Goal: Task Accomplishment & Management: Complete application form

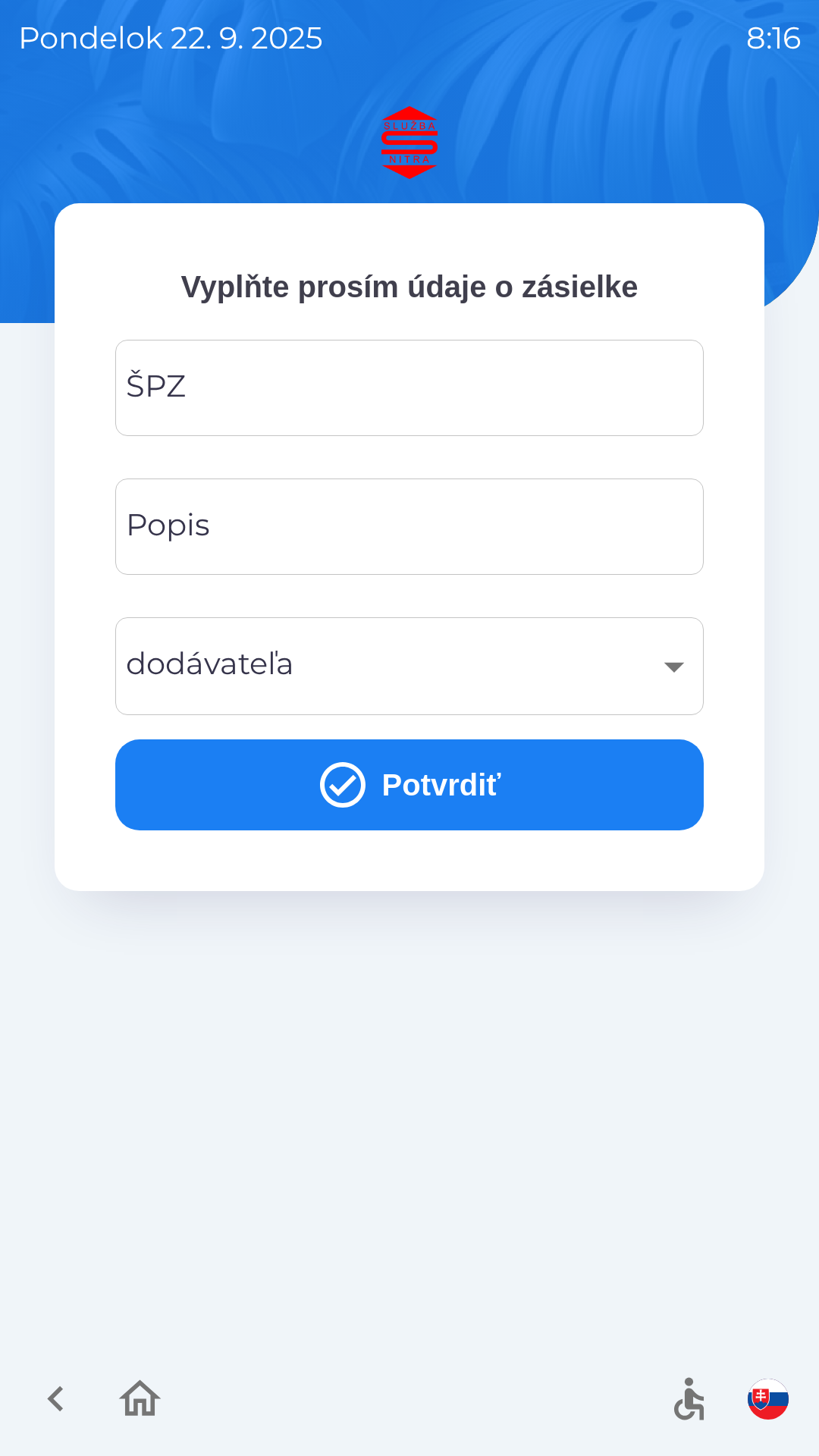
click at [363, 361] on input "ŠPZ" at bounding box center [409, 387] width 552 height 60
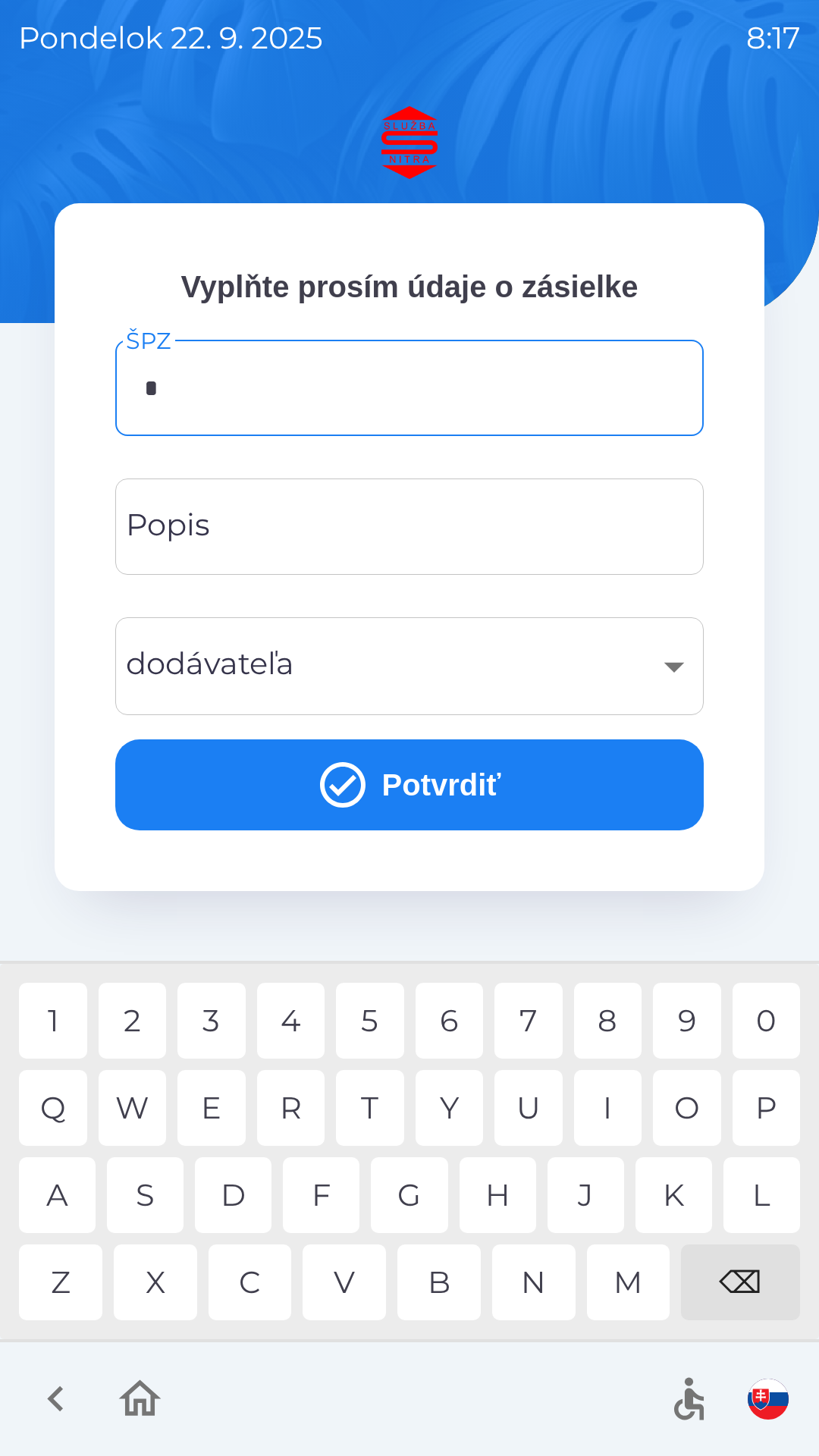
click at [372, 1109] on div "T" at bounding box center [370, 1107] width 69 height 76
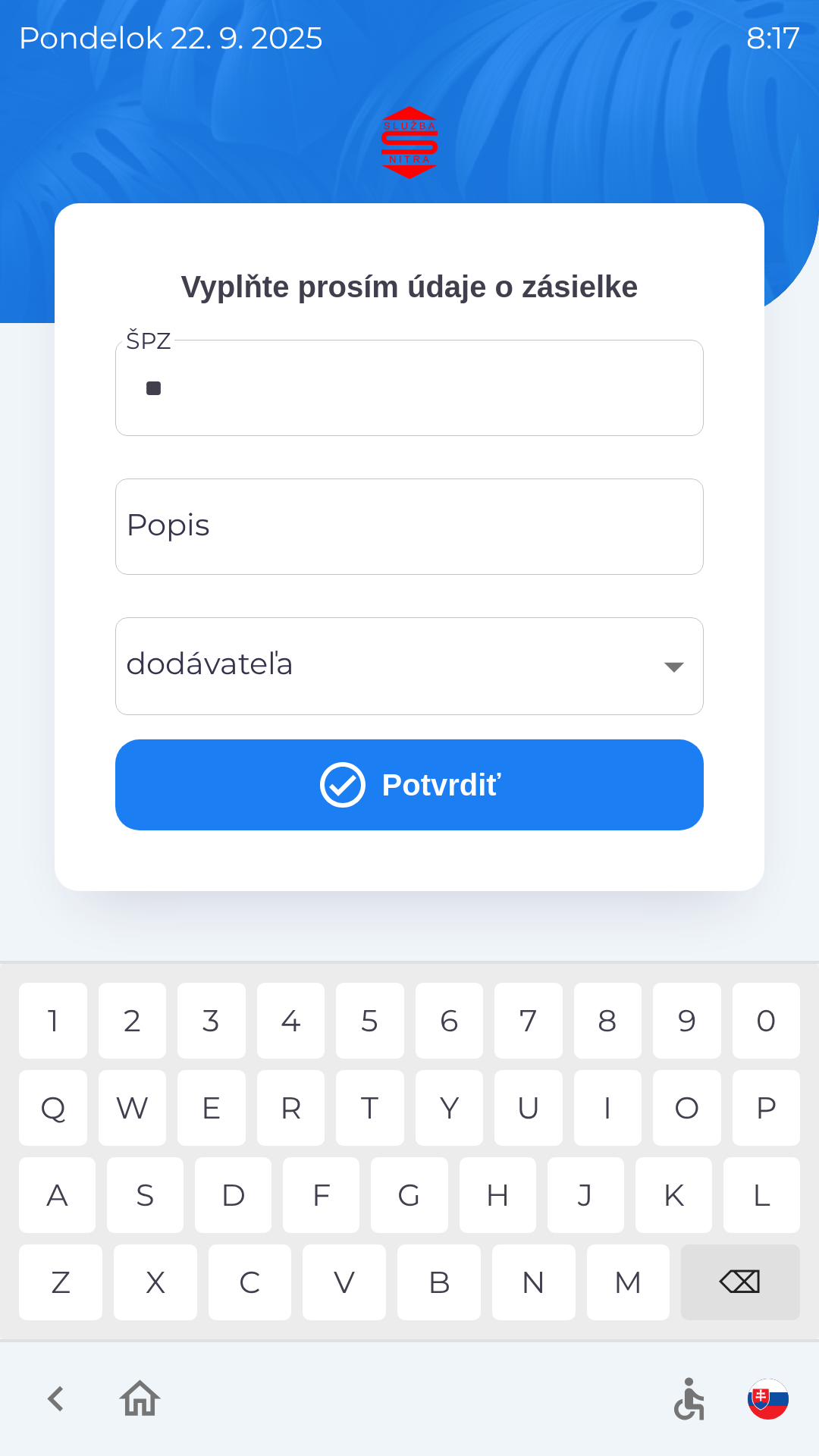
click at [685, 1109] on div "O" at bounding box center [687, 1107] width 69 height 76
click at [693, 1019] on div "9" at bounding box center [687, 1020] width 69 height 76
click at [328, 1189] on div "F" at bounding box center [320, 1195] width 77 height 76
type input "*******"
click at [446, 789] on button "Potvrdiť" at bounding box center [409, 784] width 588 height 91
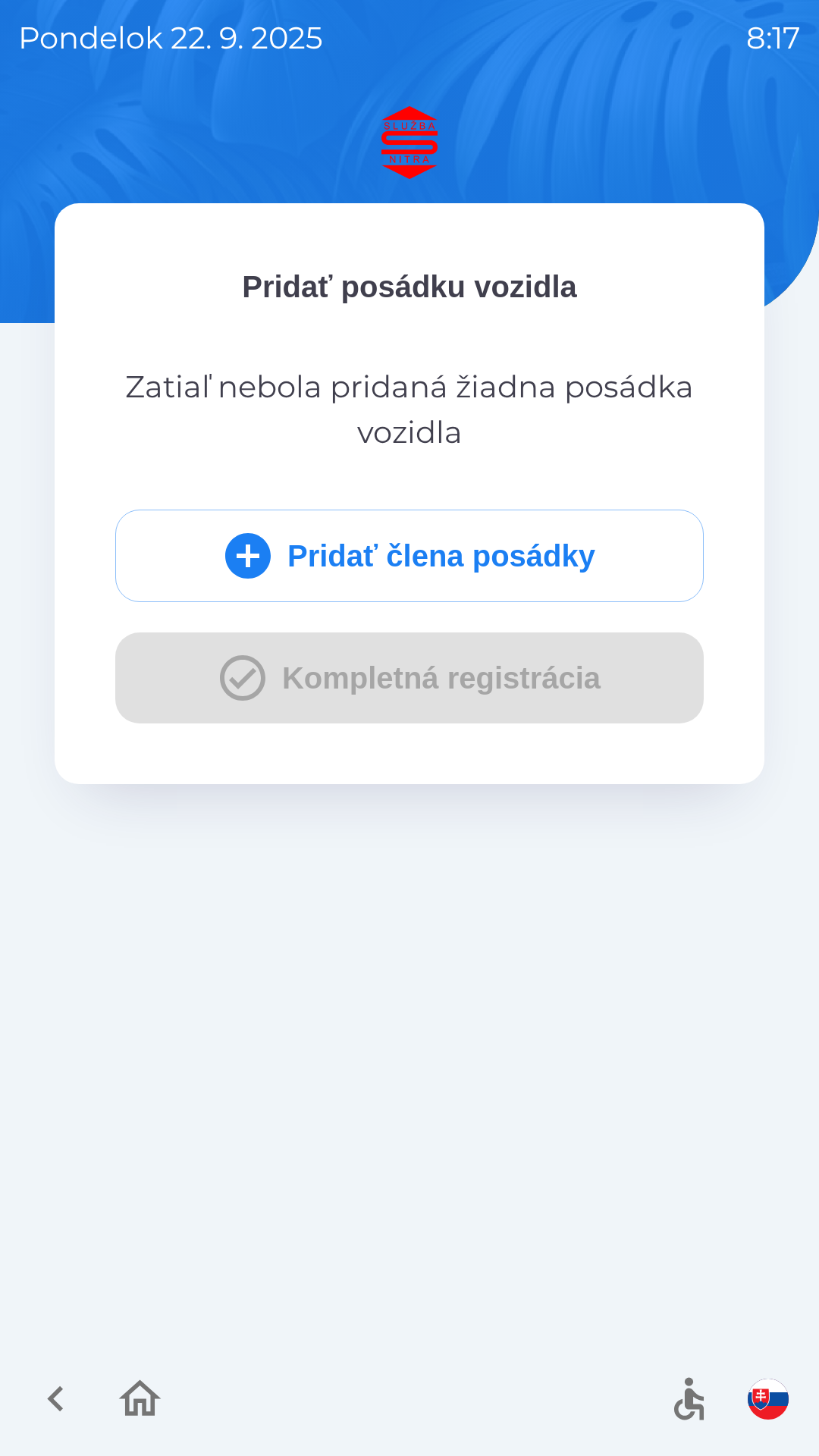
click at [441, 537] on button "Pridať člena posádky" at bounding box center [409, 555] width 588 height 93
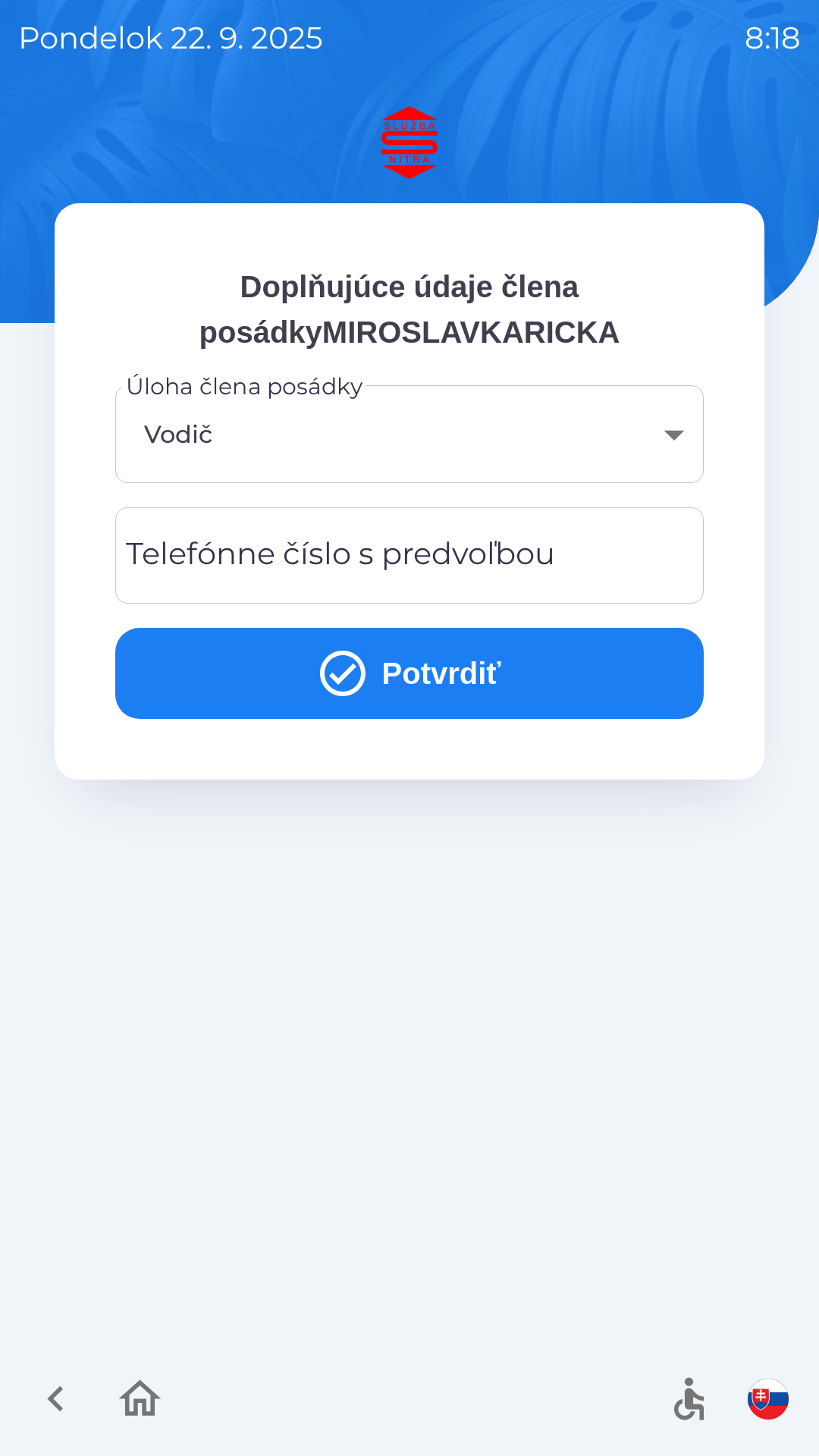
click at [369, 442] on body "pondelok [DATE] 8:18 Doplňujúce údaje člena posádkyMIROSLAVKARICKA Úloha člena …" at bounding box center [409, 728] width 819 height 1456
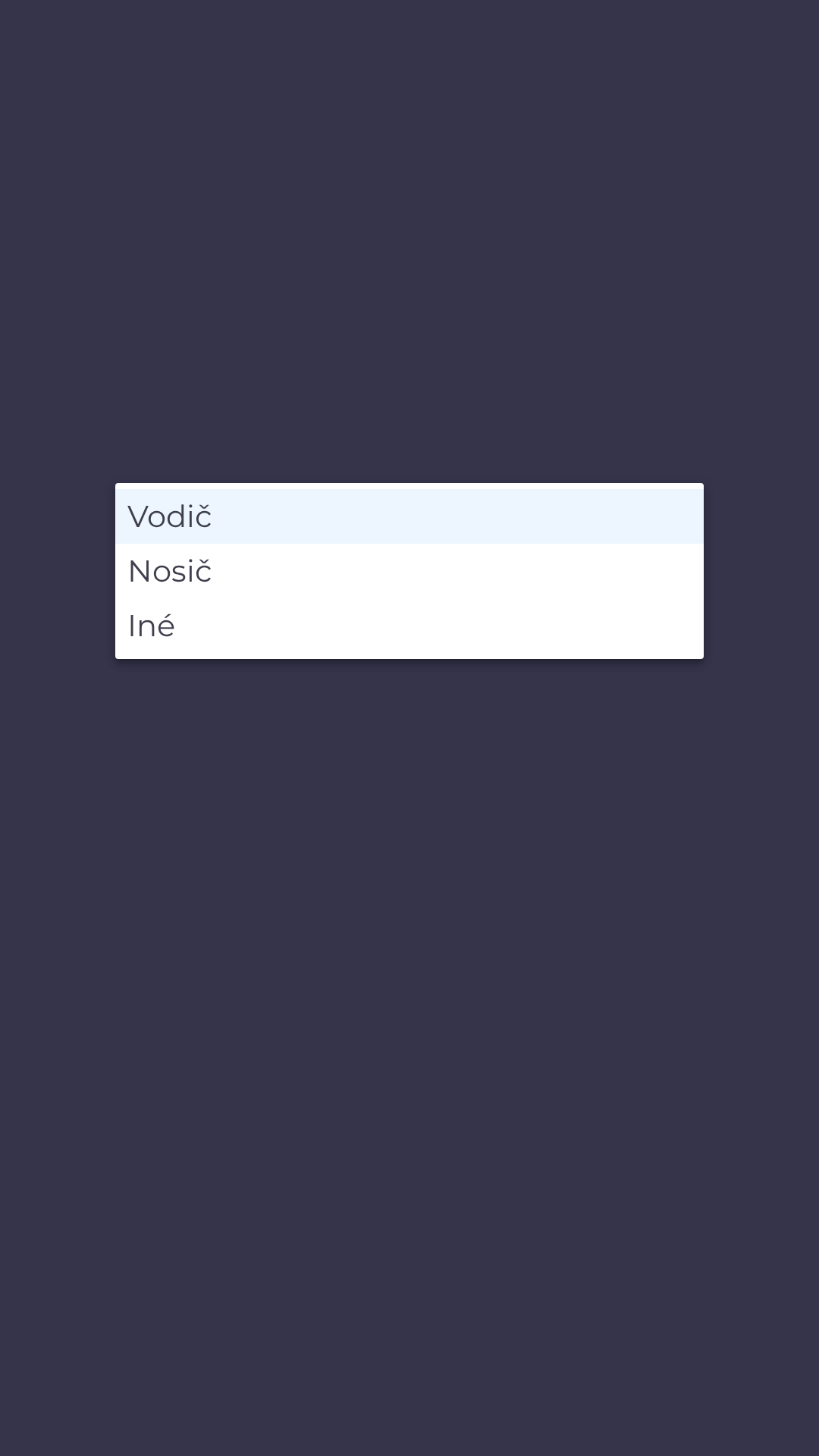
click at [305, 521] on li "Vodič" at bounding box center [409, 517] width 588 height 55
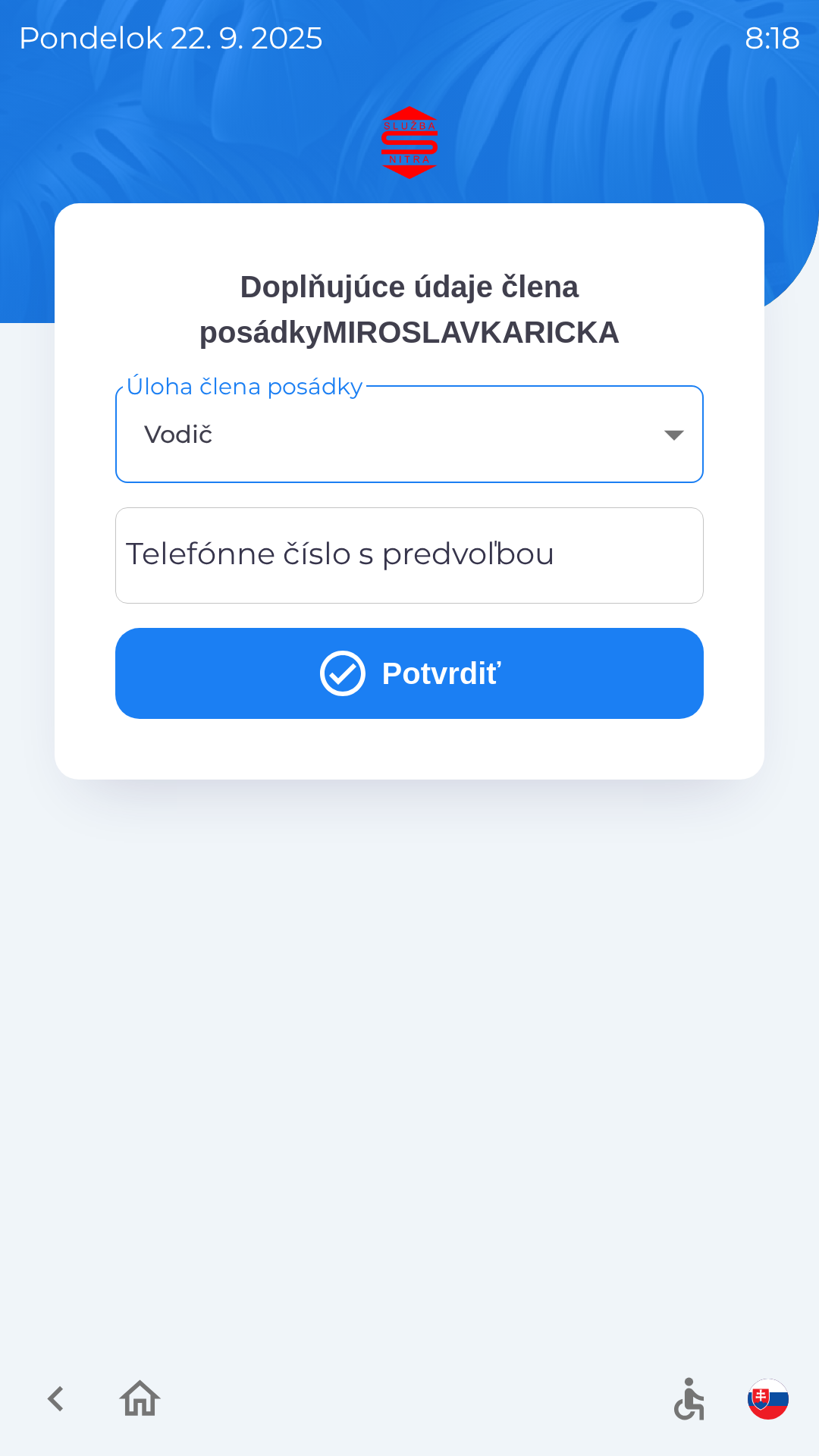
click at [374, 444] on body "pondelok [DATE] 8:18 Doplňujúce údaje člena posádkyMIROSLAVKARICKA Úloha člena …" at bounding box center [409, 728] width 819 height 1456
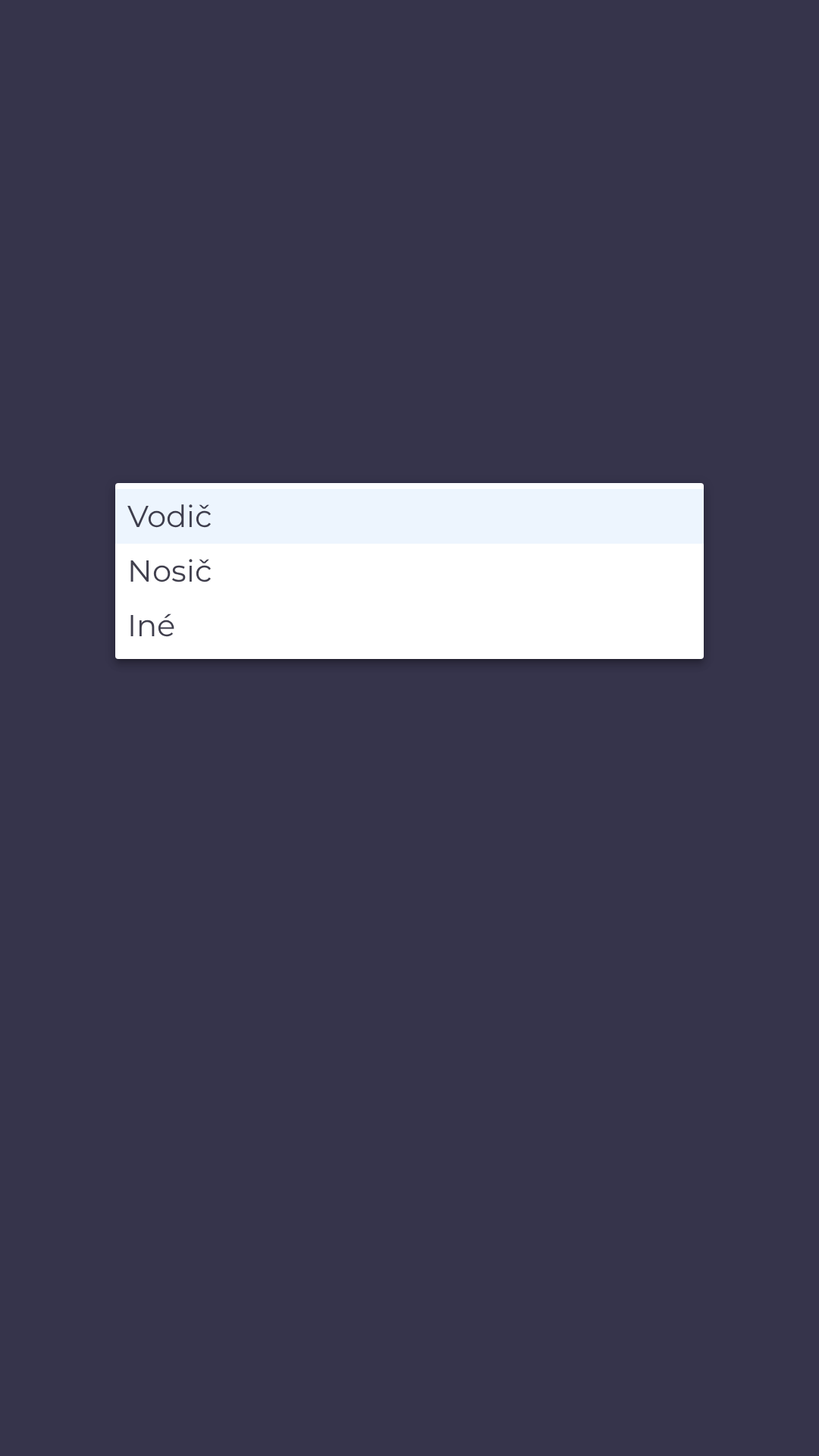
click at [315, 523] on li "Vodič" at bounding box center [409, 517] width 588 height 55
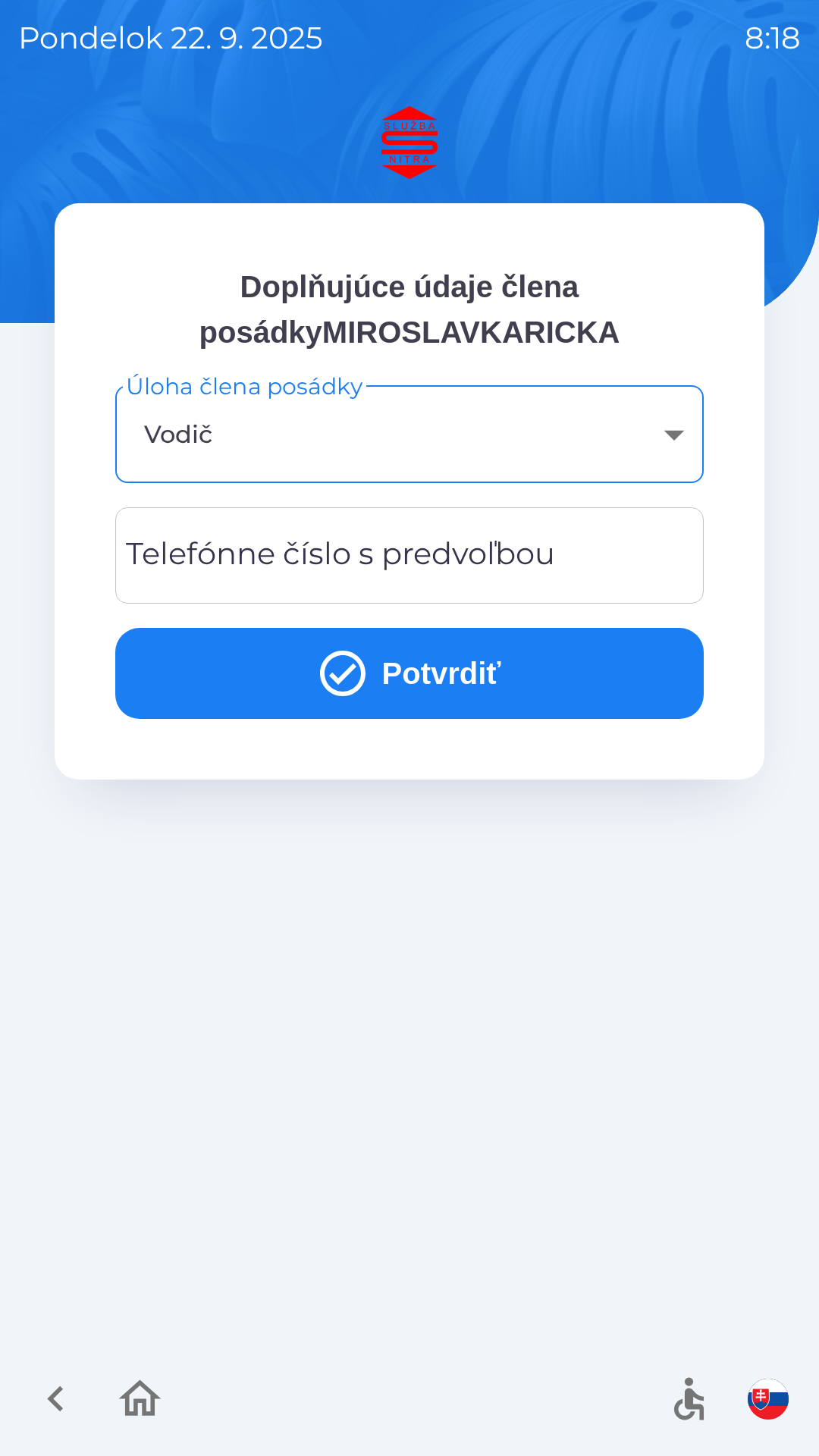
click at [408, 562] on div "Telefónne číslo s predvoľbou Telefónne číslo s predvoľbou" at bounding box center [409, 554] width 588 height 96
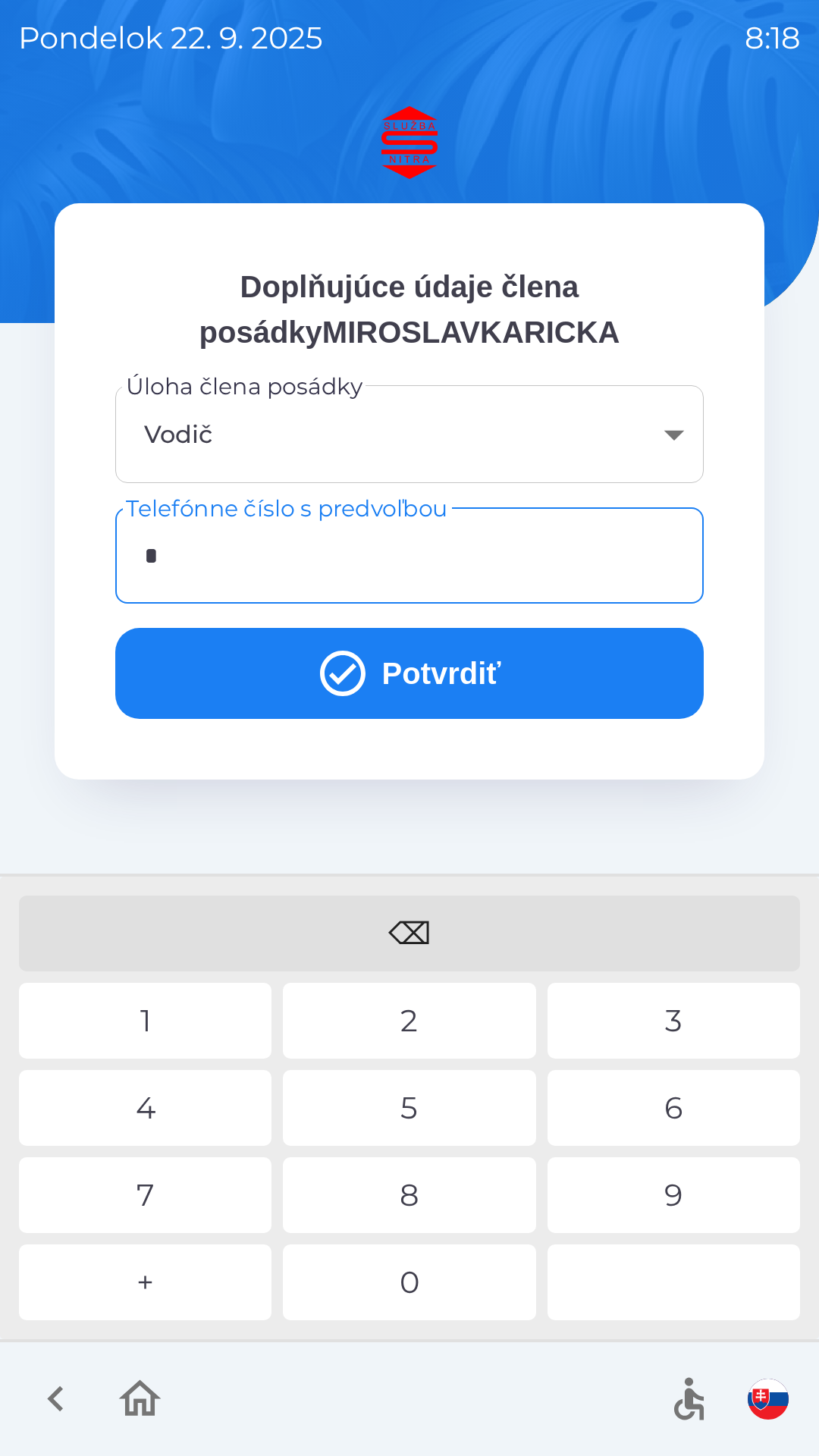
click at [422, 1276] on div "0" at bounding box center [408, 1282] width 253 height 76
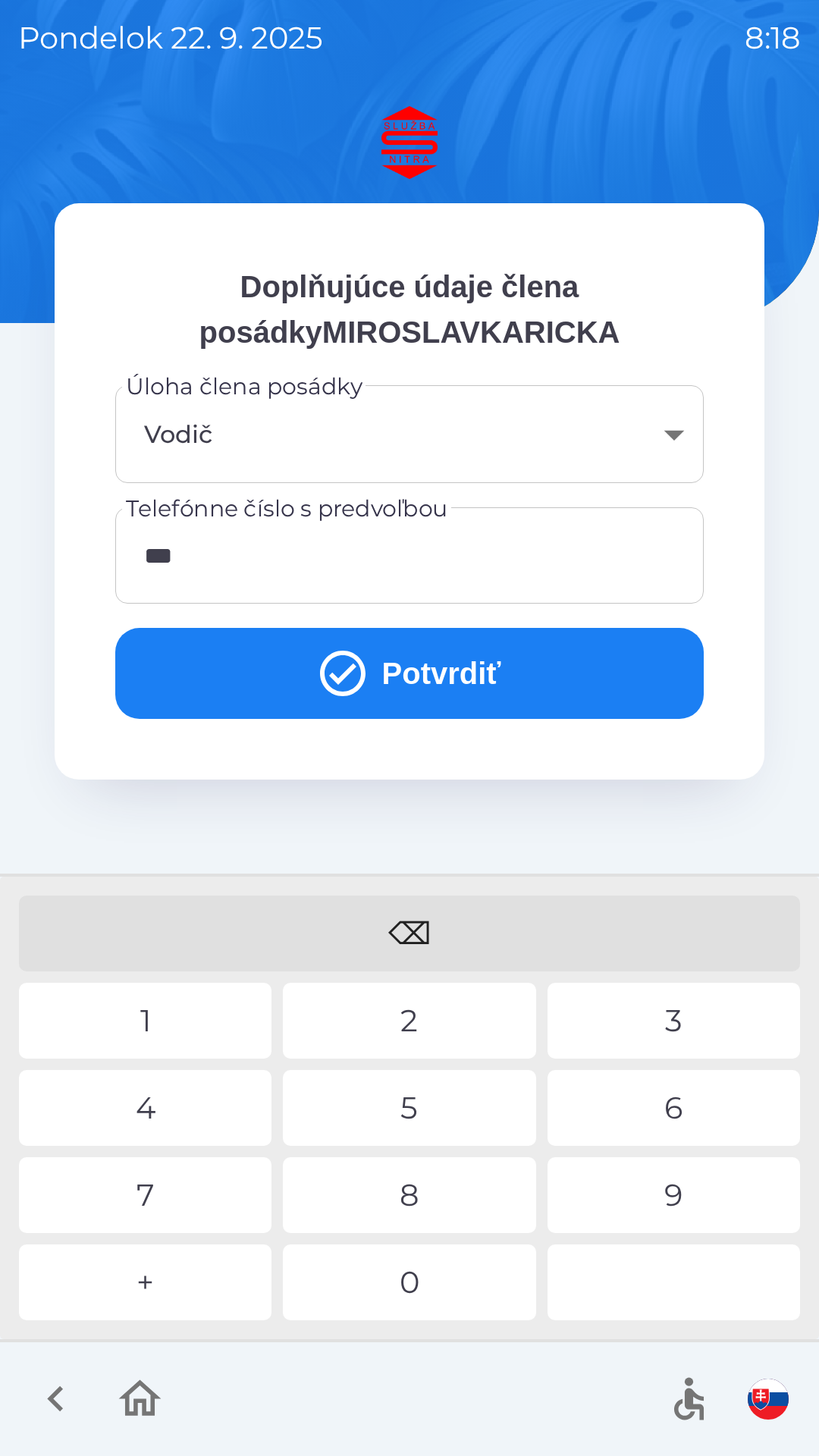
click at [163, 1110] on div "4" at bounding box center [144, 1107] width 253 height 76
click at [416, 1019] on div "2" at bounding box center [408, 1020] width 253 height 76
click at [156, 1019] on div "1" at bounding box center [144, 1020] width 253 height 76
click at [681, 1013] on div "3" at bounding box center [673, 1020] width 253 height 76
click at [412, 1093] on div "5" at bounding box center [408, 1107] width 253 height 76
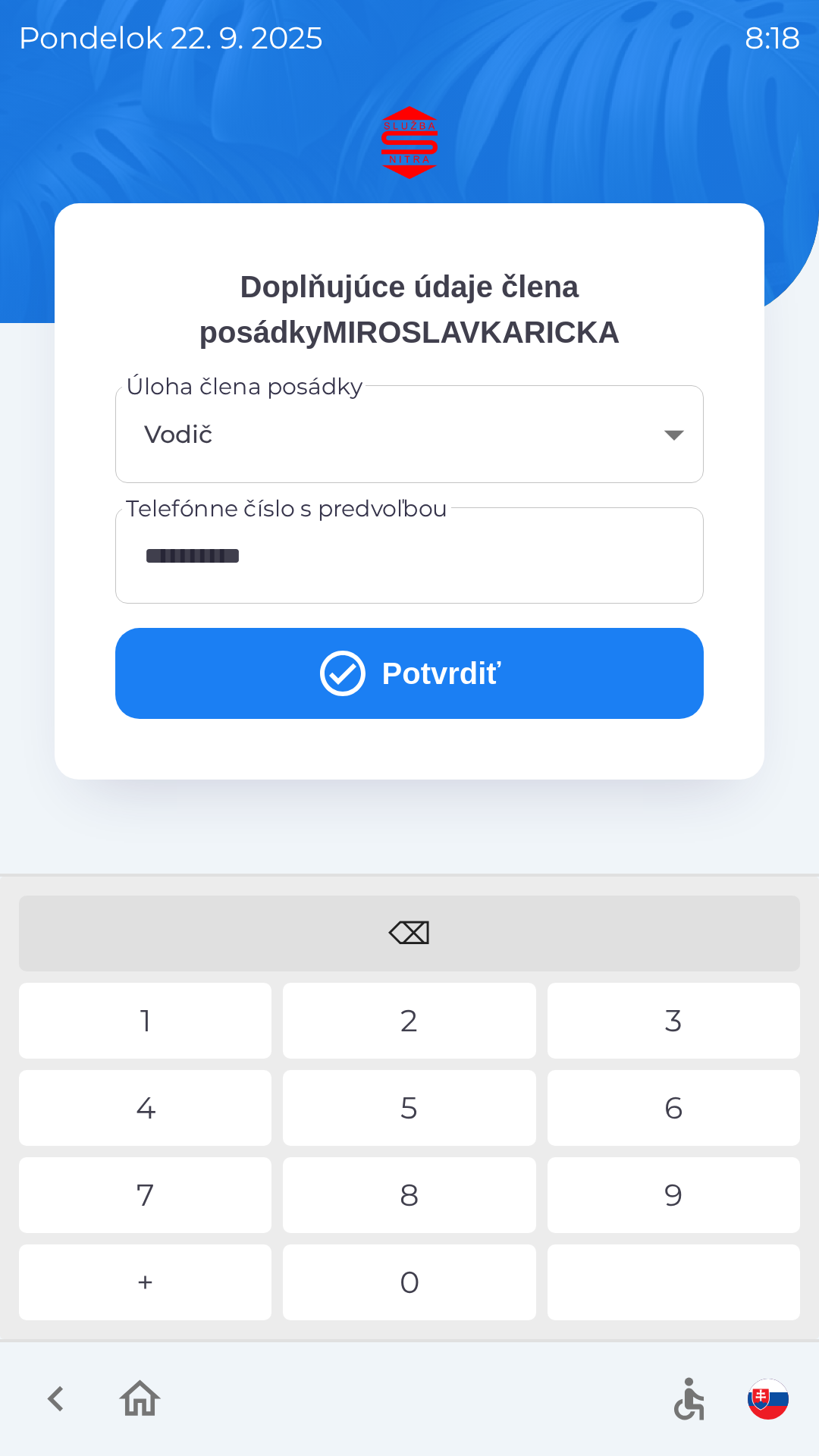
click at [424, 1269] on div "0" at bounding box center [408, 1282] width 253 height 76
click at [165, 1196] on div "7" at bounding box center [144, 1195] width 253 height 76
type input "**********"
click at [437, 659] on button "Potvrdiť" at bounding box center [409, 673] width 588 height 91
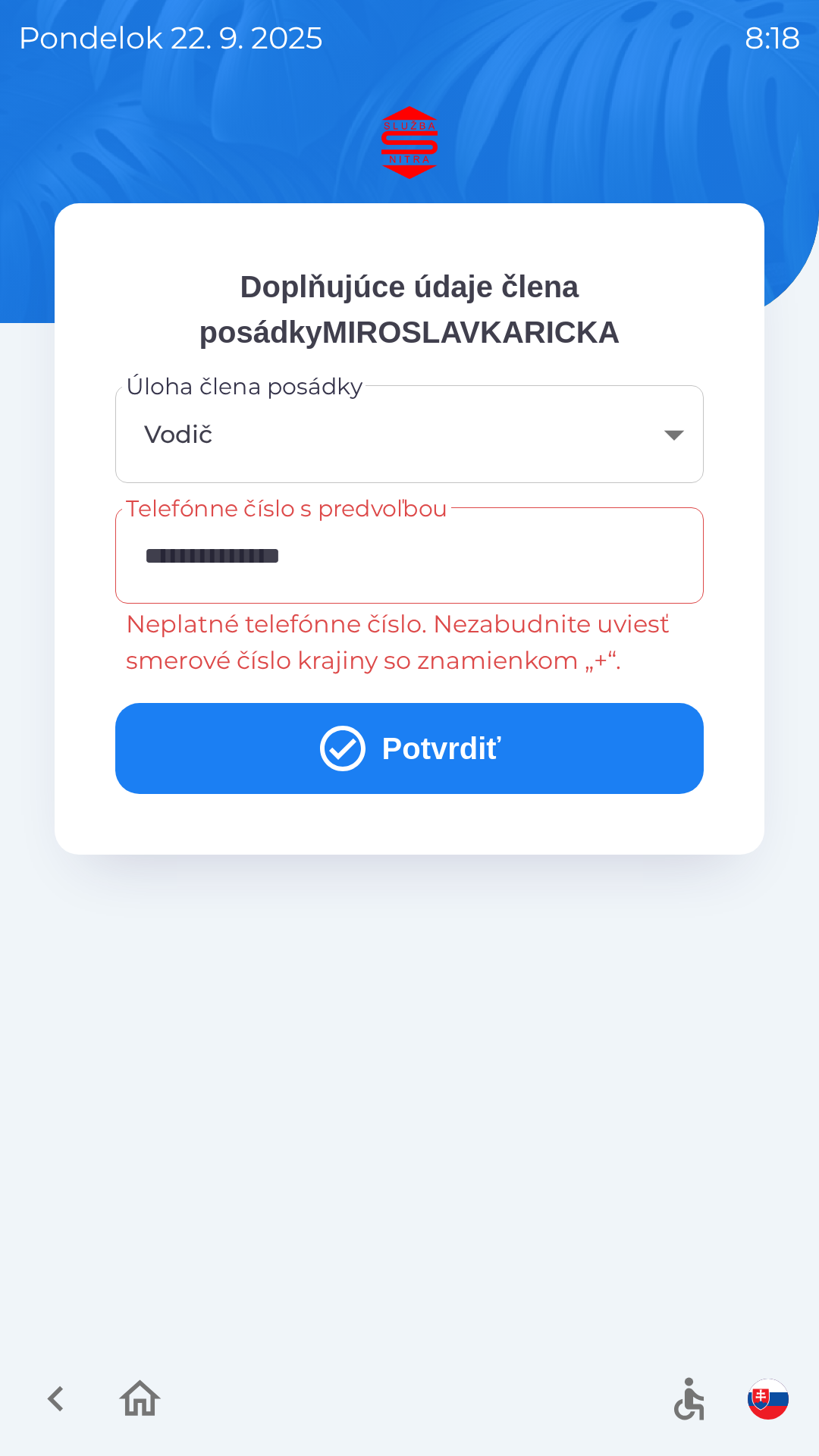
click at [416, 524] on label "Telefónne číslo s predvoľbou" at bounding box center [286, 508] width 322 height 32
click at [416, 525] on input "**********" at bounding box center [409, 555] width 552 height 60
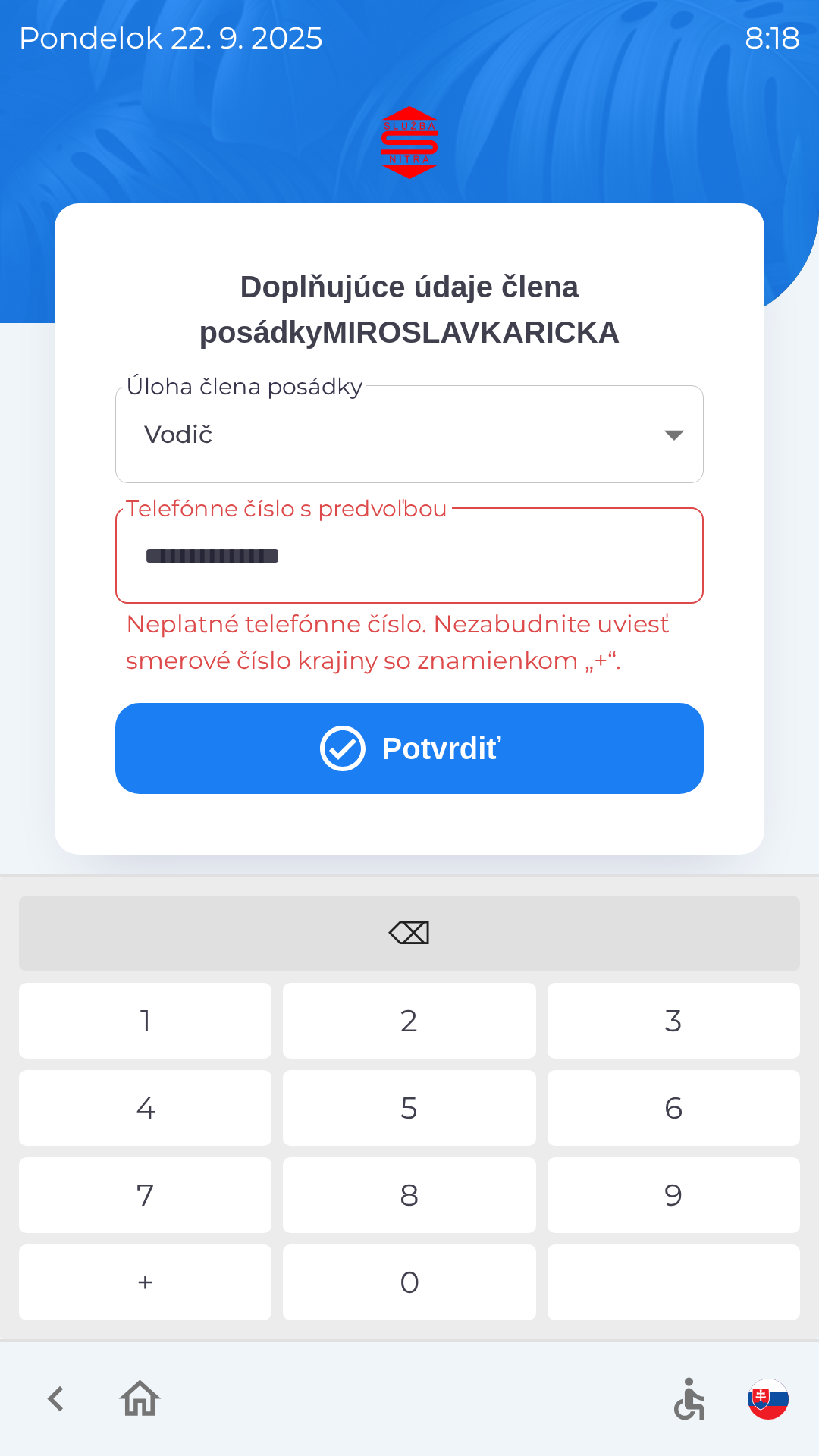
click at [59, 1399] on icon "button" at bounding box center [56, 1398] width 51 height 51
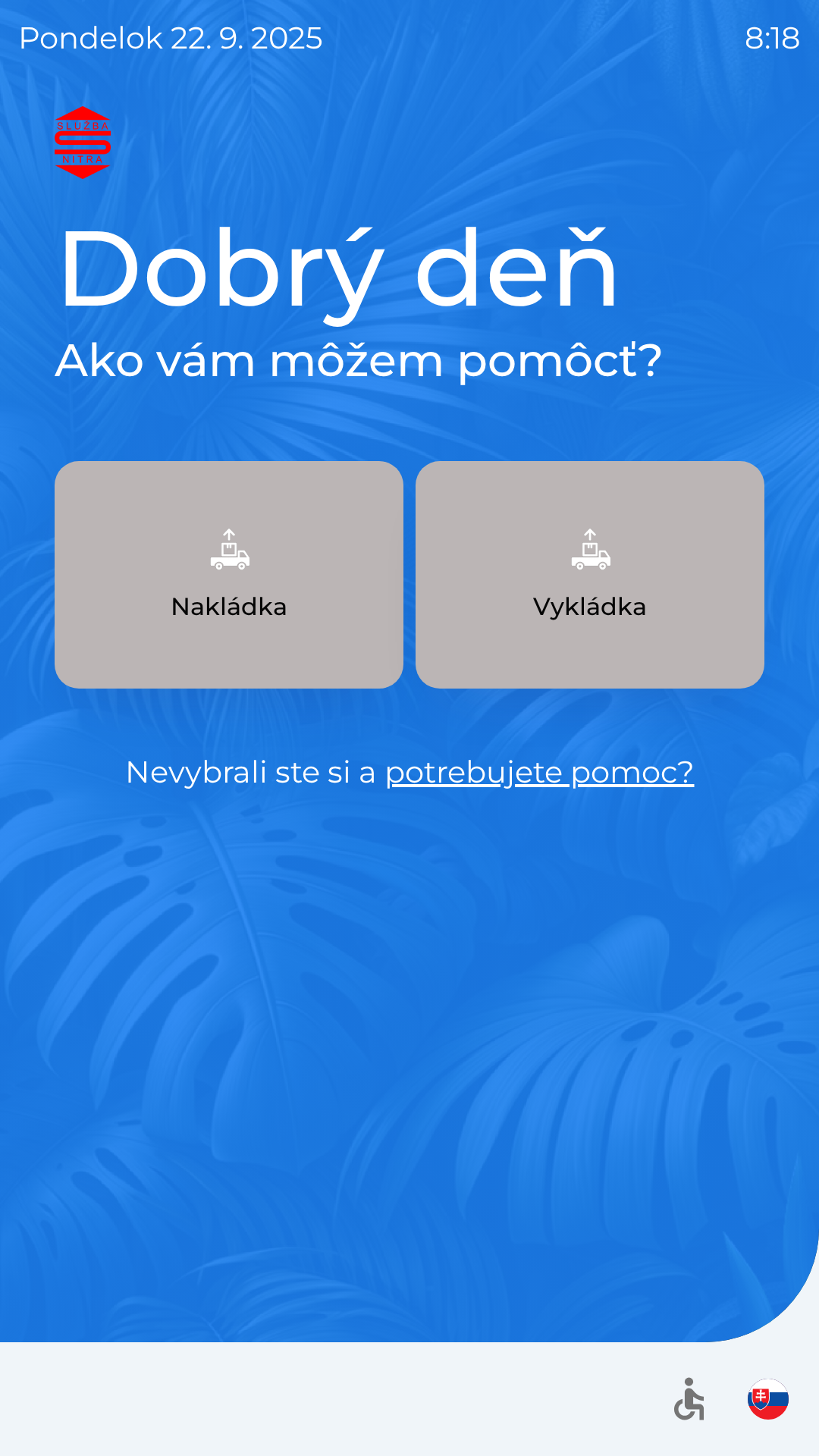
click at [44, 1404] on div at bounding box center [409, 1399] width 819 height 114
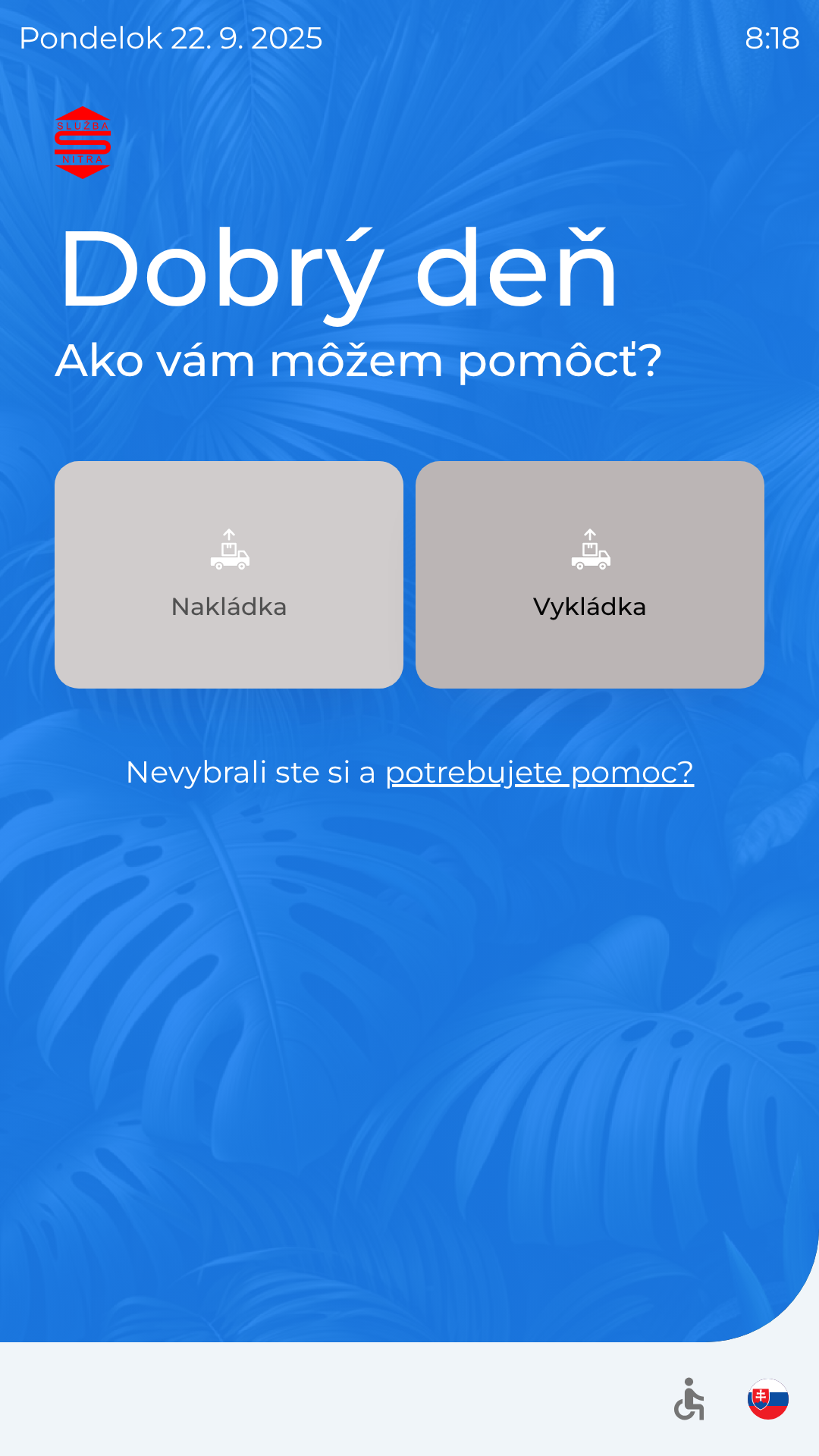
click at [244, 588] on button "Nakládka" at bounding box center [229, 575] width 349 height 228
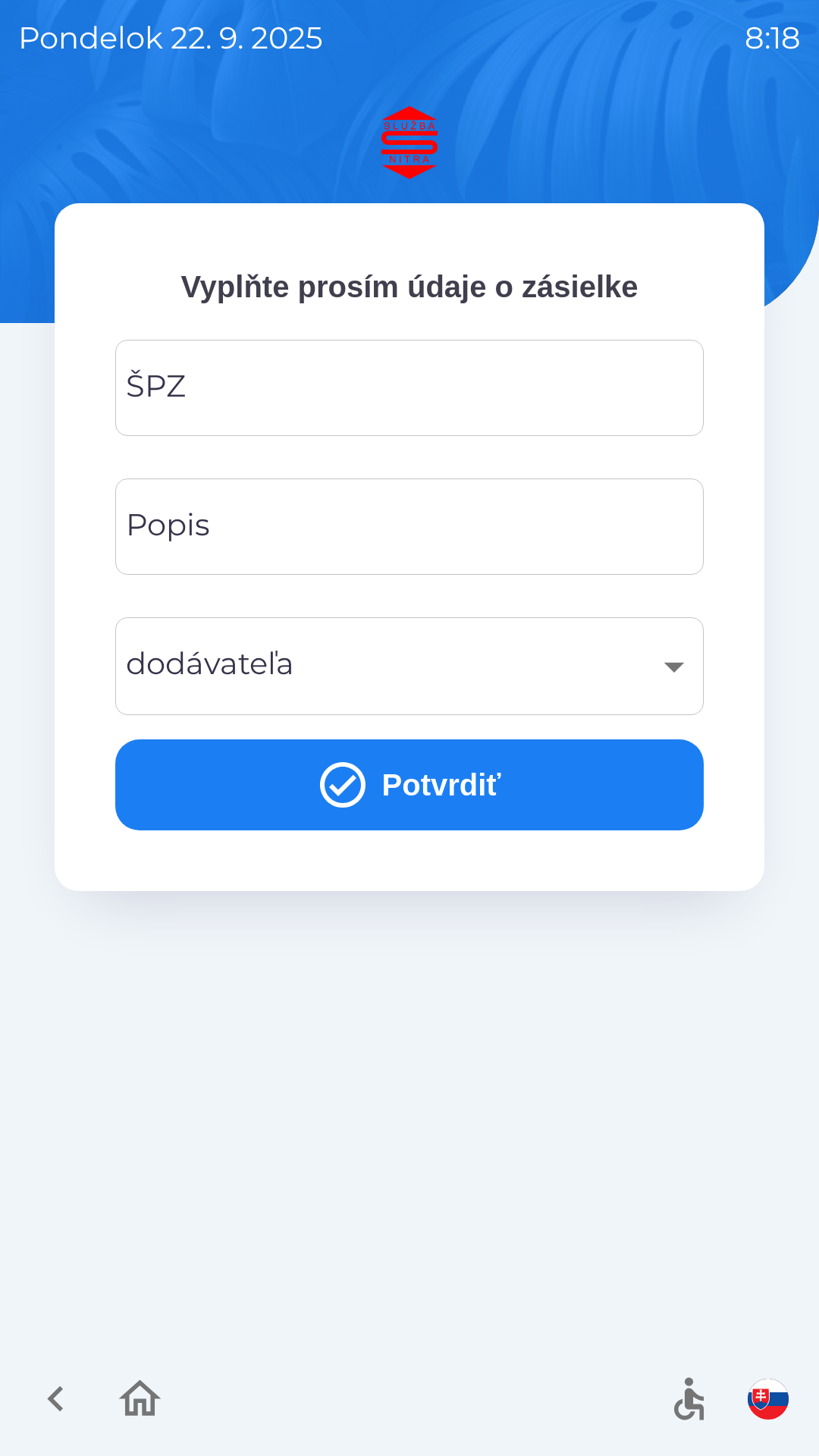
click at [311, 377] on input "ŠPZ" at bounding box center [409, 387] width 552 height 60
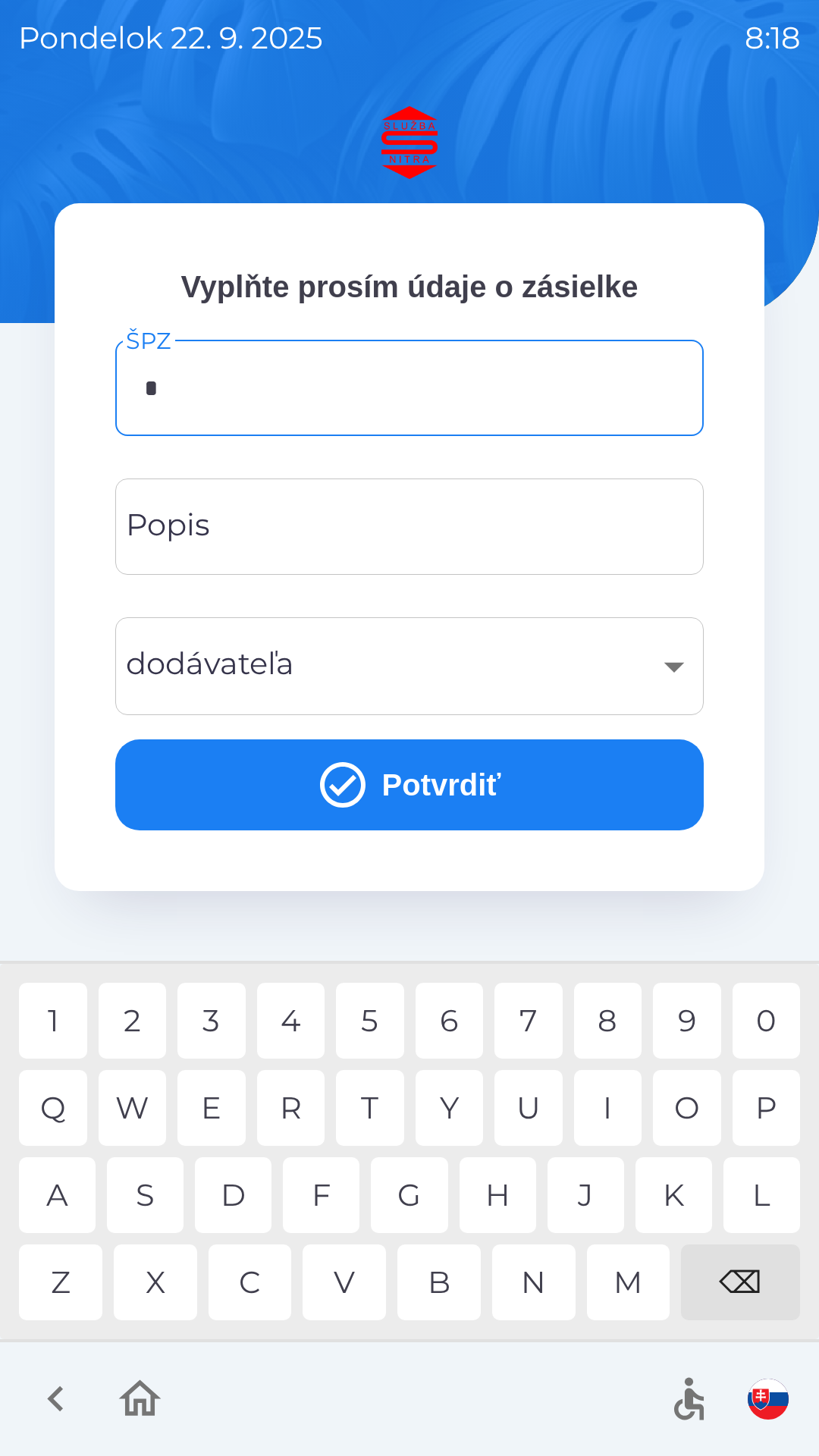
click at [374, 1103] on div "T" at bounding box center [370, 1107] width 69 height 76
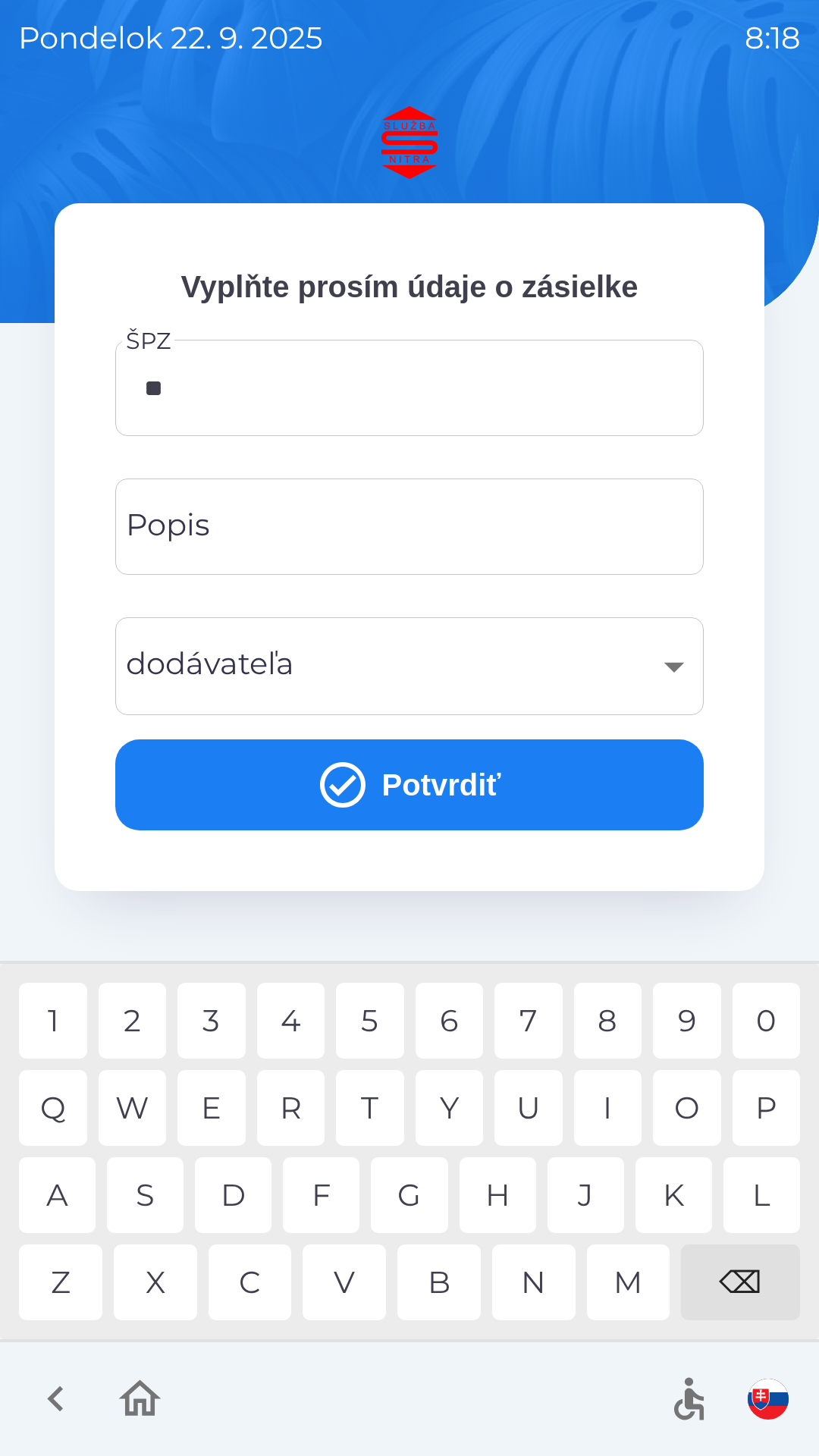
click at [684, 1099] on div "O" at bounding box center [687, 1107] width 69 height 76
type input "*******"
click at [65, 1192] on div "A" at bounding box center [56, 1195] width 77 height 76
click at [420, 787] on button "Potvrdiť" at bounding box center [409, 784] width 588 height 91
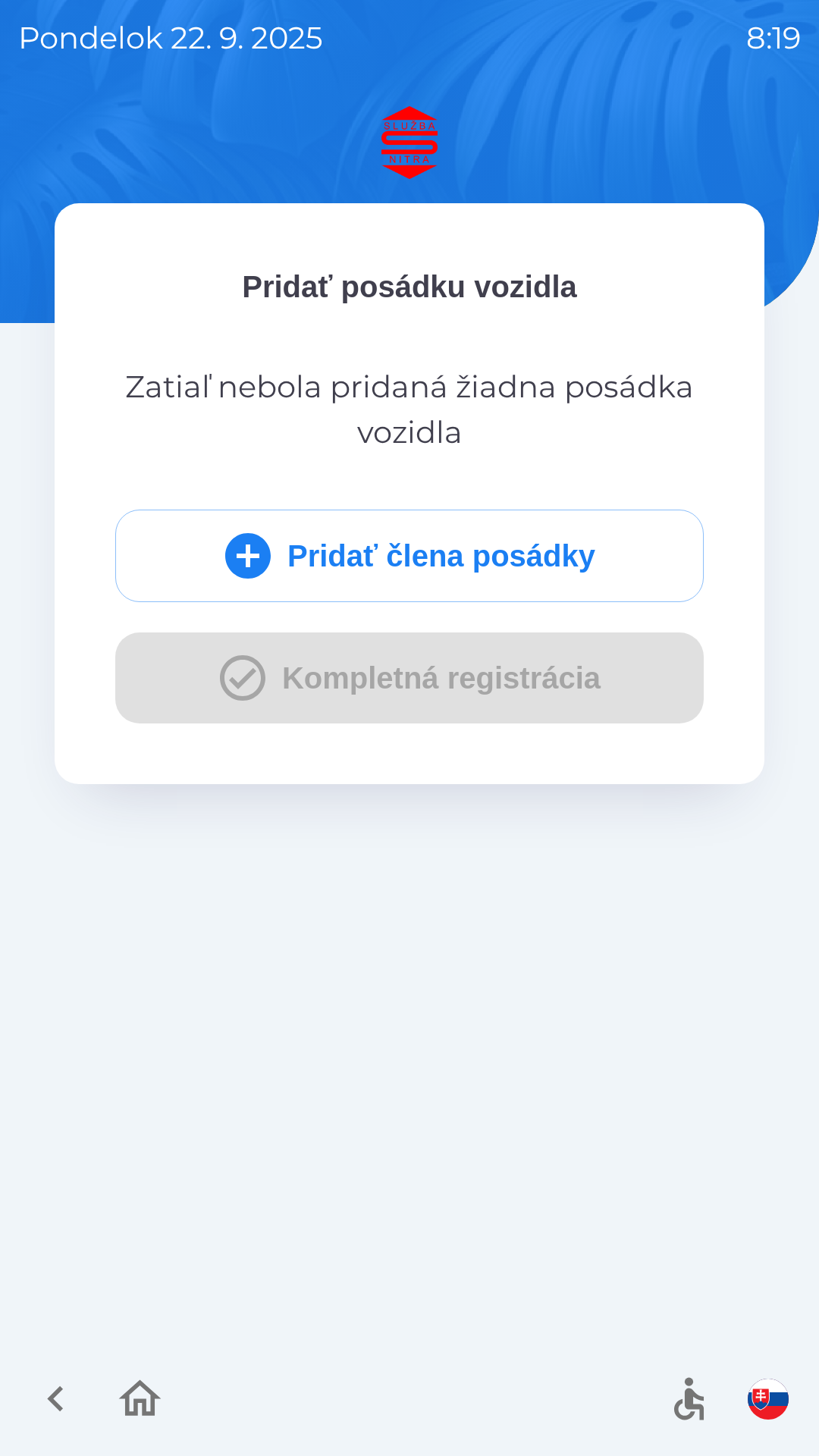
click at [431, 556] on button "Pridať člena posádky" at bounding box center [409, 555] width 588 height 93
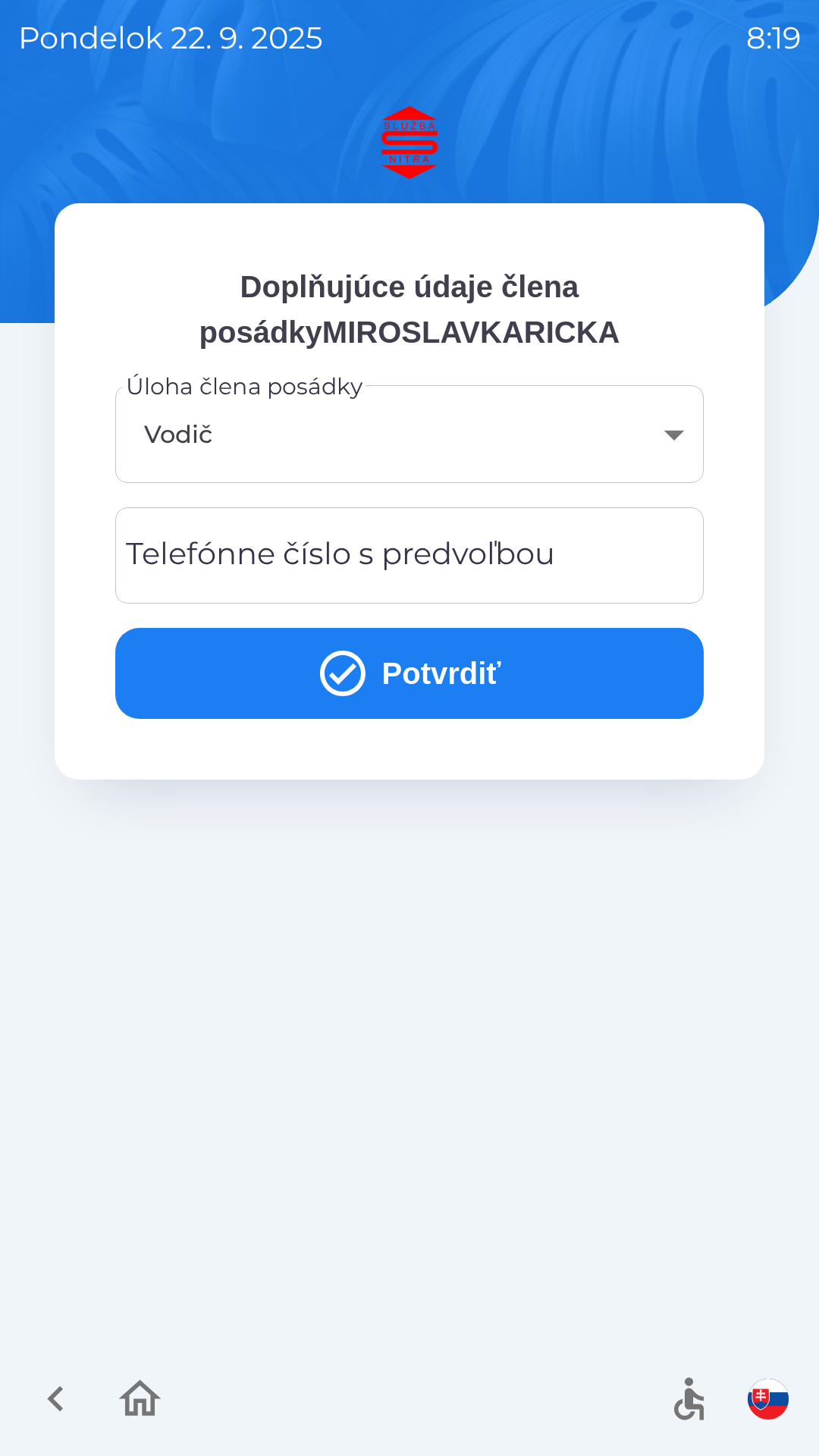
click at [349, 556] on div "Telefónne číslo s predvoľbou Telefónne číslo s predvoľbou" at bounding box center [409, 554] width 588 height 96
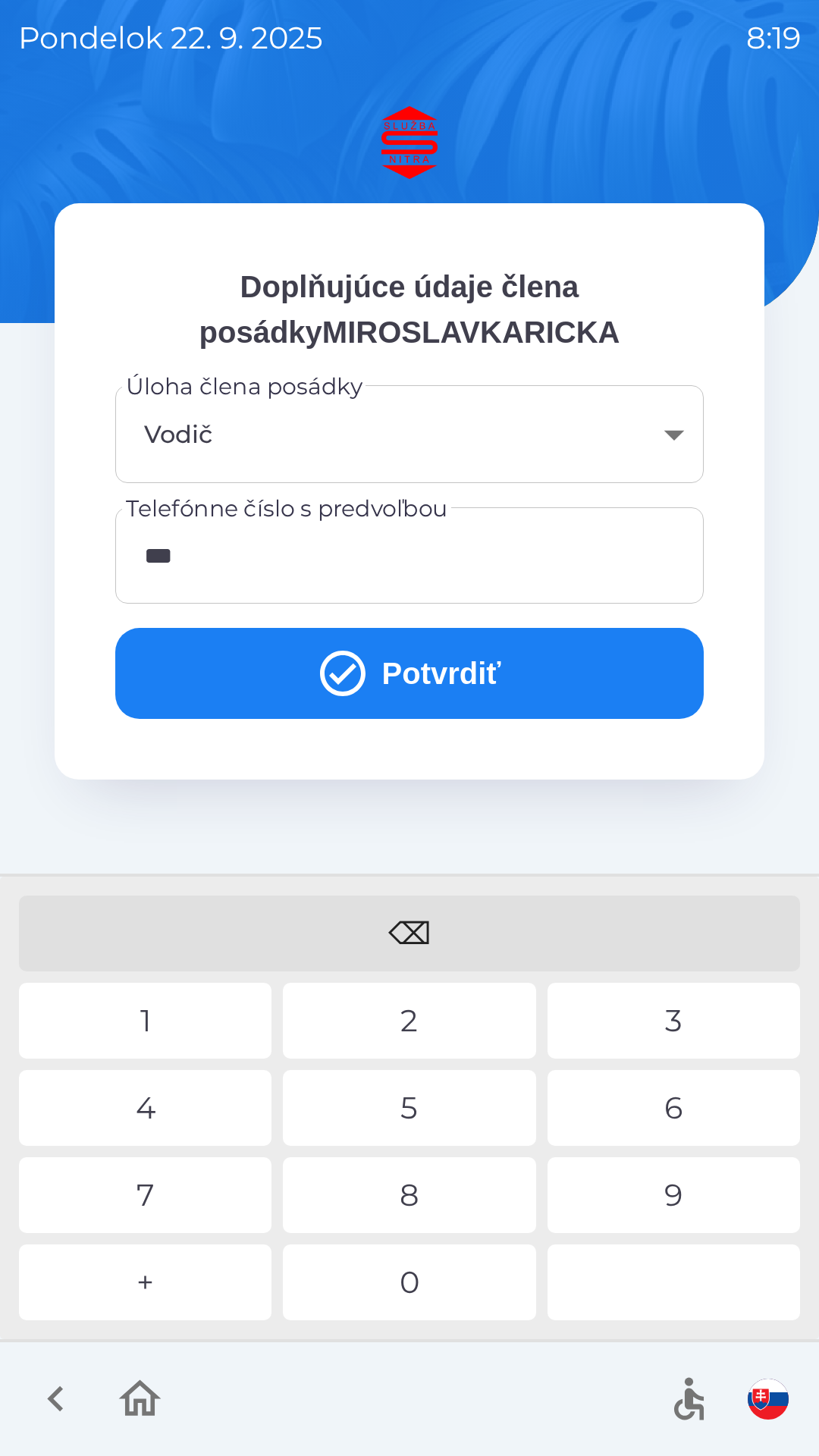
click at [156, 1107] on div "4" at bounding box center [144, 1107] width 253 height 76
click at [409, 1012] on div "2" at bounding box center [408, 1020] width 253 height 76
click at [141, 1017] on div "1" at bounding box center [144, 1020] width 253 height 76
click at [687, 1011] on div "3" at bounding box center [673, 1020] width 253 height 76
type input "**********"
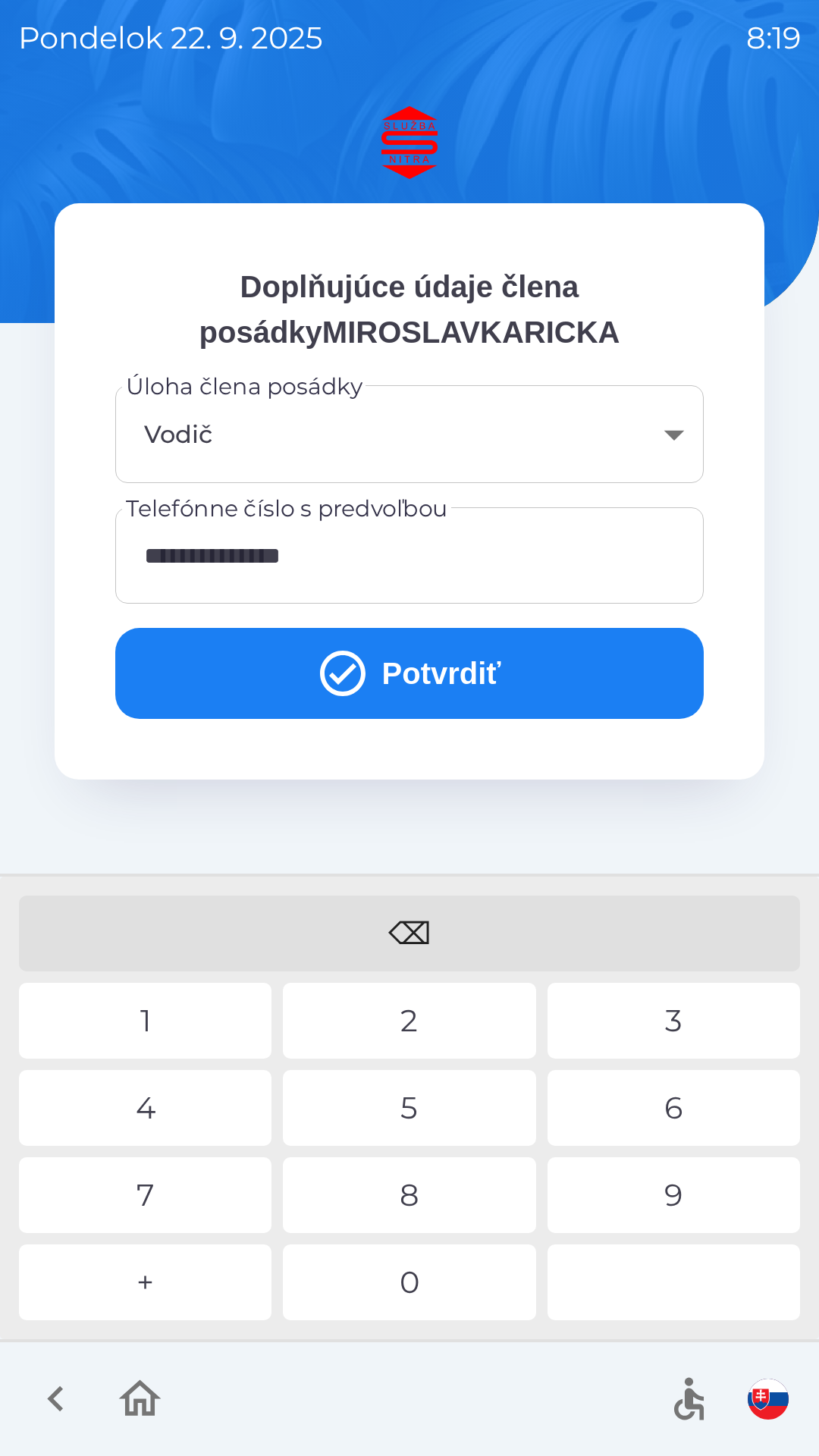
click at [426, 669] on button "Potvrdiť" at bounding box center [409, 673] width 588 height 91
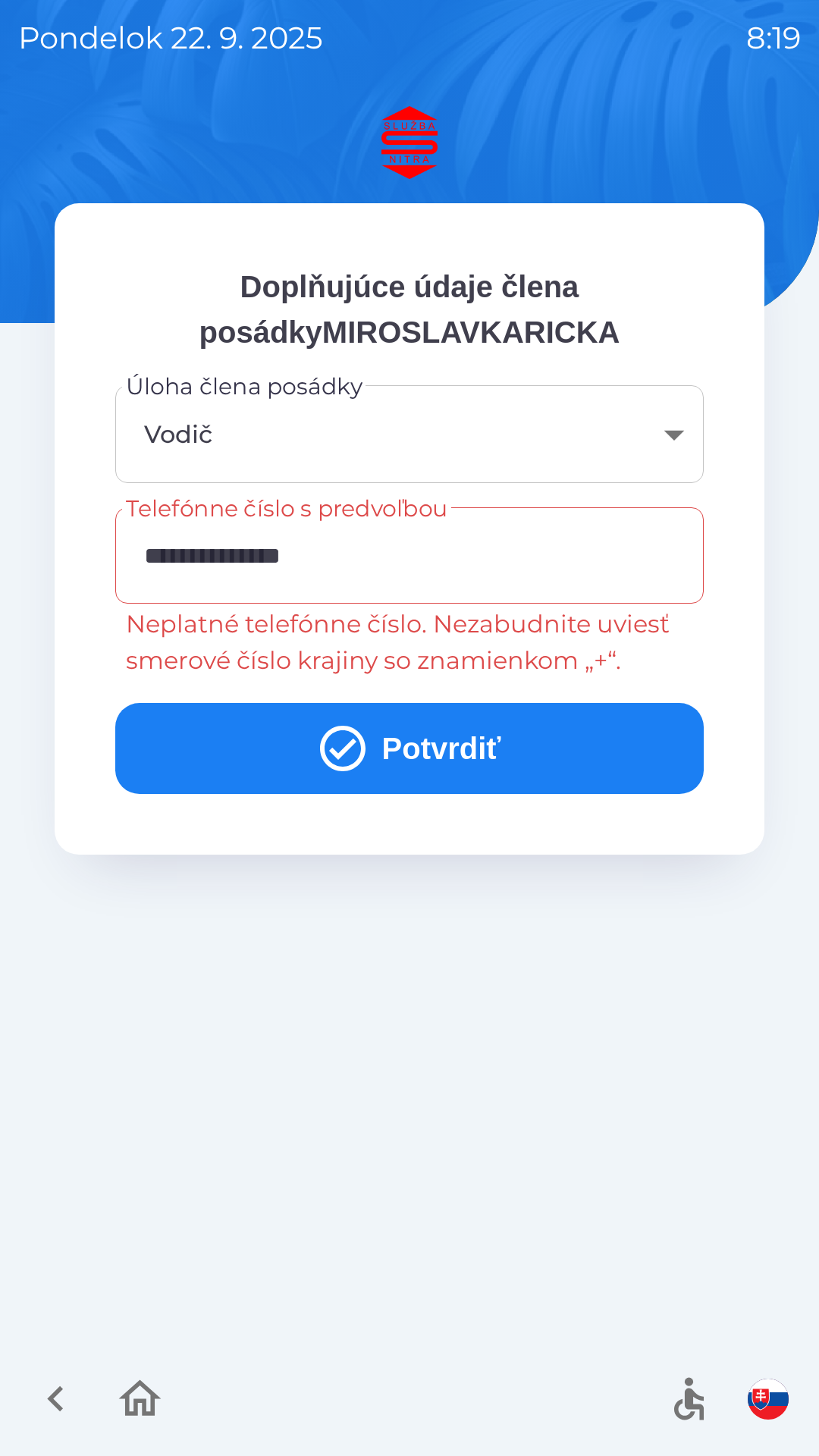
click at [405, 744] on button "Potvrdiť" at bounding box center [409, 748] width 588 height 91
click at [442, 738] on button "Potvrdiť" at bounding box center [409, 748] width 588 height 91
click at [357, 750] on icon "submit" at bounding box center [342, 748] width 45 height 45
click at [413, 752] on button "Potvrdiť" at bounding box center [409, 748] width 588 height 91
click at [448, 409] on body "**********" at bounding box center [409, 728] width 819 height 1456
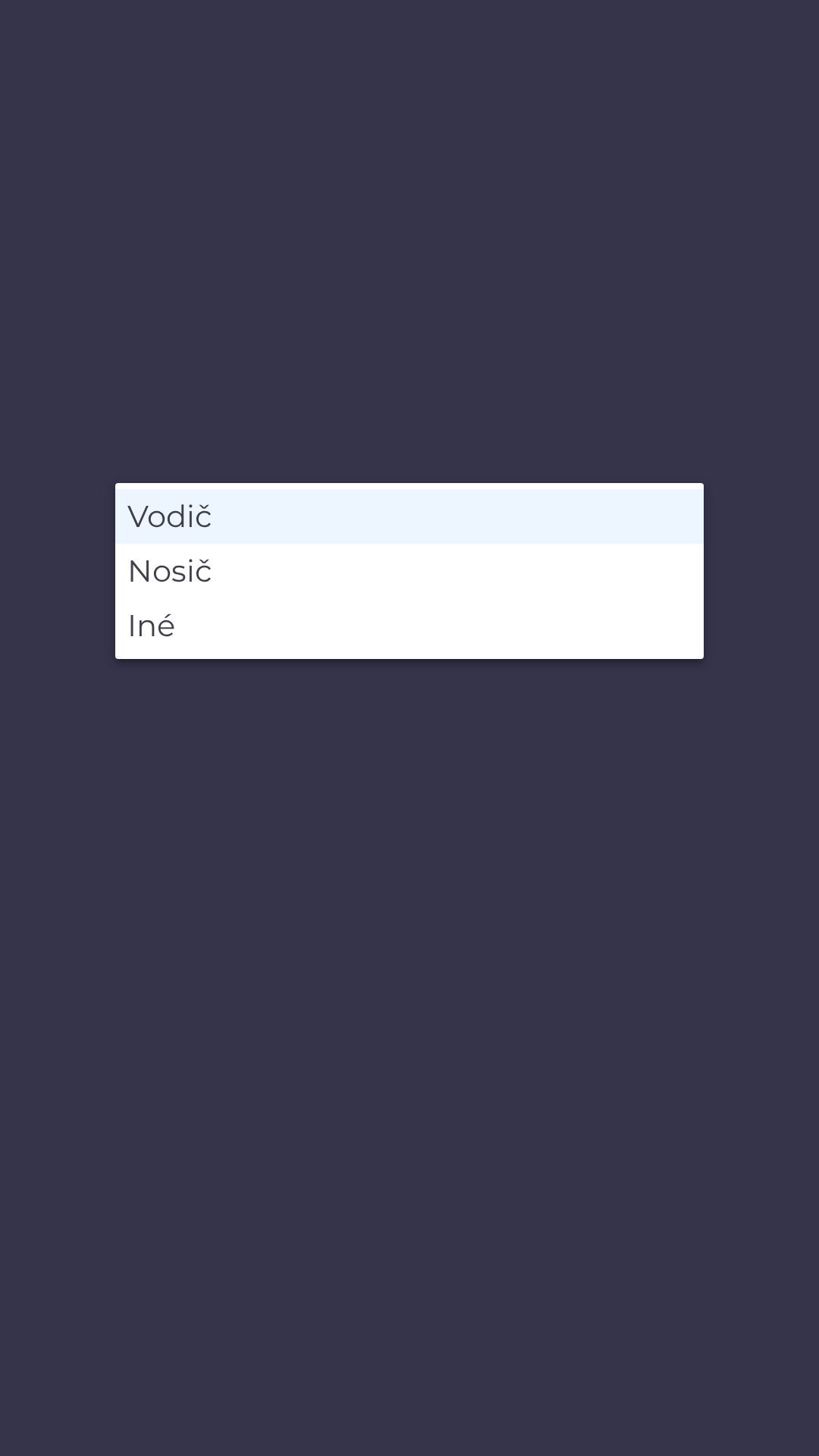
click at [357, 513] on li "Vodič" at bounding box center [409, 517] width 588 height 55
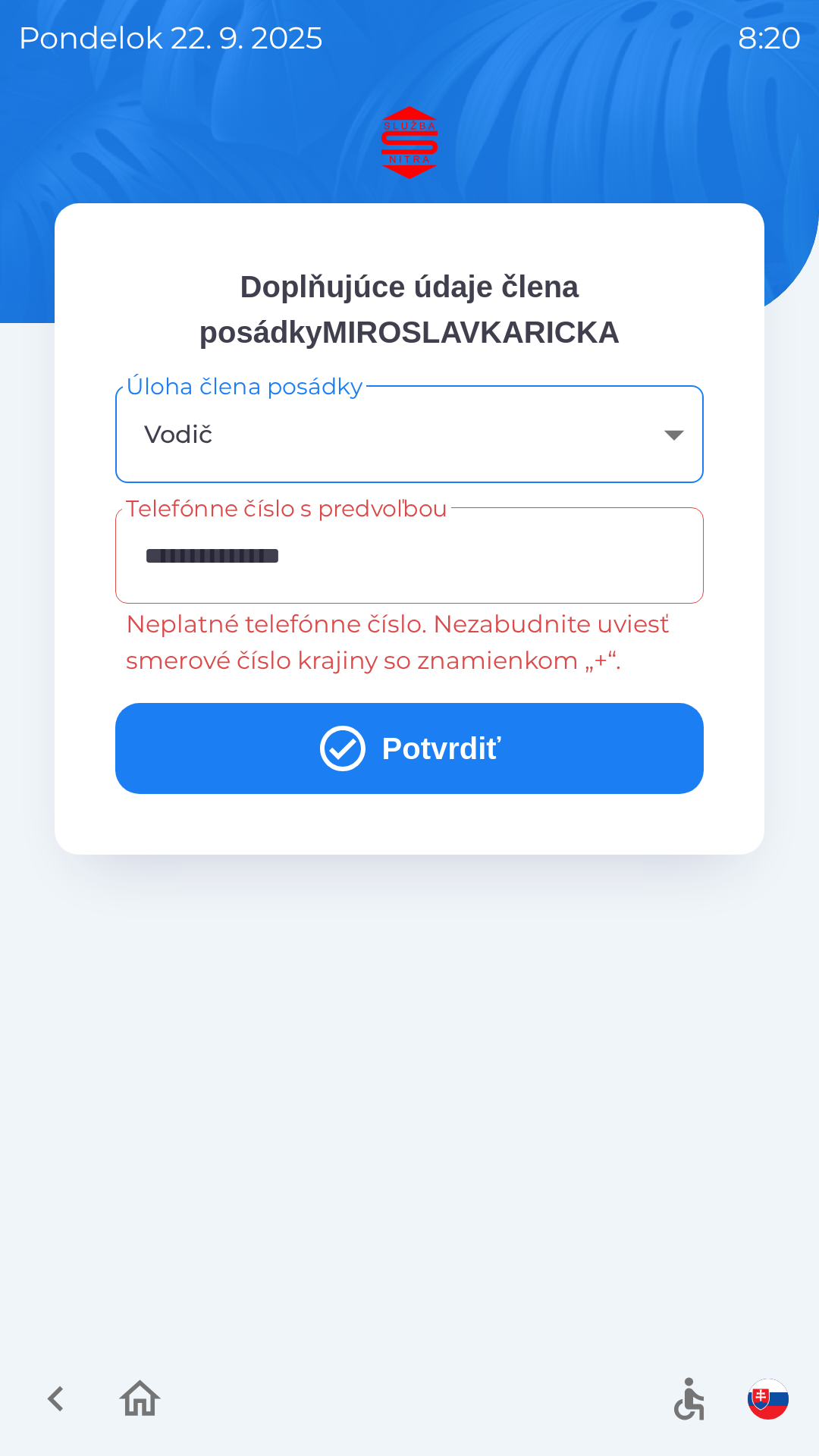
click at [291, 431] on body "**********" at bounding box center [409, 728] width 819 height 1456
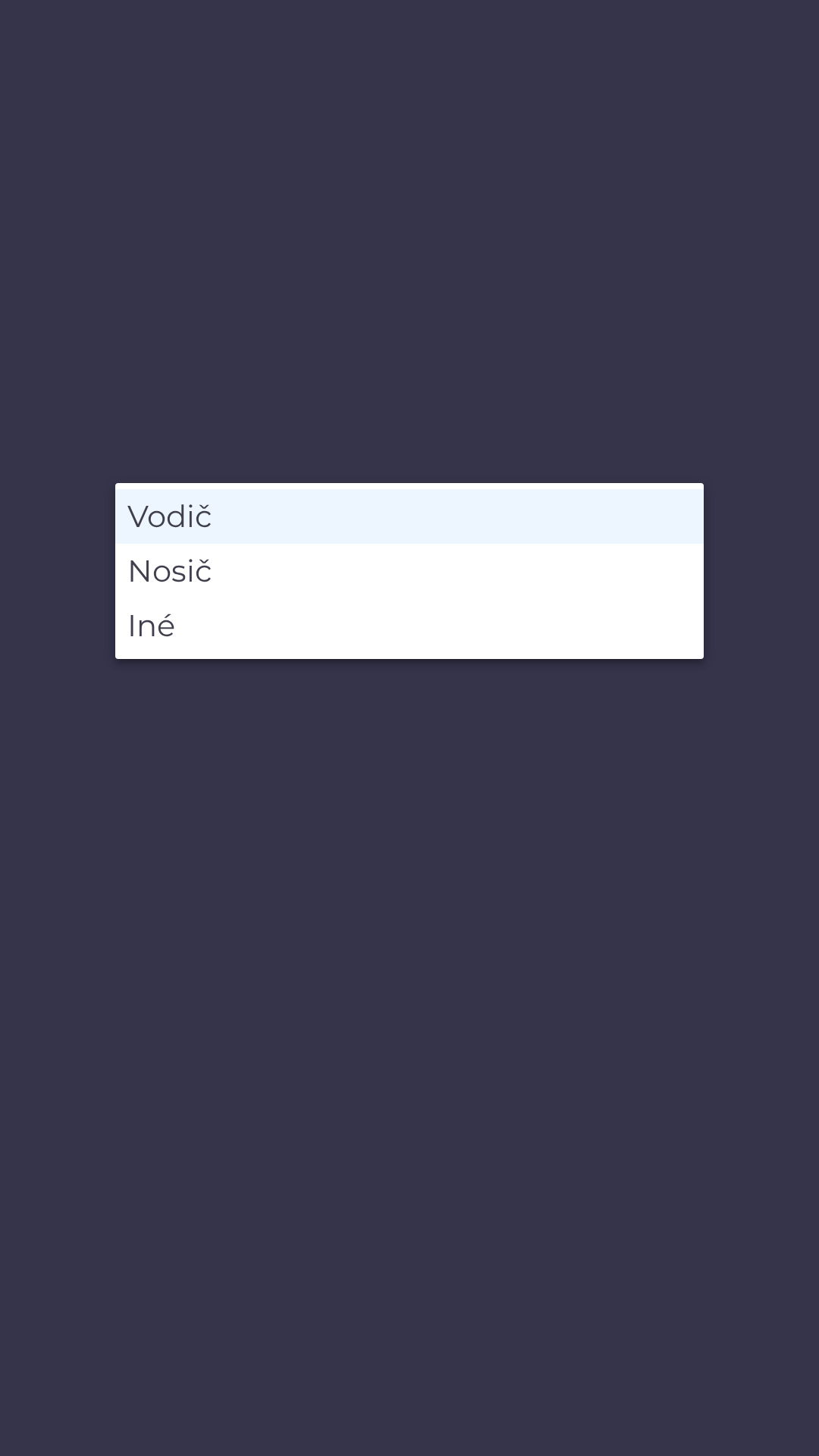
click at [212, 626] on li "Iné" at bounding box center [409, 625] width 588 height 55
type input "*****"
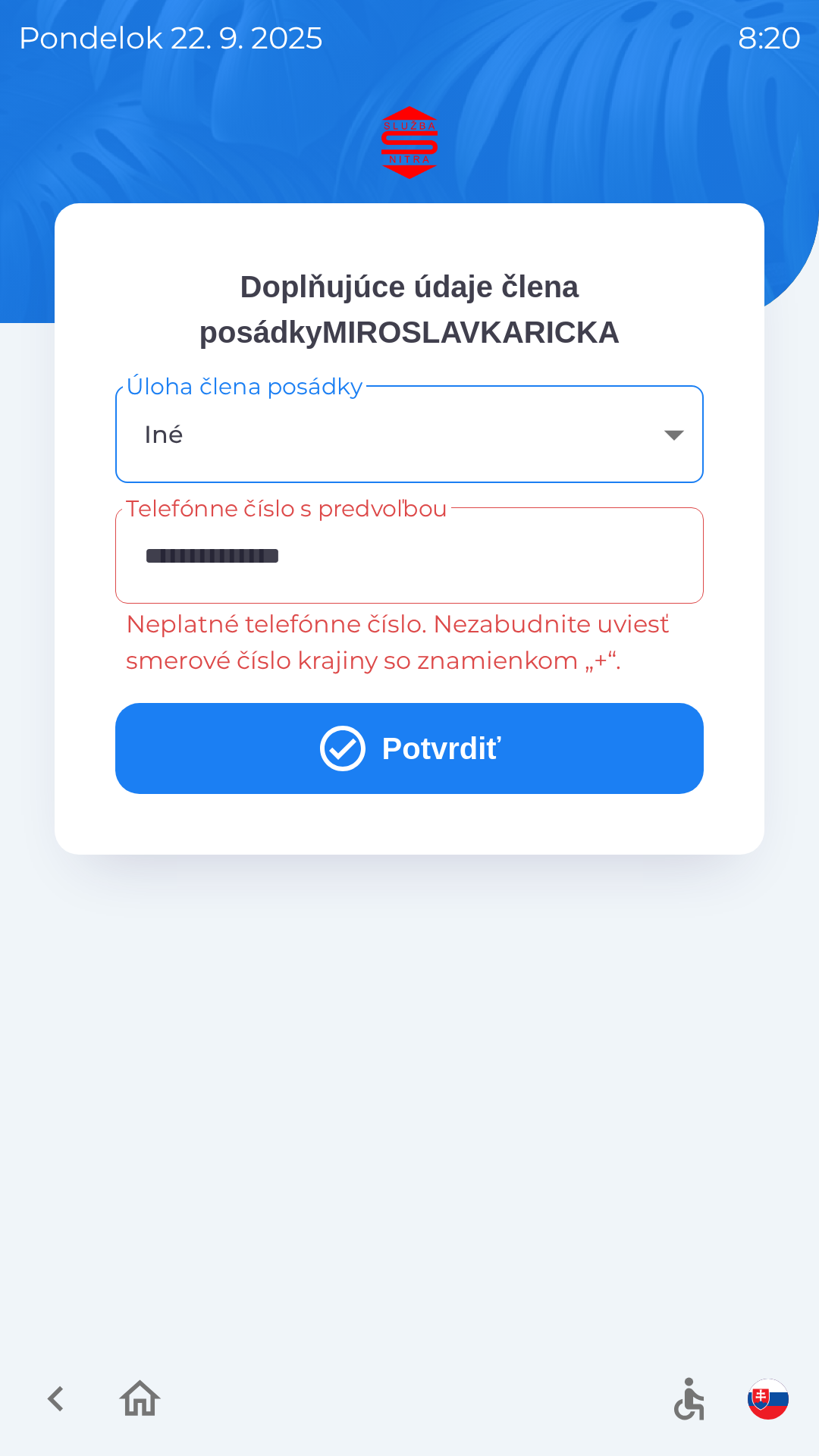
click at [358, 550] on input "**********" at bounding box center [409, 555] width 552 height 60
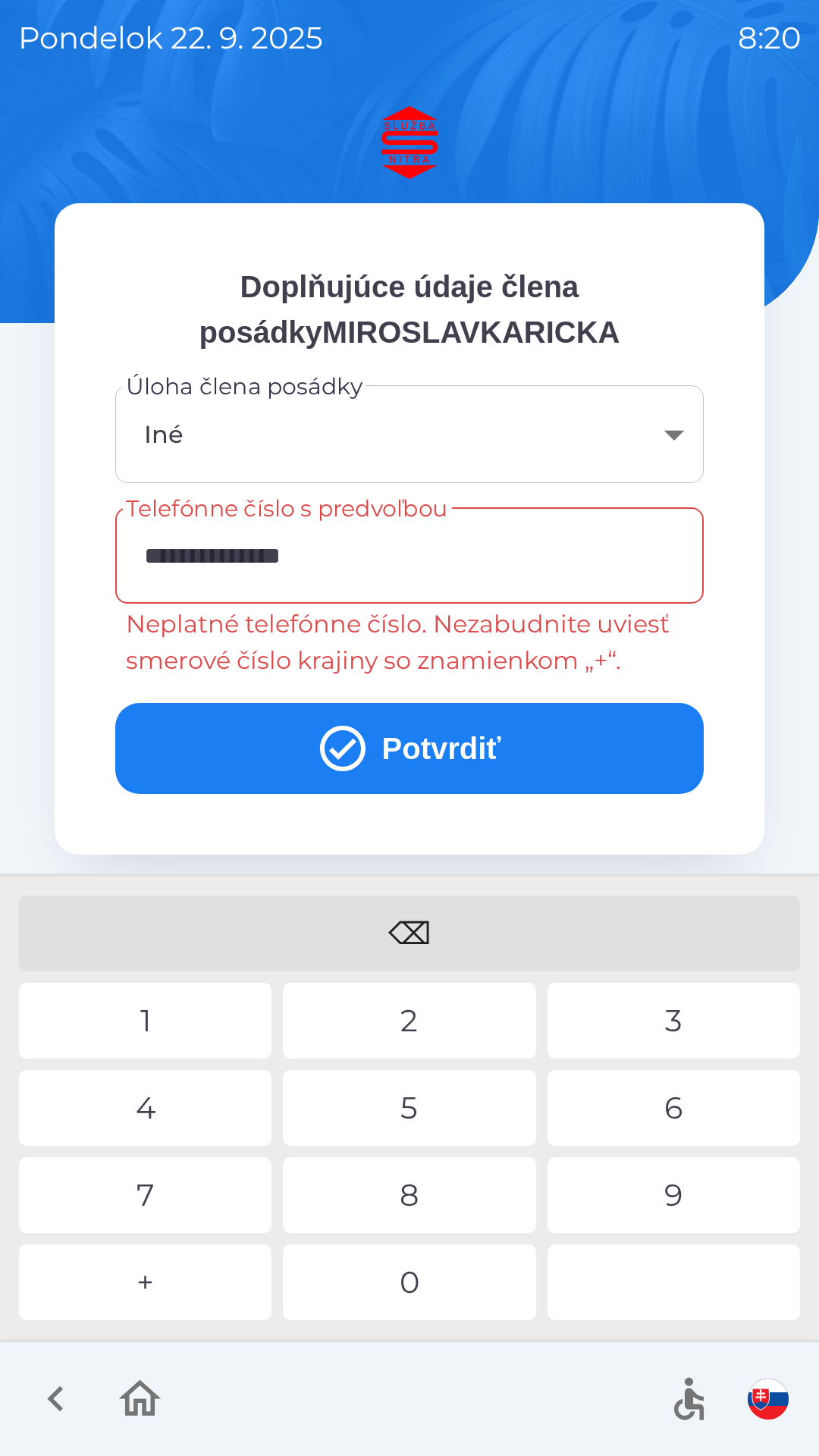
click at [63, 1391] on icon "button" at bounding box center [56, 1398] width 51 height 51
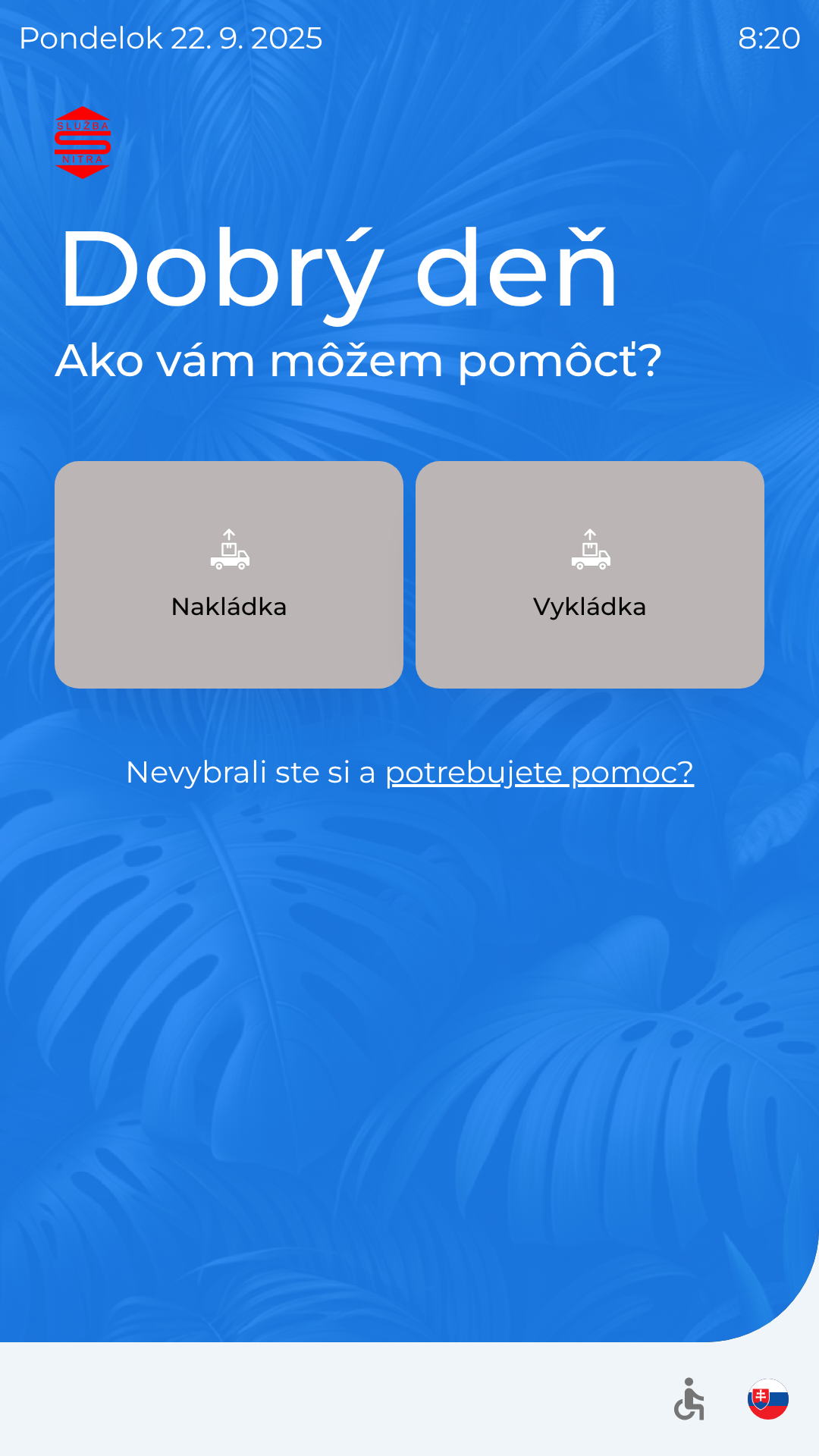
click at [57, 1397] on div at bounding box center [409, 1399] width 819 height 114
click at [457, 773] on link "potrebujete pomoc?" at bounding box center [539, 772] width 310 height 37
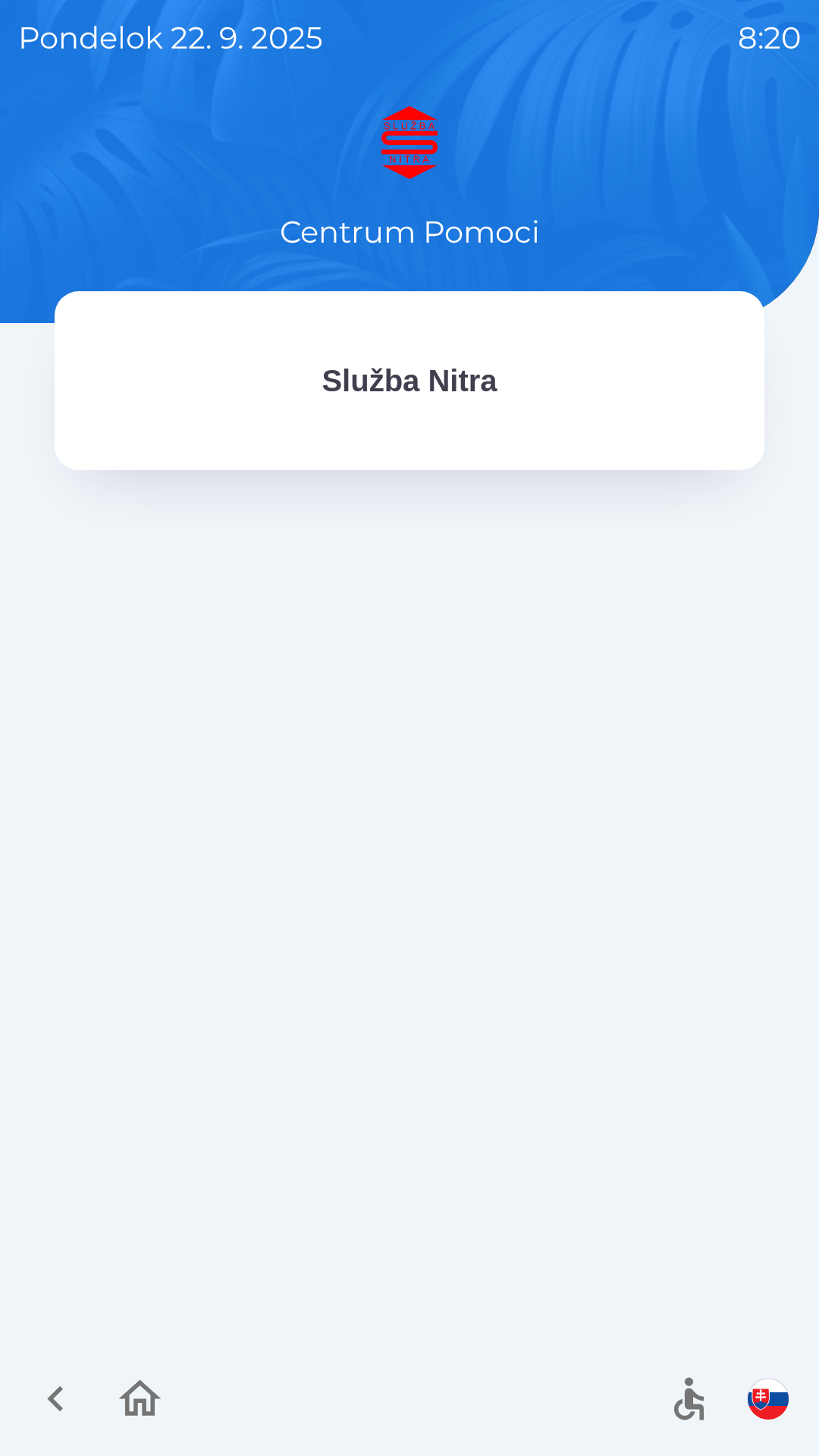
click at [460, 366] on p "Služba Nitra" at bounding box center [408, 380] width 175 height 45
click at [368, 394] on p "Služba Nitra" at bounding box center [408, 380] width 175 height 45
click at [412, 236] on p "Centrum Pomoci" at bounding box center [410, 232] width 260 height 45
click at [427, 130] on img at bounding box center [409, 143] width 709 height 73
click at [585, 972] on div at bounding box center [409, 910] width 709 height 856
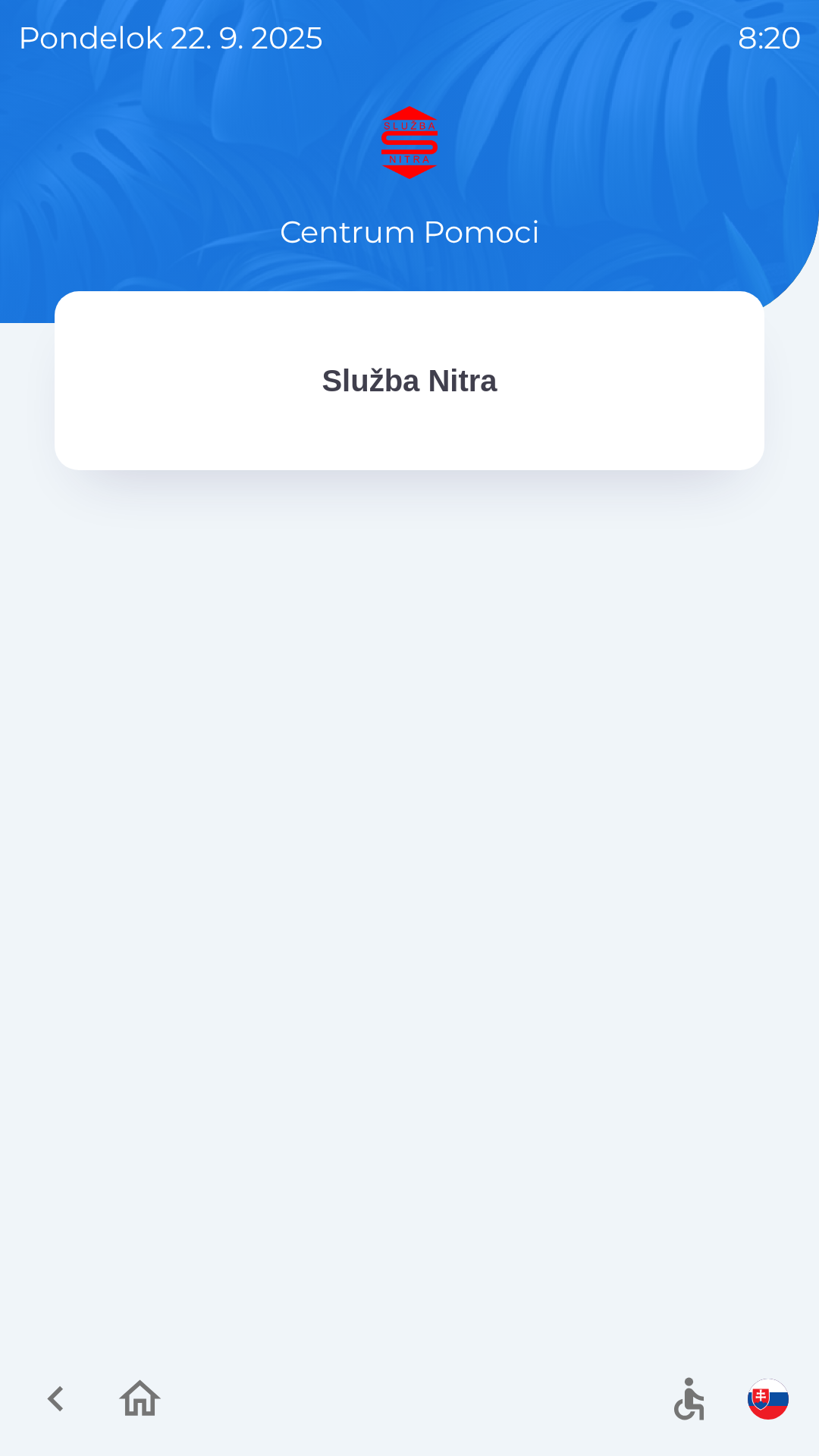
click at [61, 1397] on icon "button" at bounding box center [56, 1398] width 51 height 51
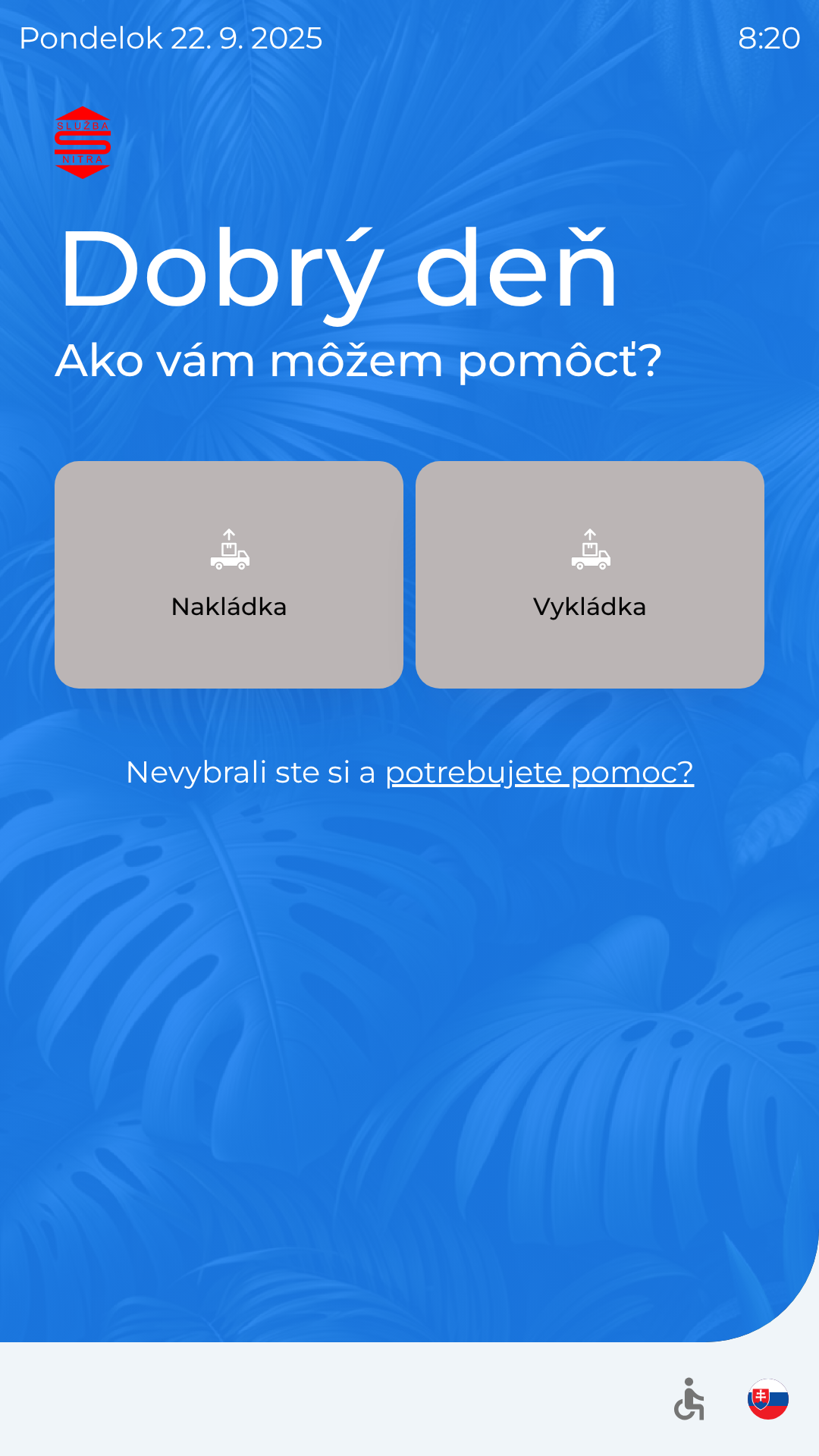
click at [258, 605] on p "Nakládka" at bounding box center [228, 606] width 117 height 36
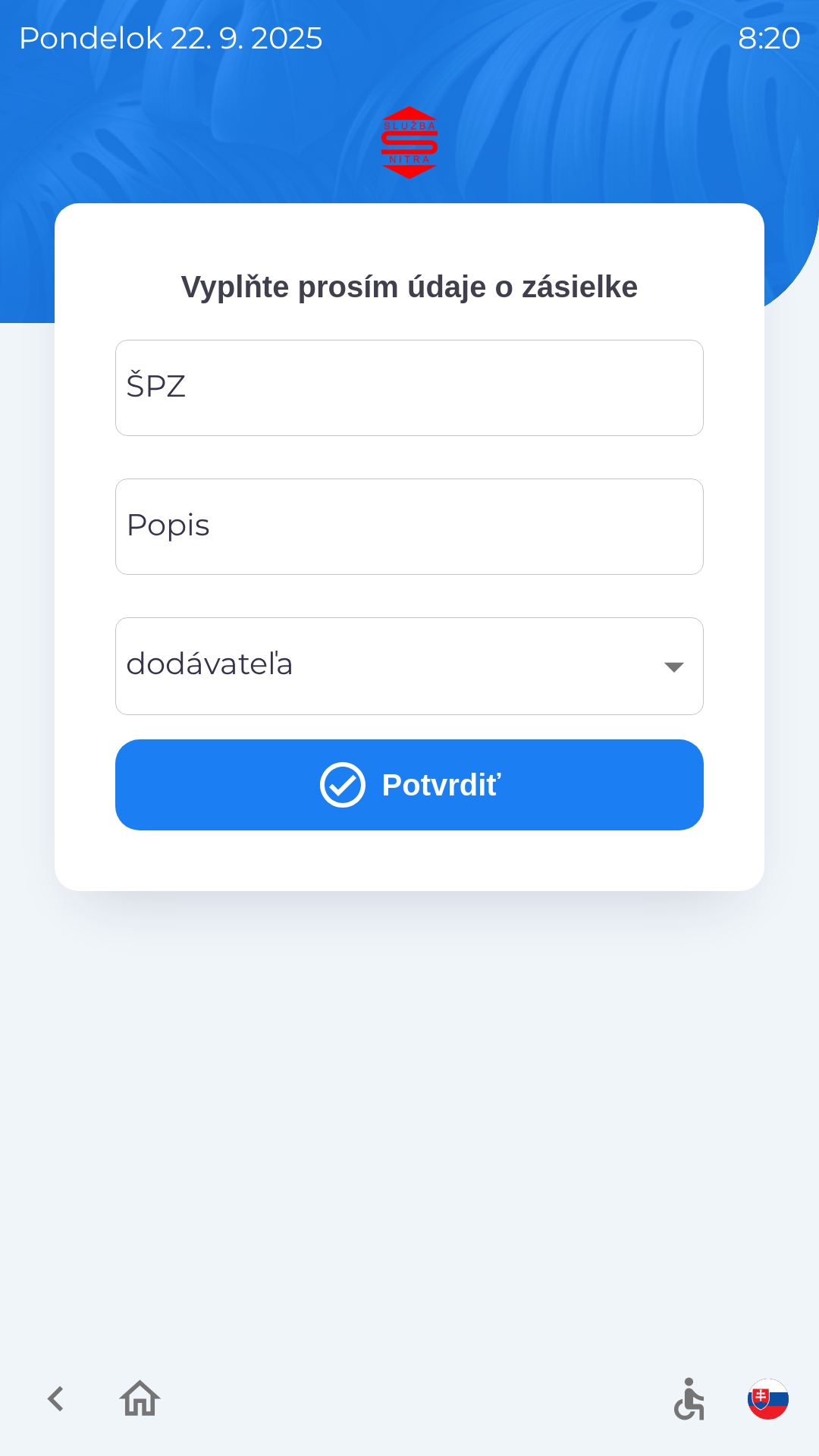
click at [359, 370] on input "ŠPZ" at bounding box center [409, 387] width 552 height 60
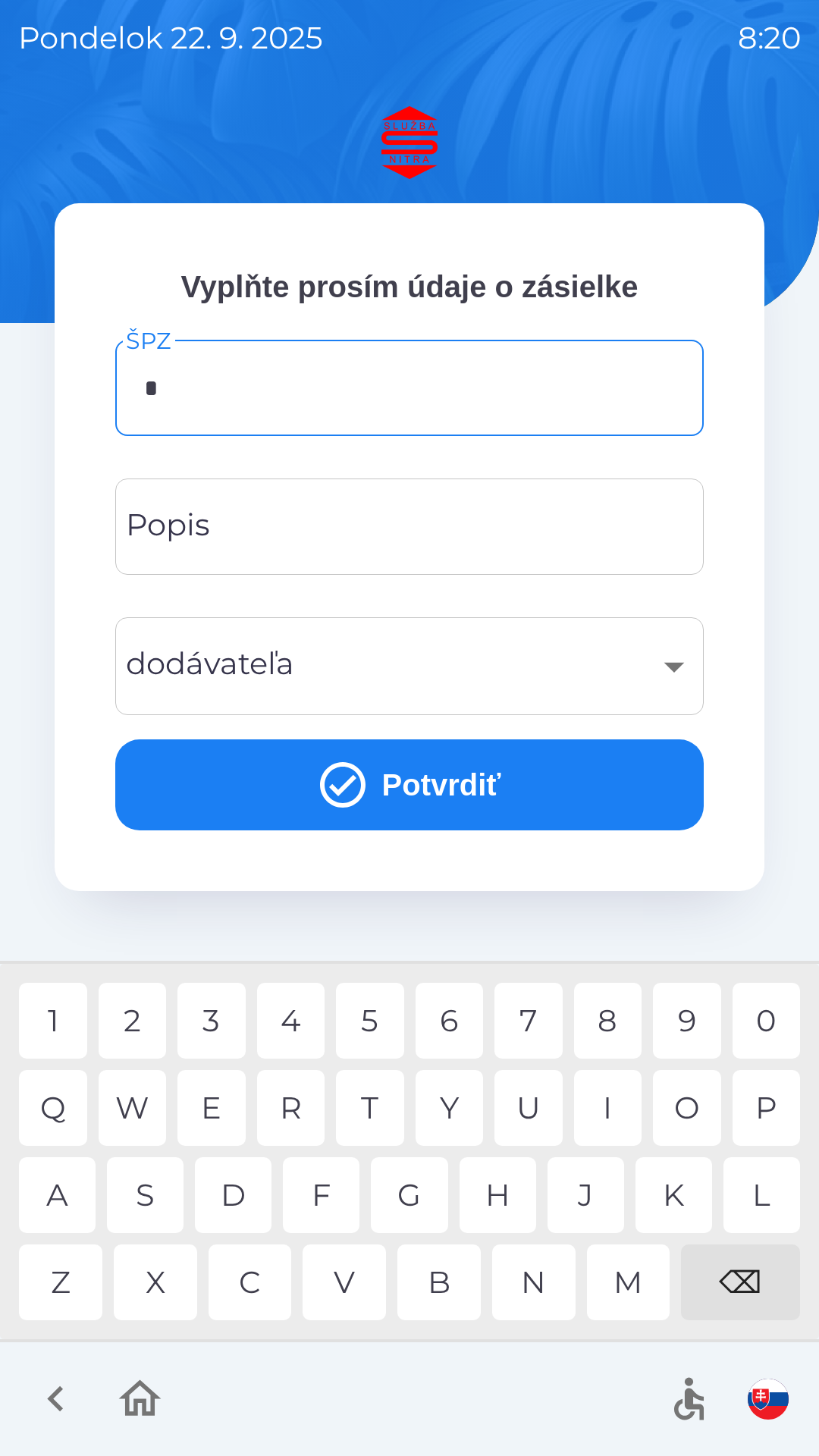
click at [378, 1105] on div "T" at bounding box center [370, 1107] width 69 height 76
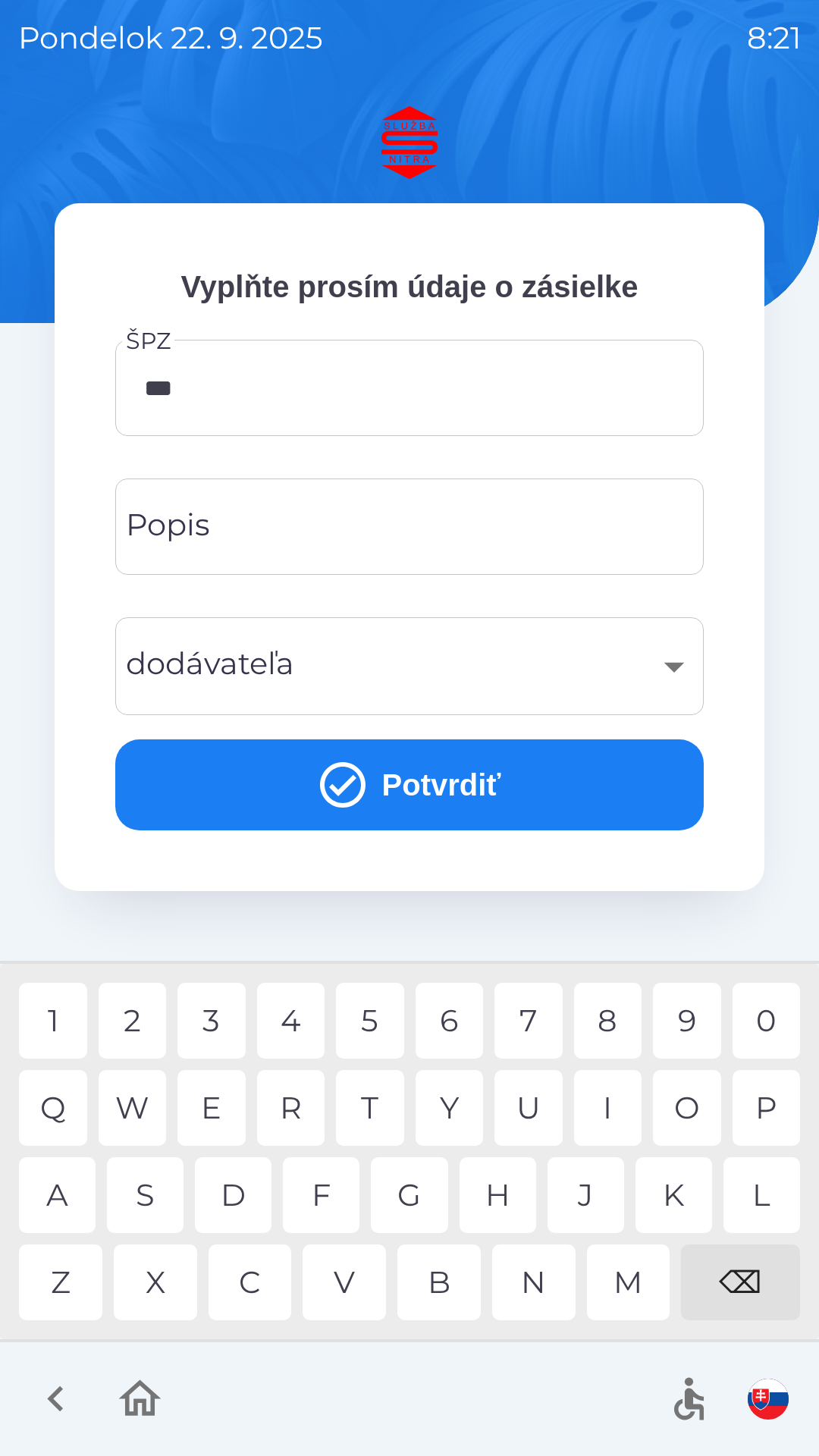
click at [693, 1099] on div "O" at bounding box center [687, 1107] width 69 height 76
click at [685, 1018] on div "9" at bounding box center [687, 1020] width 69 height 76
click at [323, 1189] on div "F" at bounding box center [320, 1195] width 77 height 76
type input "*******"
click at [378, 677] on div "​" at bounding box center [409, 666] width 552 height 61
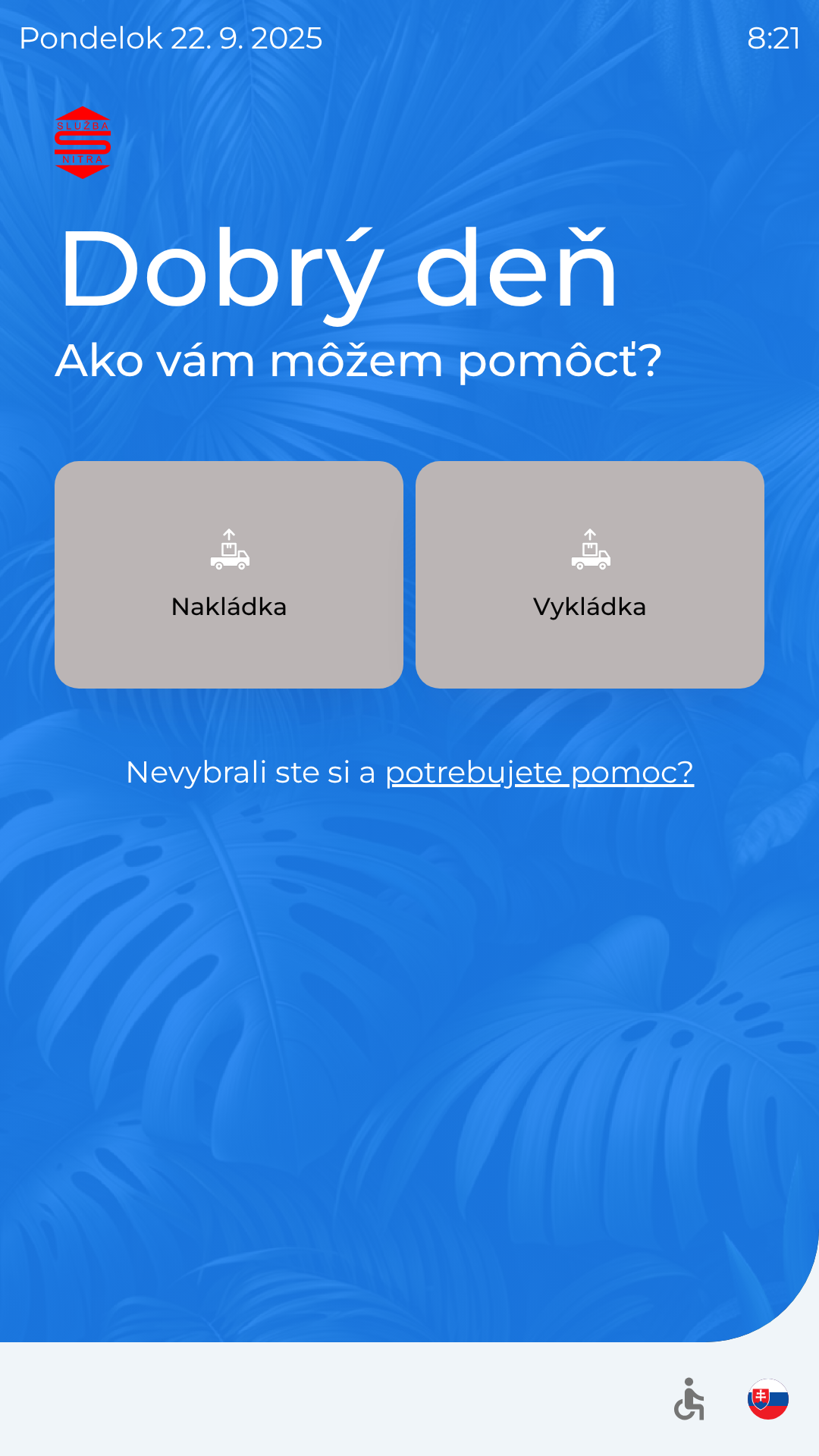
click at [246, 609] on p "Nakládka" at bounding box center [228, 606] width 117 height 36
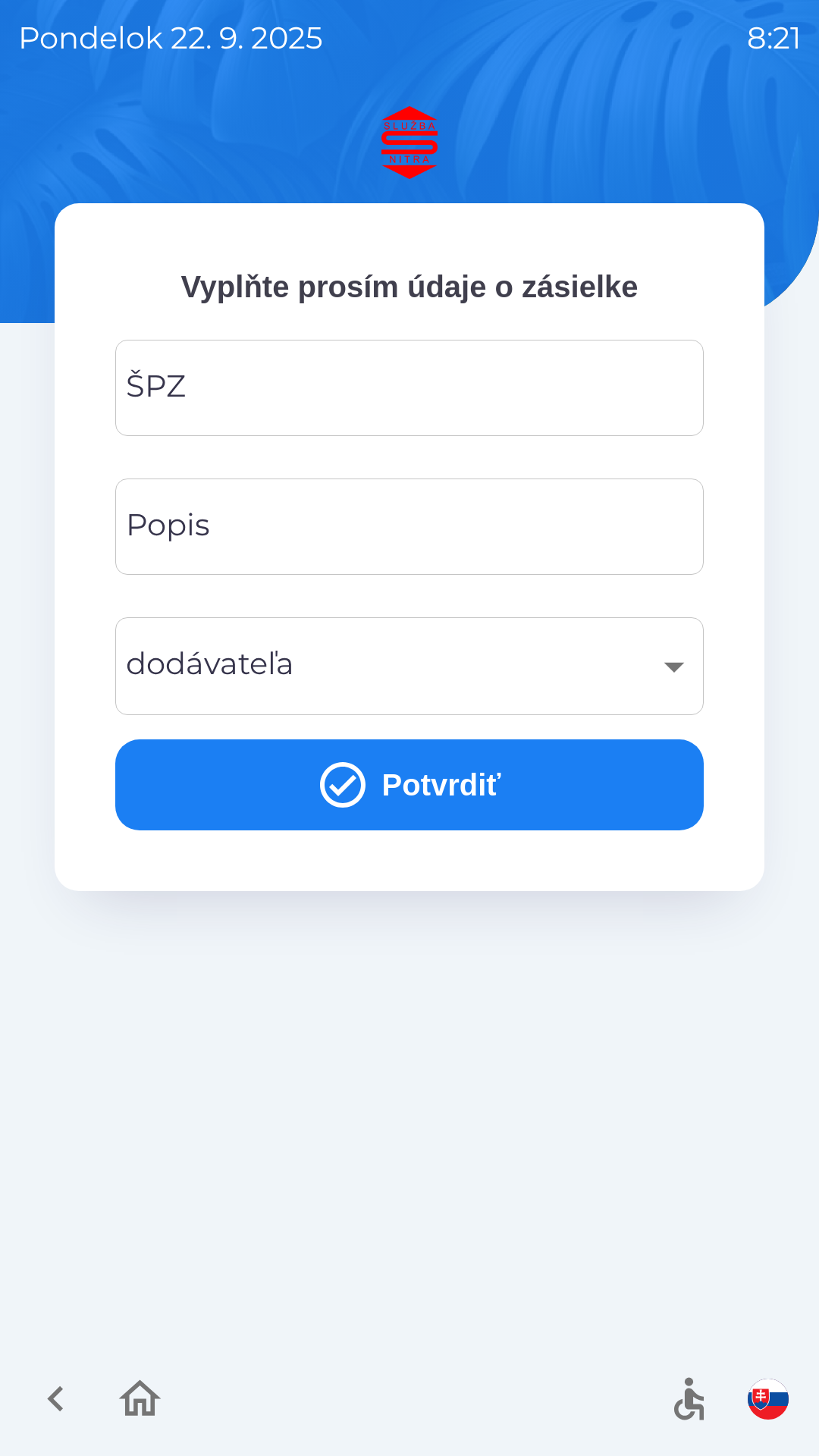
click at [342, 393] on input "ŠPZ" at bounding box center [409, 387] width 552 height 60
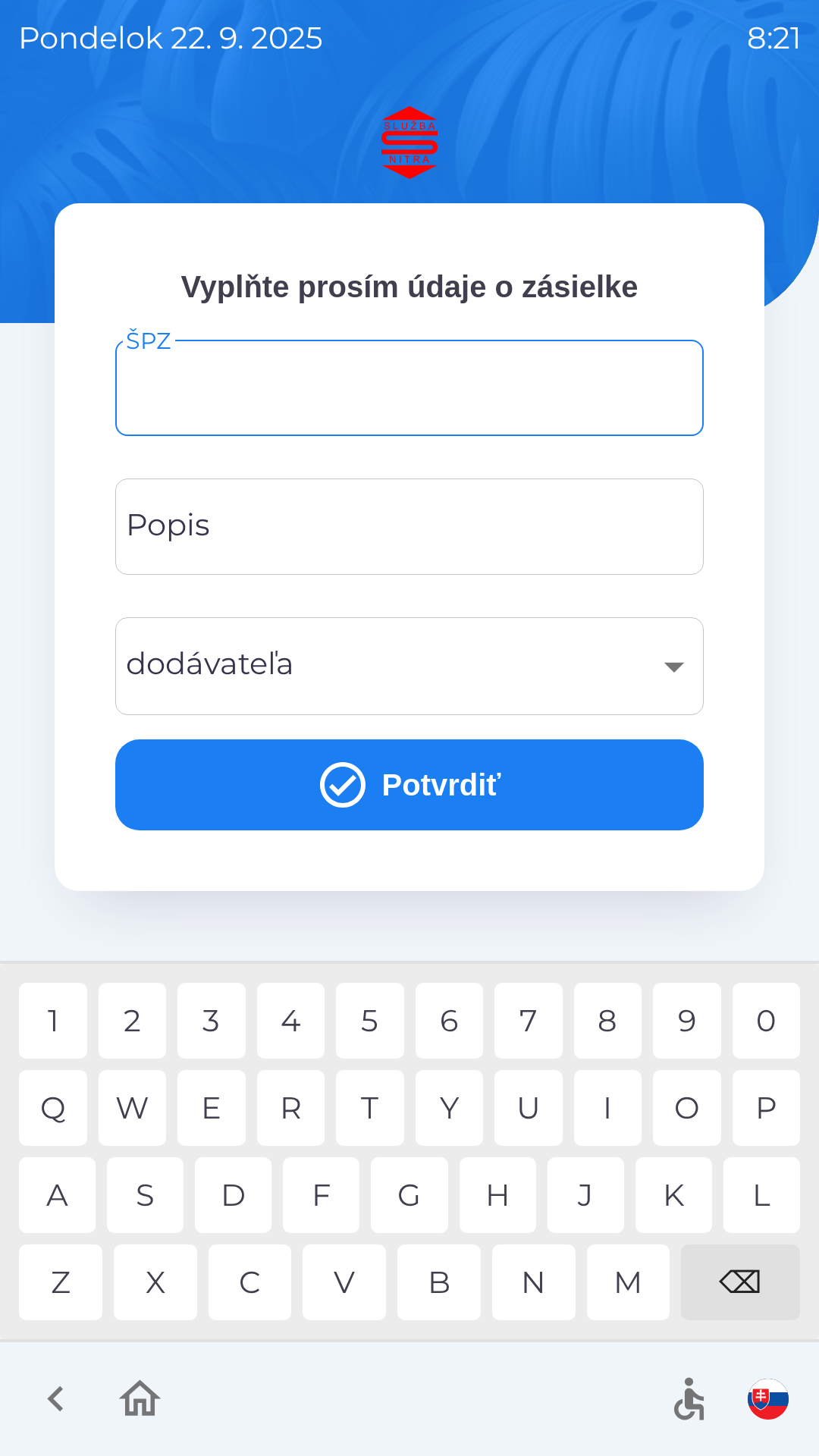
type input "*"
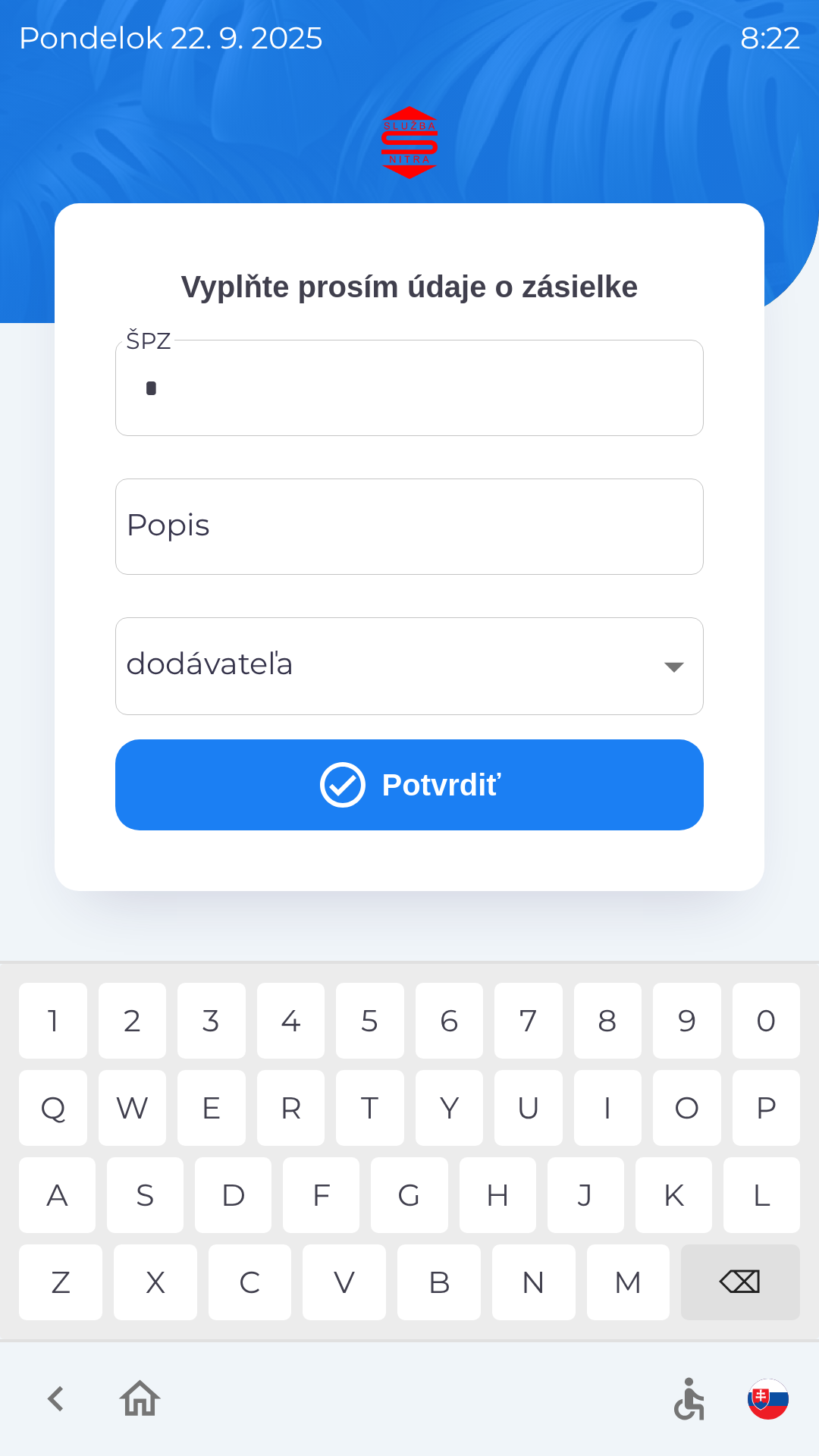
click at [386, 381] on input "*" at bounding box center [409, 387] width 552 height 60
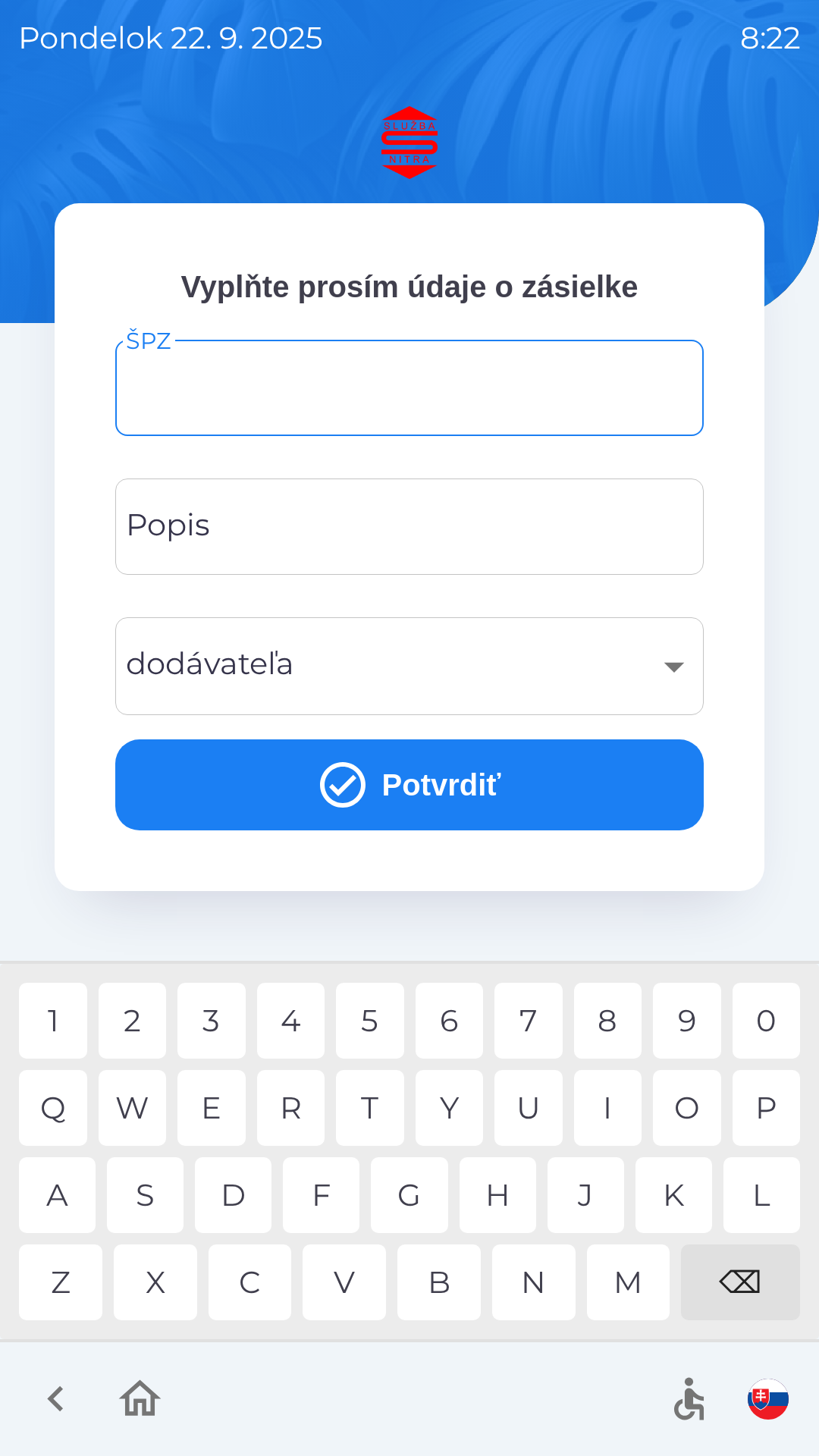
click at [754, 1284] on div "⌫" at bounding box center [740, 1282] width 119 height 76
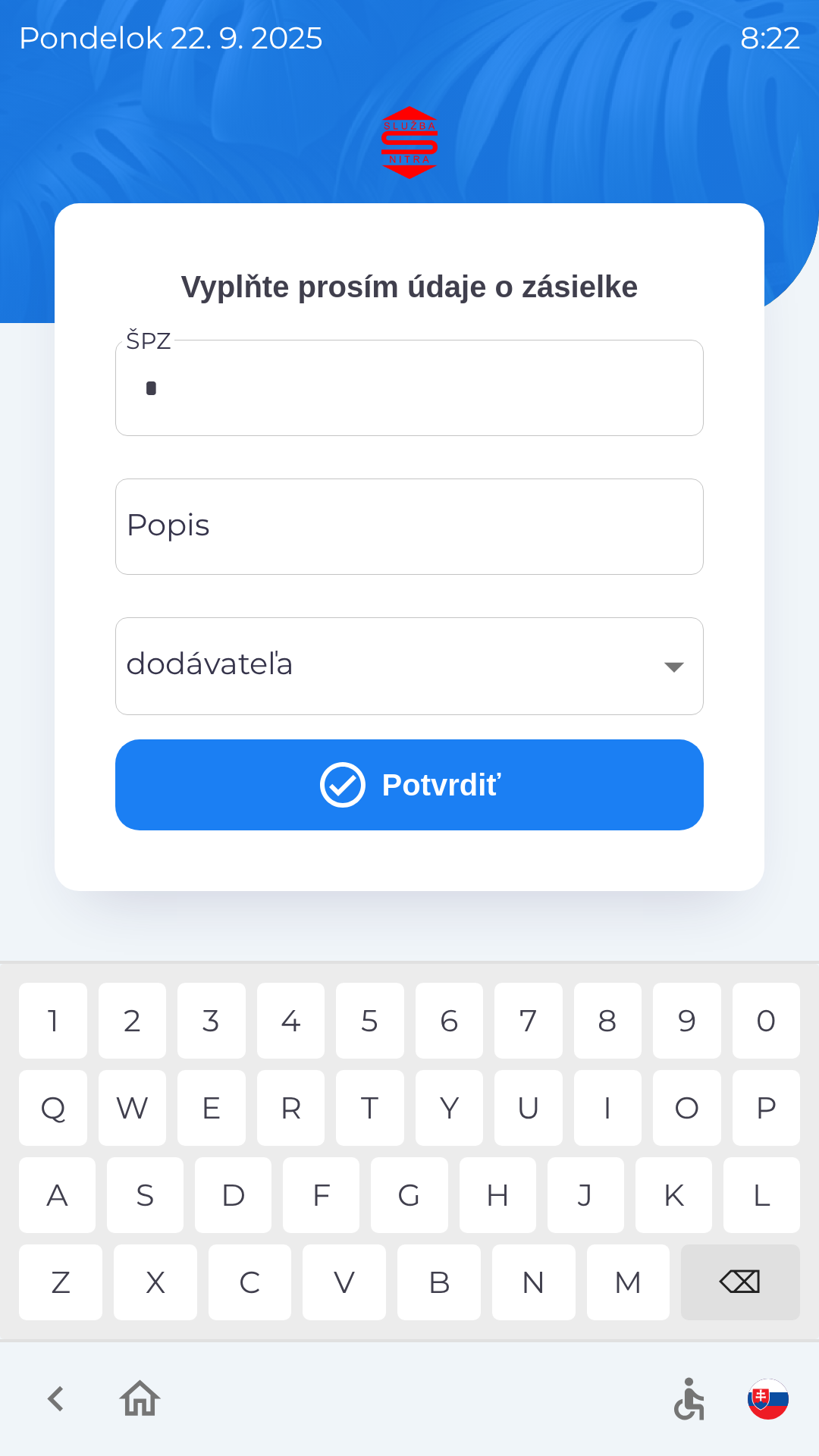
click at [382, 1098] on div "T" at bounding box center [370, 1107] width 69 height 76
click at [683, 1094] on div "O" at bounding box center [687, 1107] width 69 height 76
click at [692, 1019] on div "9" at bounding box center [687, 1020] width 69 height 76
click at [537, 1015] on div "7" at bounding box center [528, 1020] width 69 height 76
type input "*******"
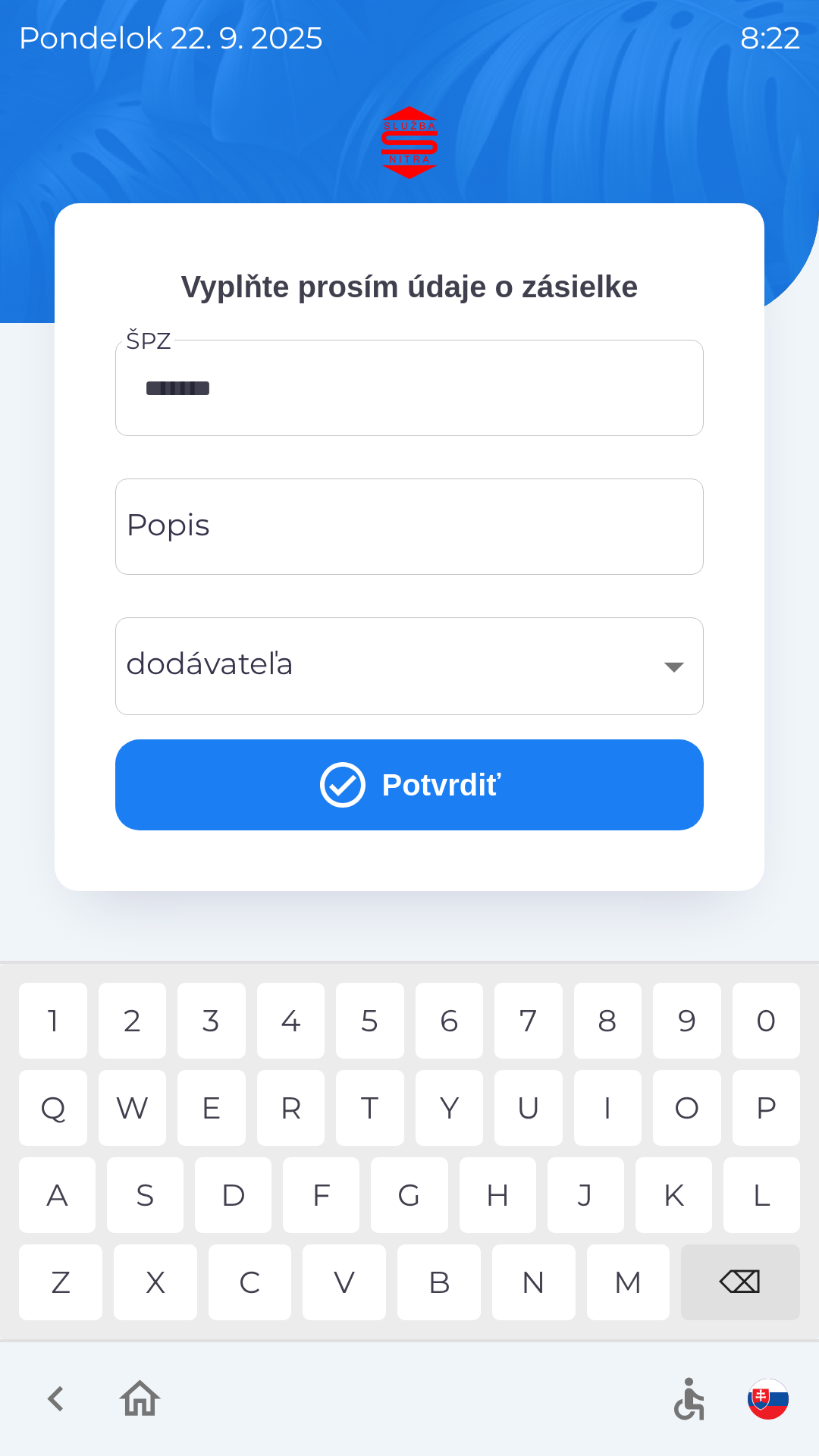
click at [429, 674] on div "​" at bounding box center [409, 666] width 552 height 61
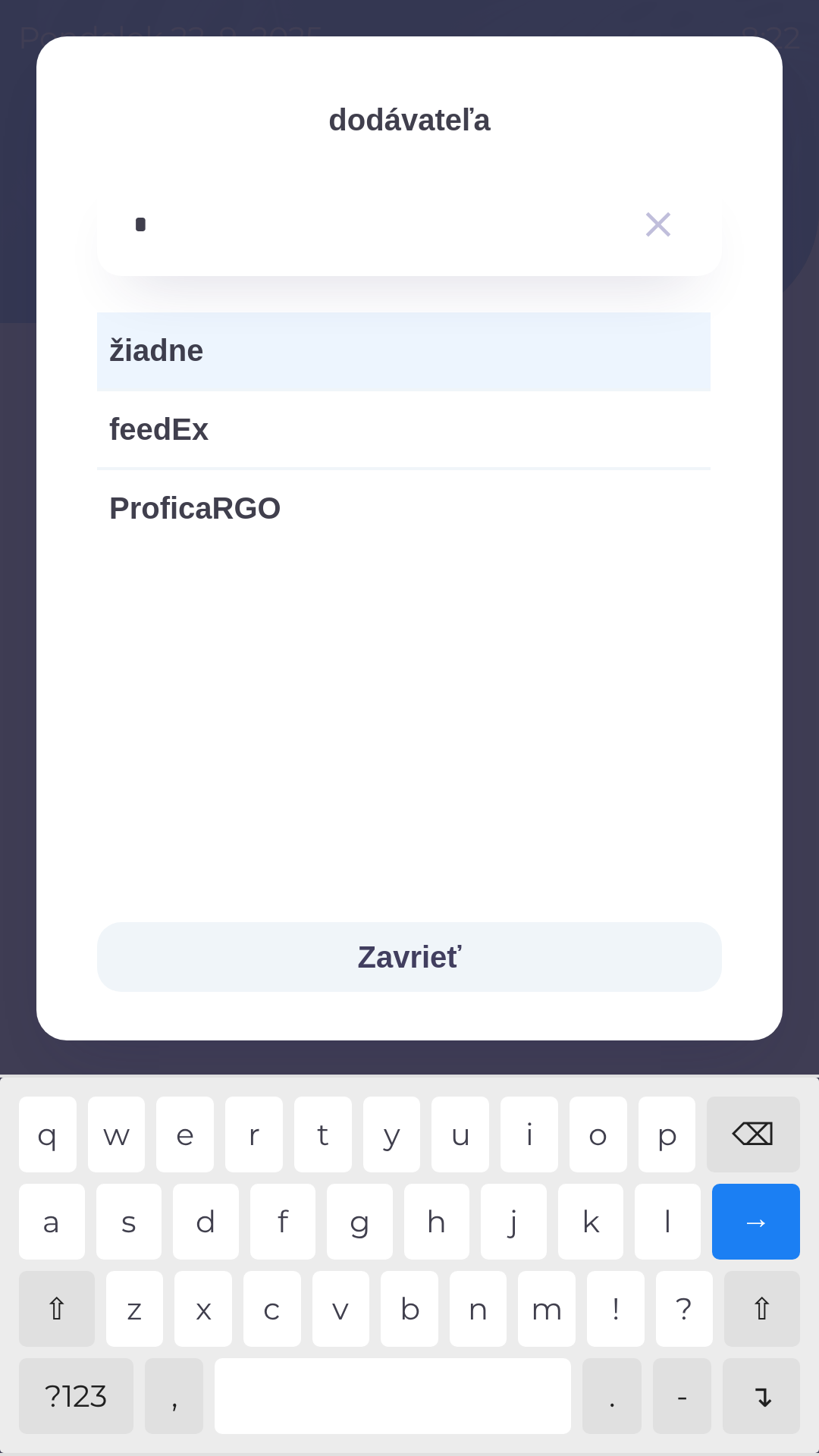
click at [291, 1221] on div "f" at bounding box center [283, 1221] width 66 height 76
click at [594, 1119] on div "o" at bounding box center [597, 1134] width 57 height 76
click at [274, 1138] on div "r" at bounding box center [253, 1134] width 57 height 76
type input "*****"
click at [411, 956] on button "Zavrieť" at bounding box center [409, 956] width 625 height 69
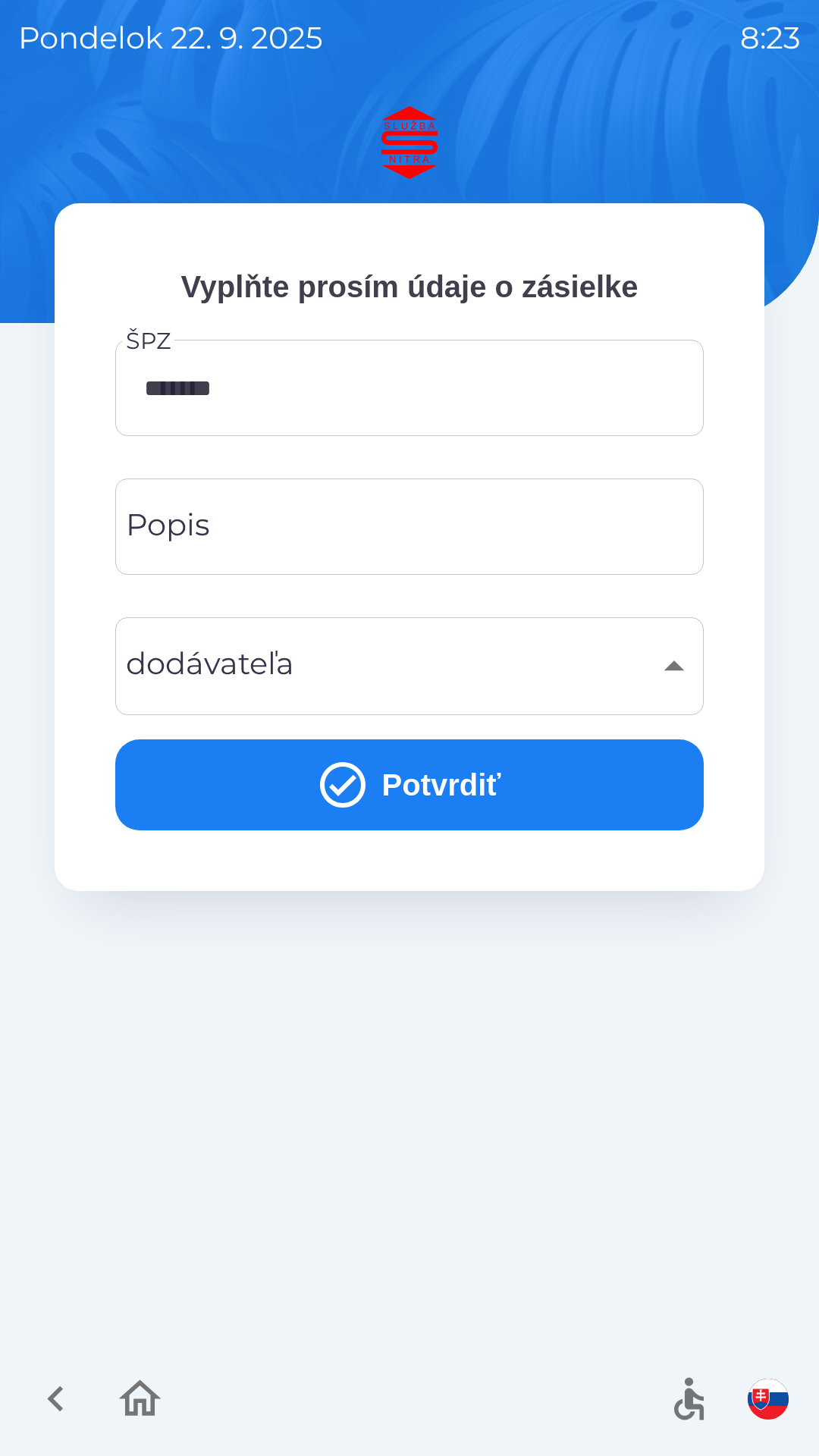
click at [427, 774] on button "Potvrdiť" at bounding box center [409, 784] width 588 height 91
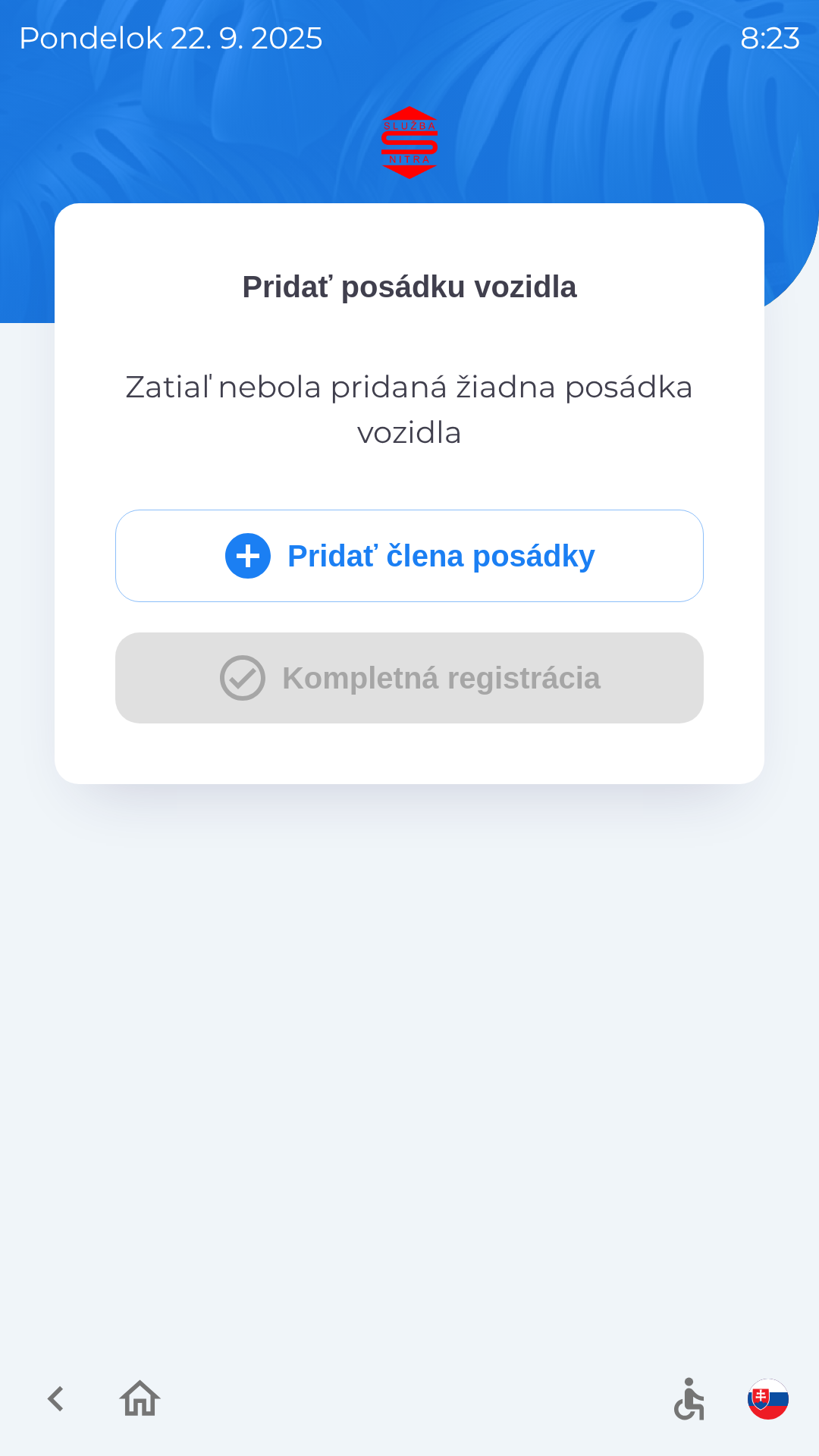
click at [432, 688] on div "Pridať člena posádky Kompletná registrácia" at bounding box center [409, 616] width 588 height 214
click at [254, 551] on icon "submit" at bounding box center [248, 555] width 45 height 45
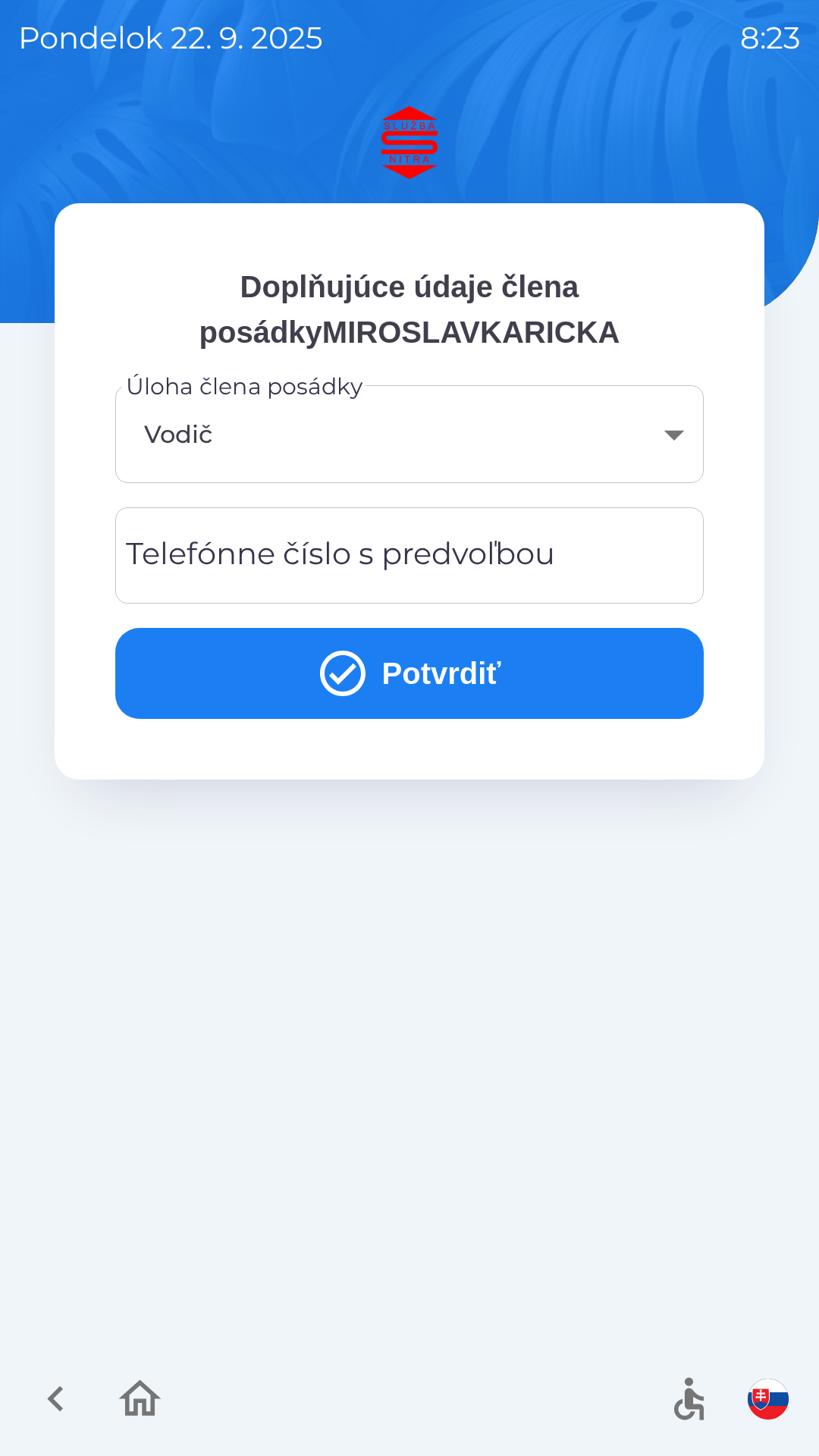
click at [424, 676] on button "Potvrdiť" at bounding box center [409, 673] width 588 height 91
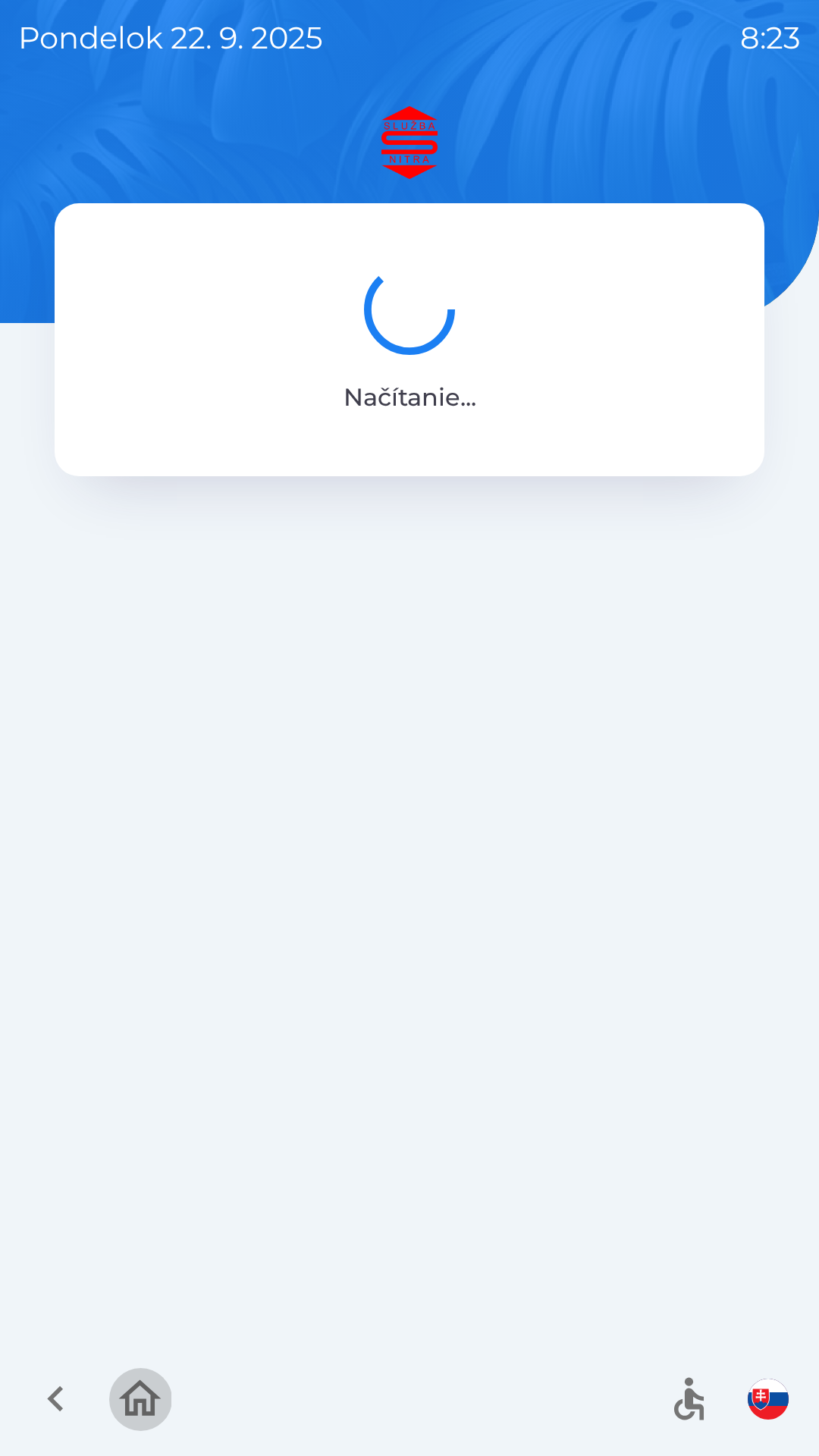
click at [138, 1399] on icon "button" at bounding box center [140, 1398] width 43 height 36
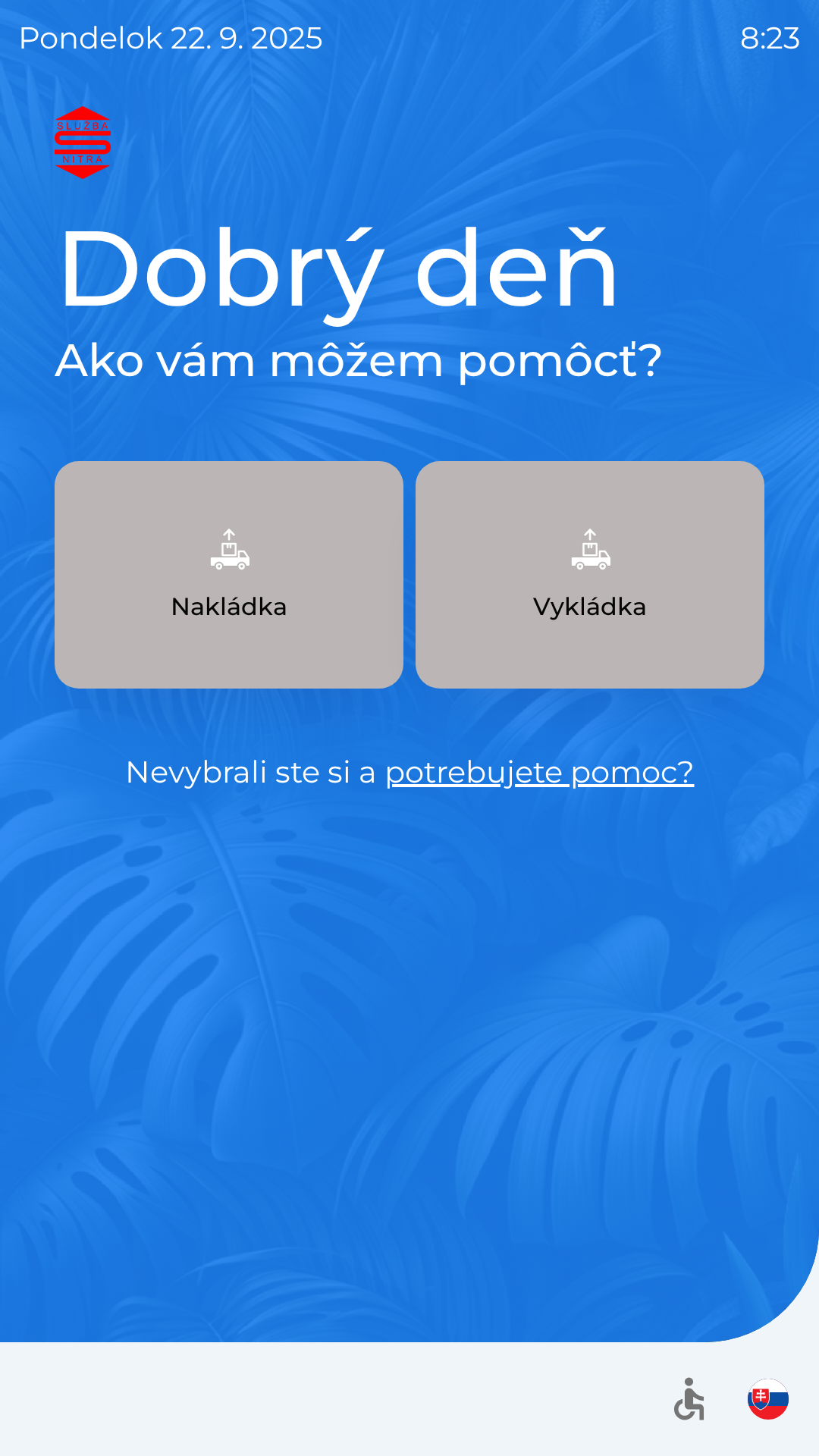
click at [244, 601] on p "Nakládka" at bounding box center [228, 606] width 117 height 36
click at [207, 589] on p "Nakládka" at bounding box center [228, 606] width 117 height 36
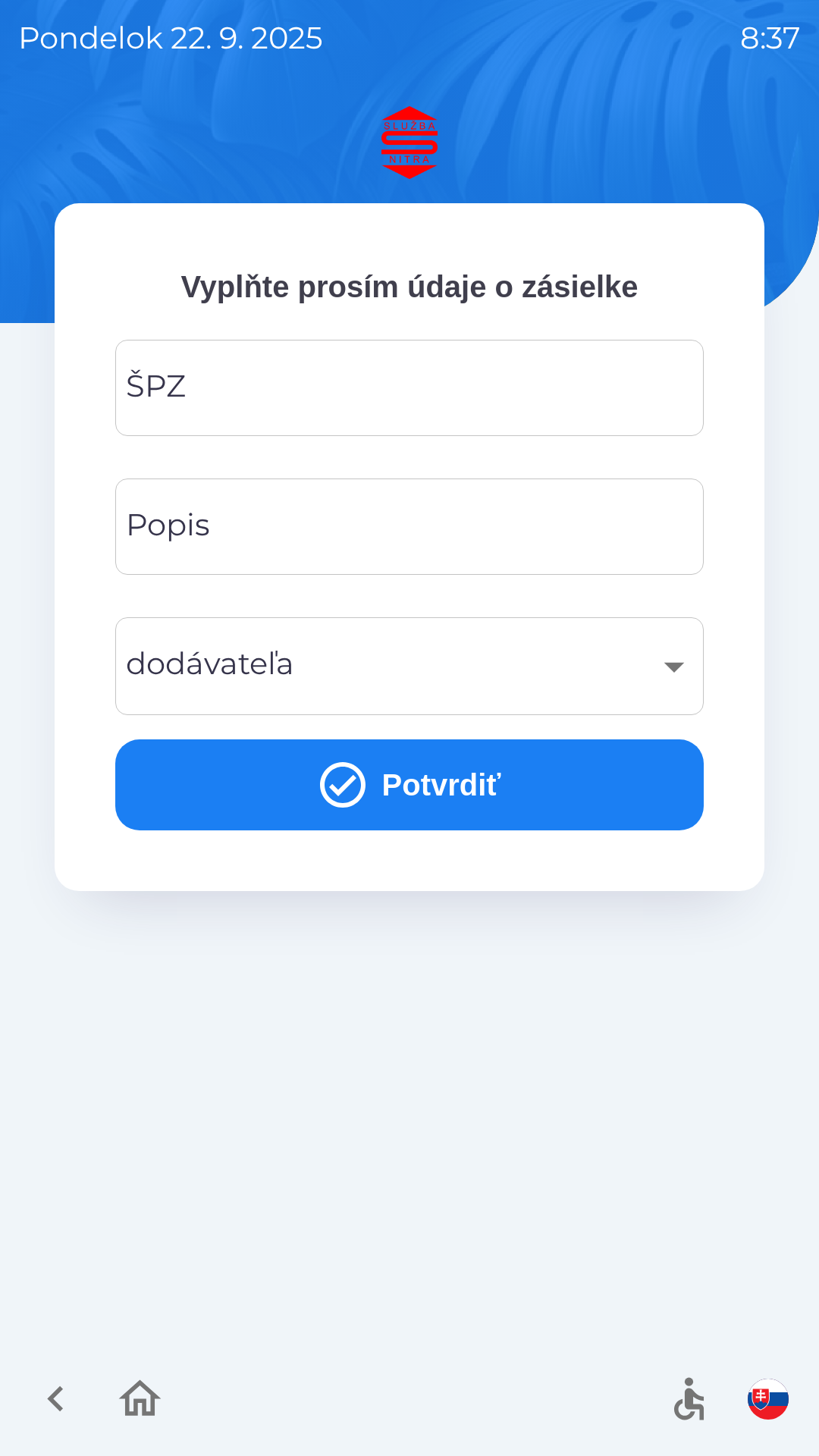
click at [259, 382] on input "ŠPZ" at bounding box center [409, 387] width 552 height 60
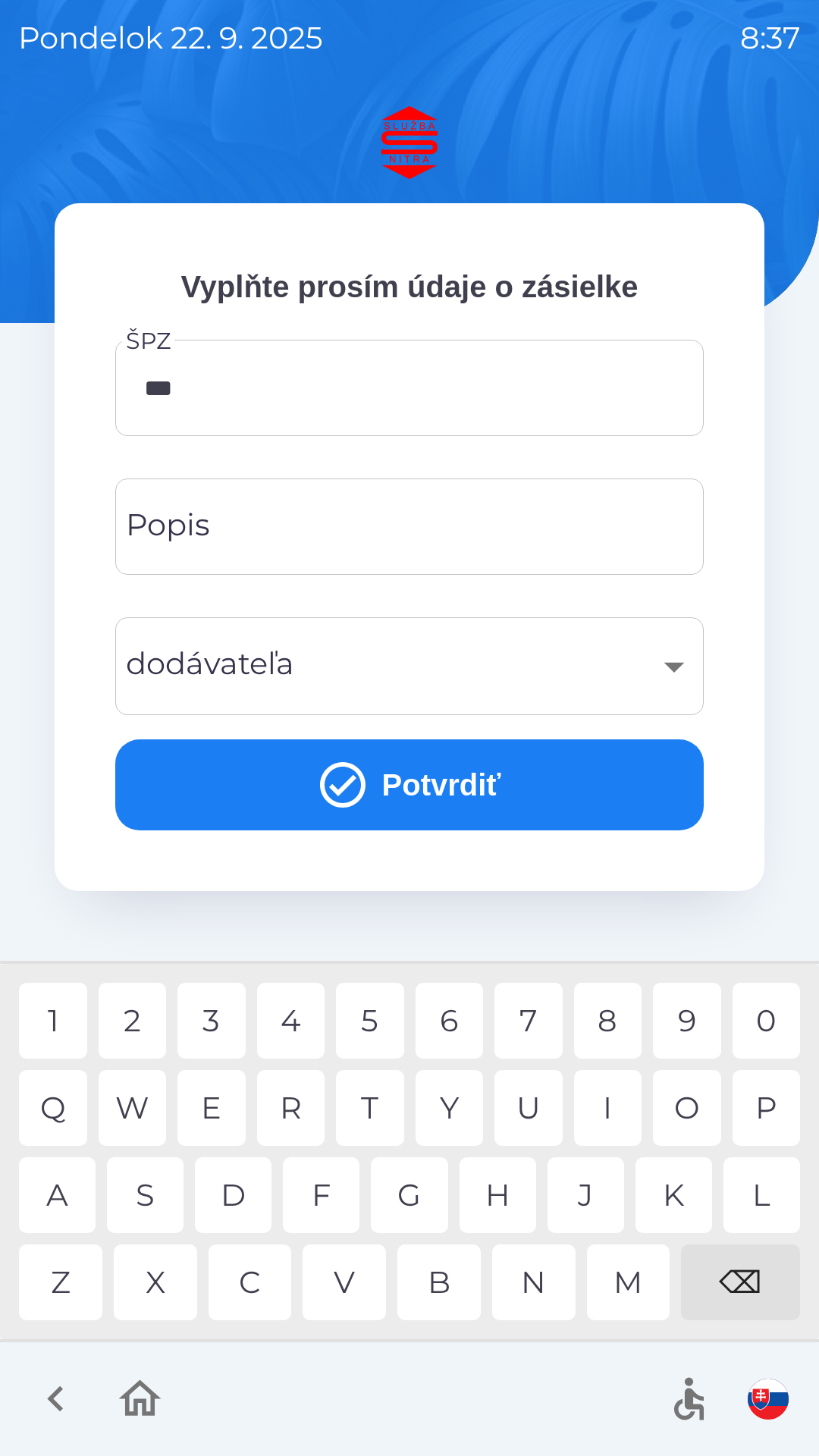
click at [751, 1040] on div "0" at bounding box center [766, 1020] width 69 height 76
click at [606, 1019] on div "8" at bounding box center [608, 1020] width 69 height 76
type input "*******"
click at [367, 1278] on div "V" at bounding box center [344, 1282] width 83 height 76
click at [375, 544] on input "Popis" at bounding box center [409, 526] width 552 height 60
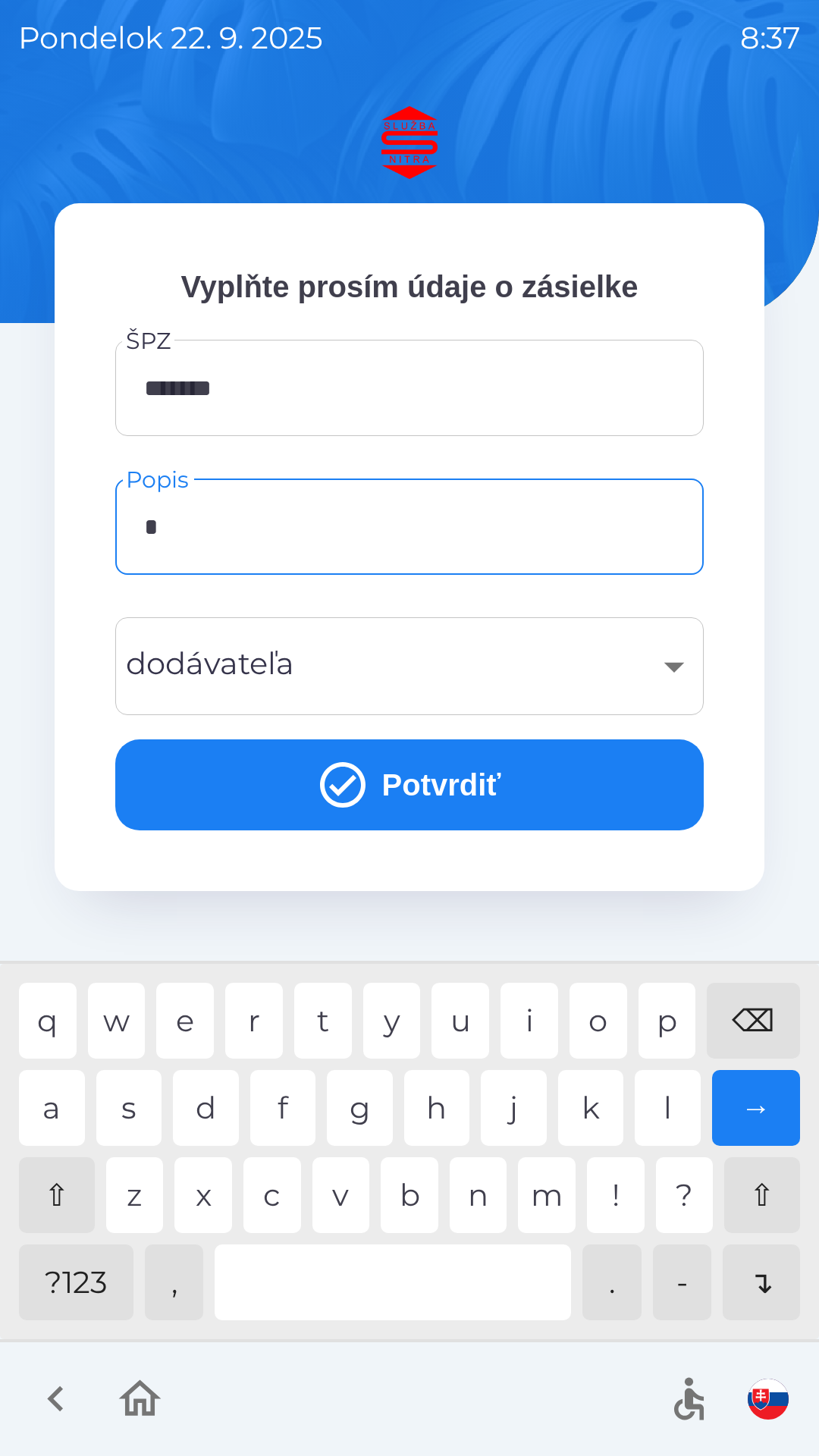
click at [469, 1019] on div "u" at bounding box center [459, 1020] width 57 height 76
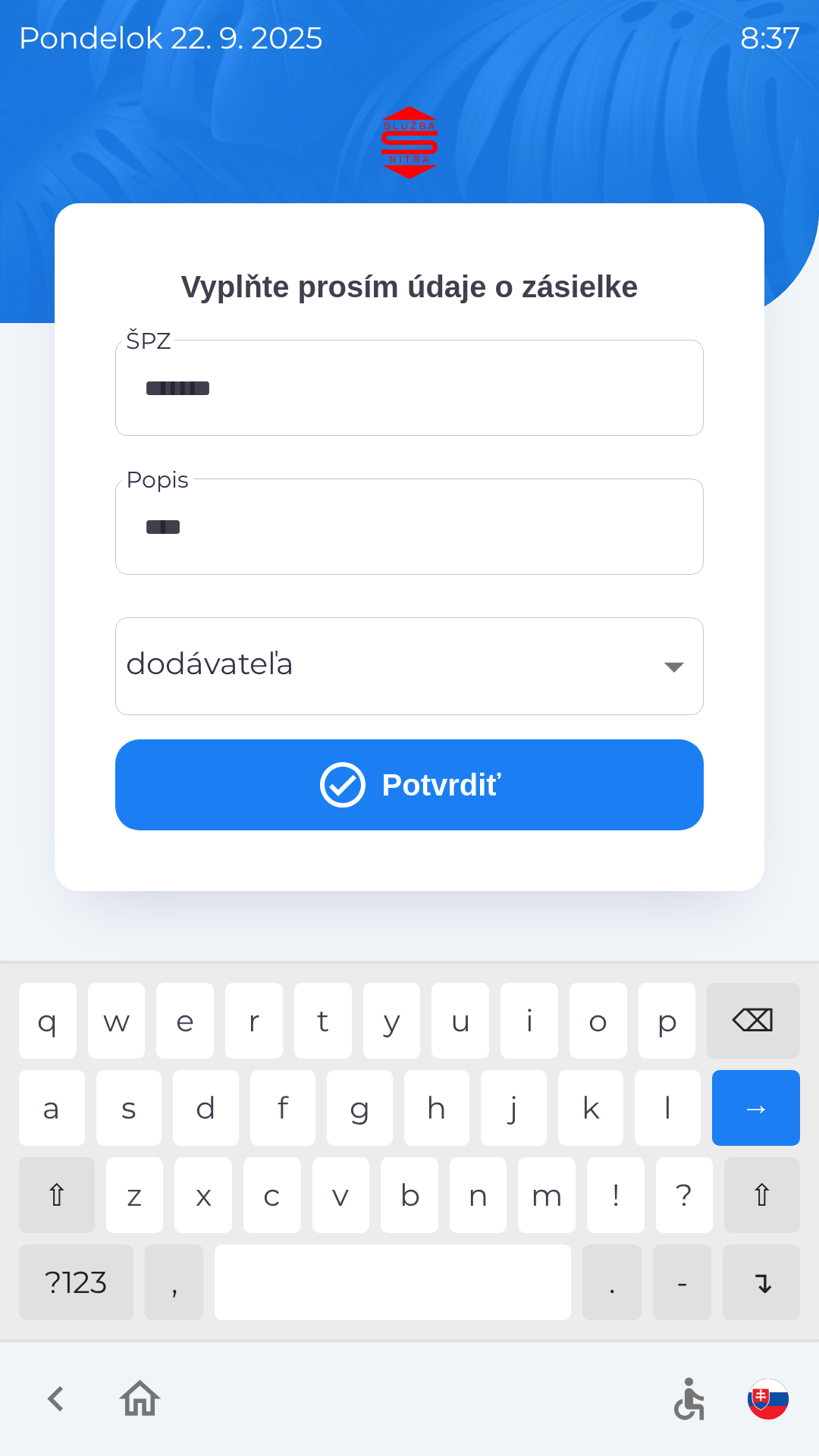
click at [598, 1027] on div "o" at bounding box center [597, 1020] width 57 height 76
type input "*******"
click at [287, 1196] on div "c" at bounding box center [272, 1195] width 57 height 76
click at [571, 696] on div "​" at bounding box center [409, 666] width 552 height 61
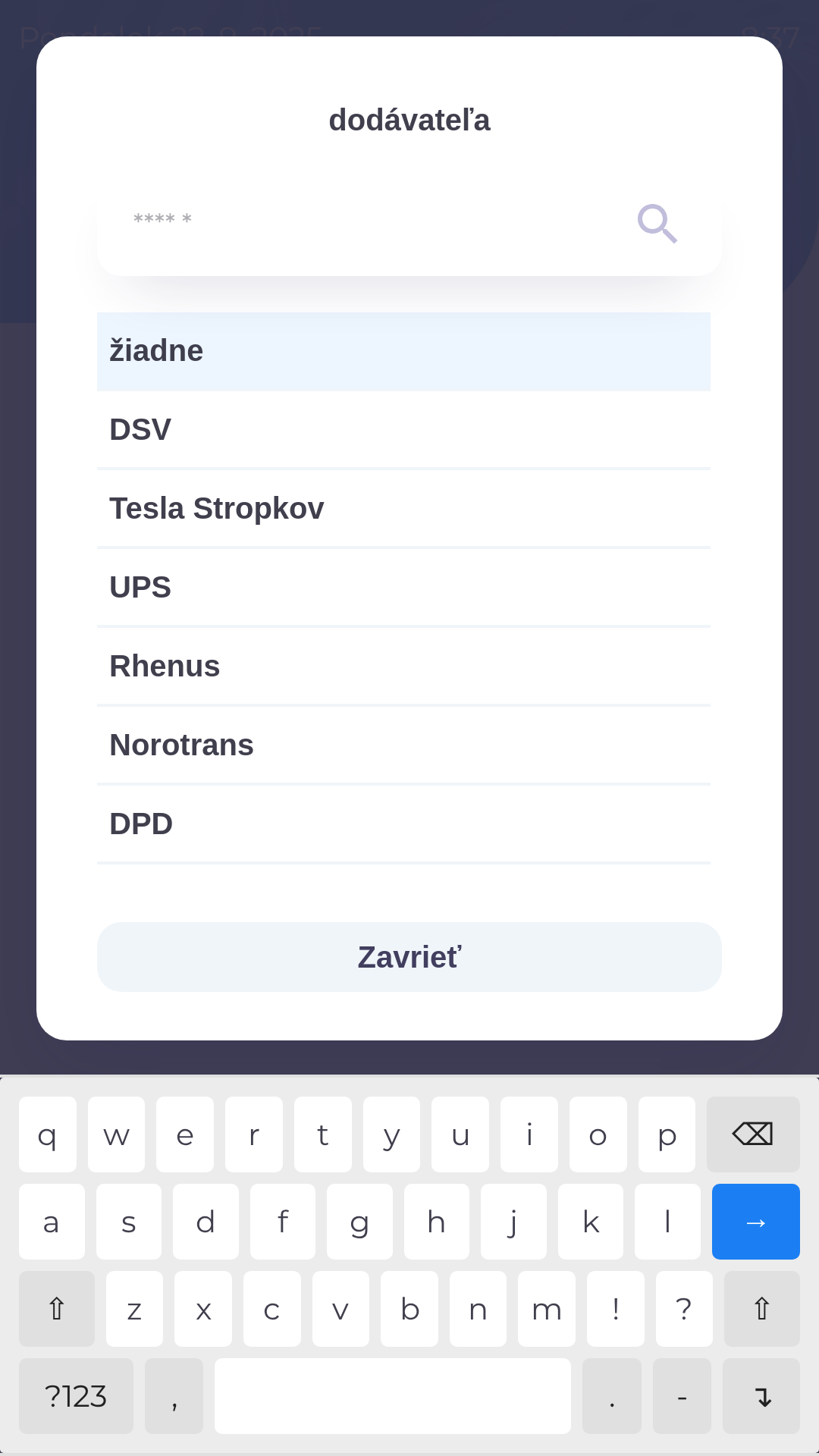
click at [389, 435] on span "DSV" at bounding box center [403, 429] width 589 height 45
type input "***"
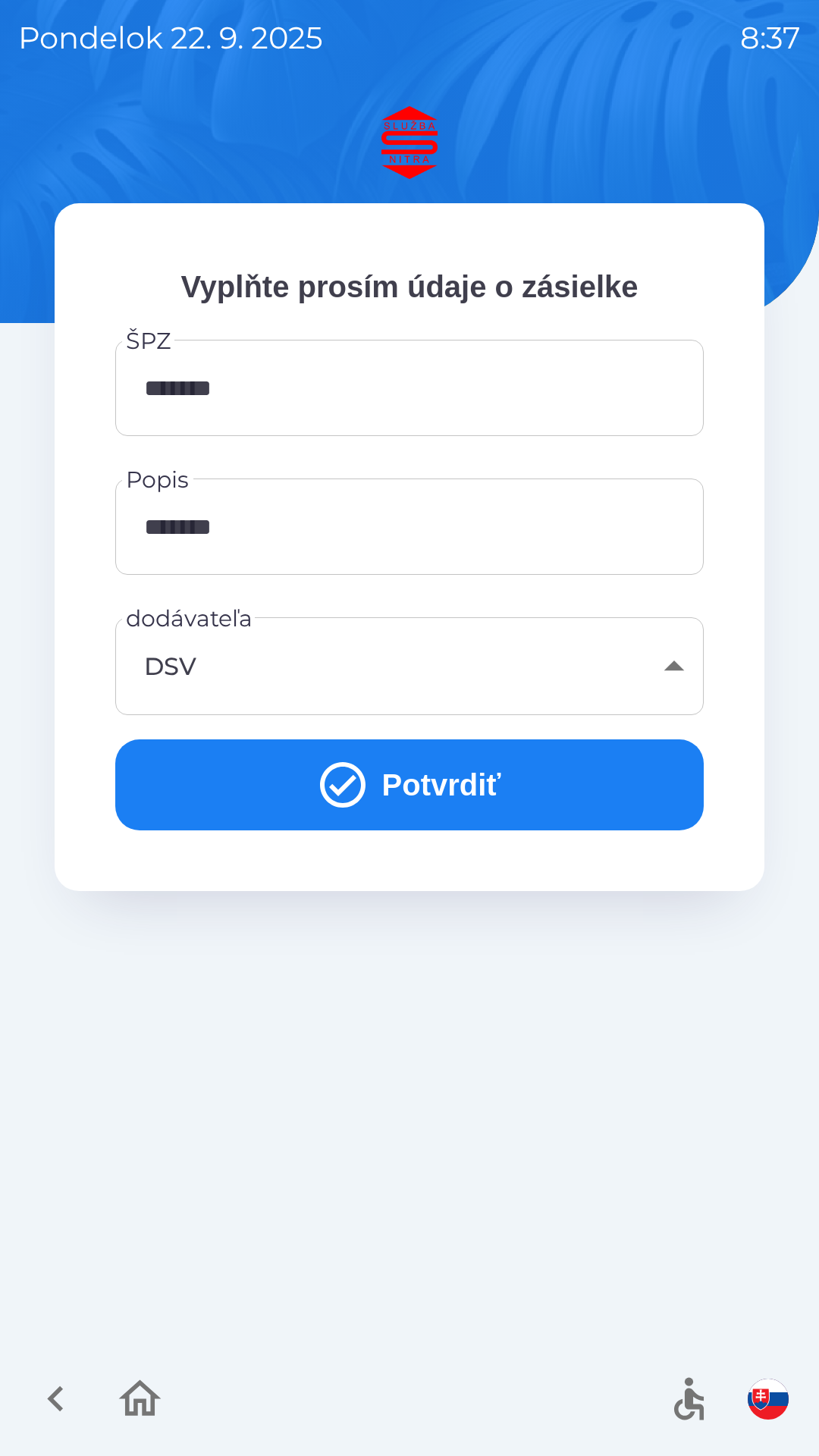
click at [456, 794] on button "Potvrdiť" at bounding box center [409, 784] width 588 height 91
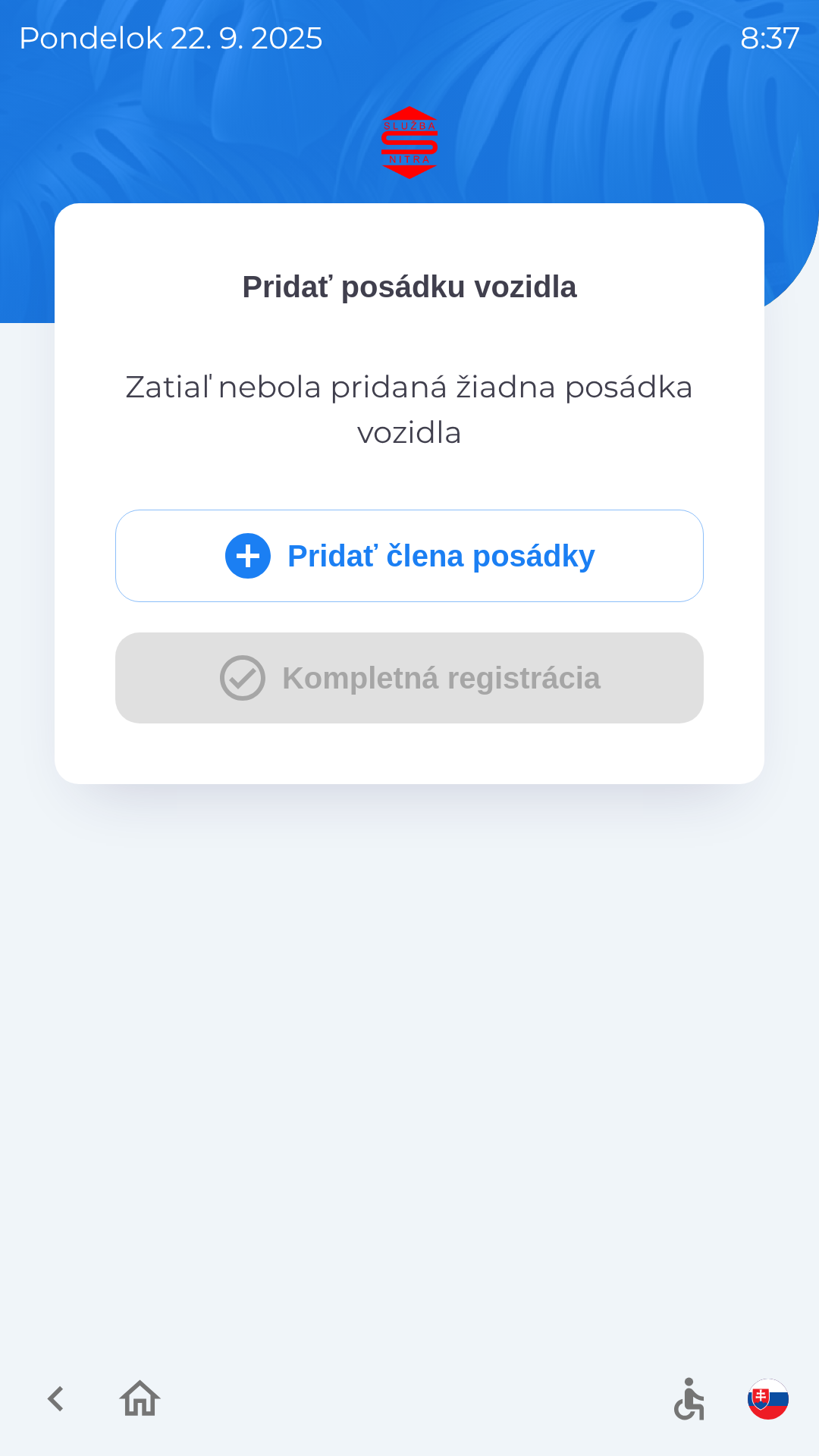
click at [518, 428] on p "Zatiaľ nebola pridaná žiadna posádka vozidla" at bounding box center [409, 409] width 588 height 91
click at [534, 566] on button "Pridať člena posádky" at bounding box center [409, 555] width 588 height 93
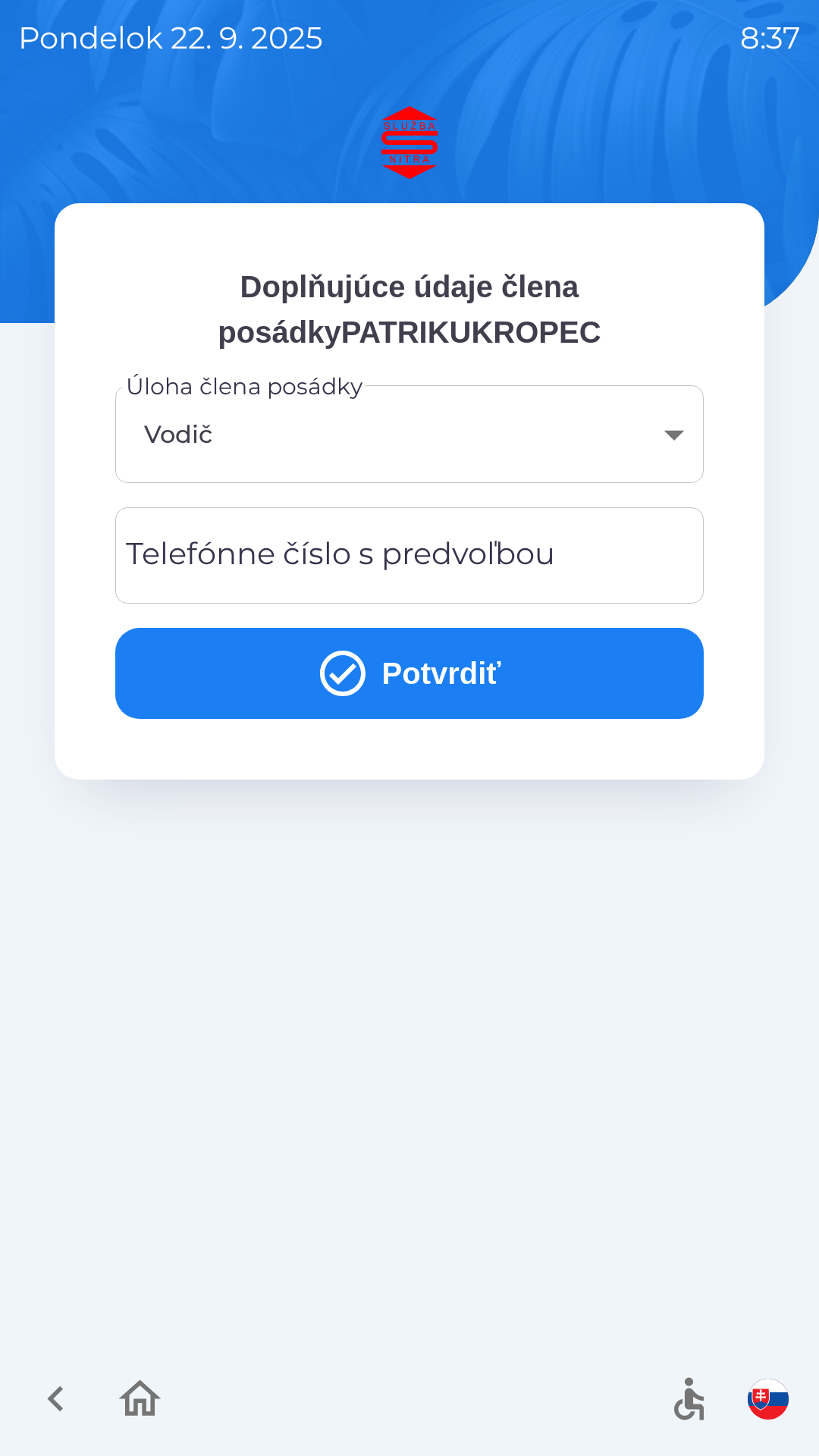
click at [419, 543] on div "Telefónne číslo s predvoľbou Telefónne číslo s predvoľbou" at bounding box center [409, 554] width 588 height 96
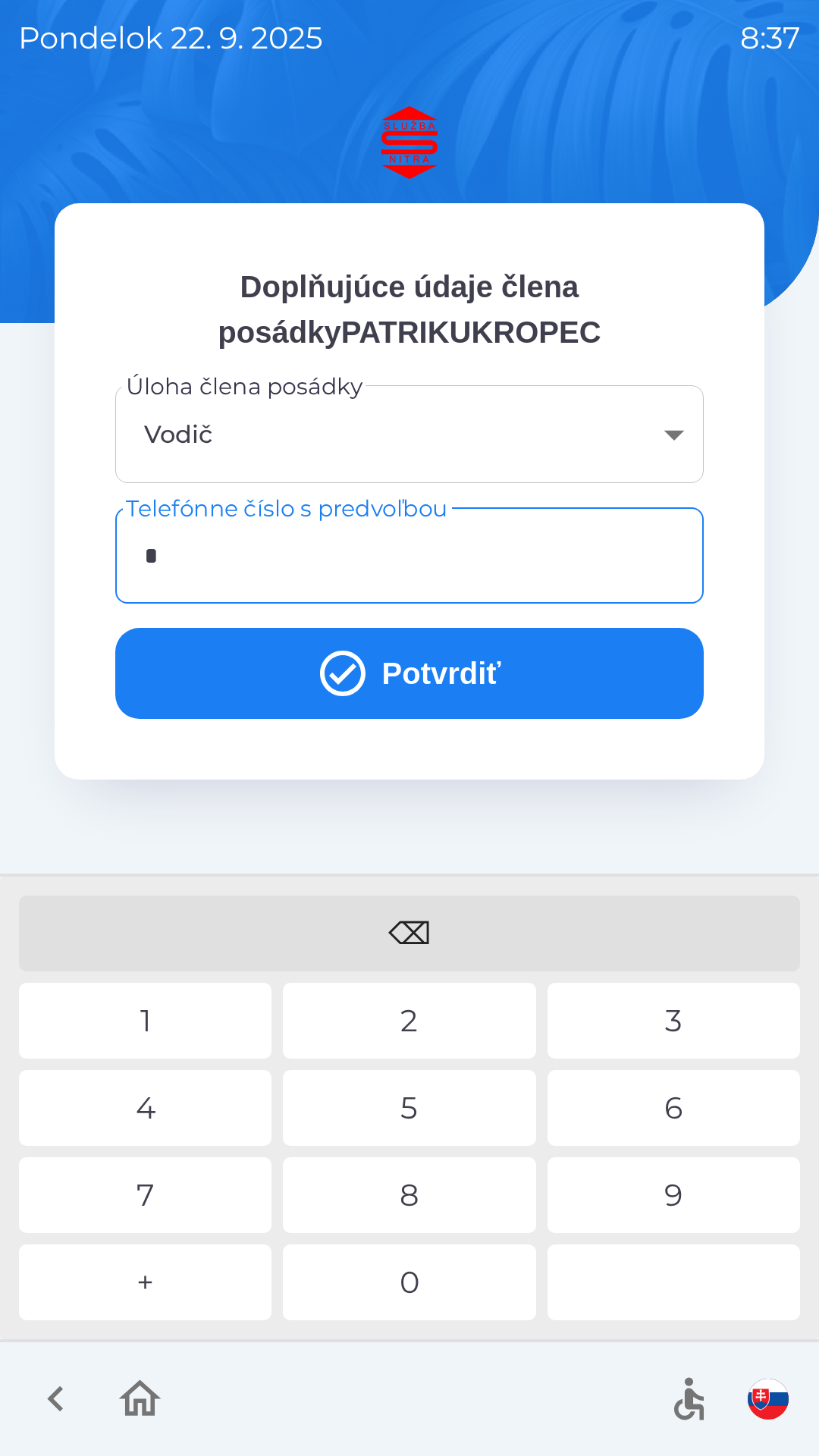
click at [451, 1272] on div "0" at bounding box center [408, 1282] width 253 height 76
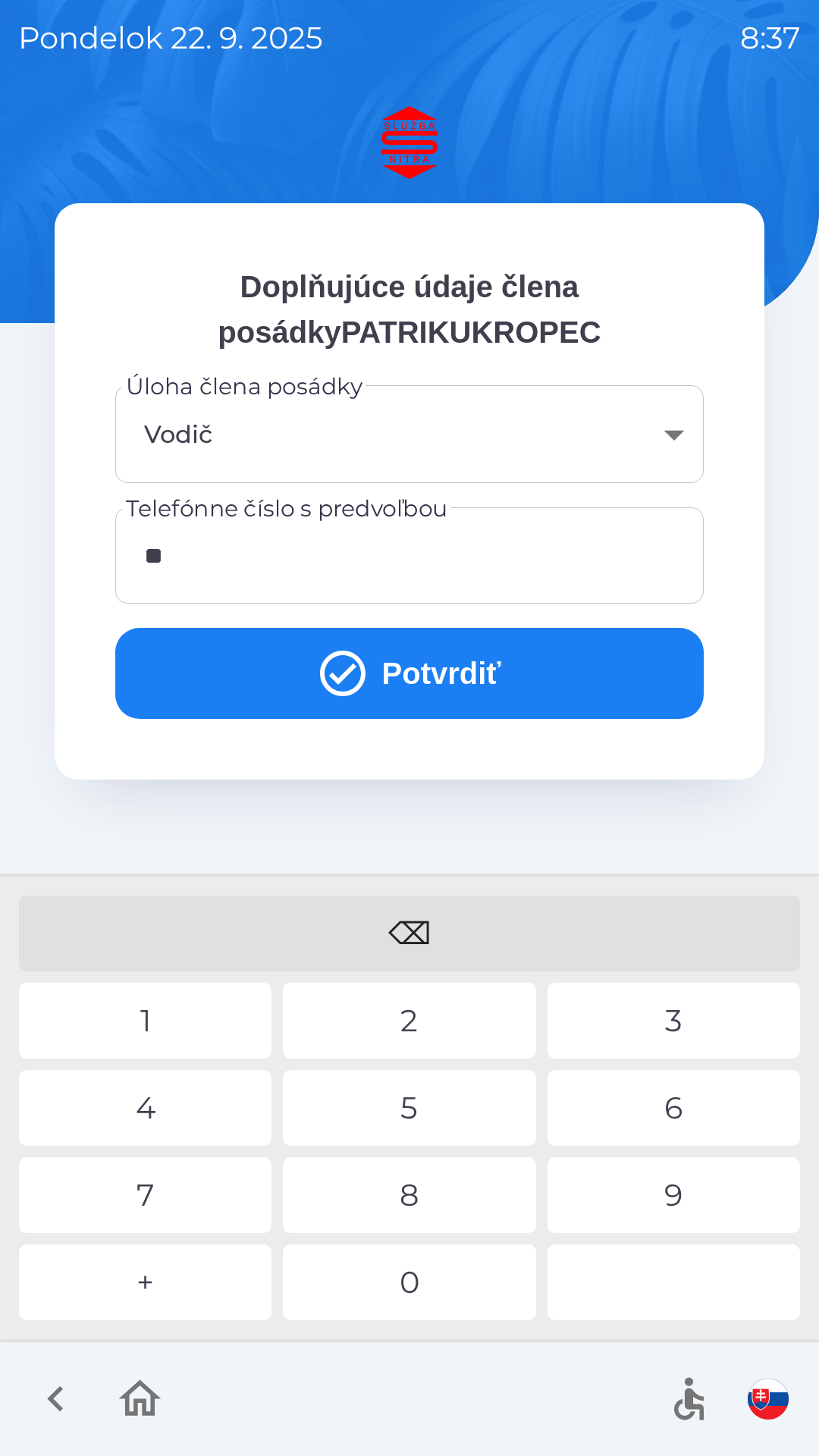
click at [666, 1195] on div "9" at bounding box center [673, 1195] width 253 height 76
click at [207, 1015] on div "1" at bounding box center [144, 1020] width 253 height 76
click at [412, 1193] on div "8" at bounding box center [408, 1195] width 253 height 76
click at [498, 659] on button "Potvrdiť" at bounding box center [409, 673] width 588 height 91
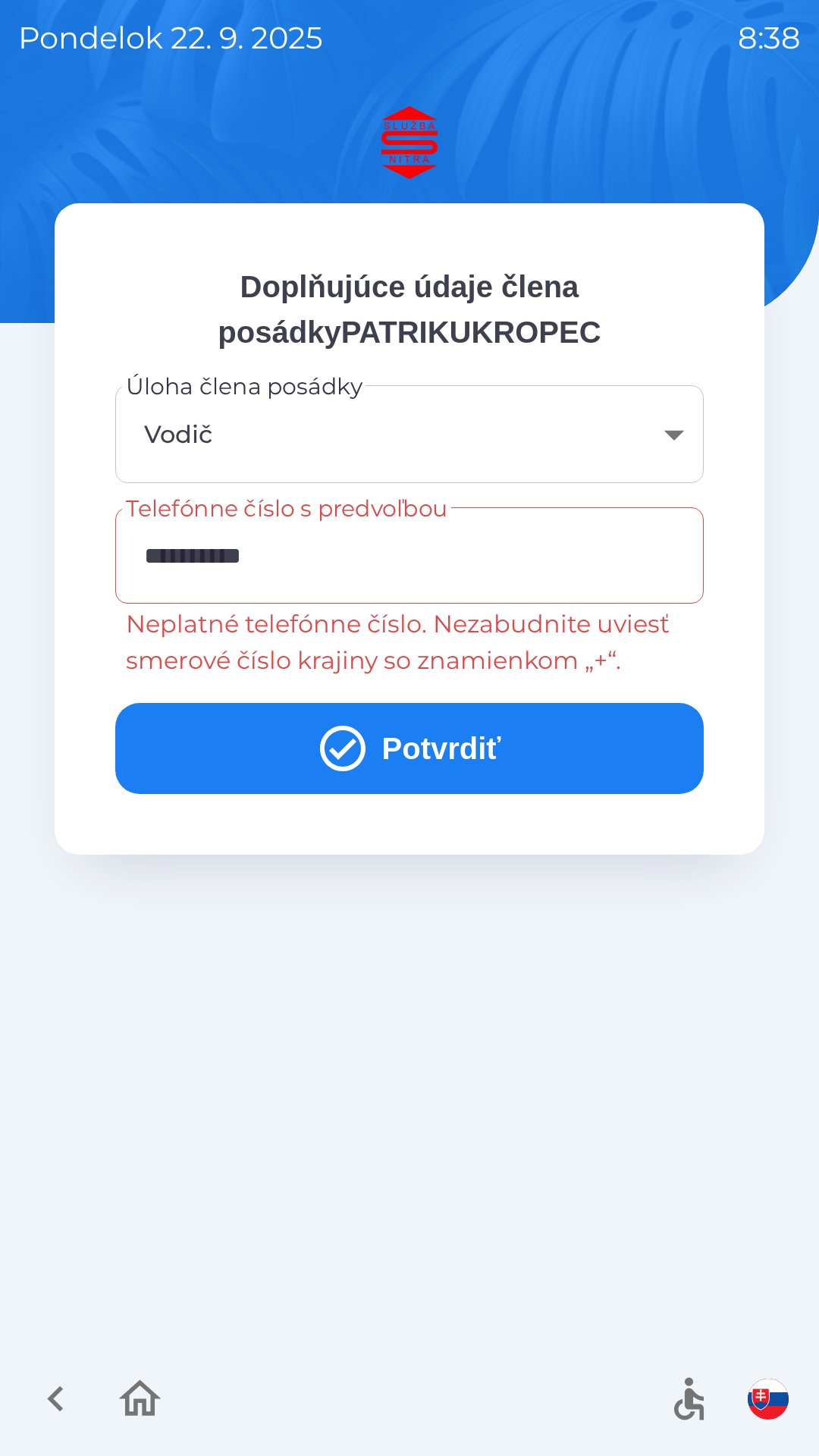
click at [161, 546] on input "**********" at bounding box center [409, 555] width 552 height 60
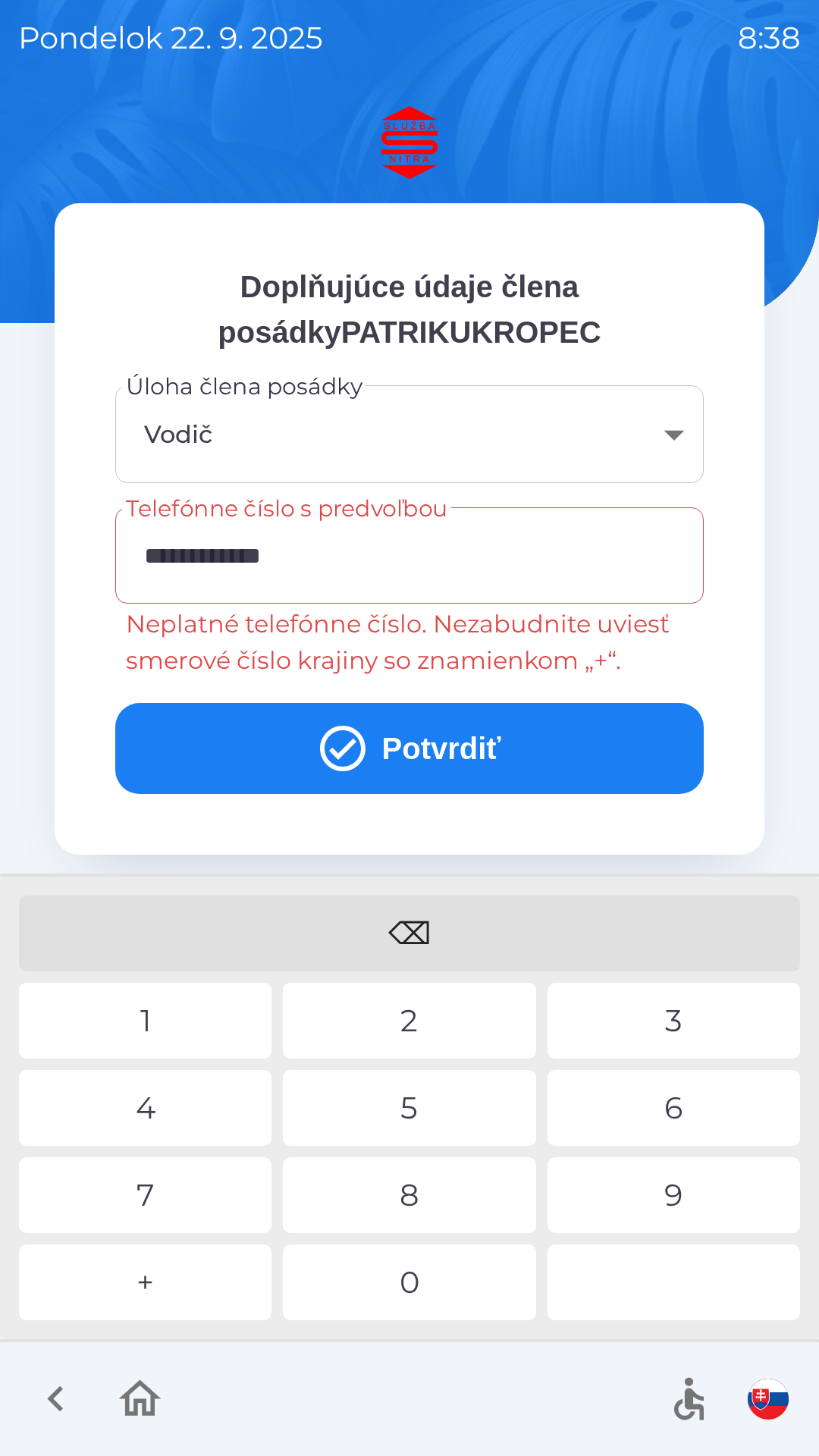
click at [385, 1019] on div "2" at bounding box center [408, 1020] width 253 height 76
click at [144, 545] on input "*********" at bounding box center [409, 555] width 552 height 60
click at [178, 1277] on div "+" at bounding box center [144, 1282] width 253 height 76
click at [220, 1110] on div "4" at bounding box center [144, 1107] width 253 height 76
click at [520, 764] on button "Potvrdiť" at bounding box center [409, 748] width 588 height 91
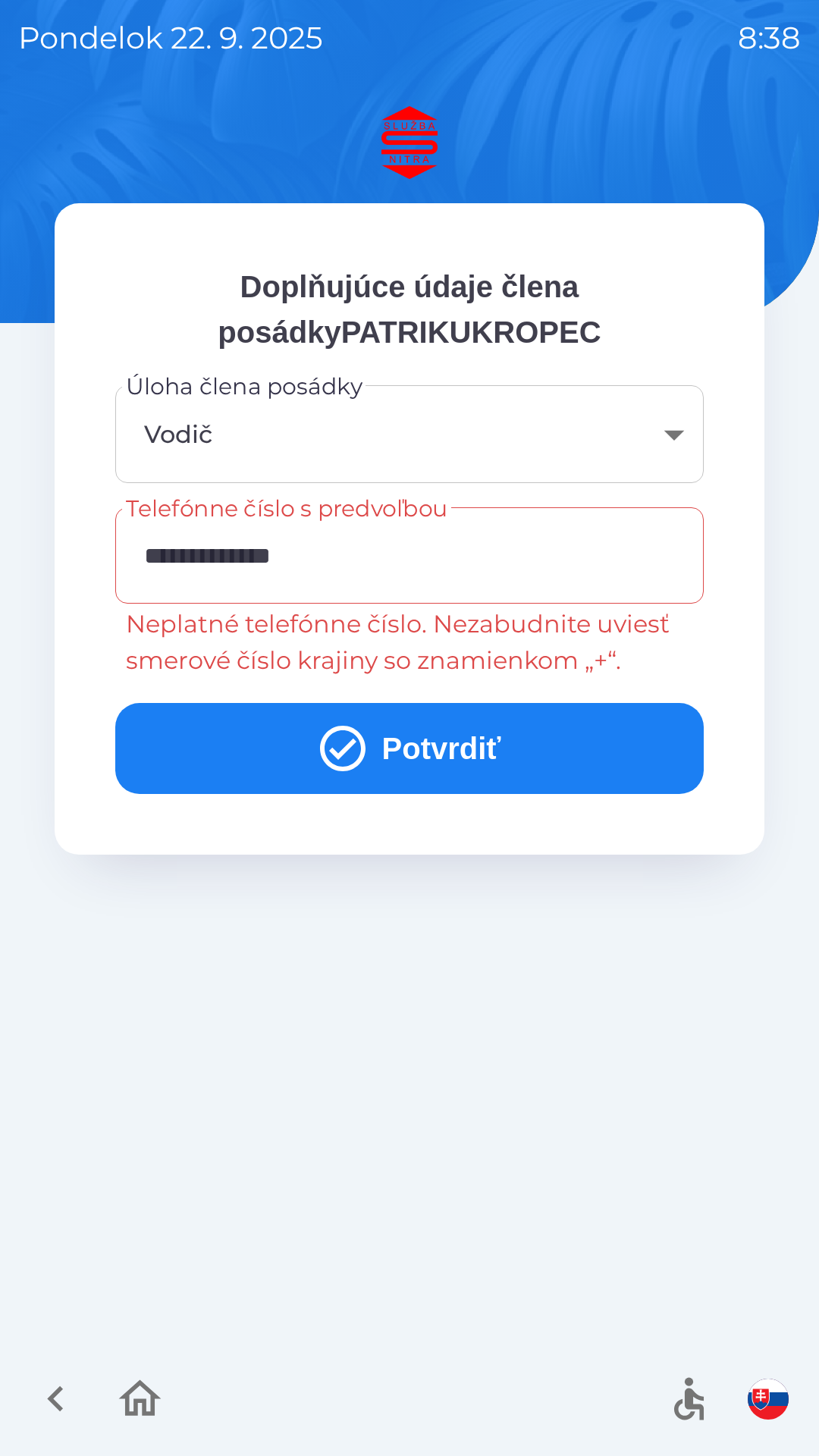
click at [444, 720] on button "Potvrdiť" at bounding box center [409, 748] width 588 height 91
click at [216, 552] on input "**********" at bounding box center [409, 555] width 552 height 60
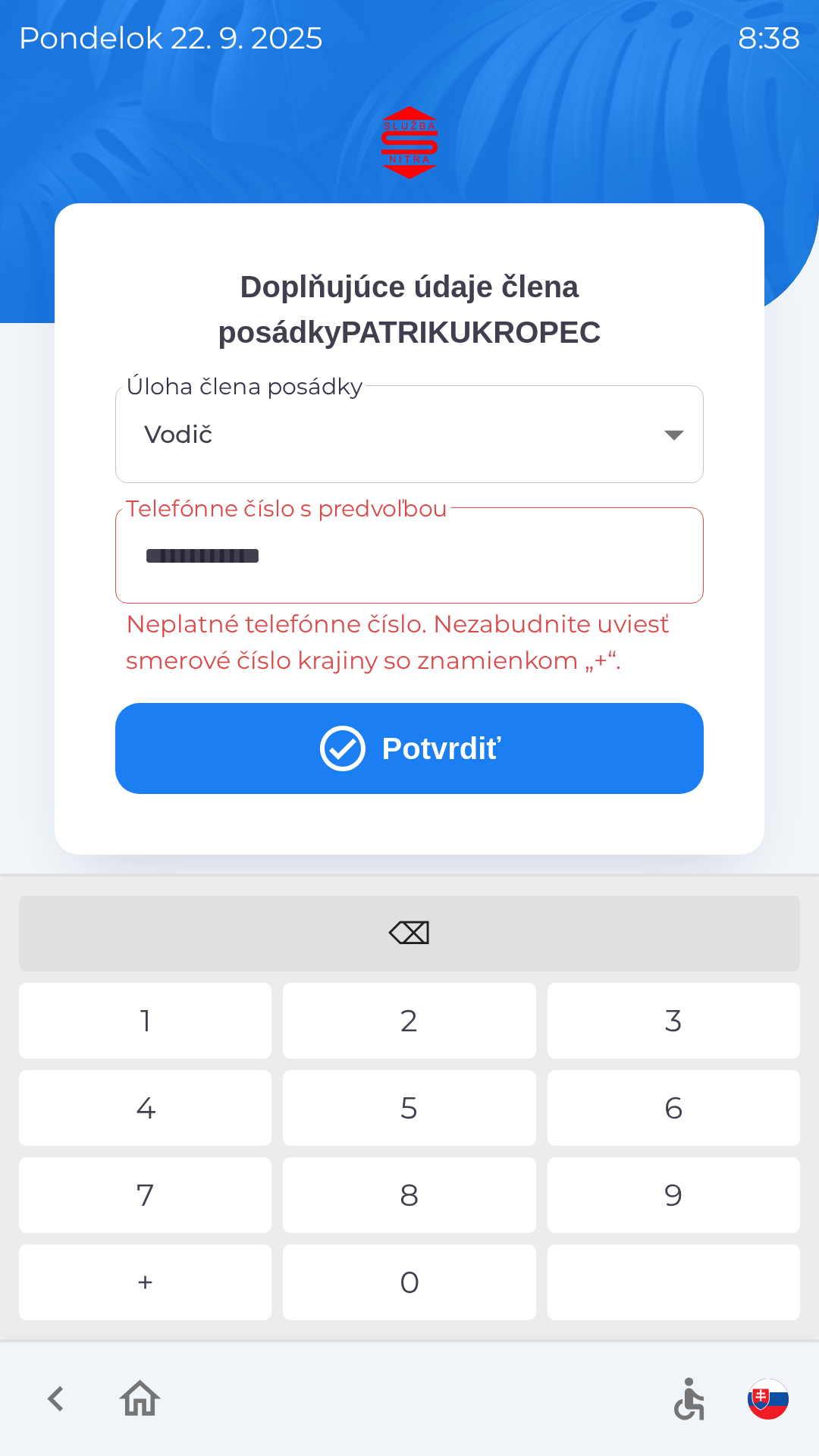
click at [211, 554] on input "**********" at bounding box center [409, 555] width 552 height 60
click at [419, 915] on div "⌫" at bounding box center [409, 933] width 781 height 76
click at [315, 550] on input "**********" at bounding box center [409, 555] width 552 height 60
type input "**********"
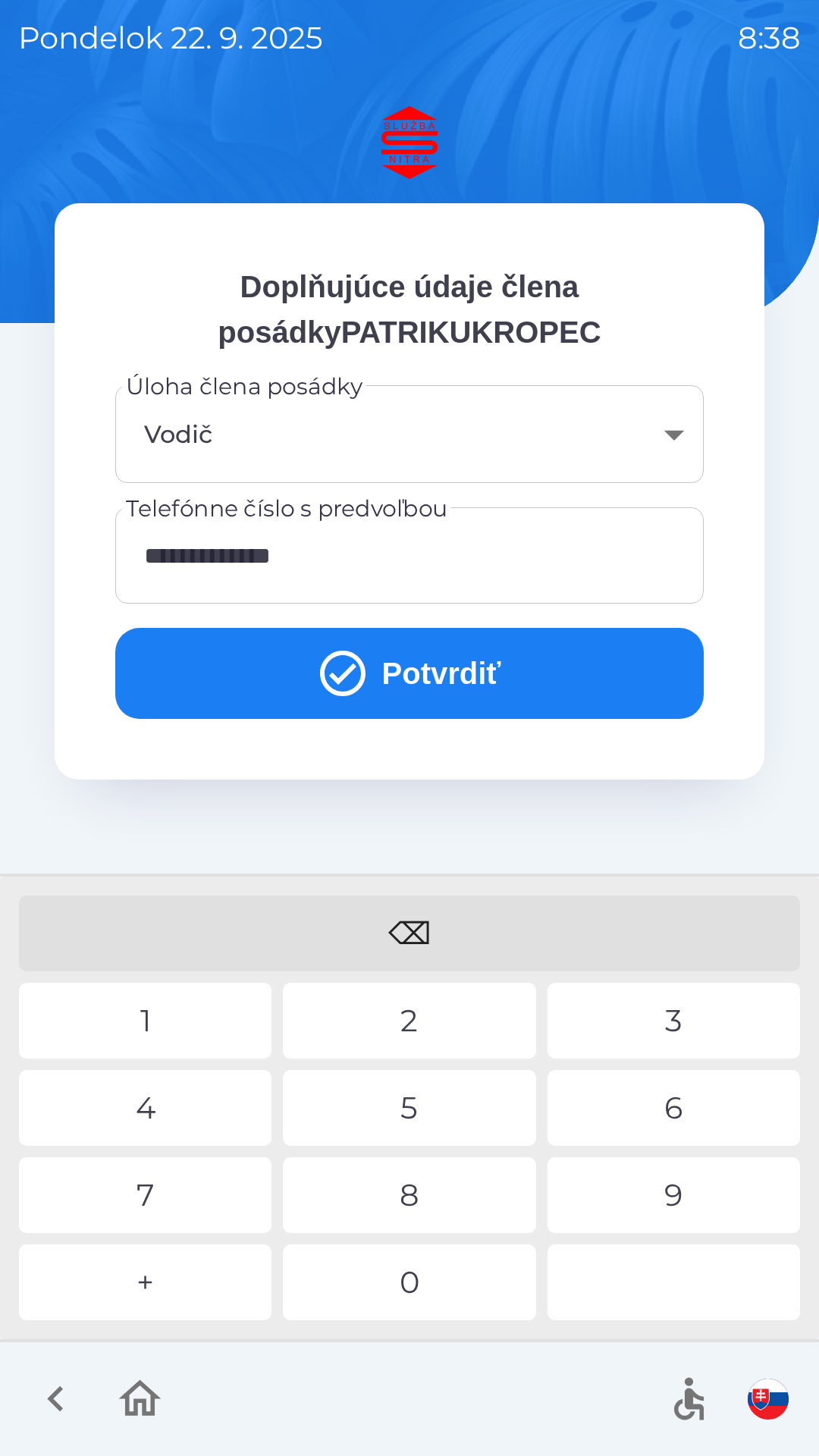
click at [410, 1183] on div "8" at bounding box center [408, 1195] width 253 height 76
click at [426, 672] on button "Potvrdiť" at bounding box center [409, 673] width 588 height 91
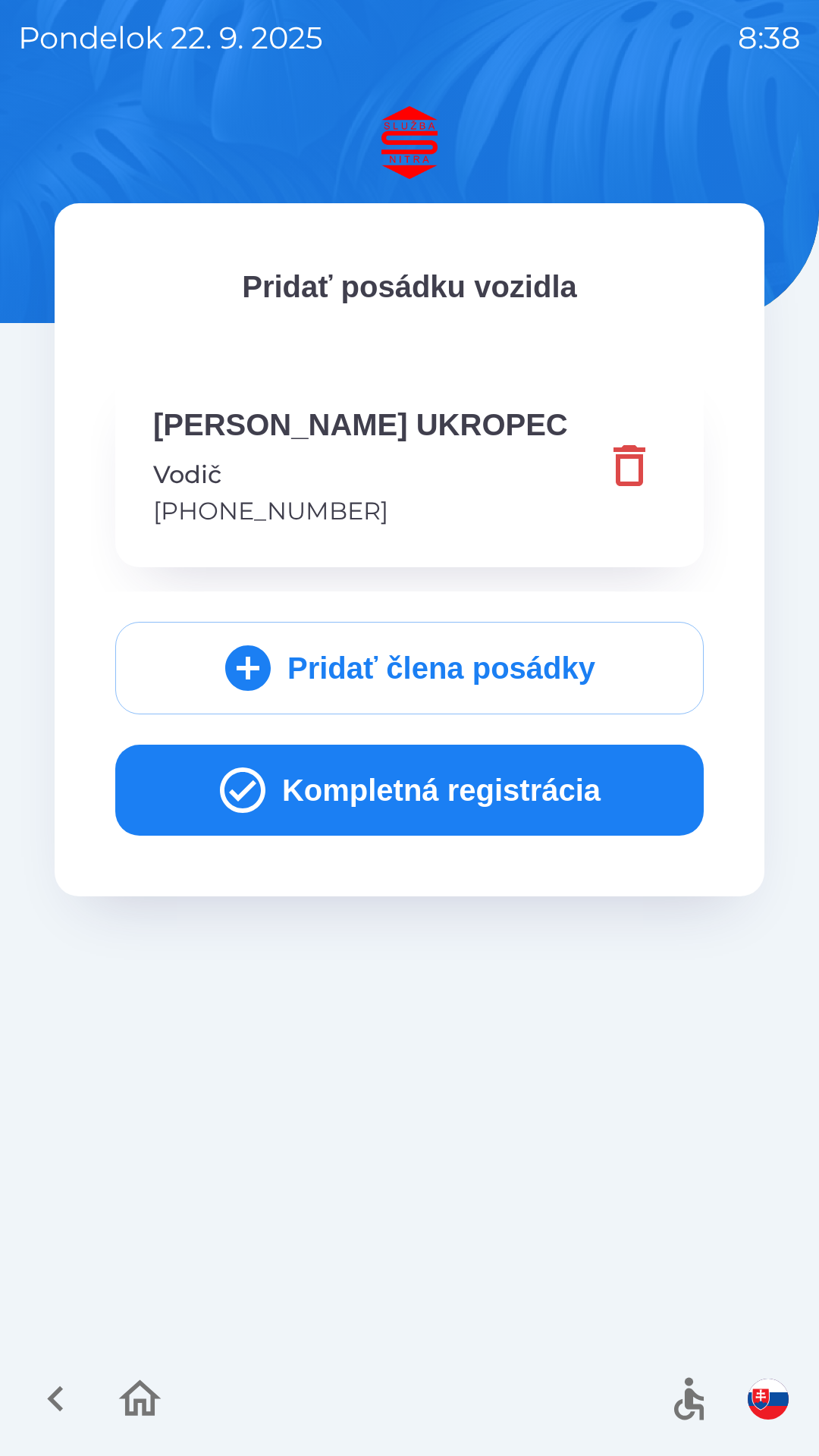
click at [446, 780] on button "Kompletná registrácia" at bounding box center [409, 789] width 588 height 91
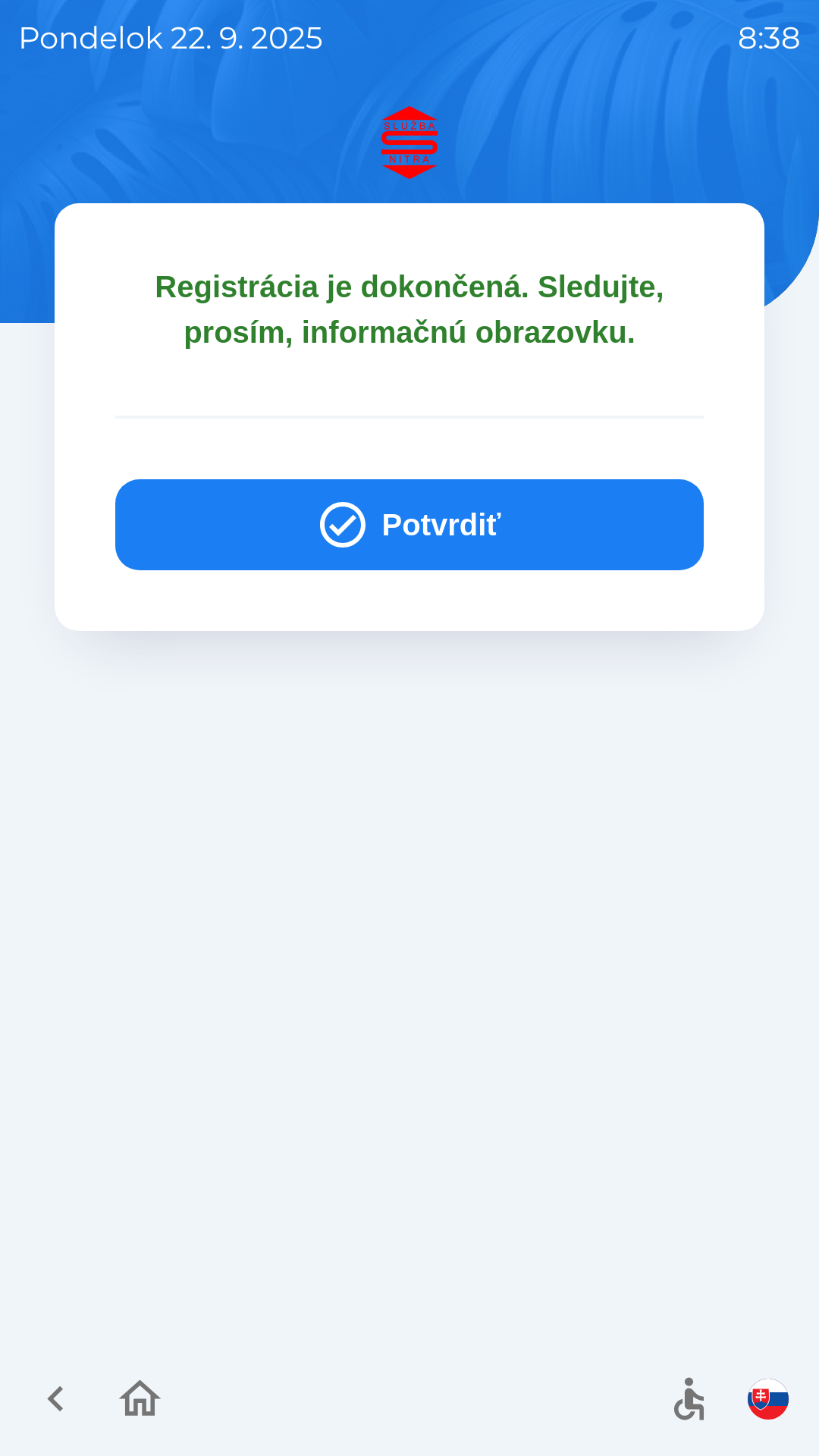
click at [458, 514] on button "Potvrdiť" at bounding box center [409, 525] width 588 height 91
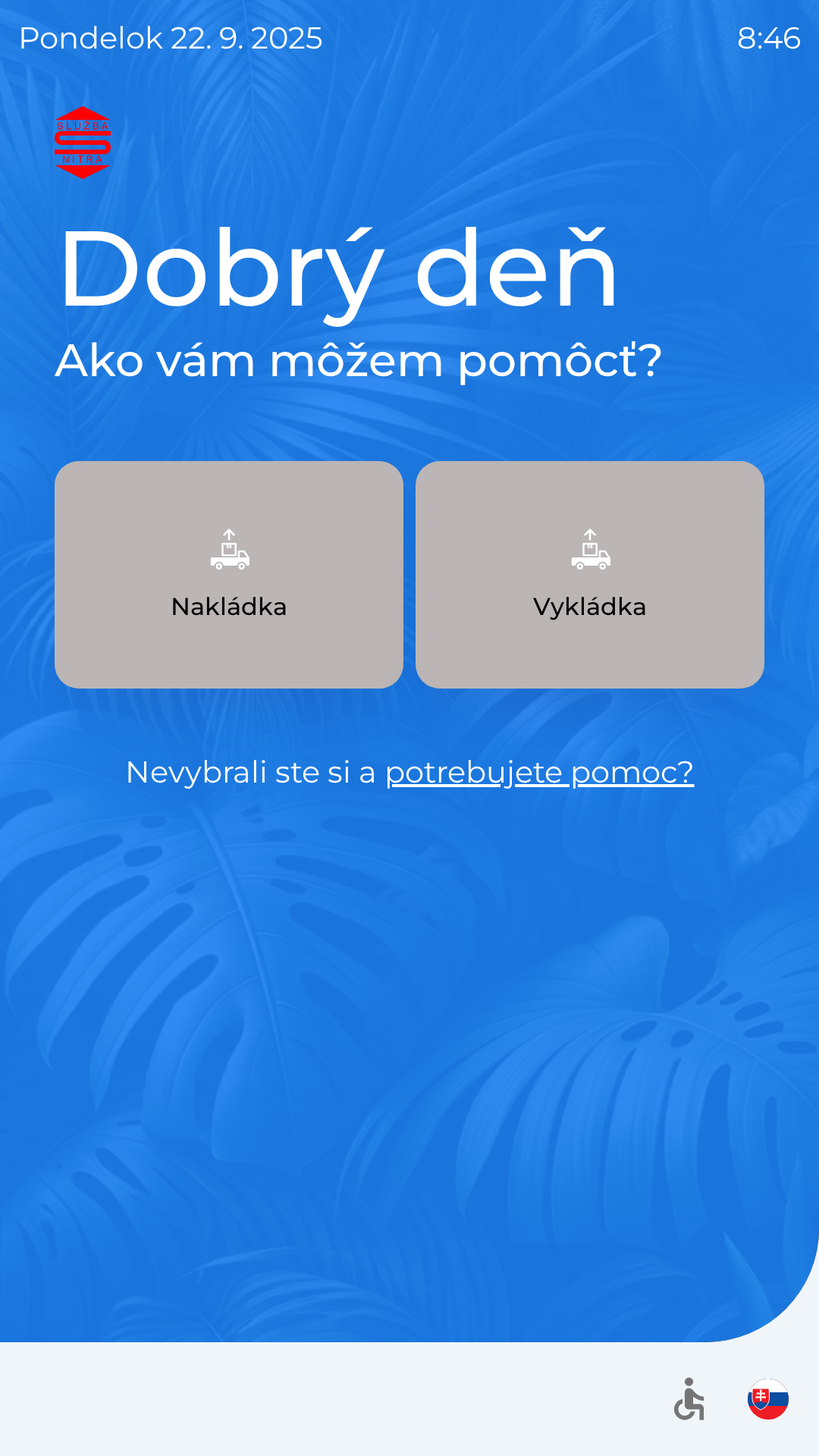
click at [612, 575] on img "button" at bounding box center [589, 549] width 67 height 67
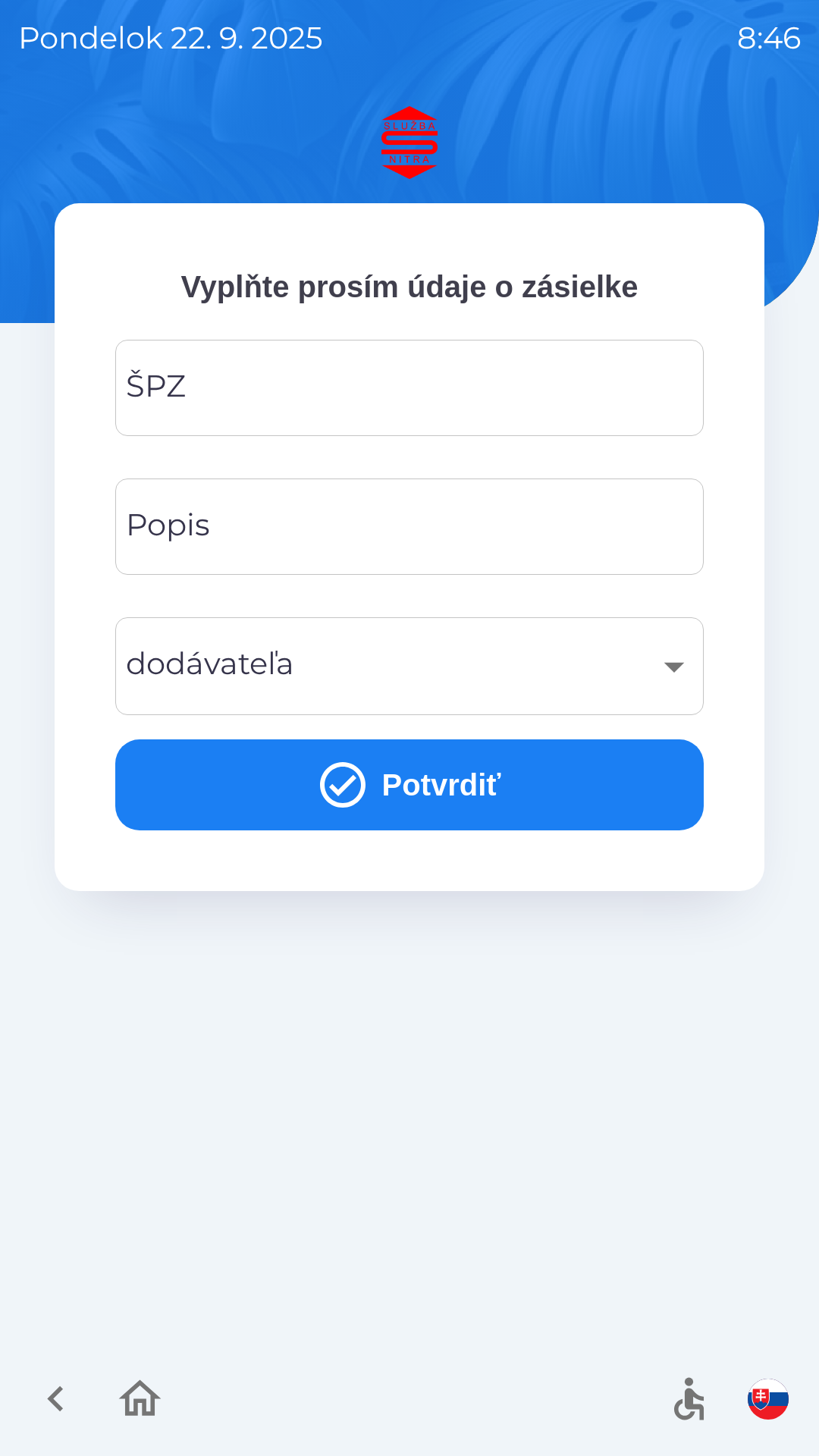
click at [244, 376] on input "ŠPZ" at bounding box center [409, 387] width 552 height 60
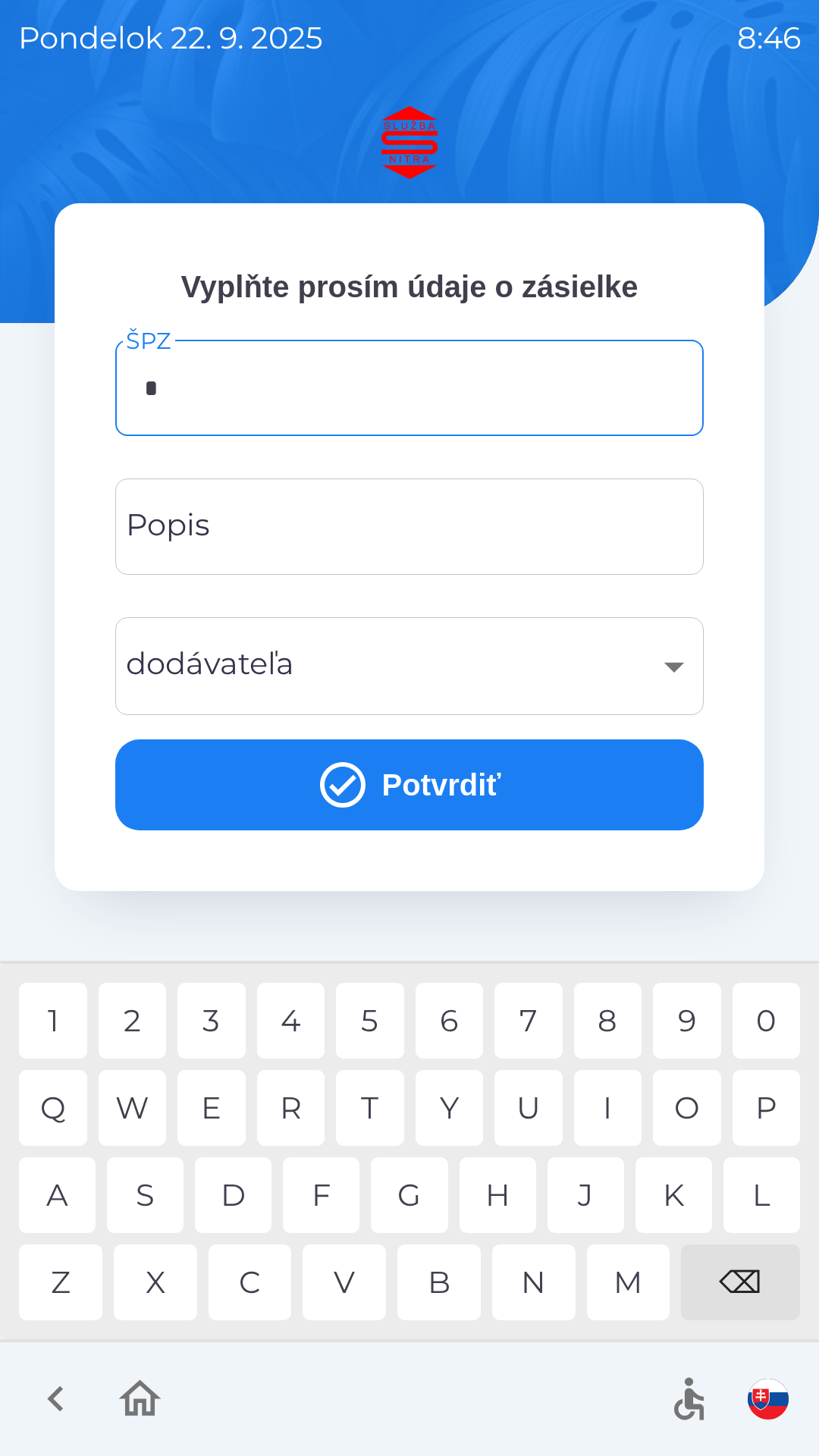
click at [679, 1204] on div "K" at bounding box center [673, 1195] width 77 height 76
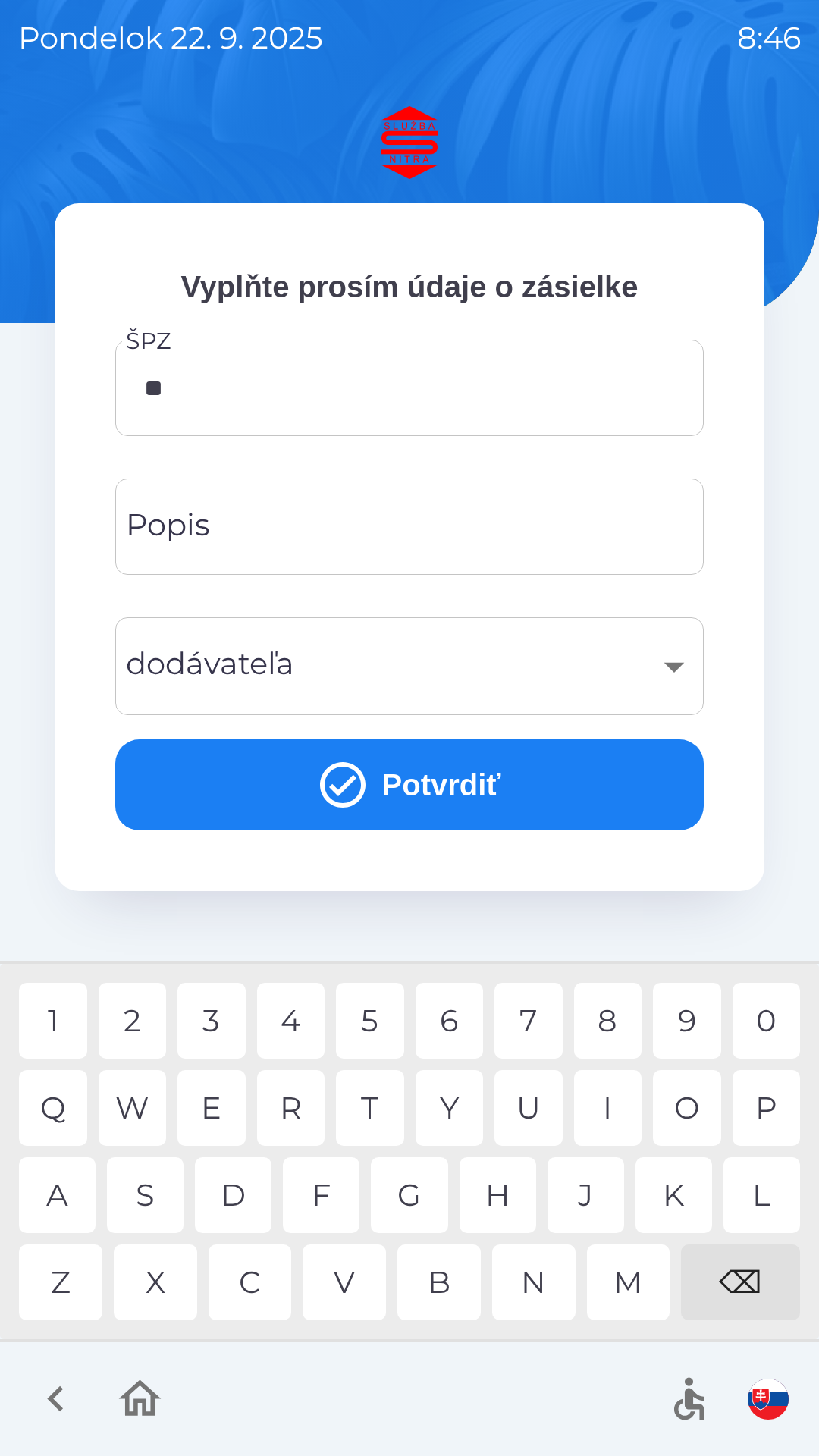
click at [440, 1282] on div "B" at bounding box center [438, 1282] width 83 height 76
click at [694, 1027] on div "9" at bounding box center [687, 1020] width 69 height 76
click at [768, 1017] on div "0" at bounding box center [766, 1020] width 69 height 76
type input "*******"
click at [677, 1182] on div "K" at bounding box center [673, 1195] width 77 height 76
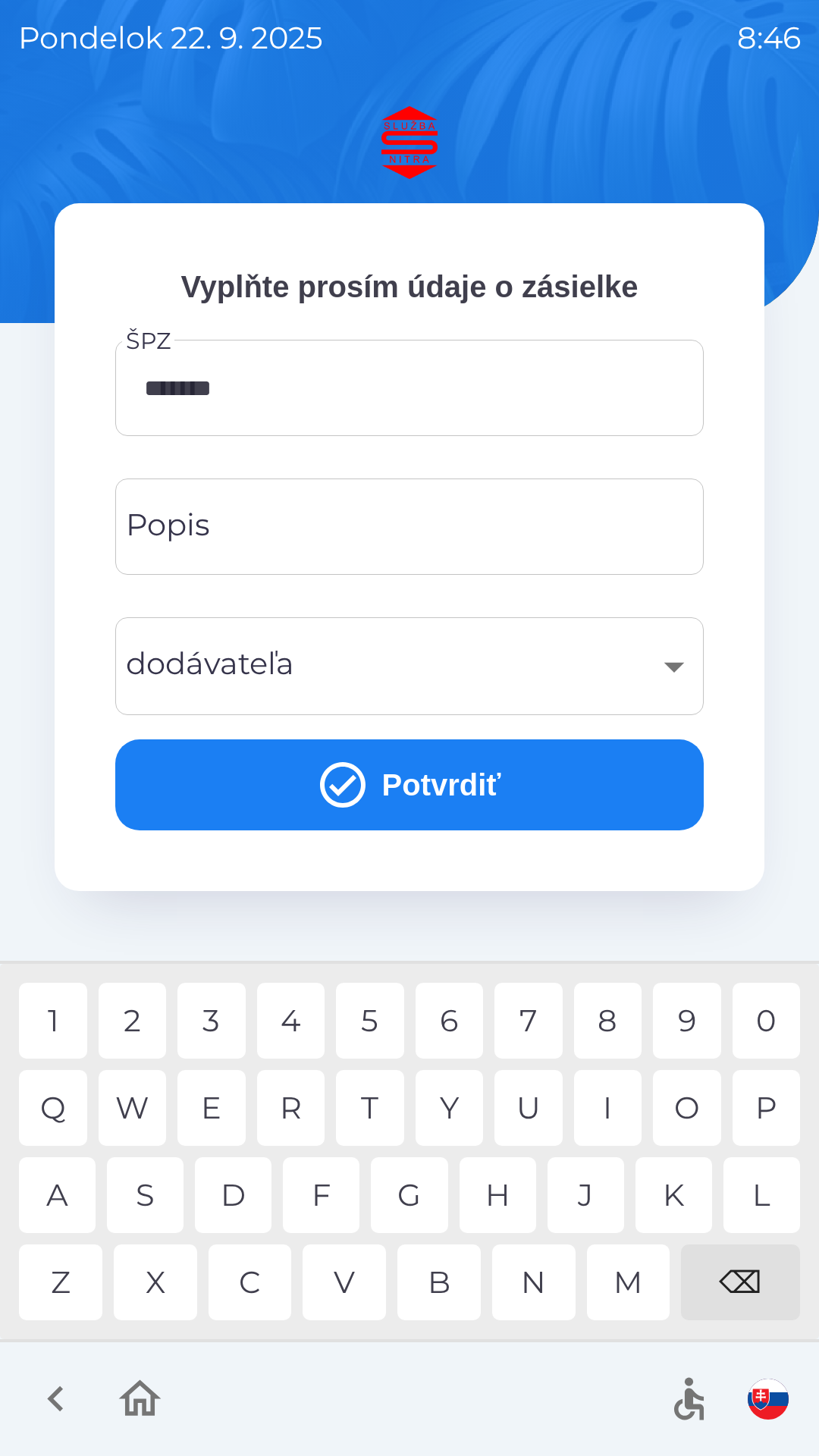
click at [262, 529] on input "Popis" at bounding box center [409, 526] width 552 height 60
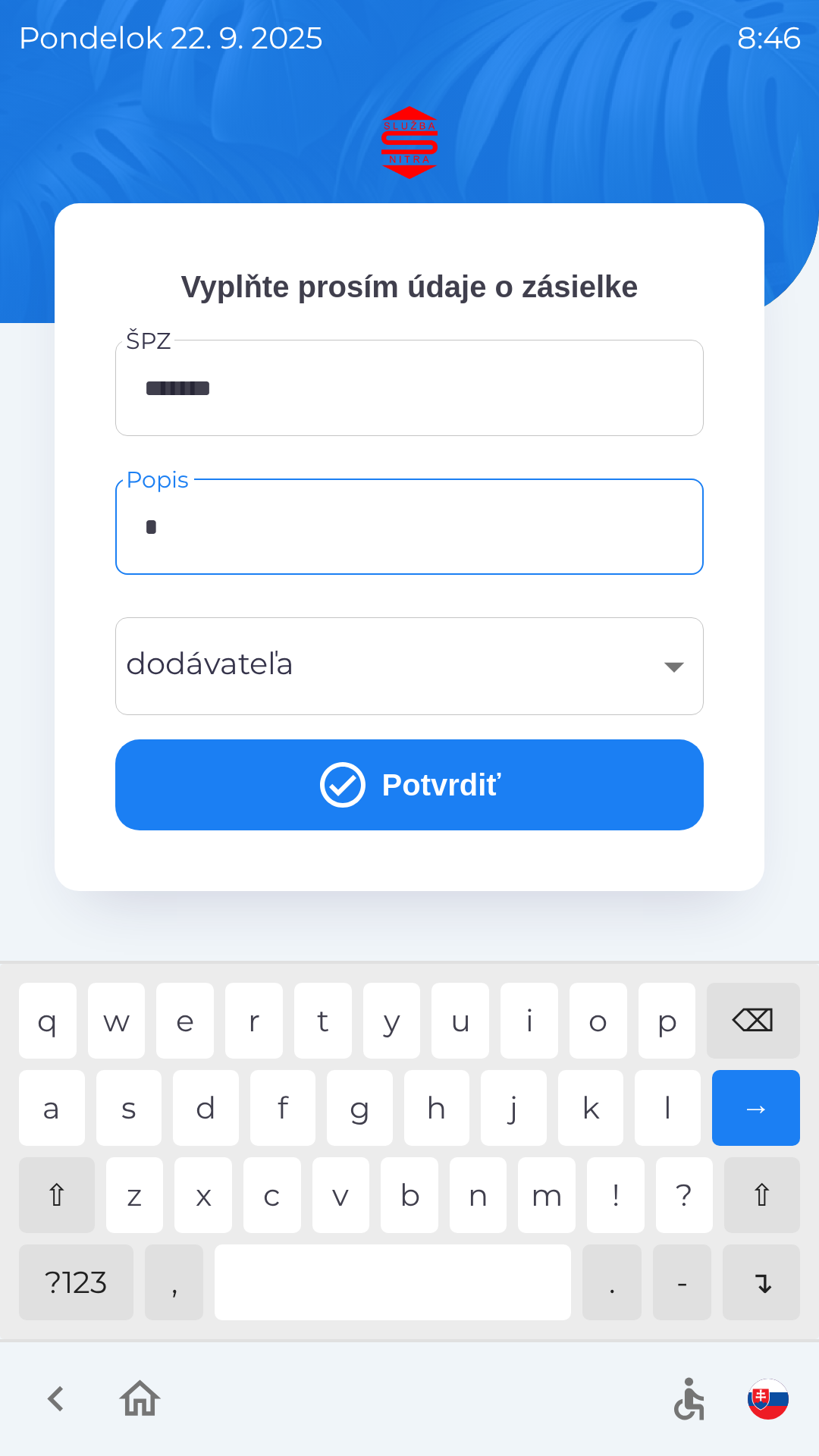
click at [599, 1115] on div "k" at bounding box center [591, 1107] width 66 height 76
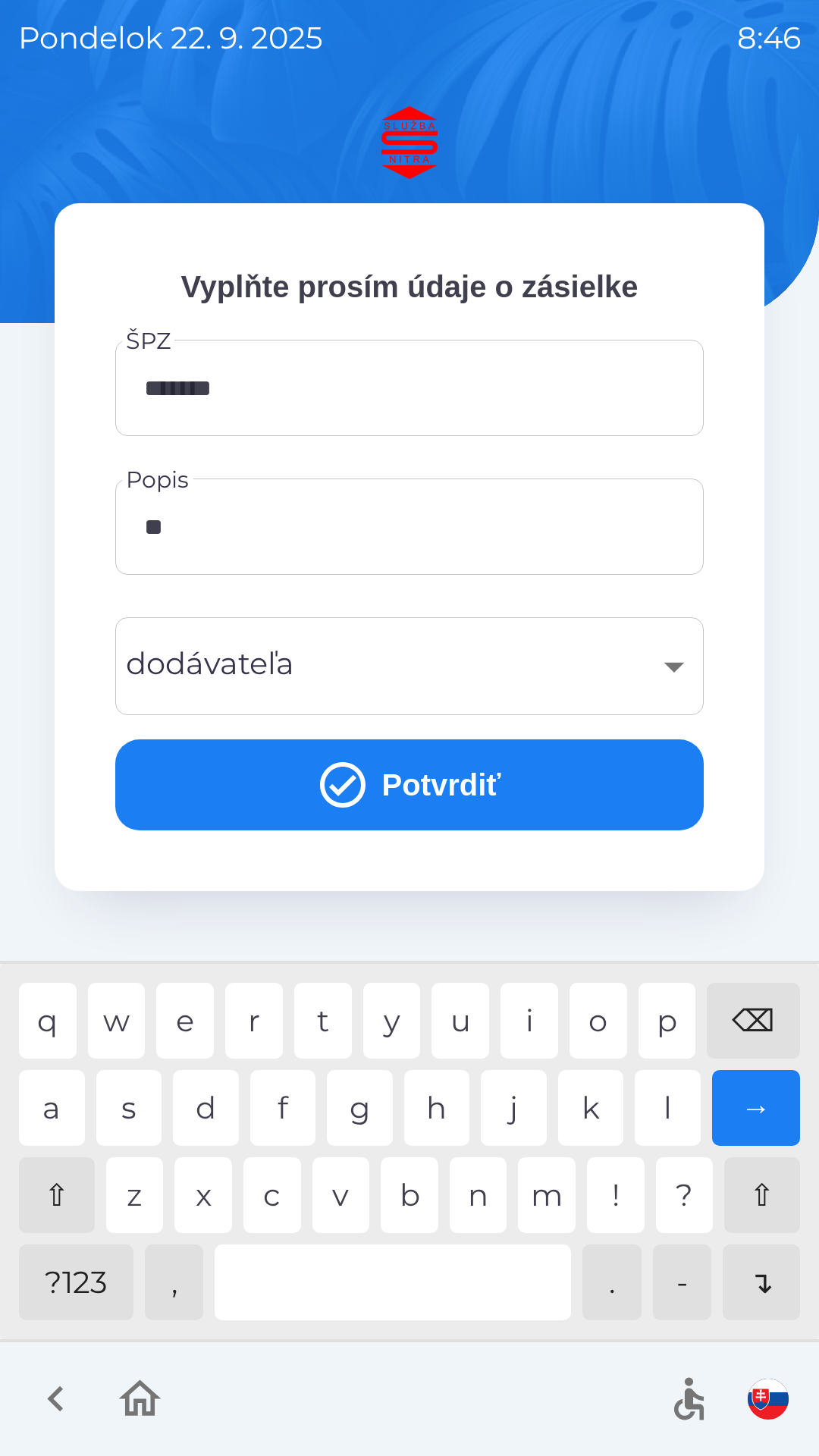
click at [414, 1194] on div "b" at bounding box center [409, 1195] width 57 height 76
click at [481, 1200] on div "n" at bounding box center [478, 1195] width 57 height 76
click at [529, 1019] on div "i" at bounding box center [529, 1020] width 57 height 76
type input "**********"
click at [456, 781] on button "Potvrdiť" at bounding box center [409, 784] width 588 height 91
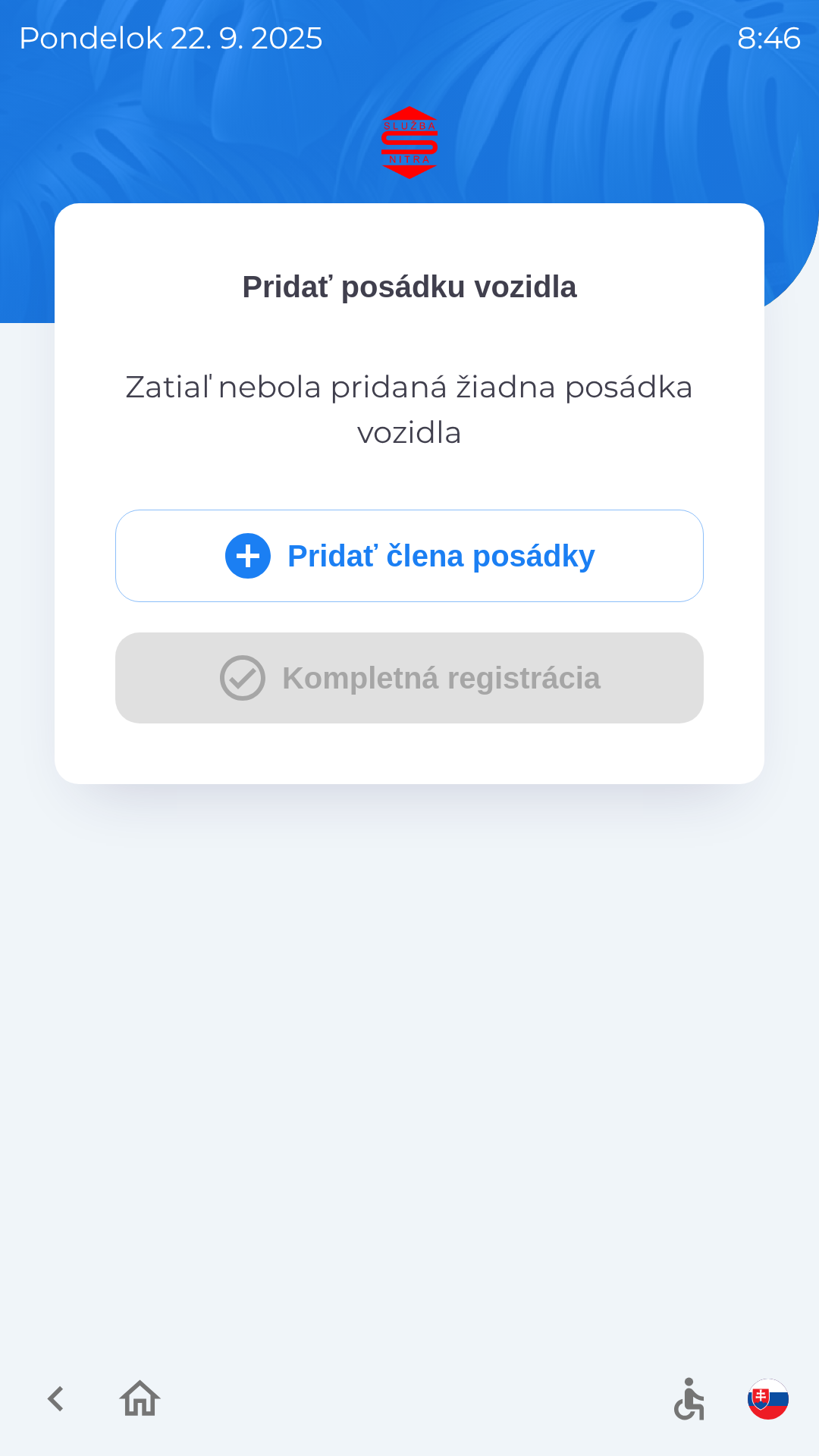
click at [433, 559] on button "Pridať člena posádky" at bounding box center [409, 555] width 588 height 93
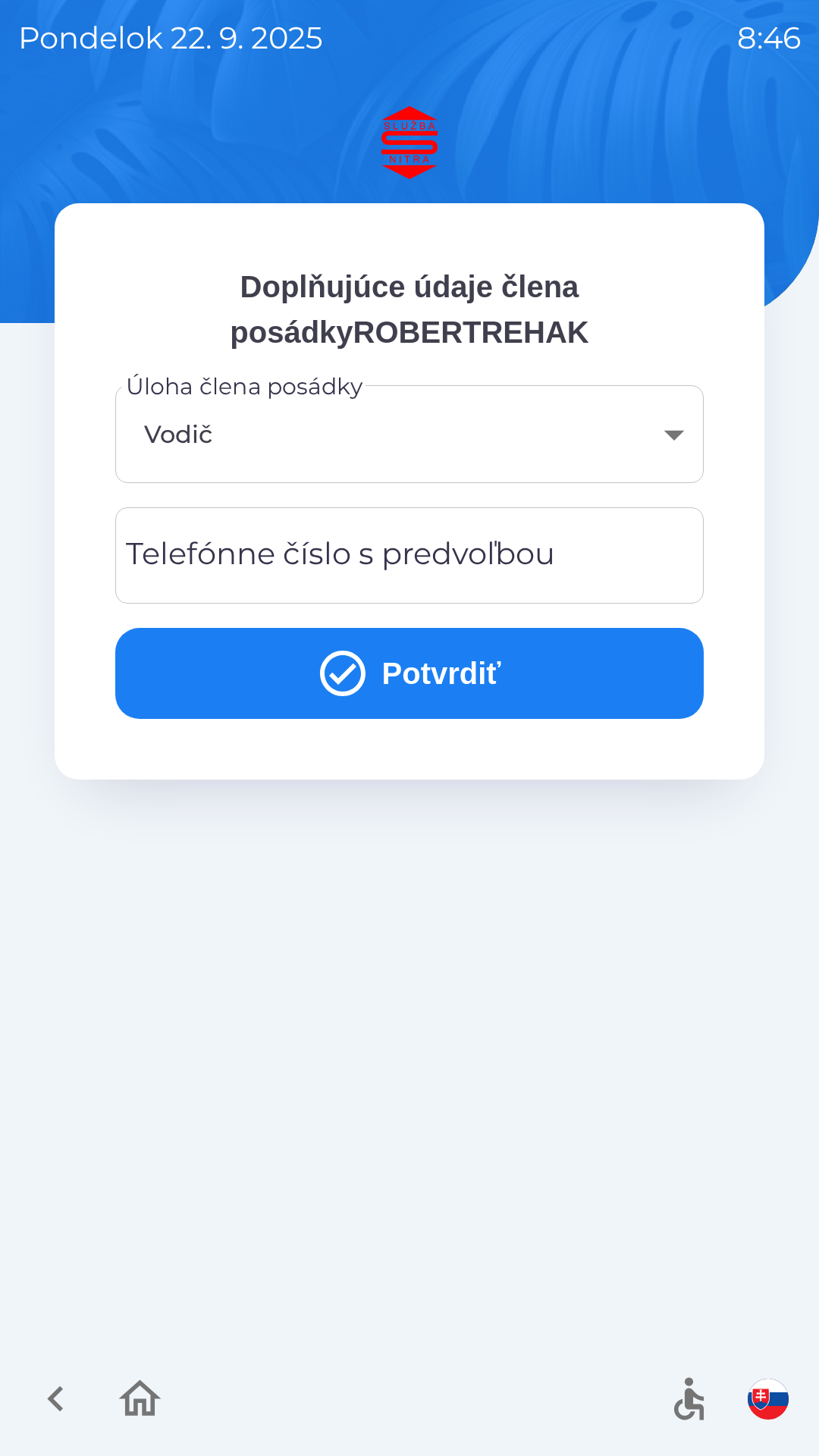
click at [327, 547] on div "Telefónne číslo s predvoľbou Telefónne číslo s predvoľbou" at bounding box center [409, 554] width 588 height 96
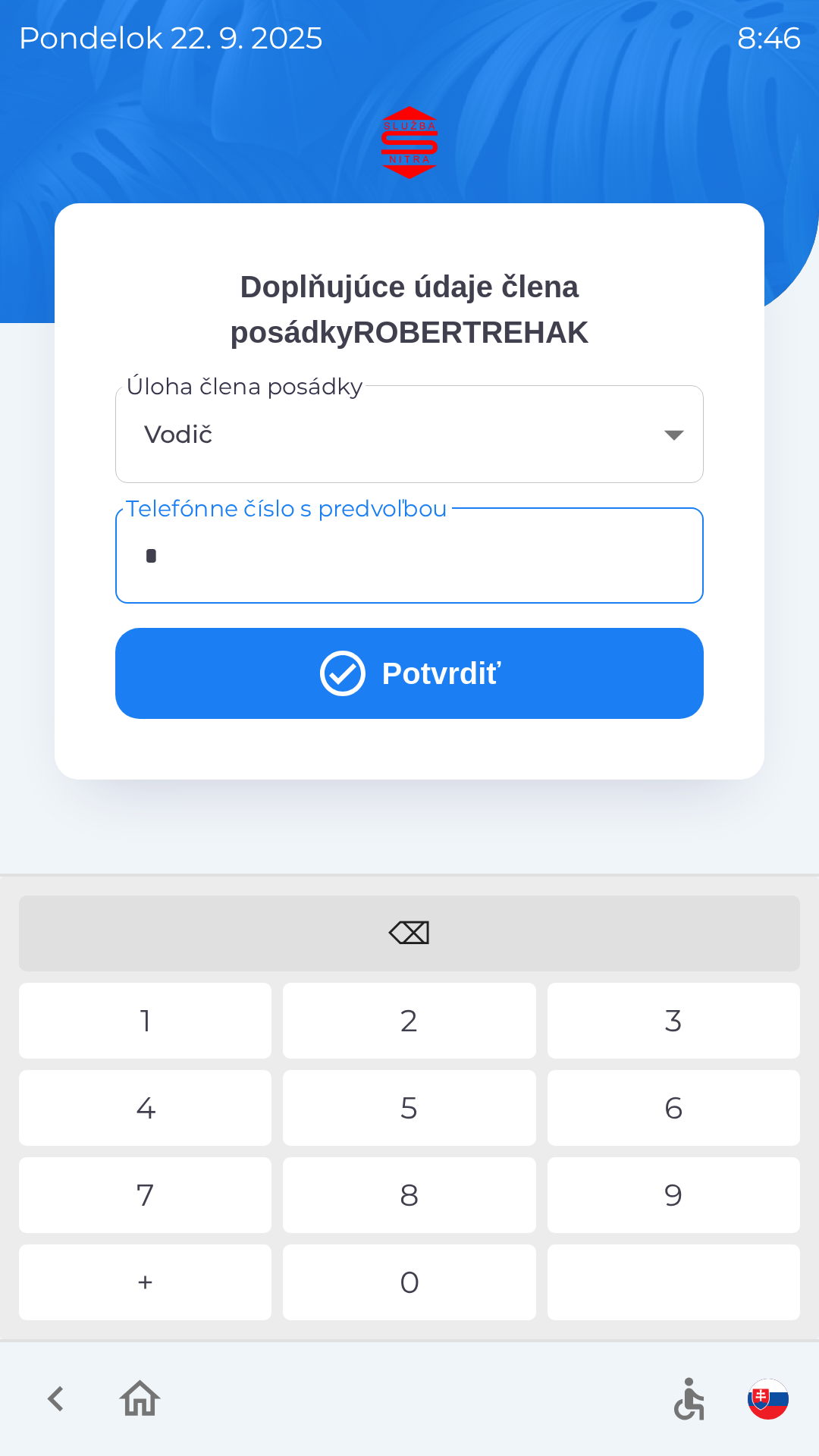
click at [158, 1284] on div "+" at bounding box center [144, 1282] width 253 height 76
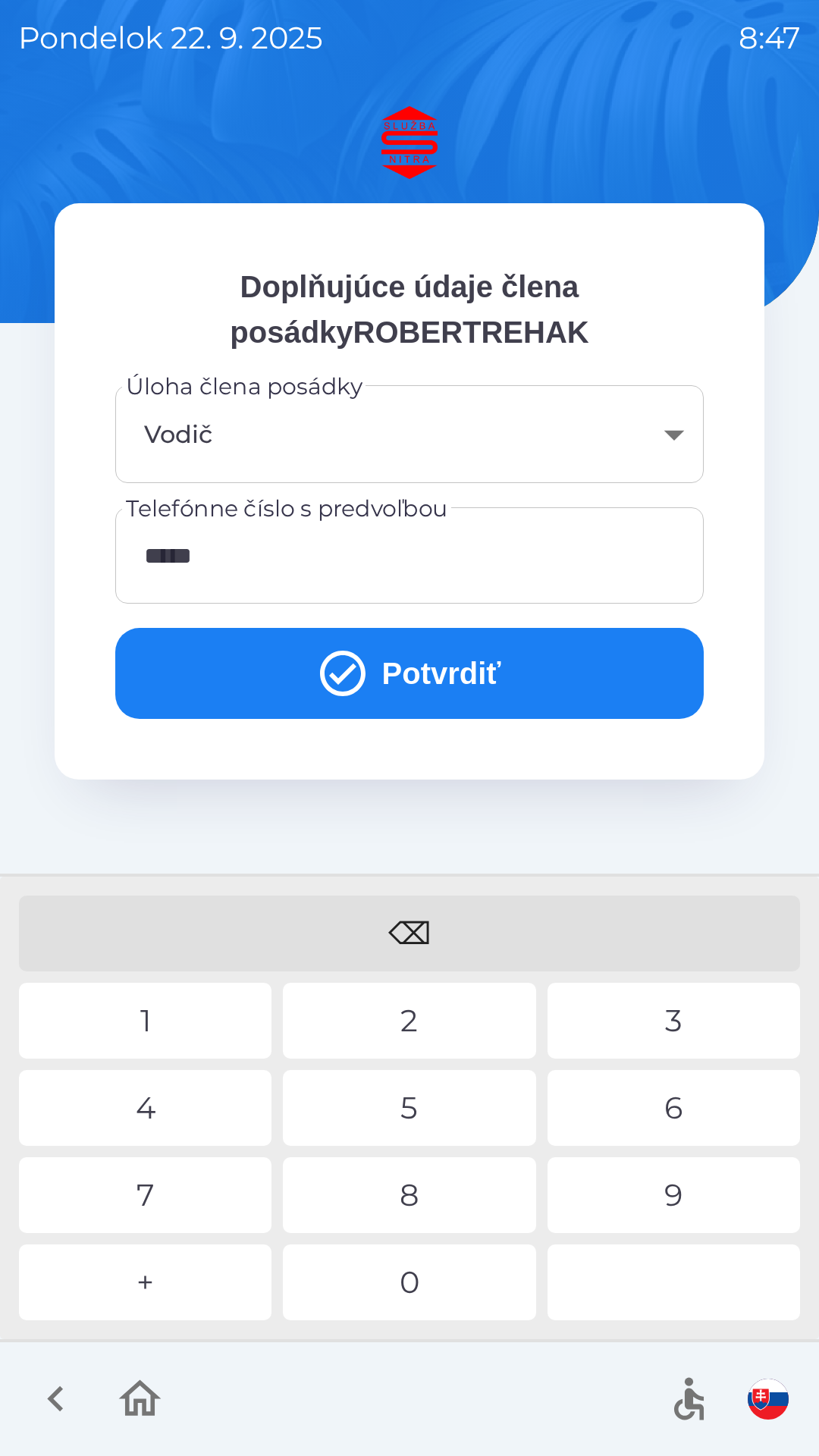
click at [673, 1199] on div "9" at bounding box center [673, 1195] width 253 height 76
click at [151, 1027] on div "1" at bounding box center [144, 1020] width 253 height 76
click at [426, 1119] on div "5" at bounding box center [408, 1107] width 253 height 76
click at [669, 1019] on div "3" at bounding box center [673, 1020] width 253 height 76
type input "**********"
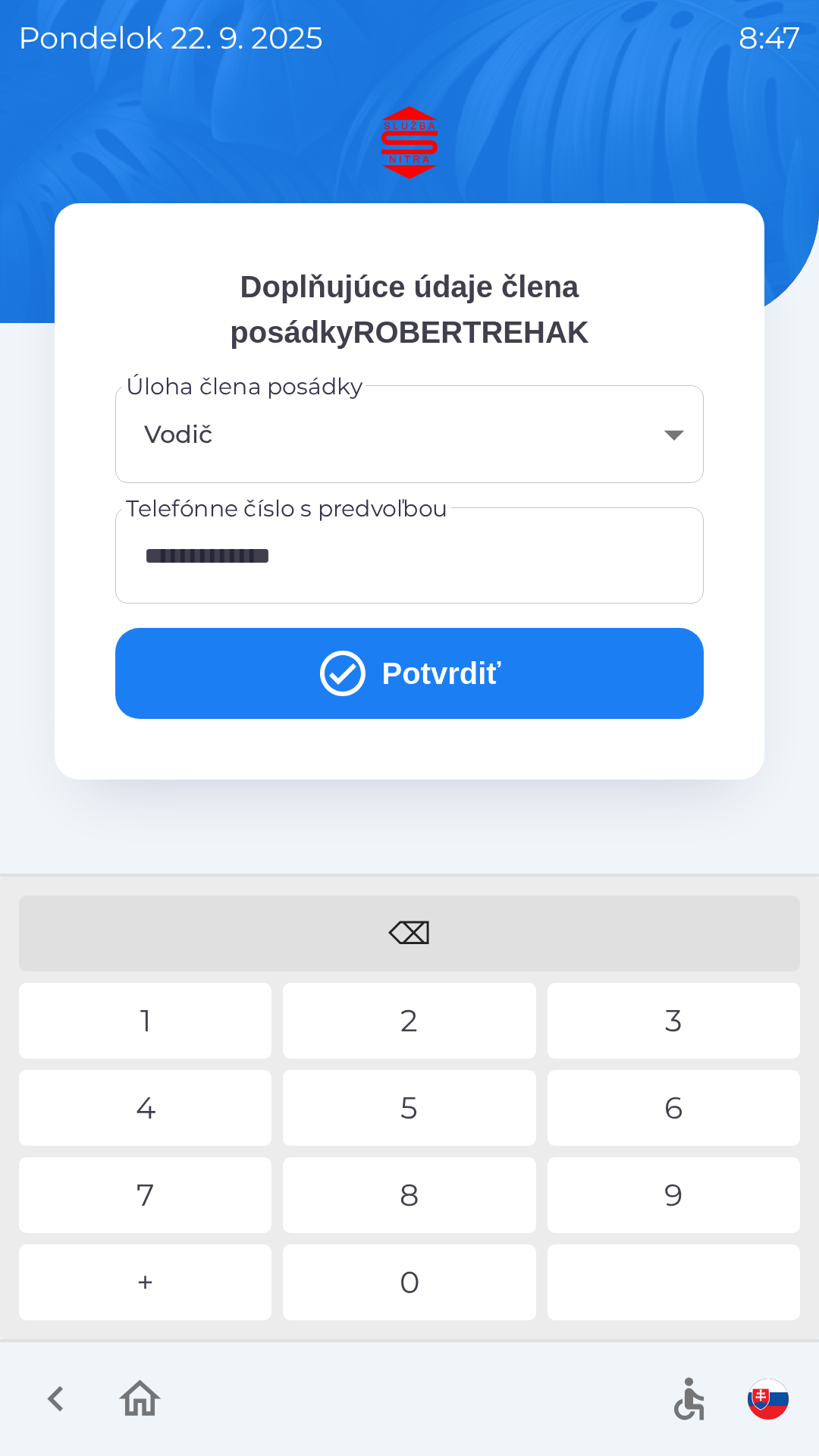
click at [434, 667] on button "Potvrdiť" at bounding box center [409, 673] width 588 height 91
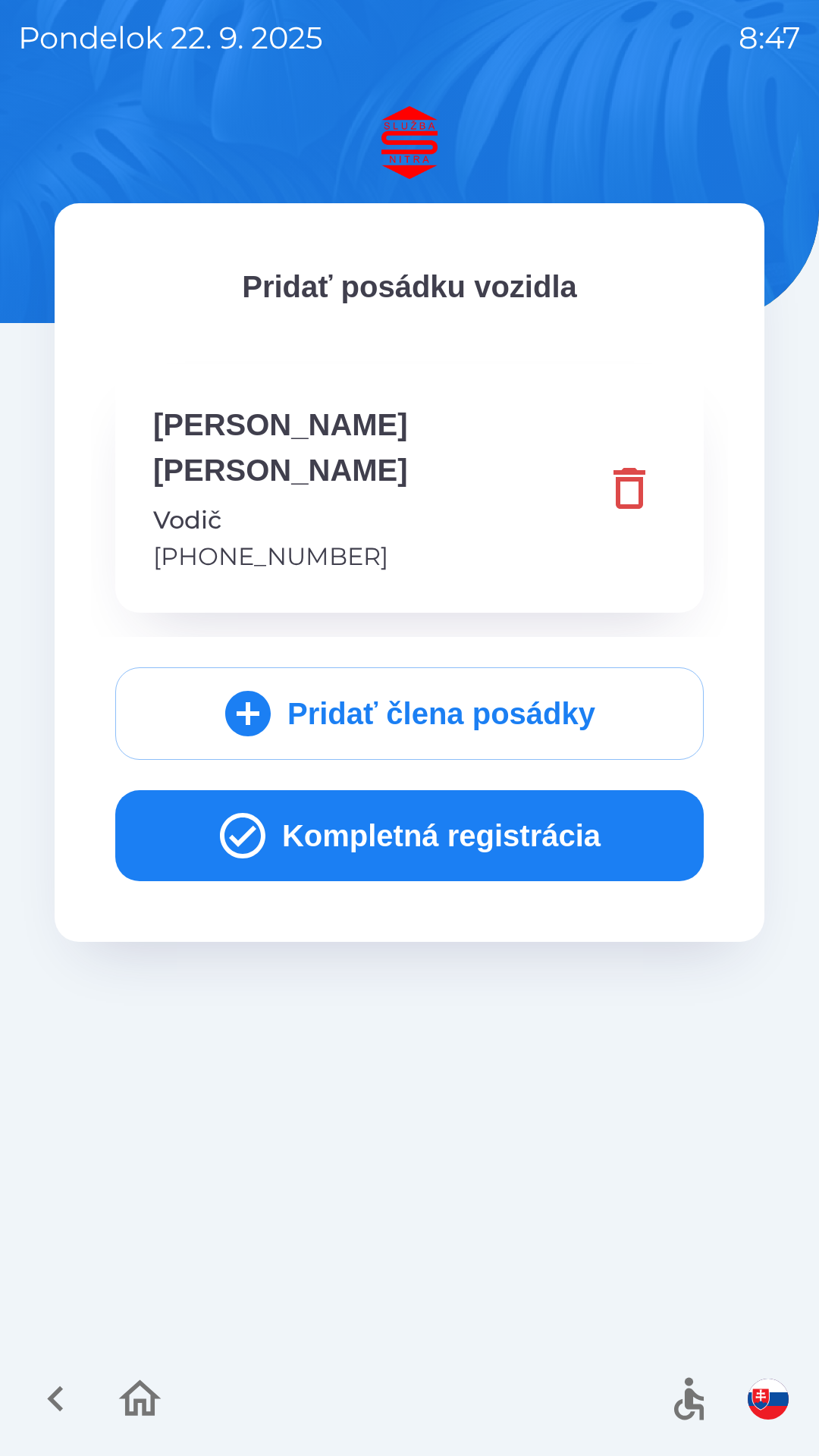
click at [462, 790] on button "Kompletná registrácia" at bounding box center [409, 835] width 588 height 91
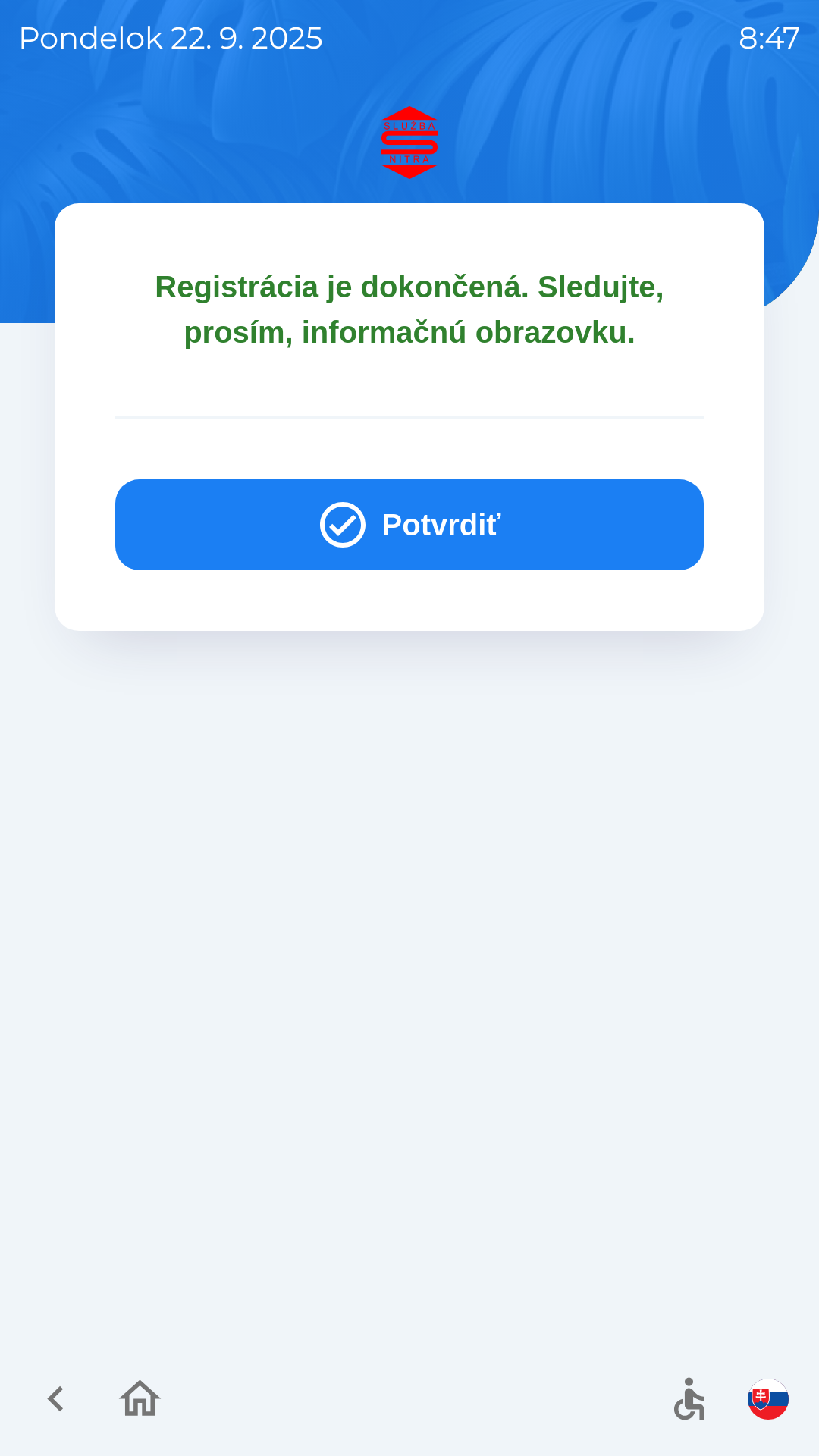
click at [436, 523] on button "Potvrdiť" at bounding box center [409, 525] width 588 height 91
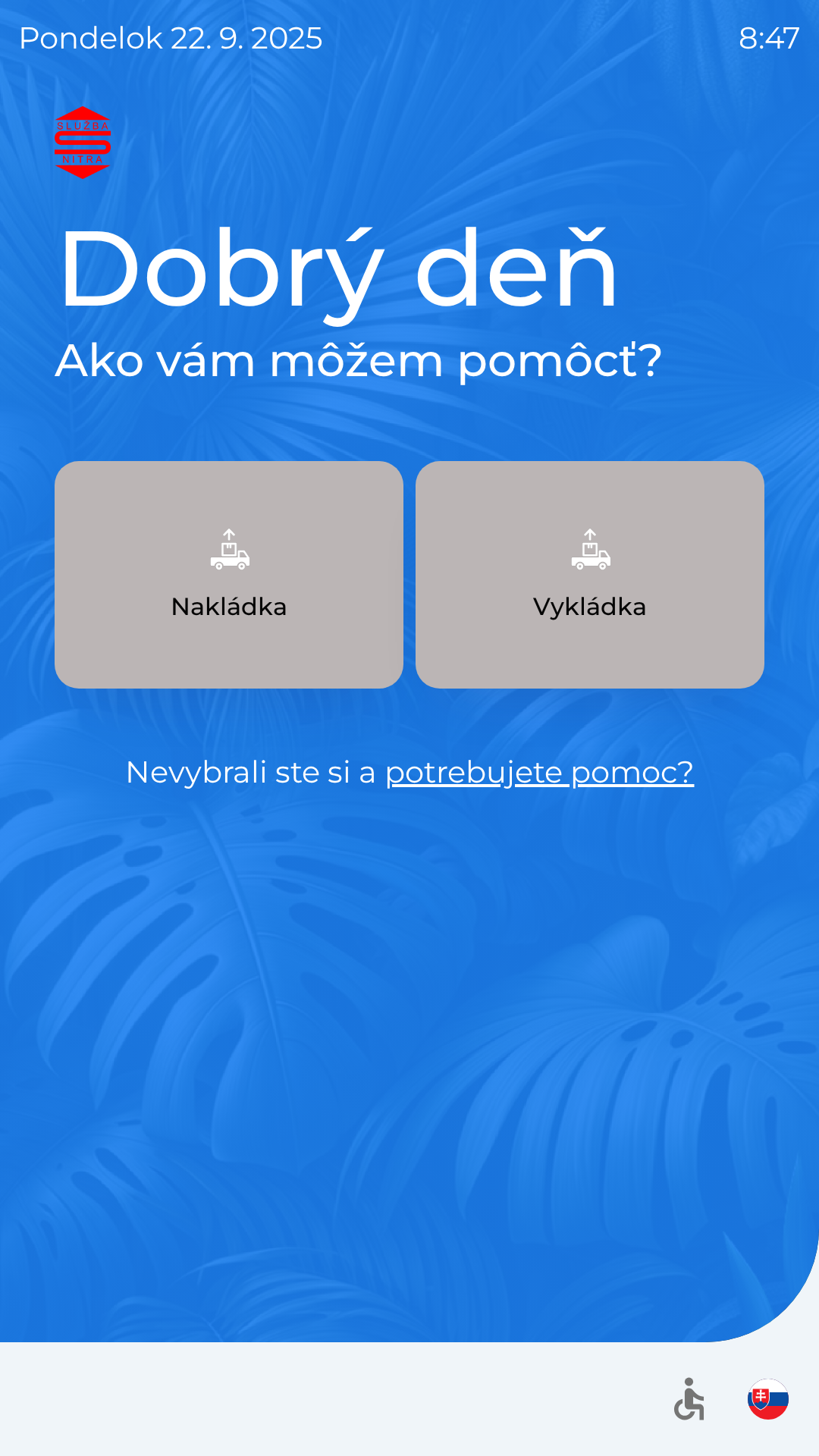
click at [594, 582] on button "Vykládka" at bounding box center [590, 575] width 349 height 228
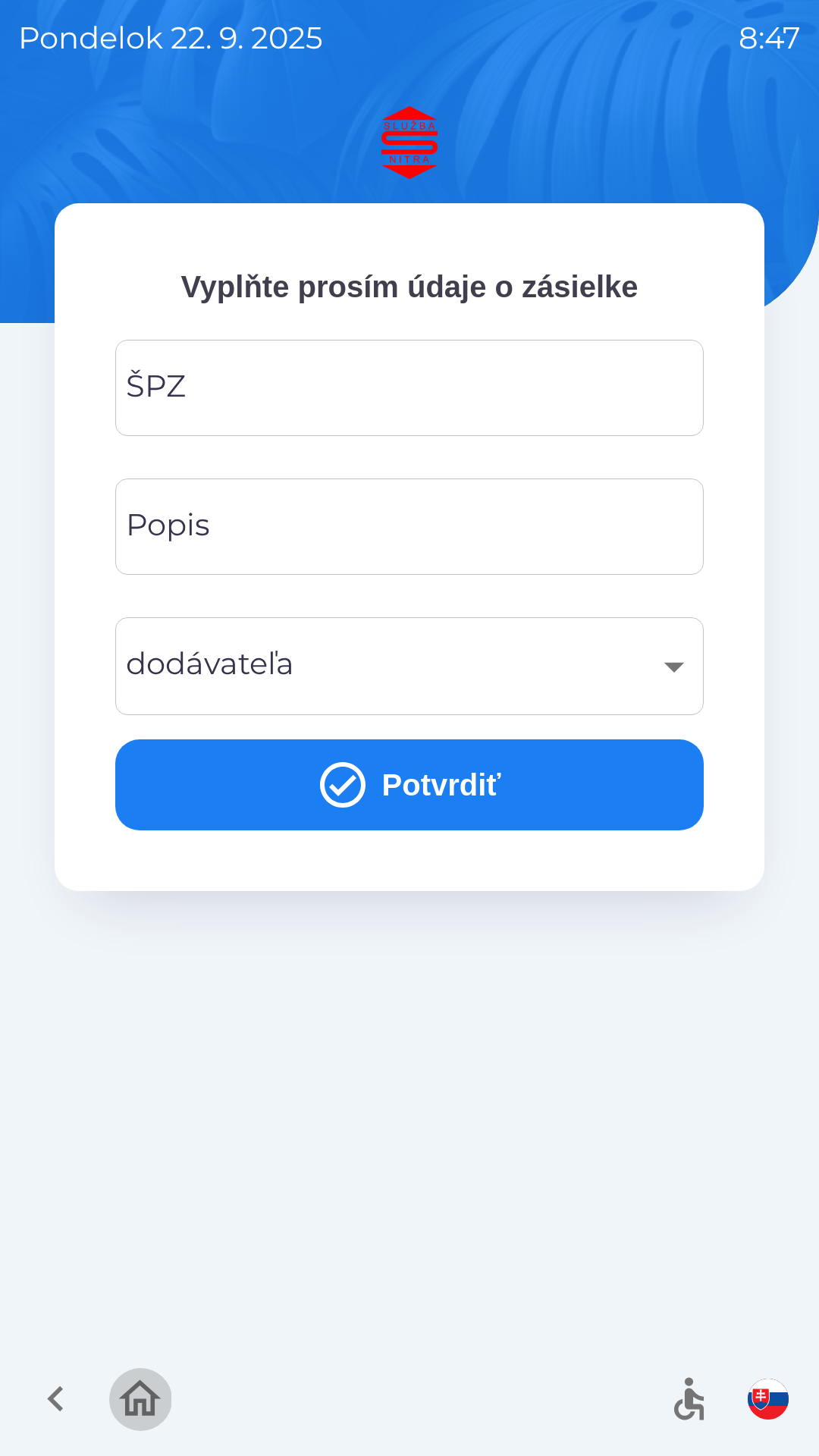
click at [154, 1410] on icon "button" at bounding box center [140, 1398] width 43 height 36
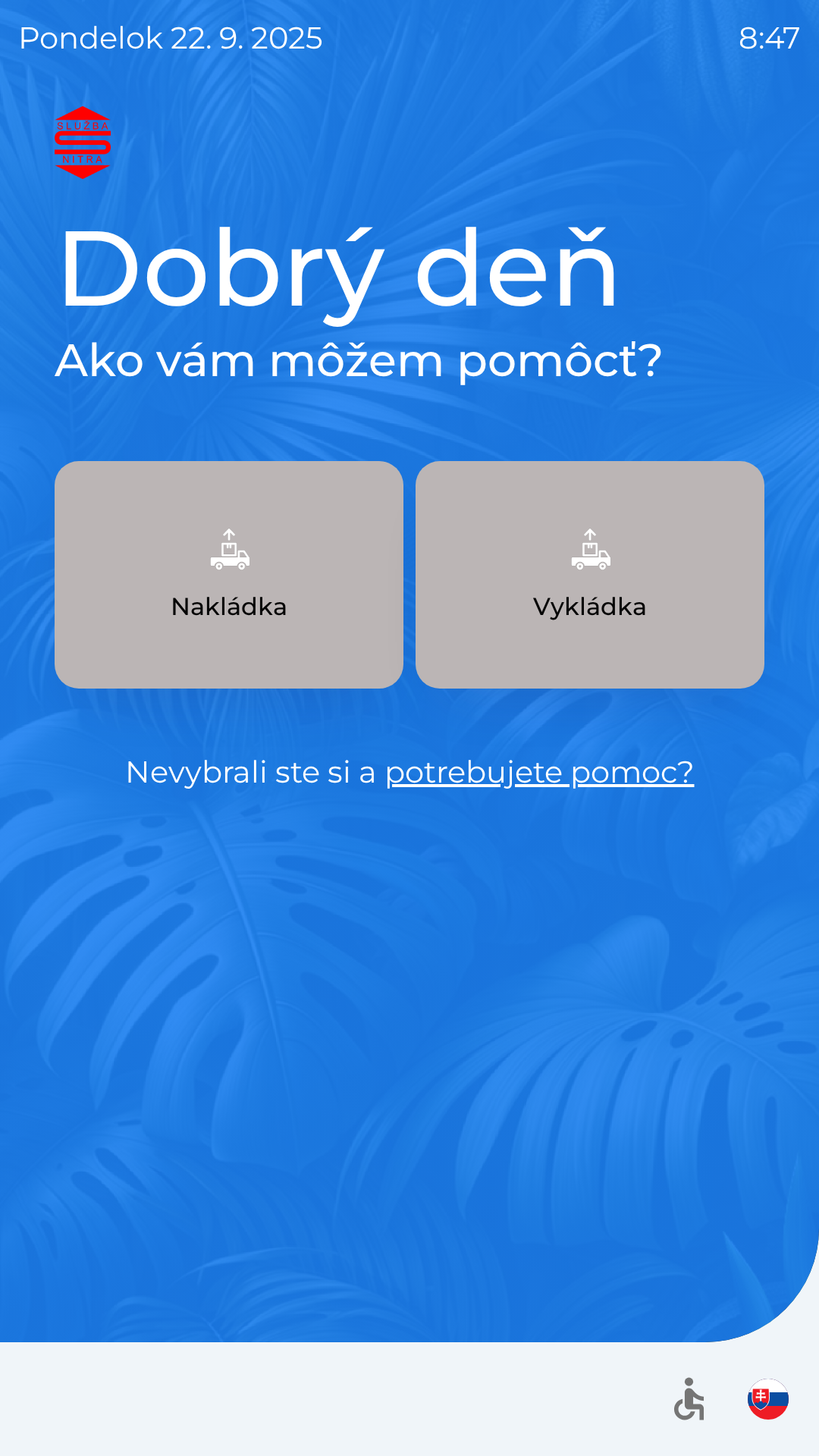
click at [764, 1389] on img "button" at bounding box center [767, 1399] width 41 height 41
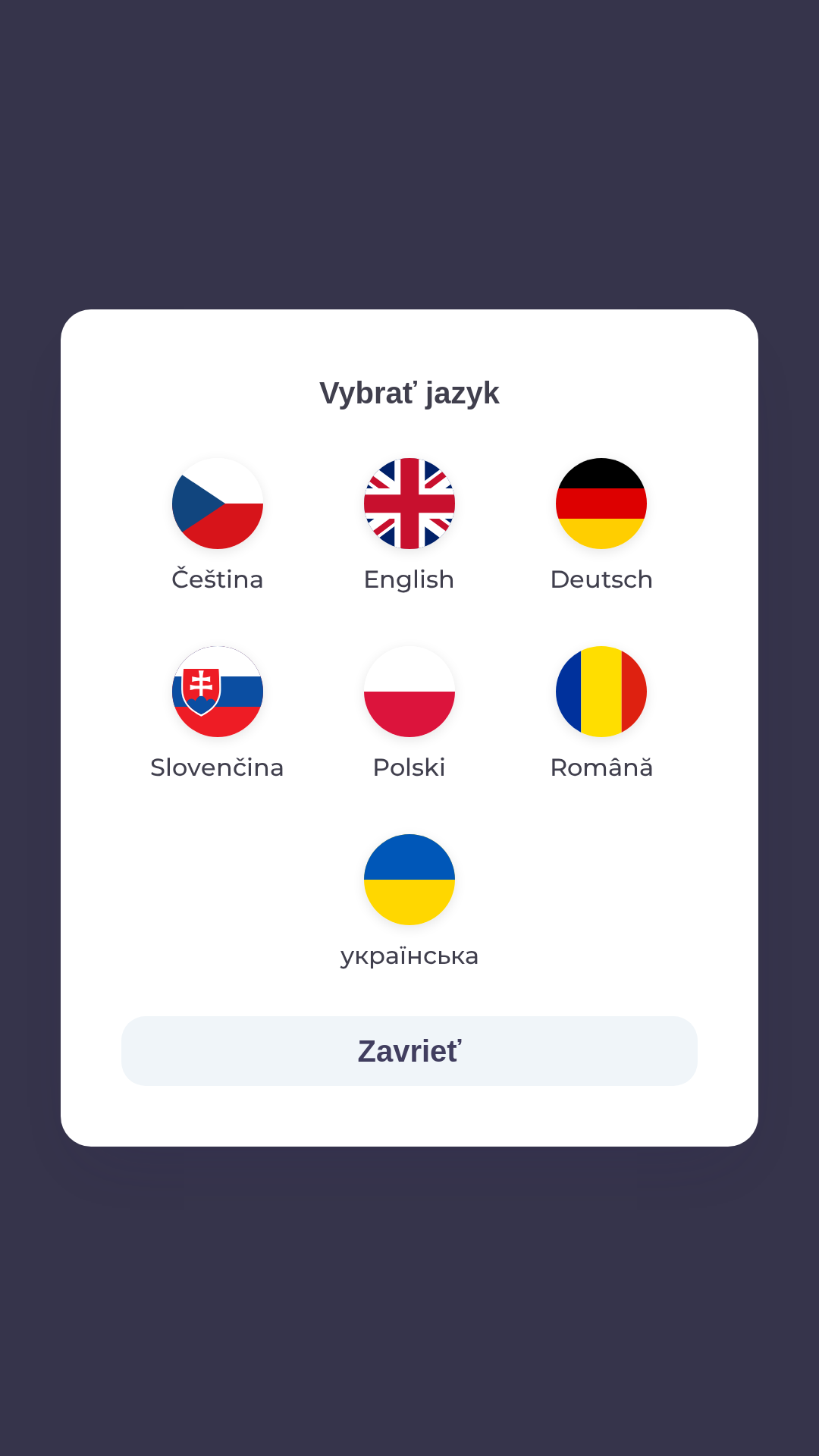
click at [414, 533] on img "button" at bounding box center [409, 503] width 91 height 91
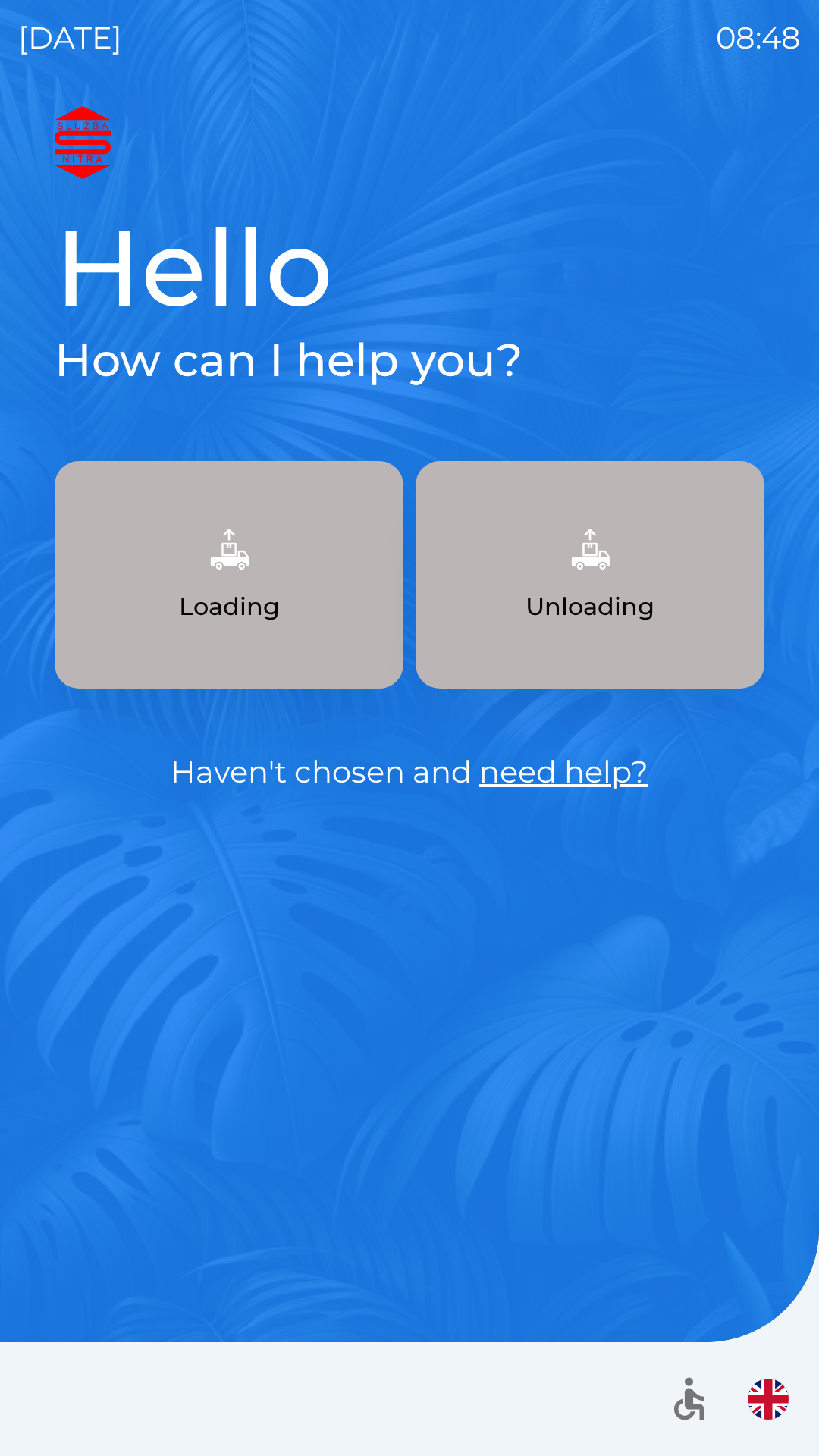
click at [616, 620] on p "Unloading" at bounding box center [590, 606] width 129 height 36
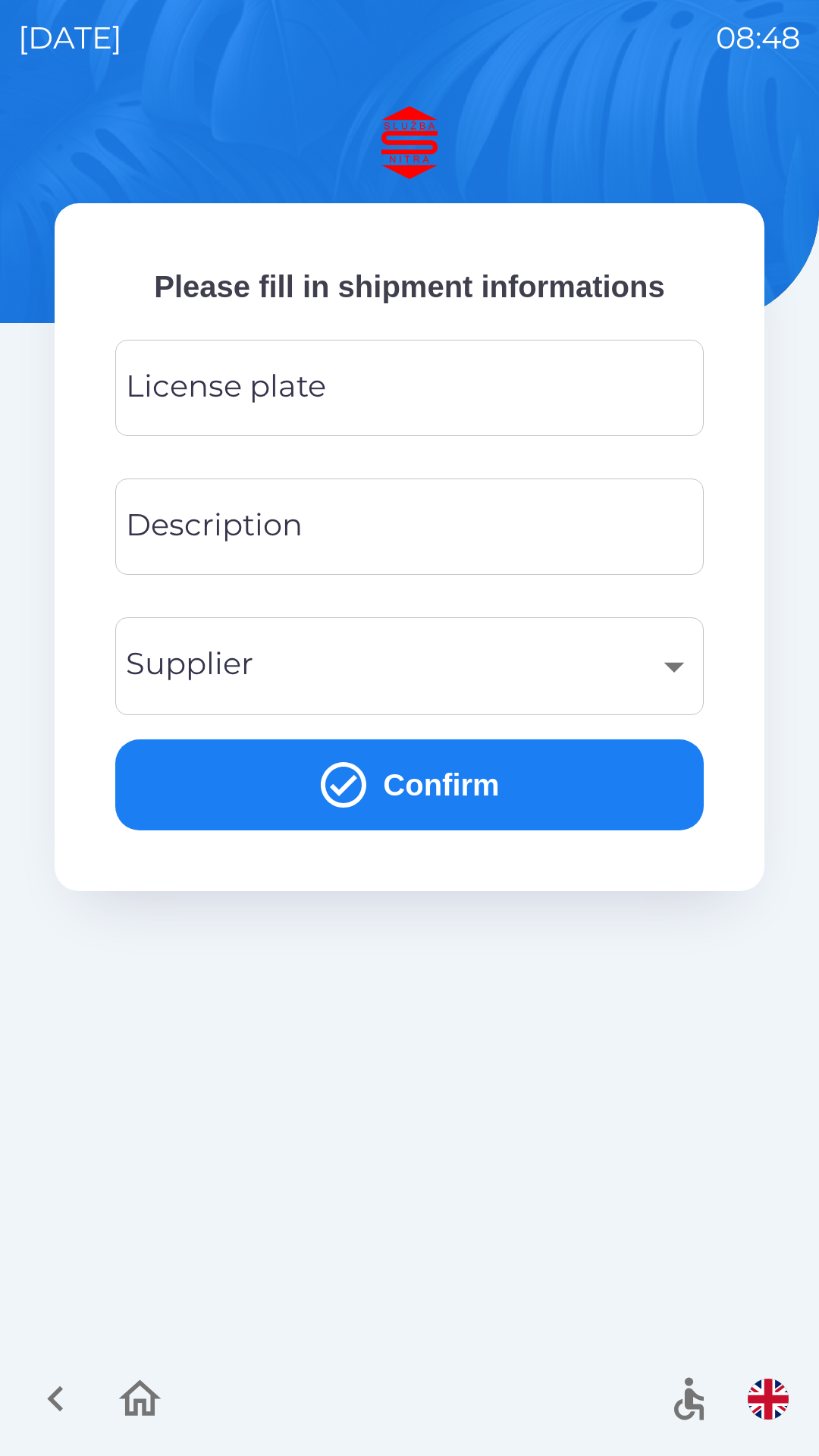
click at [339, 395] on input "License plate" at bounding box center [409, 387] width 552 height 60
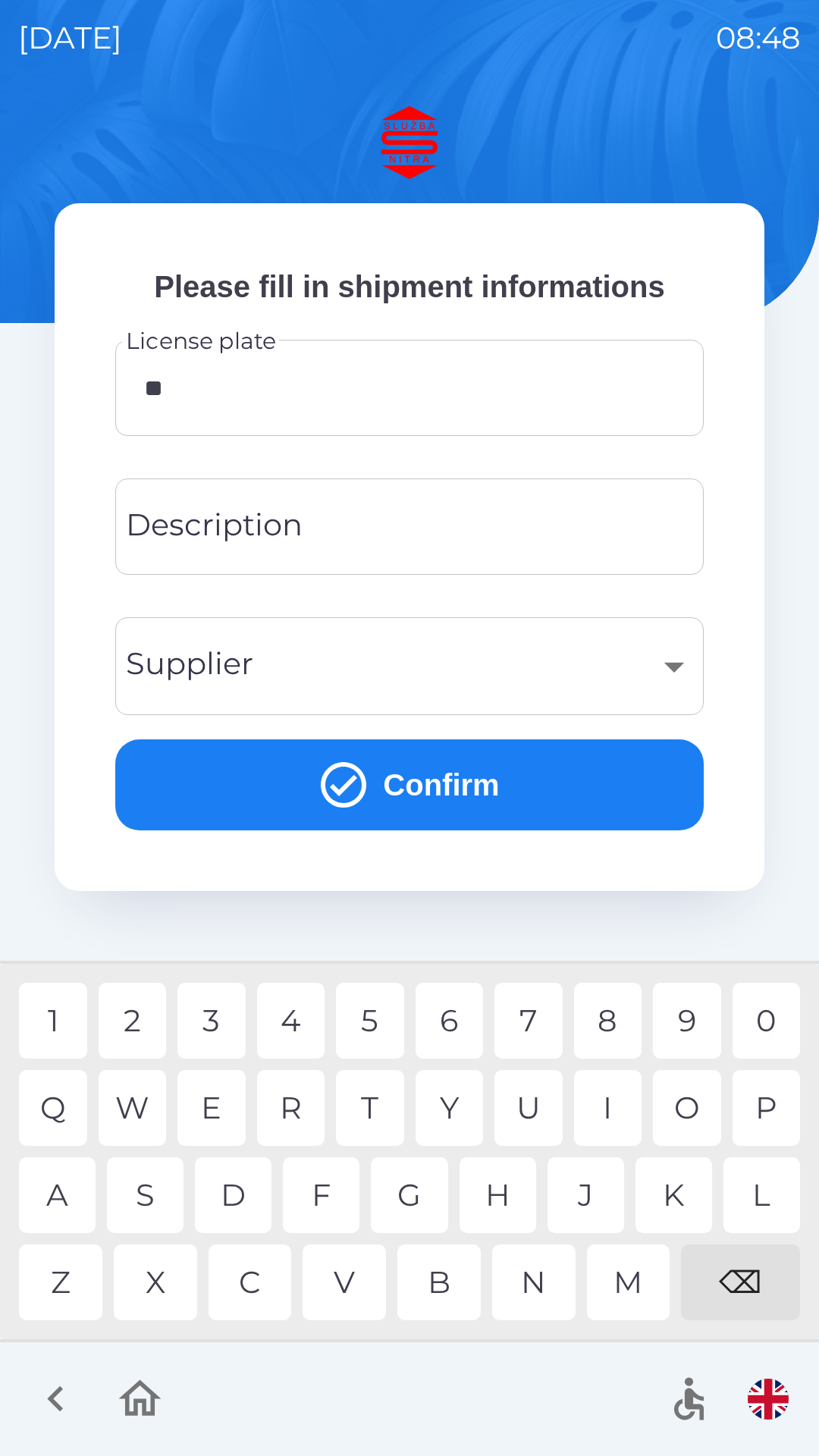
click at [587, 1201] on div "J" at bounding box center [585, 1195] width 77 height 76
click at [328, 1183] on div "F" at bounding box center [320, 1195] width 77 height 76
type input "*******"
click at [349, 1276] on div "V" at bounding box center [344, 1282] width 83 height 76
click at [414, 517] on input "Description" at bounding box center [409, 526] width 552 height 60
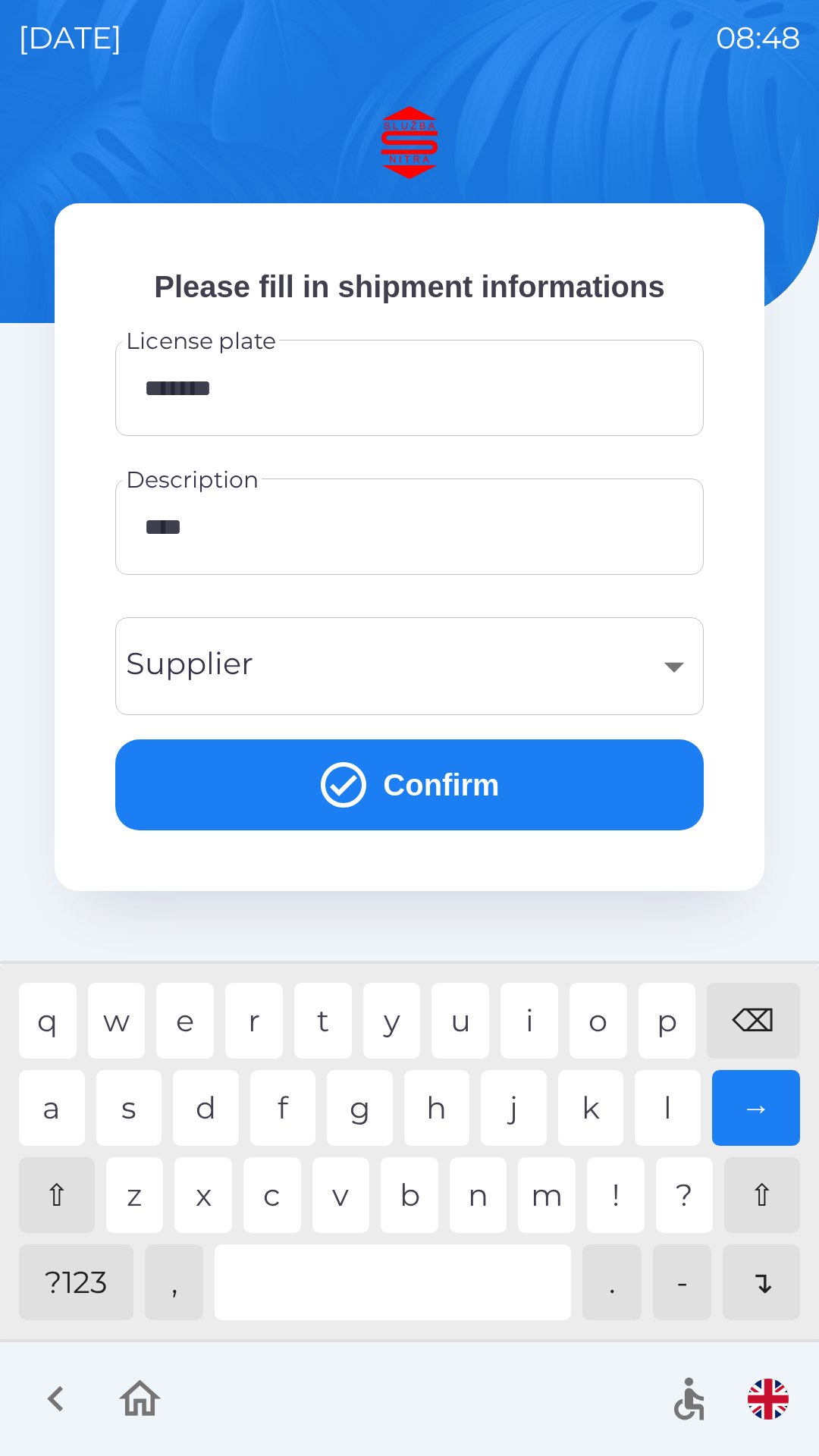
click at [440, 650] on div "​" at bounding box center [409, 666] width 552 height 61
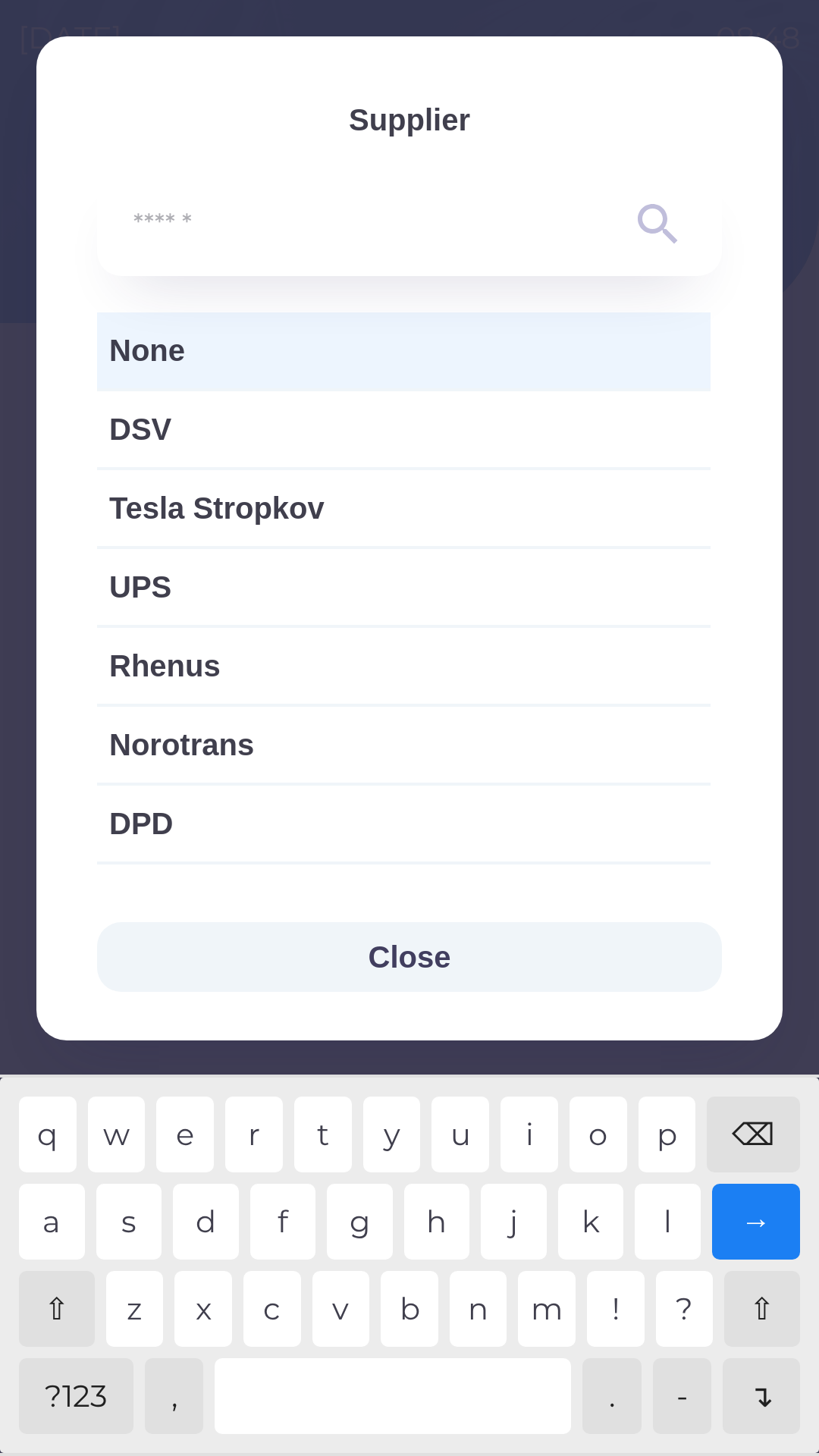
click at [301, 346] on span "None" at bounding box center [403, 350] width 589 height 45
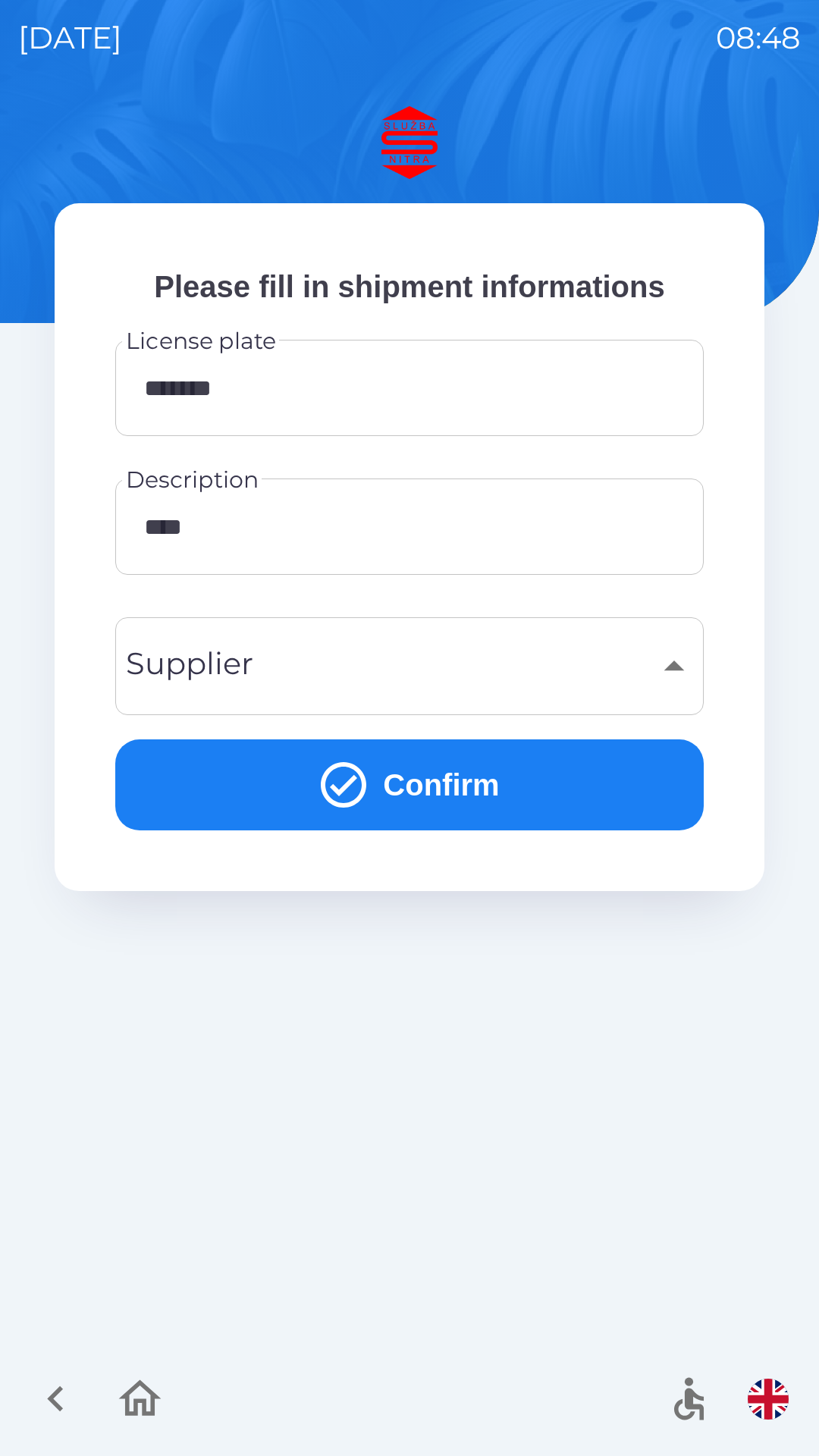
click at [407, 531] on input "****" at bounding box center [409, 526] width 552 height 60
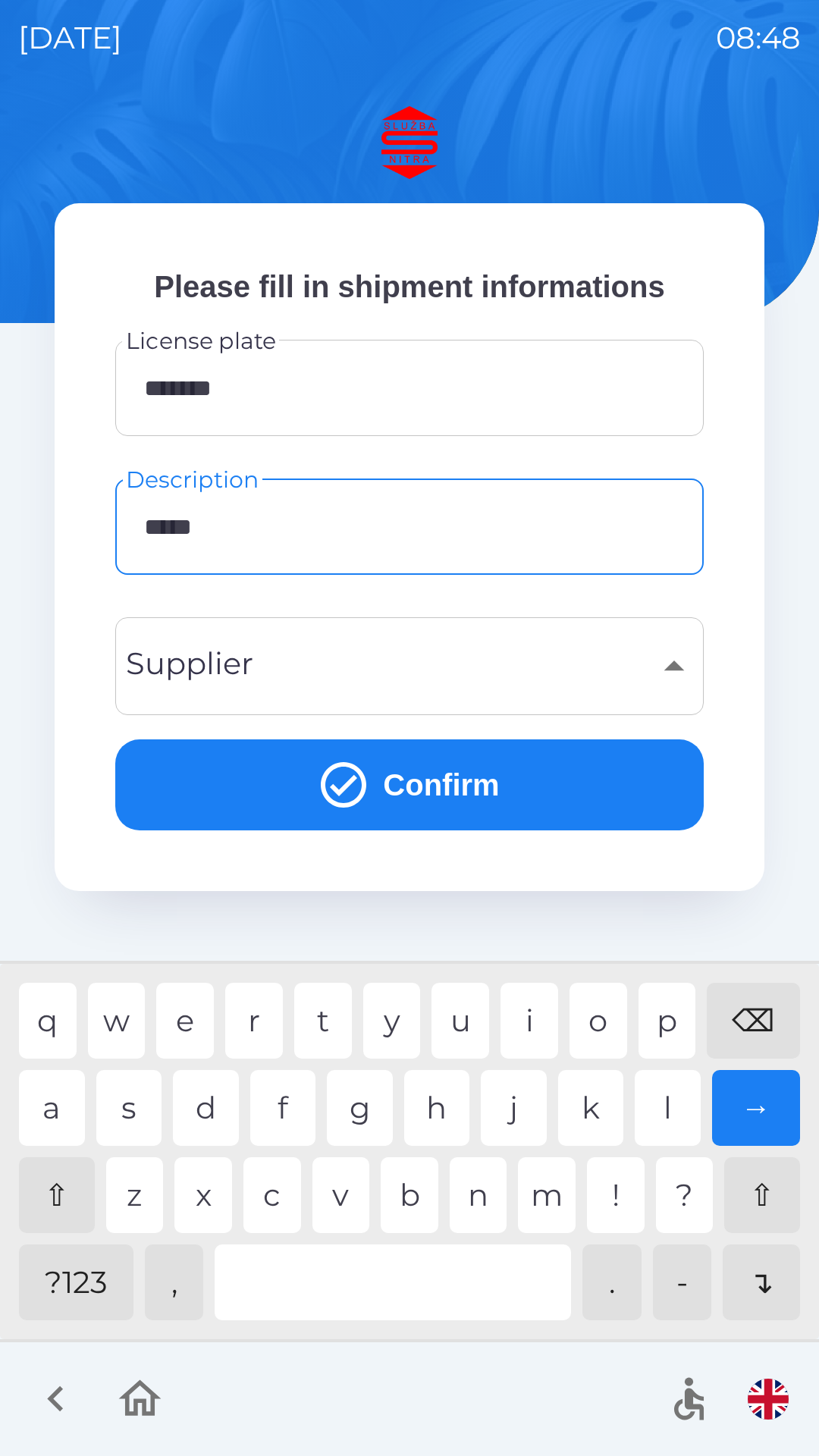
click at [398, 1287] on div at bounding box center [393, 1282] width 357 height 76
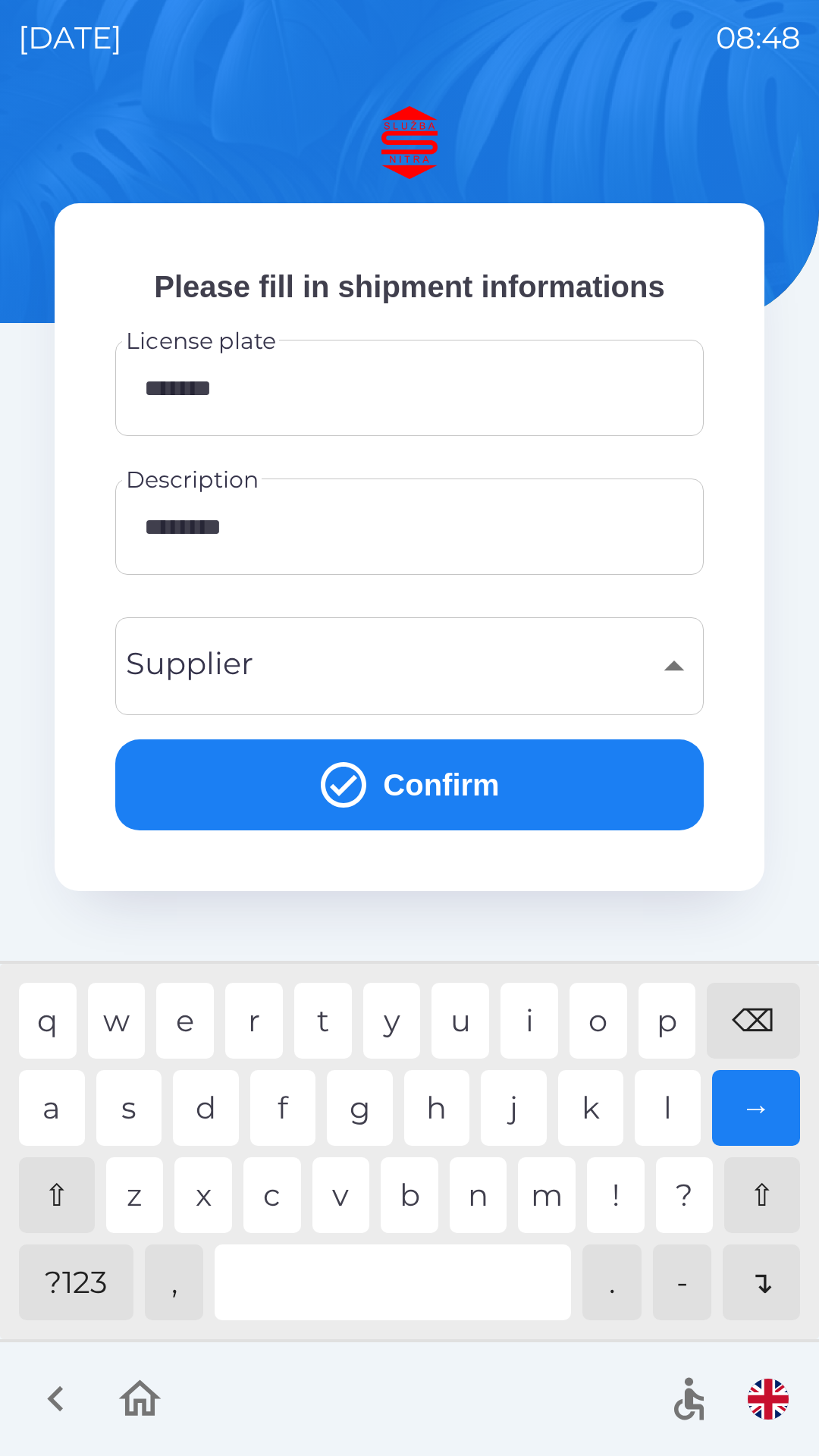
click at [483, 1195] on div "n" at bounding box center [478, 1195] width 57 height 76
type input "*********"
click at [132, 1111] on div "s" at bounding box center [129, 1107] width 66 height 76
click at [437, 786] on button "Confirm" at bounding box center [409, 784] width 588 height 91
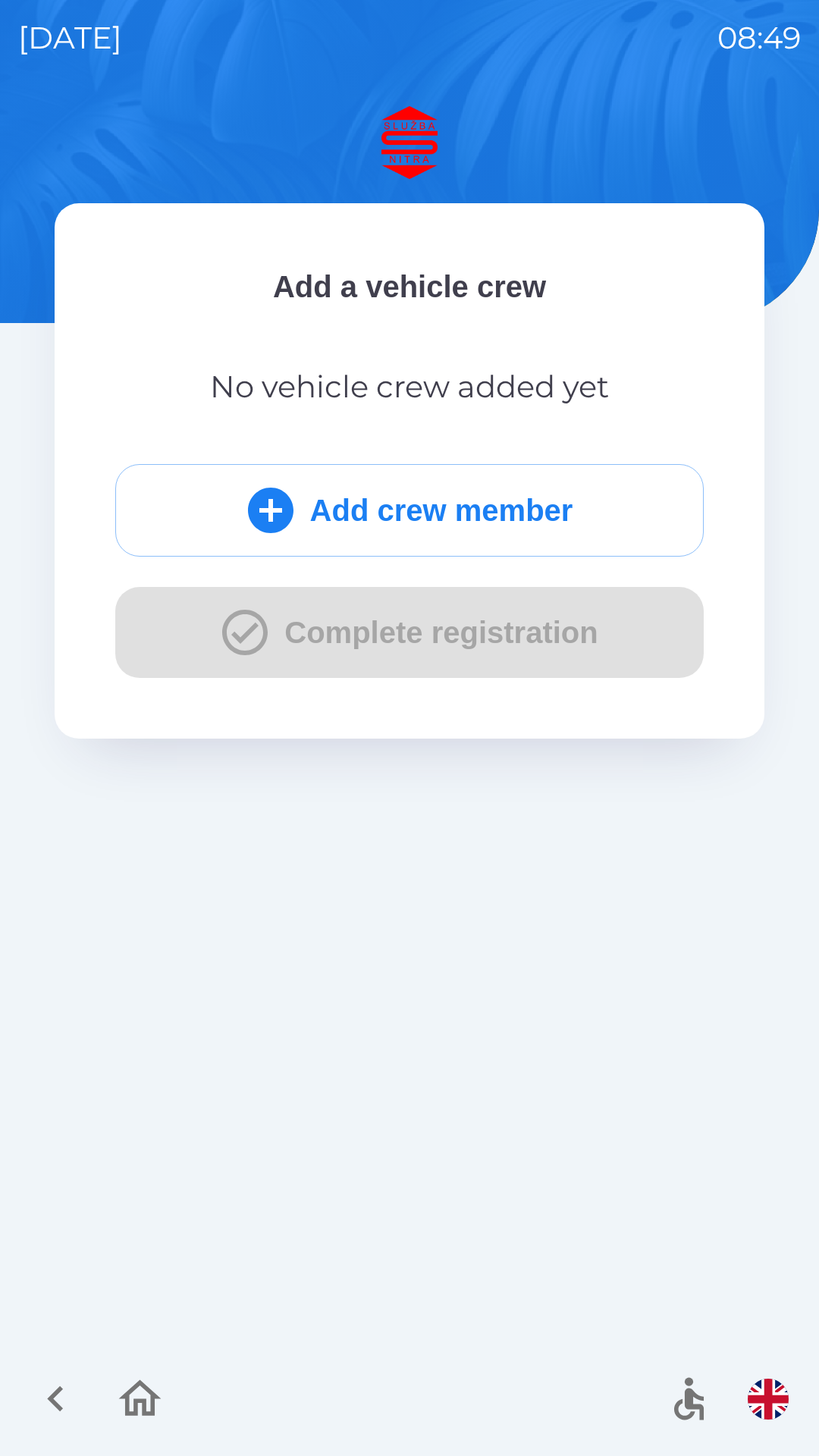
click at [444, 513] on button "Add crew member" at bounding box center [409, 510] width 588 height 93
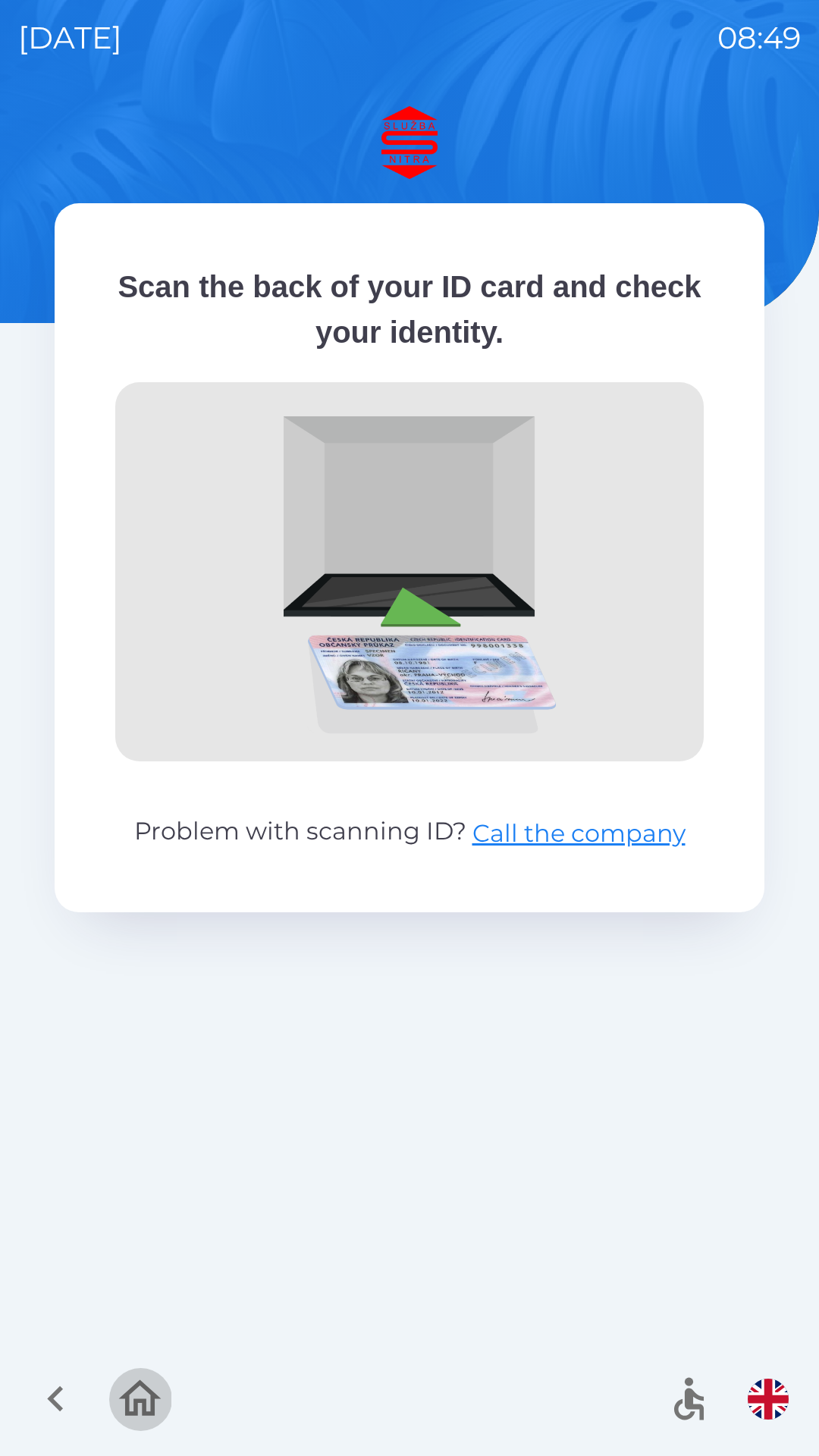
click at [144, 1392] on icon "button" at bounding box center [140, 1398] width 51 height 51
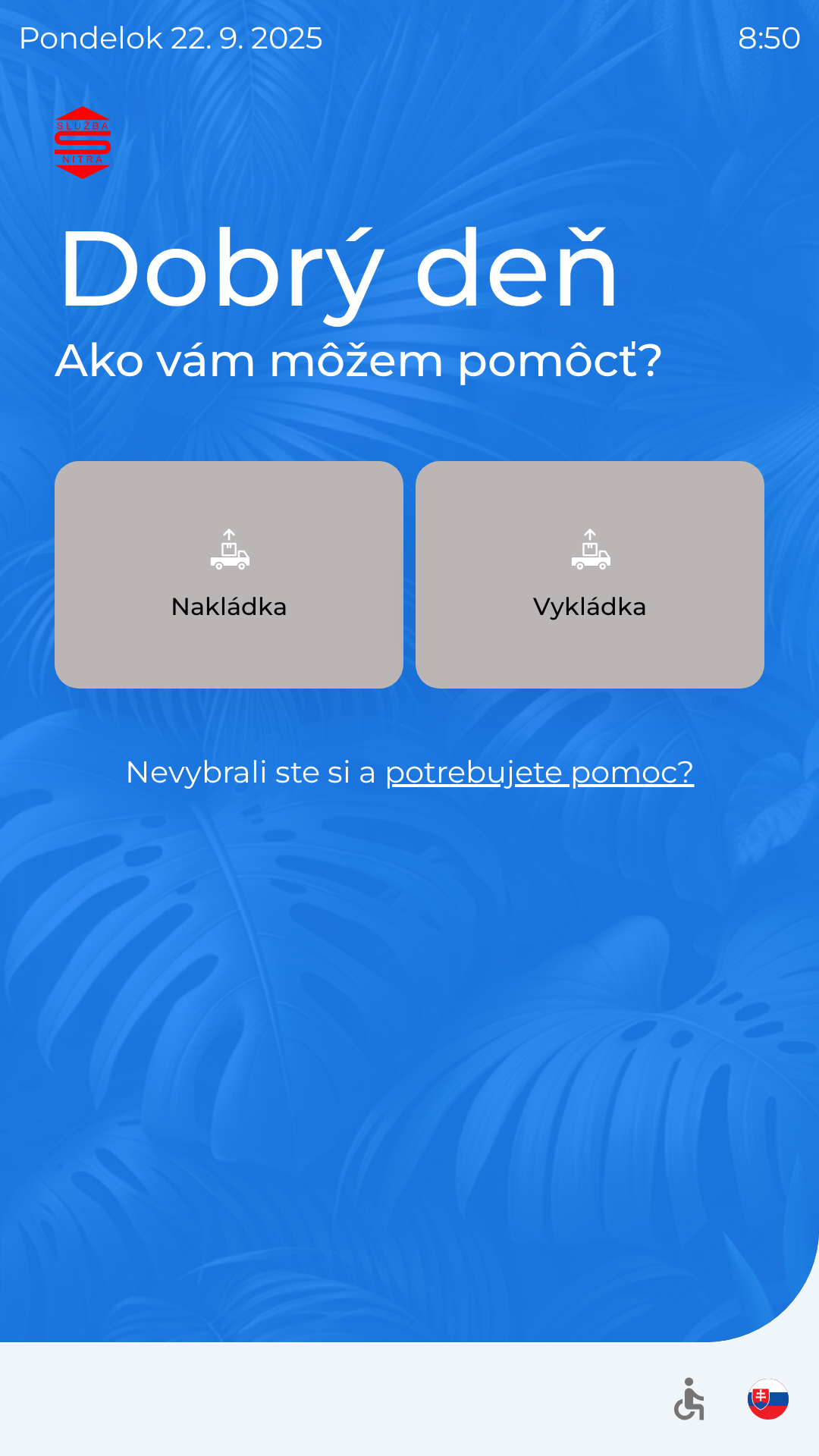
click at [759, 1384] on img "button" at bounding box center [767, 1399] width 41 height 41
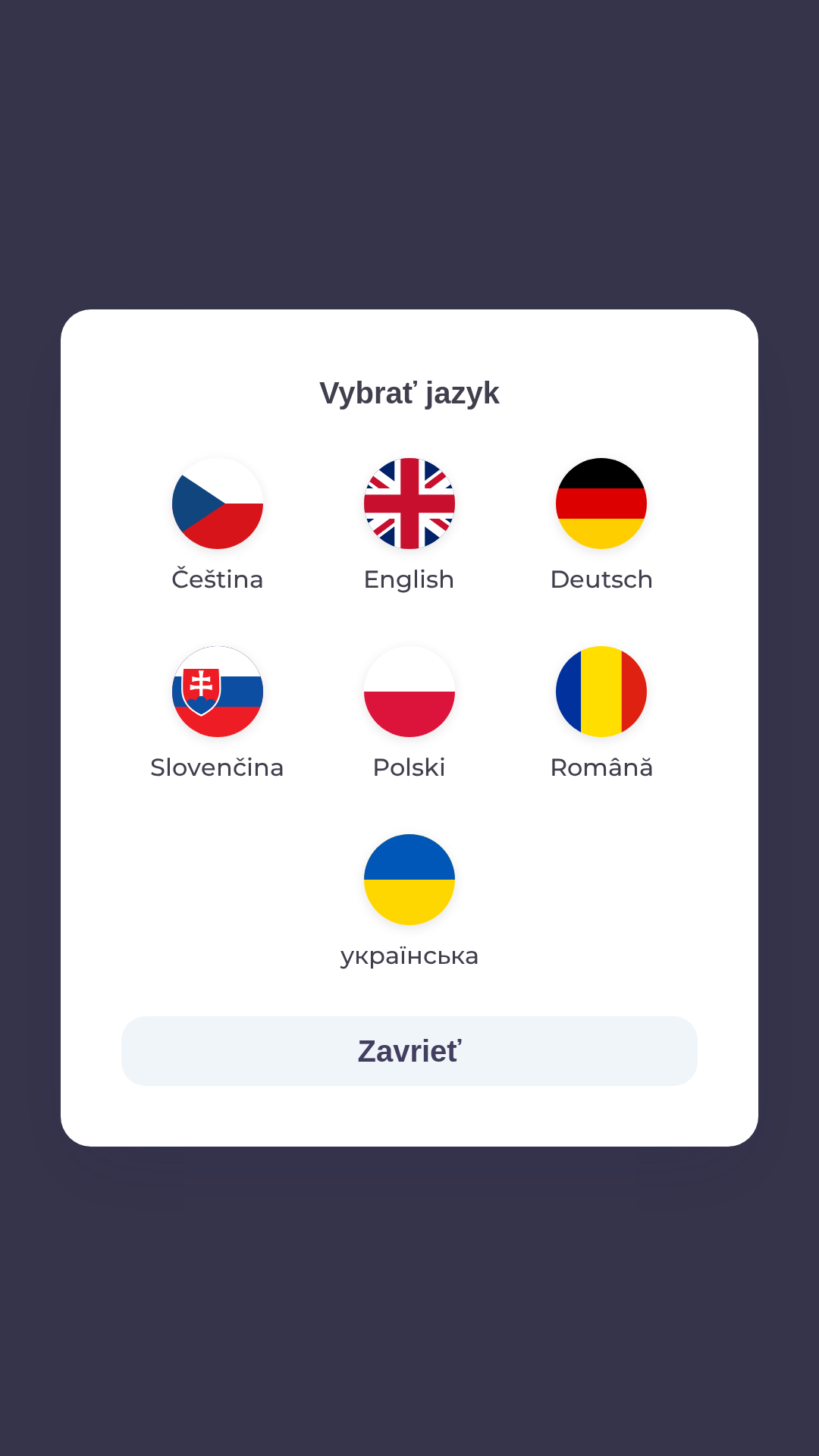
click at [412, 517] on img "button" at bounding box center [409, 503] width 91 height 91
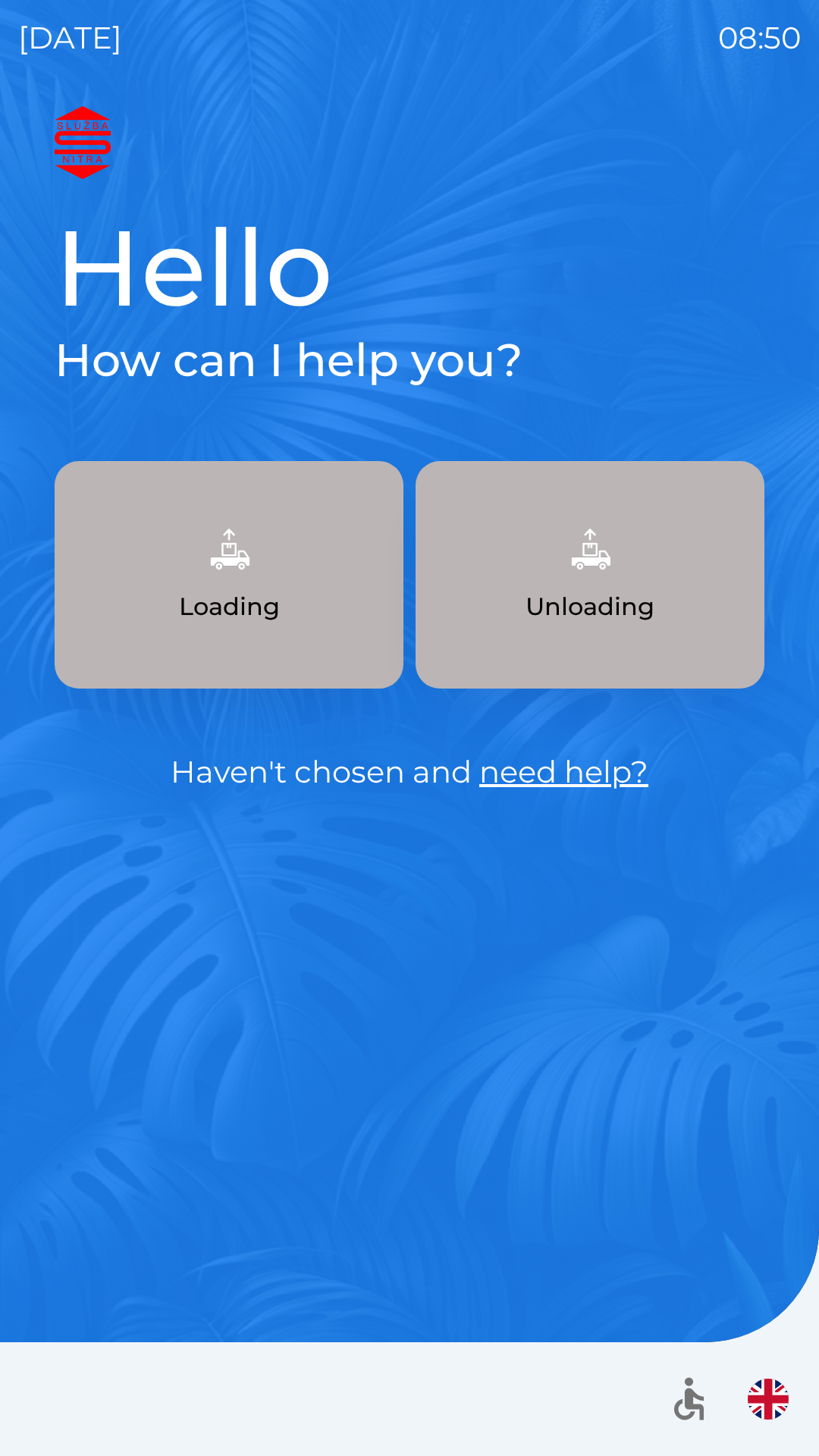
click at [591, 619] on p "Unloading" at bounding box center [590, 606] width 129 height 36
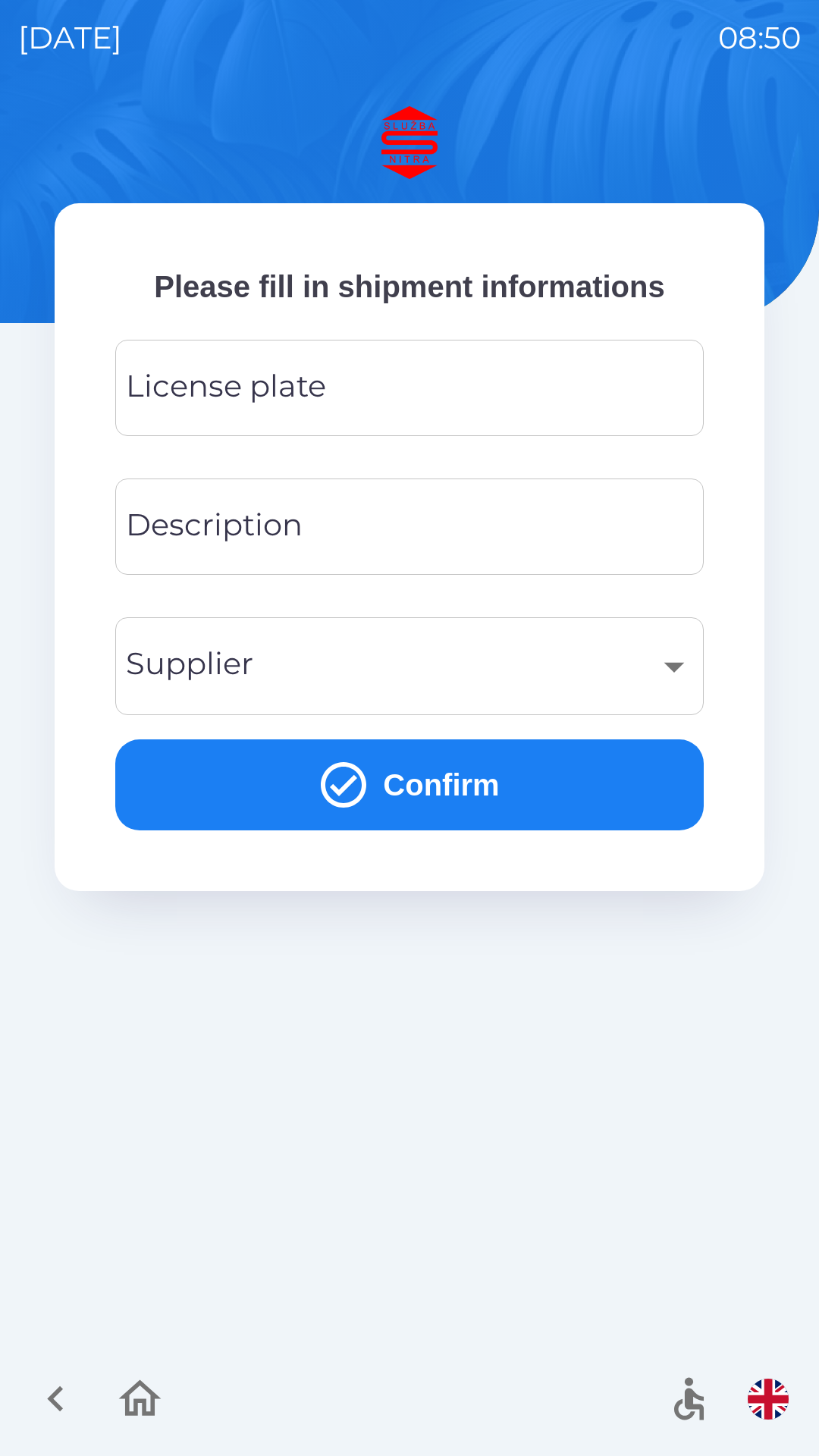
click at [392, 380] on input "License plate" at bounding box center [409, 387] width 552 height 60
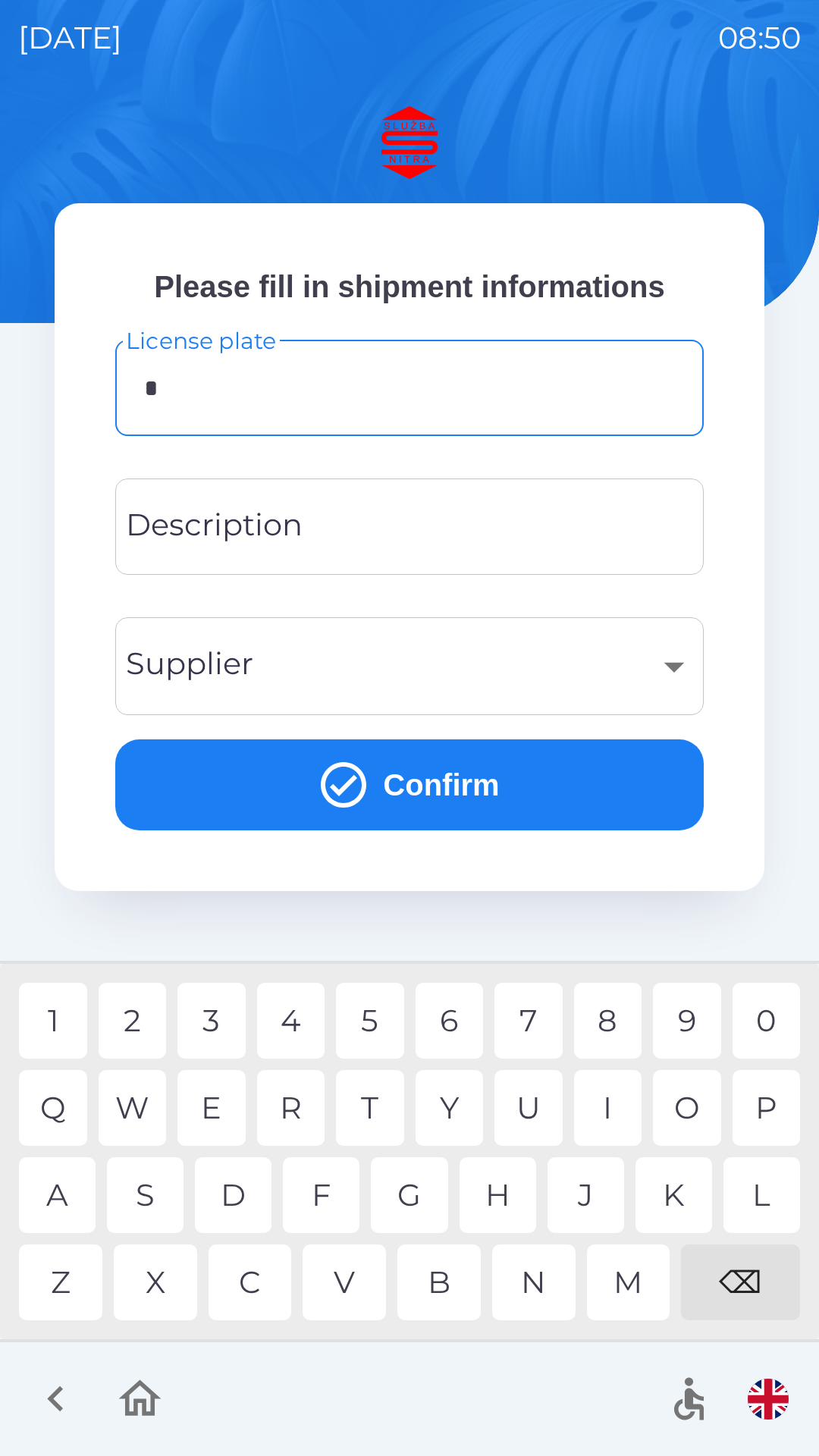
click at [741, 1183] on div "L" at bounding box center [761, 1195] width 77 height 76
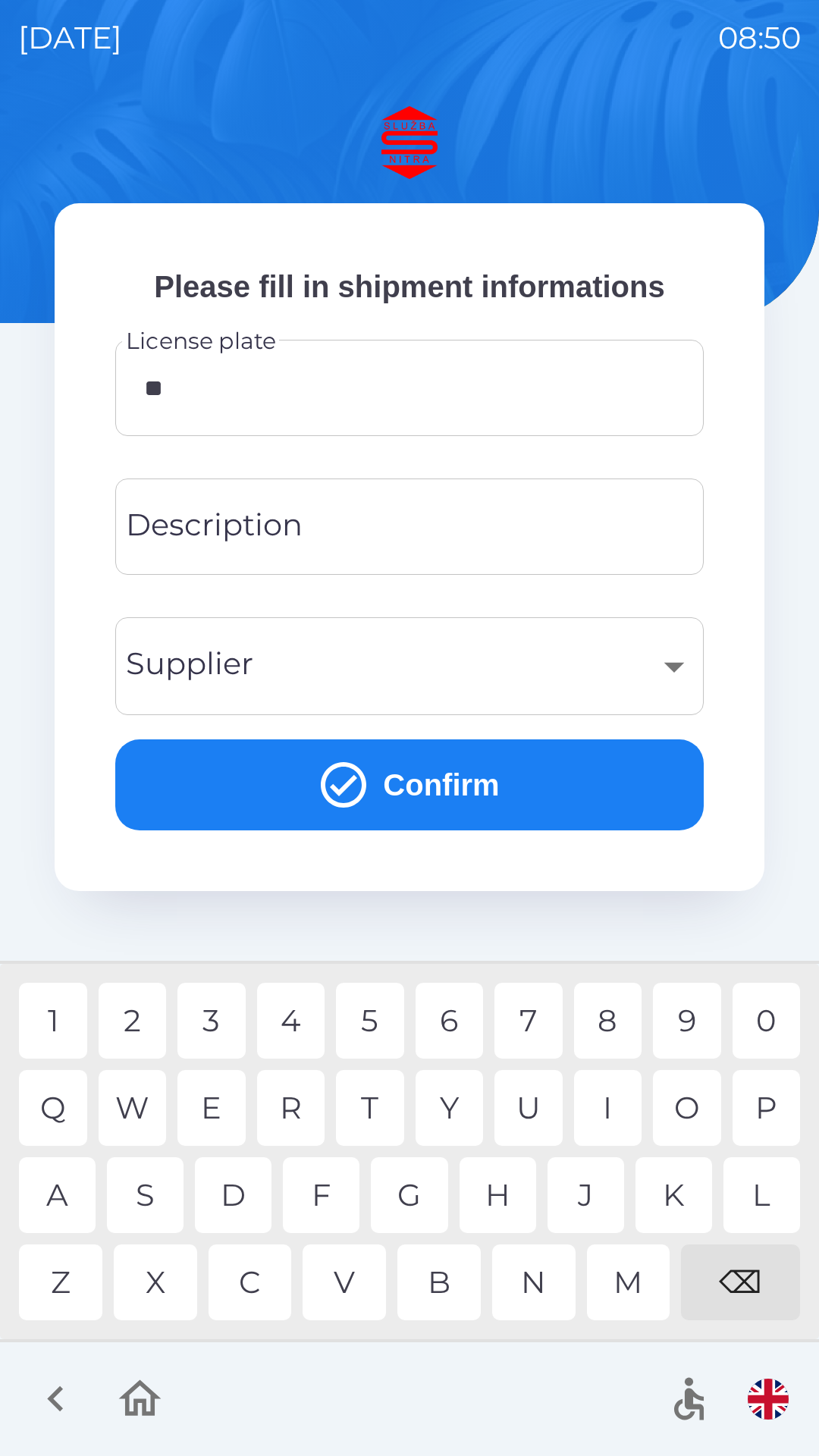
click at [594, 1182] on div "J" at bounding box center [585, 1195] width 77 height 76
click at [149, 1019] on div "2" at bounding box center [132, 1020] width 69 height 76
click at [320, 1184] on div "F" at bounding box center [320, 1195] width 77 height 76
type input "*******"
click at [353, 1287] on div "V" at bounding box center [344, 1282] width 83 height 76
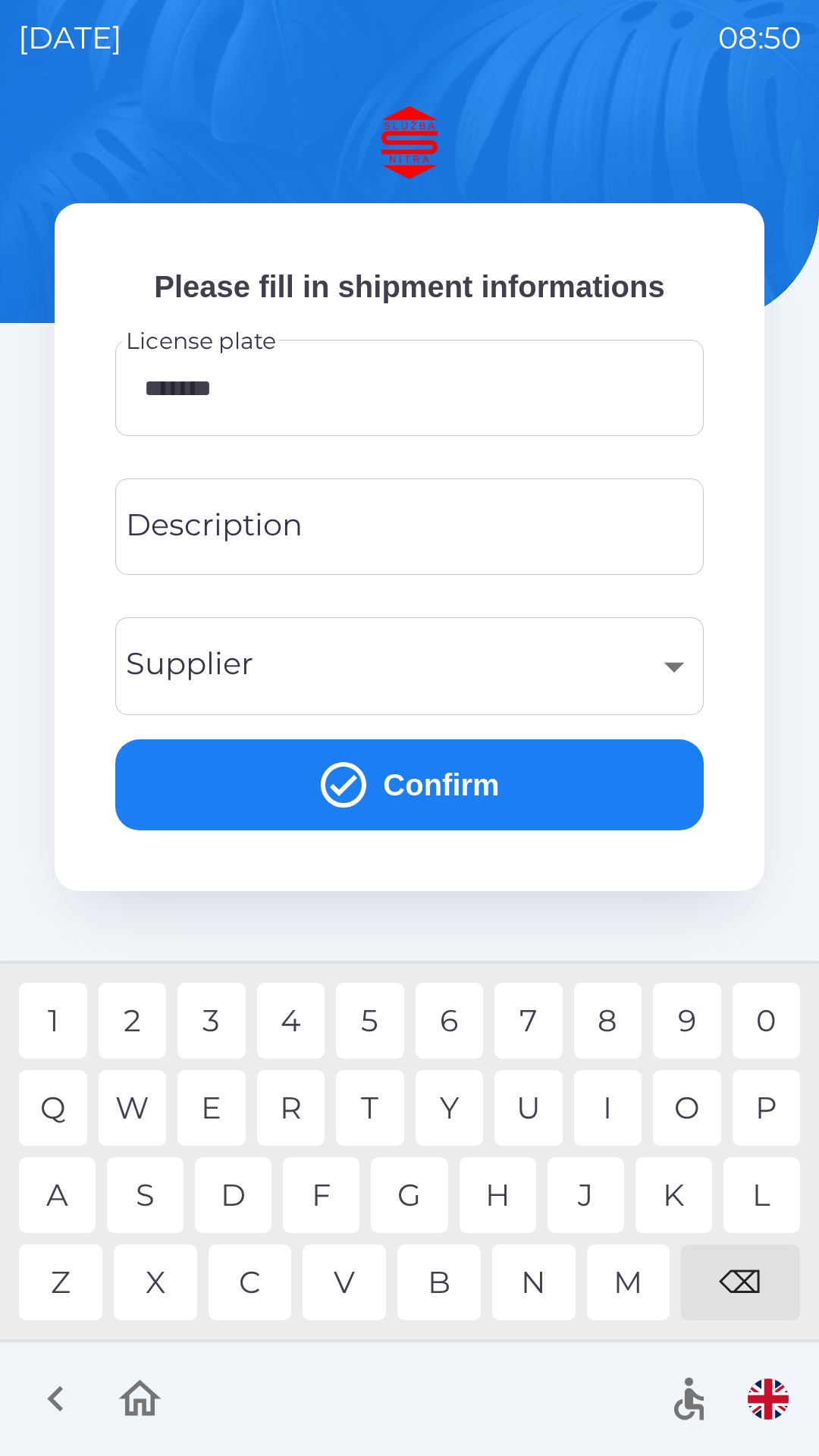
click at [399, 521] on input "Description" at bounding box center [409, 526] width 552 height 60
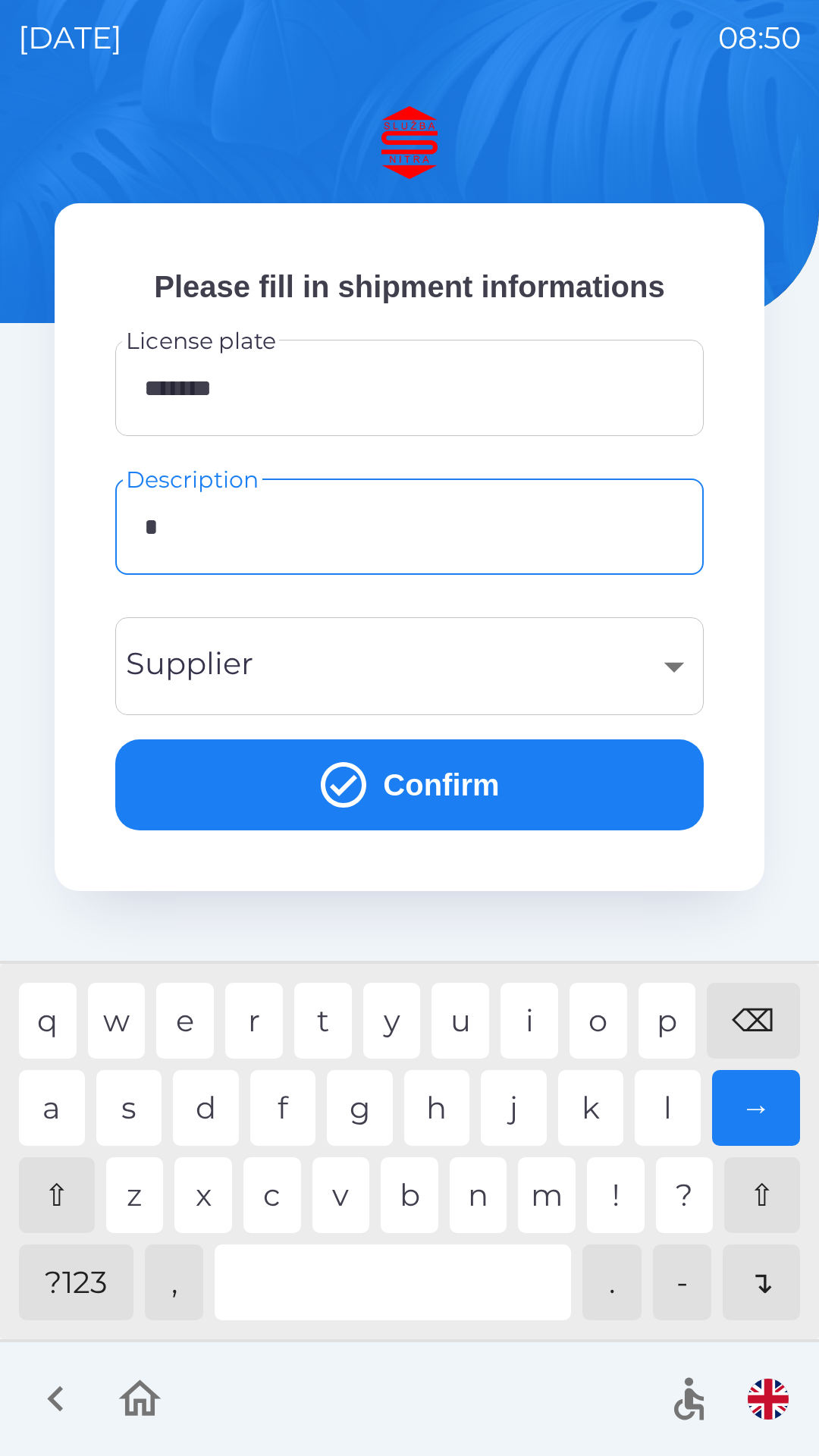
click at [334, 1003] on div "t" at bounding box center [322, 1020] width 57 height 76
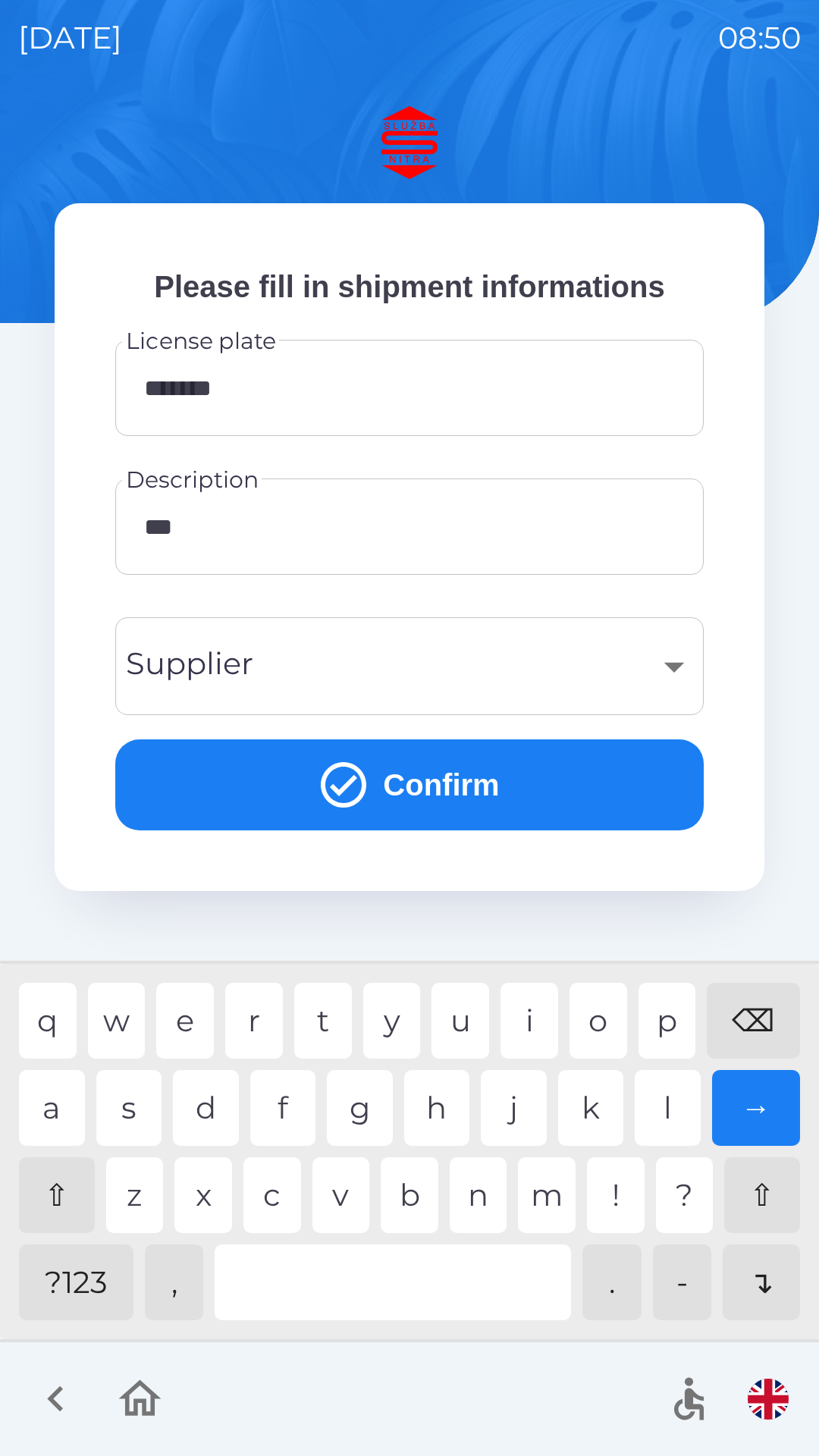
click at [596, 1031] on div "o" at bounding box center [597, 1020] width 57 height 76
click at [667, 1107] on div "l" at bounding box center [667, 1107] width 66 height 76
click at [530, 1015] on div "i" at bounding box center [529, 1020] width 57 height 76
click at [747, 1015] on div "⌫" at bounding box center [753, 1020] width 94 height 76
type input "*********"
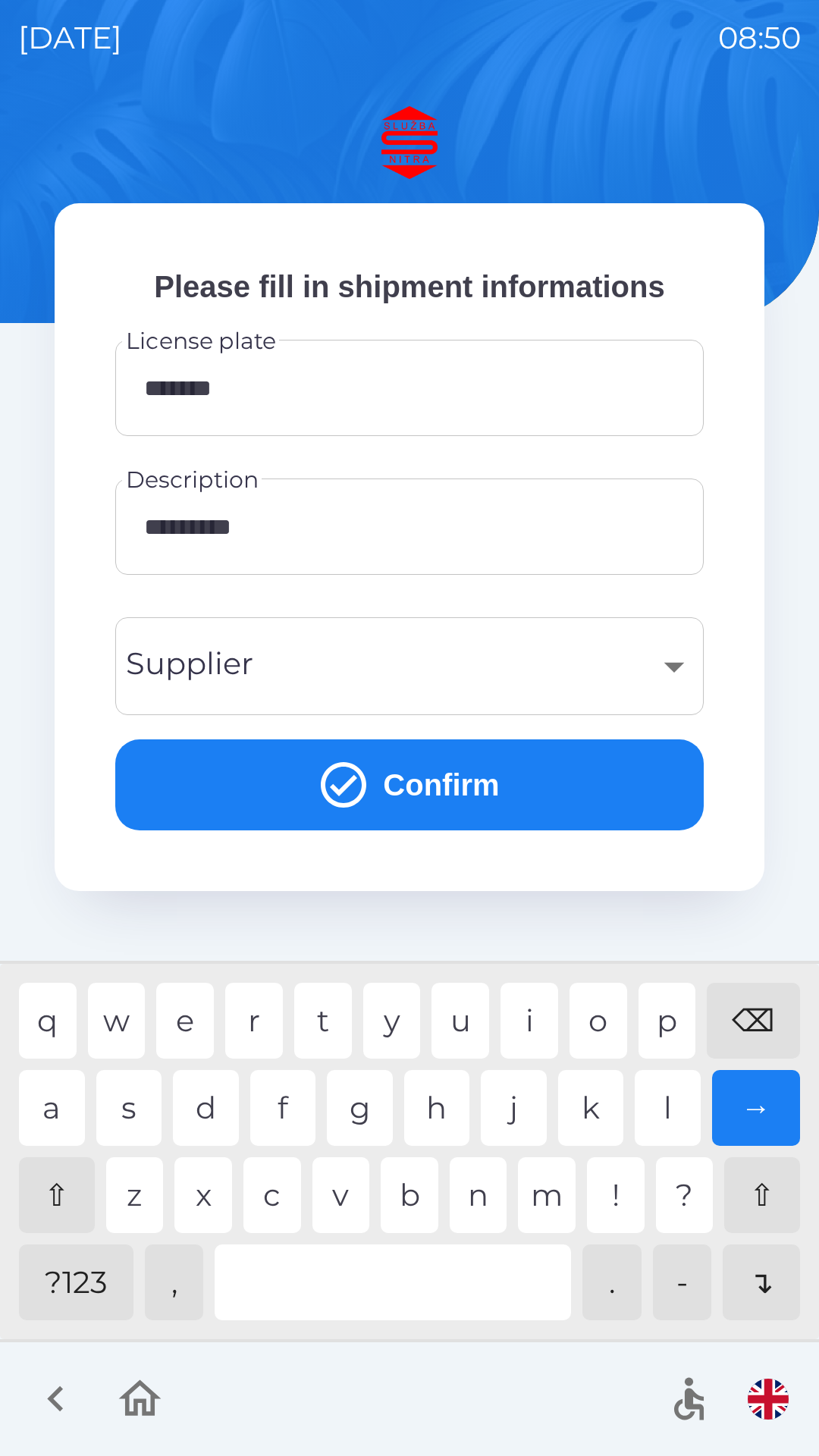
click at [429, 783] on button "Confirm" at bounding box center [409, 784] width 588 height 91
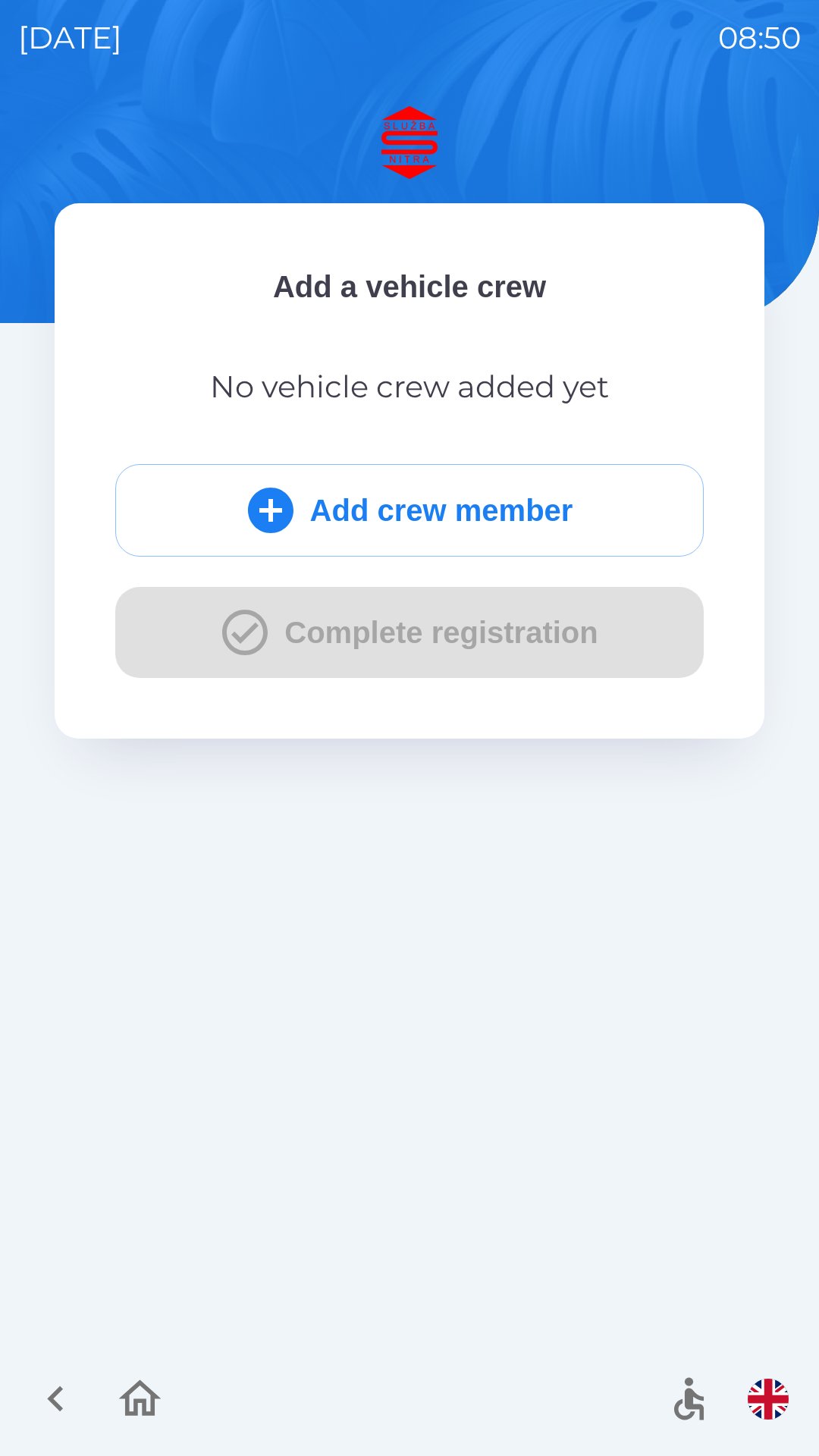
click at [481, 515] on button "Add crew member" at bounding box center [409, 510] width 588 height 93
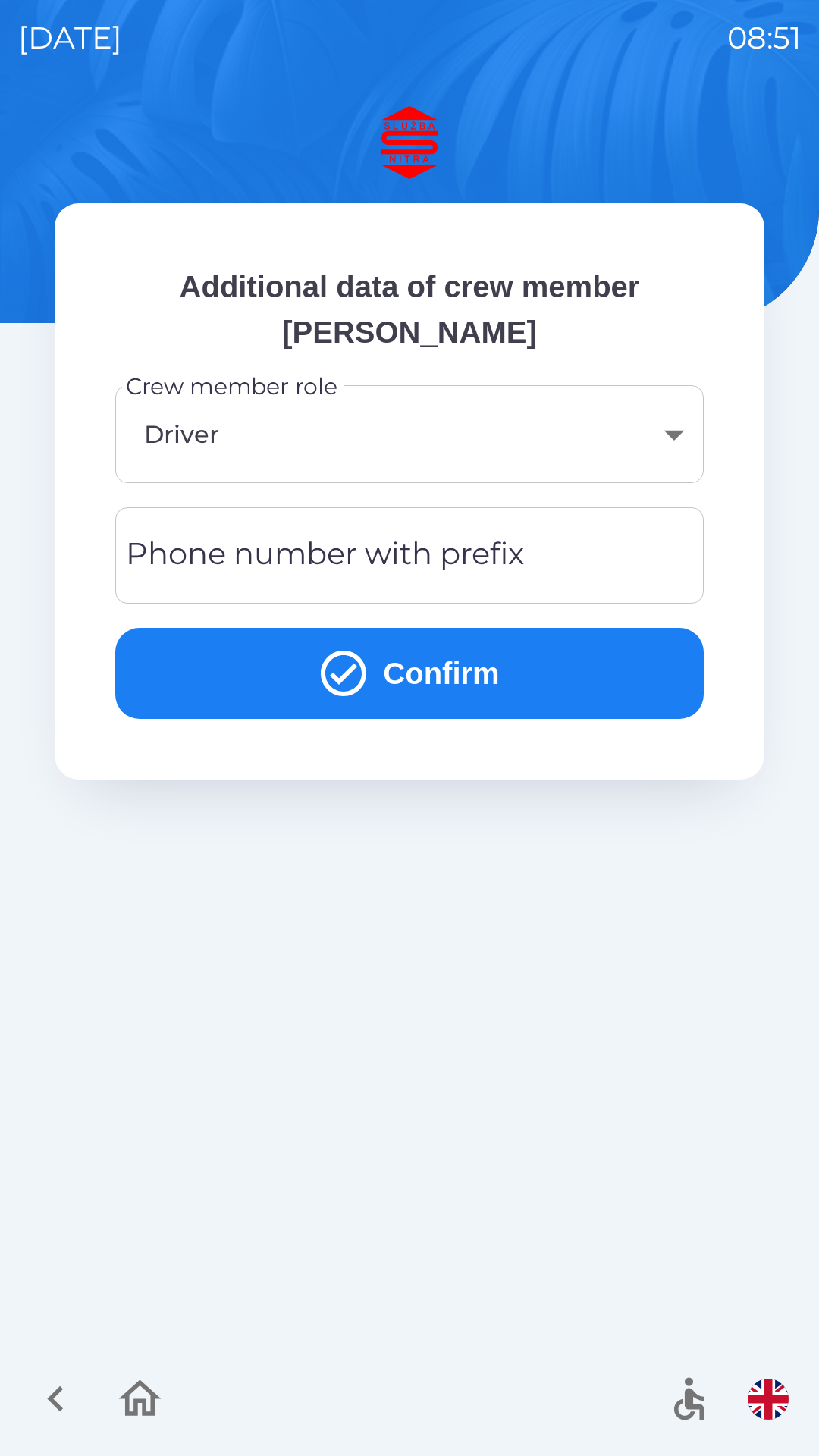
click at [451, 551] on div "Phone number with prefix Phone number with prefix" at bounding box center [409, 554] width 588 height 96
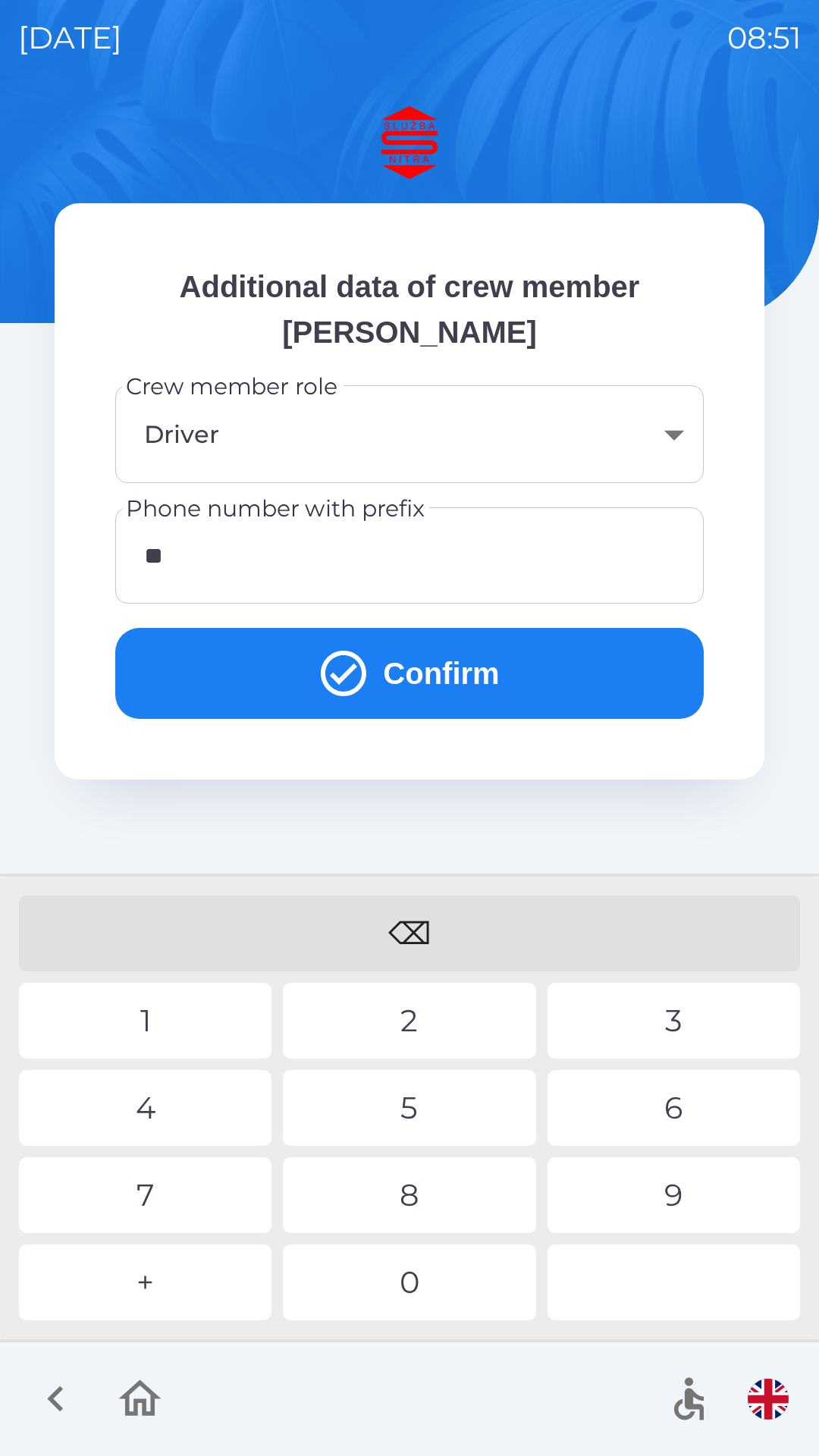
click at [437, 1272] on div "0" at bounding box center [408, 1282] width 253 height 76
click at [165, 1032] on div "1" at bounding box center [144, 1020] width 253 height 76
click at [168, 1019] on div "1" at bounding box center [144, 1020] width 253 height 76
click at [692, 1111] on div "6" at bounding box center [673, 1107] width 253 height 76
click at [420, 1203] on div "8" at bounding box center [408, 1195] width 253 height 76
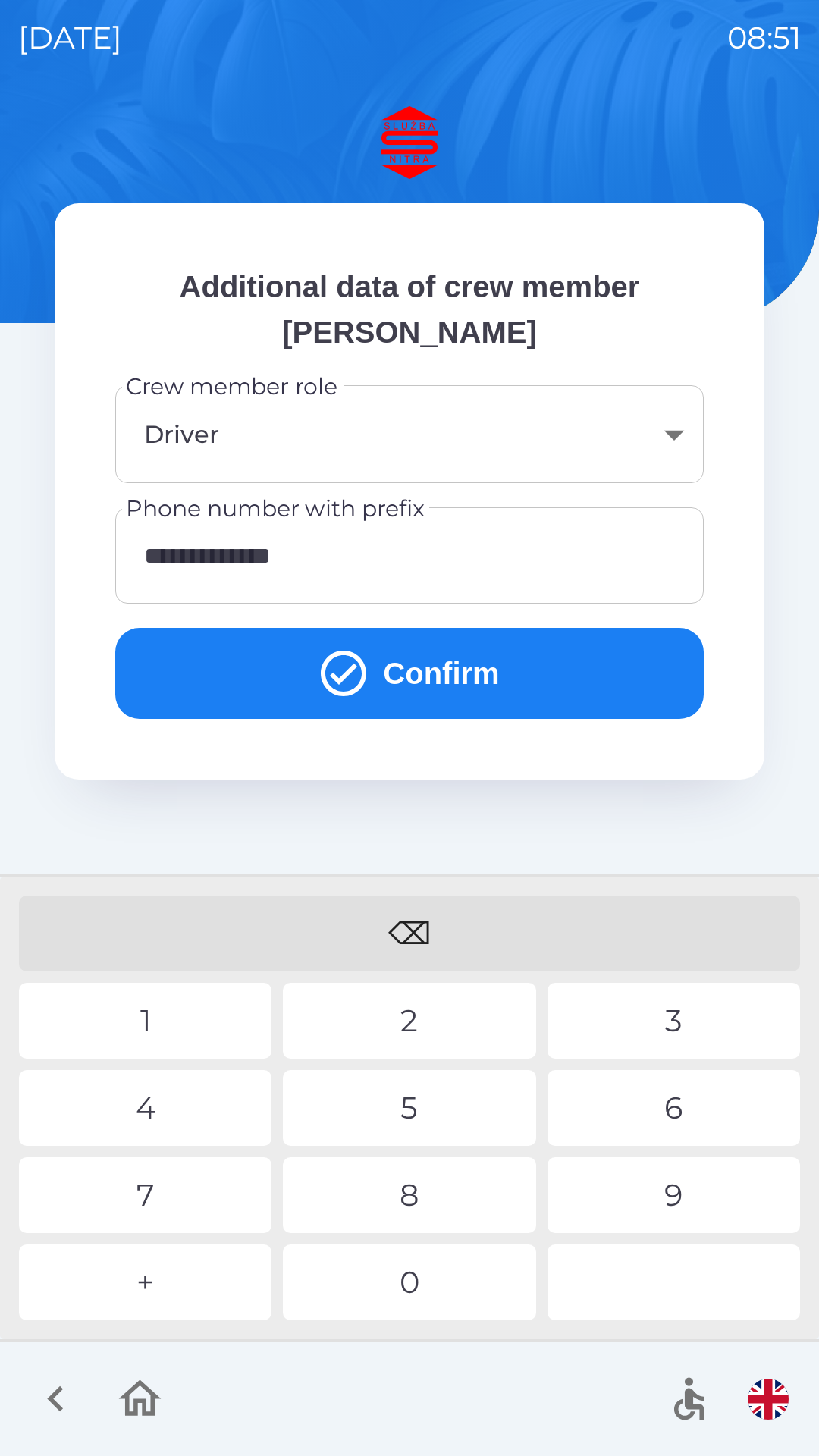
click at [672, 423] on body "**********" at bounding box center [409, 728] width 819 height 1456
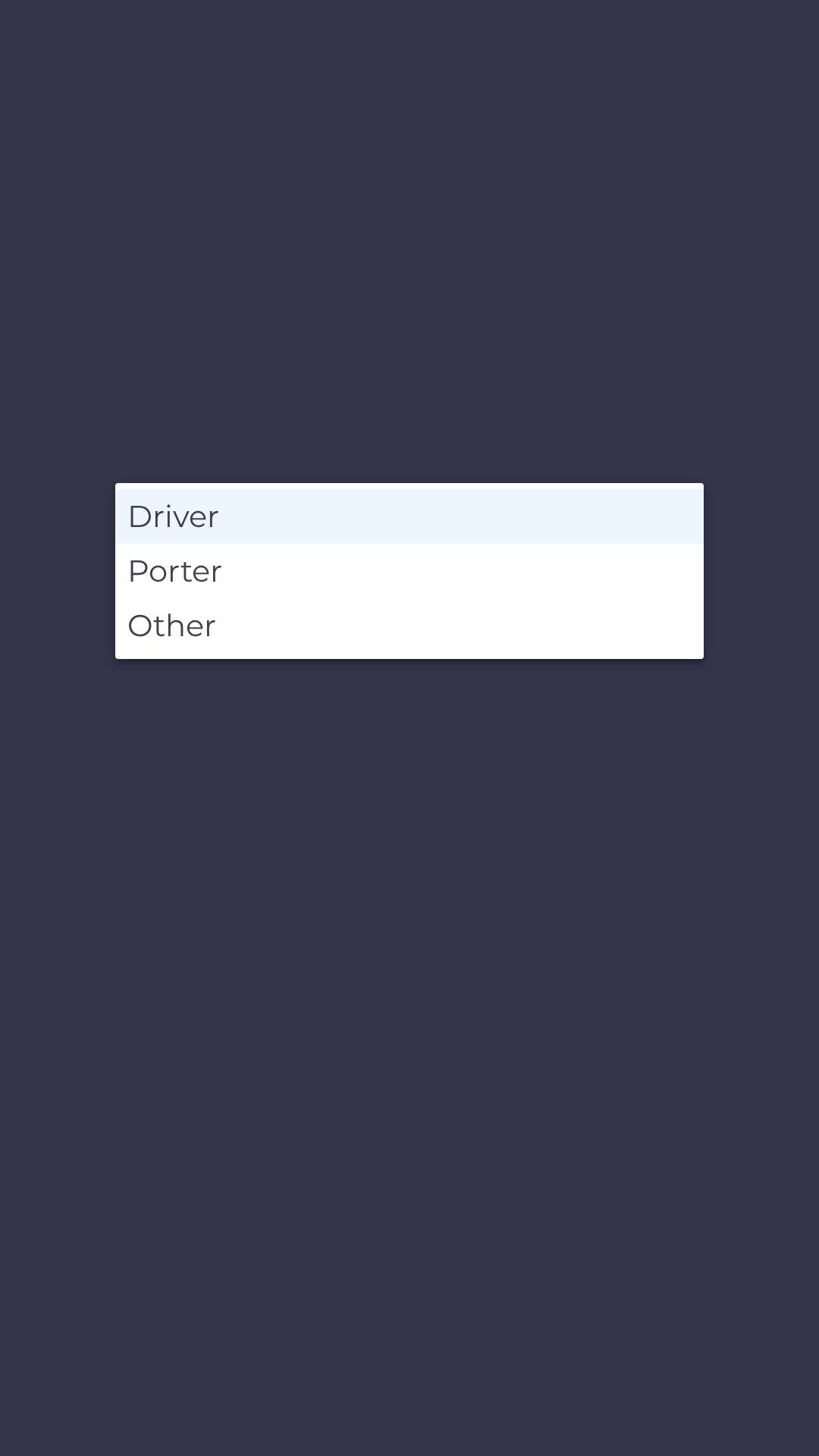
click at [504, 517] on li "Driver" at bounding box center [409, 517] width 588 height 55
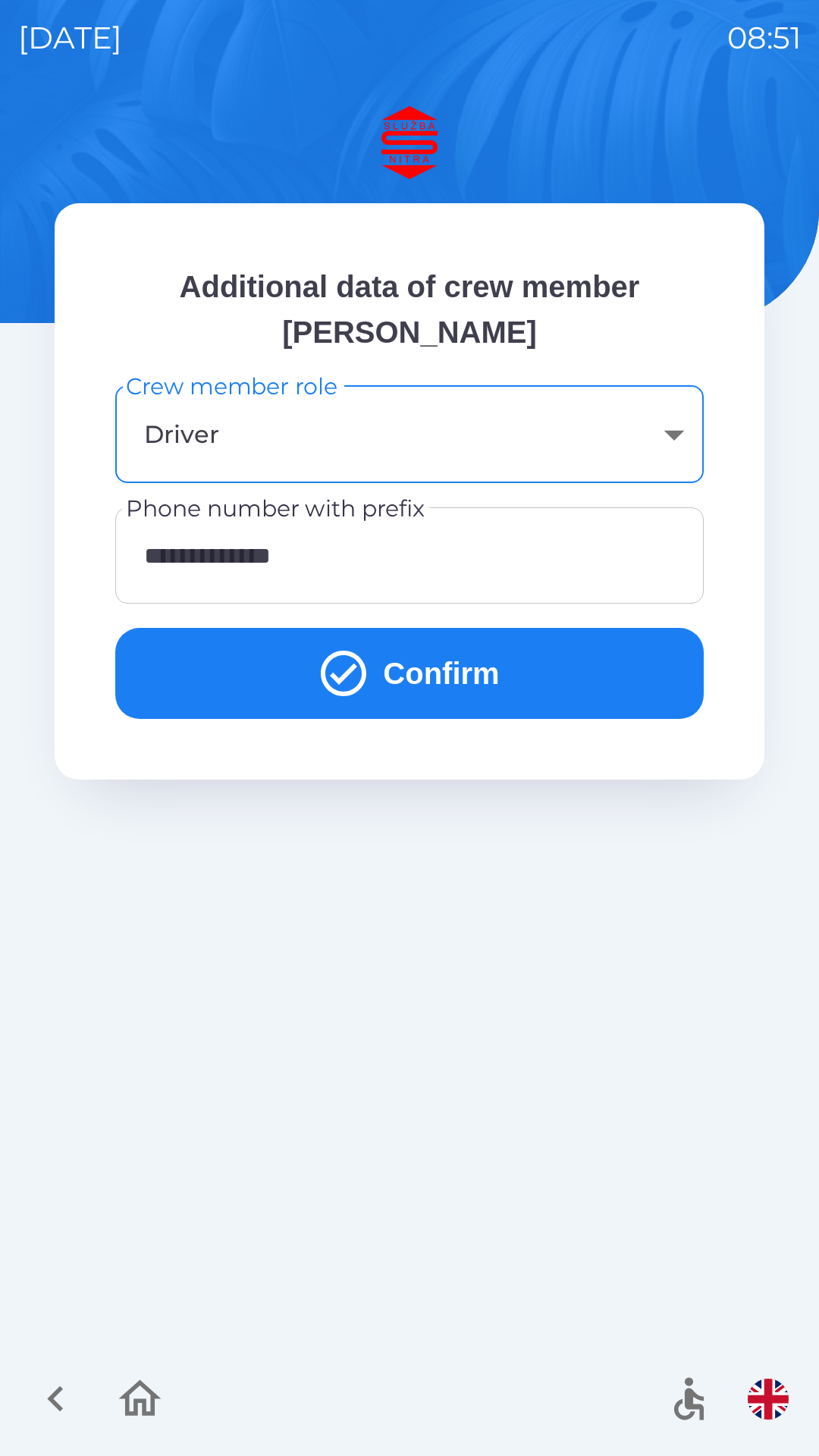
click at [460, 688] on button "Confirm" at bounding box center [409, 673] width 588 height 91
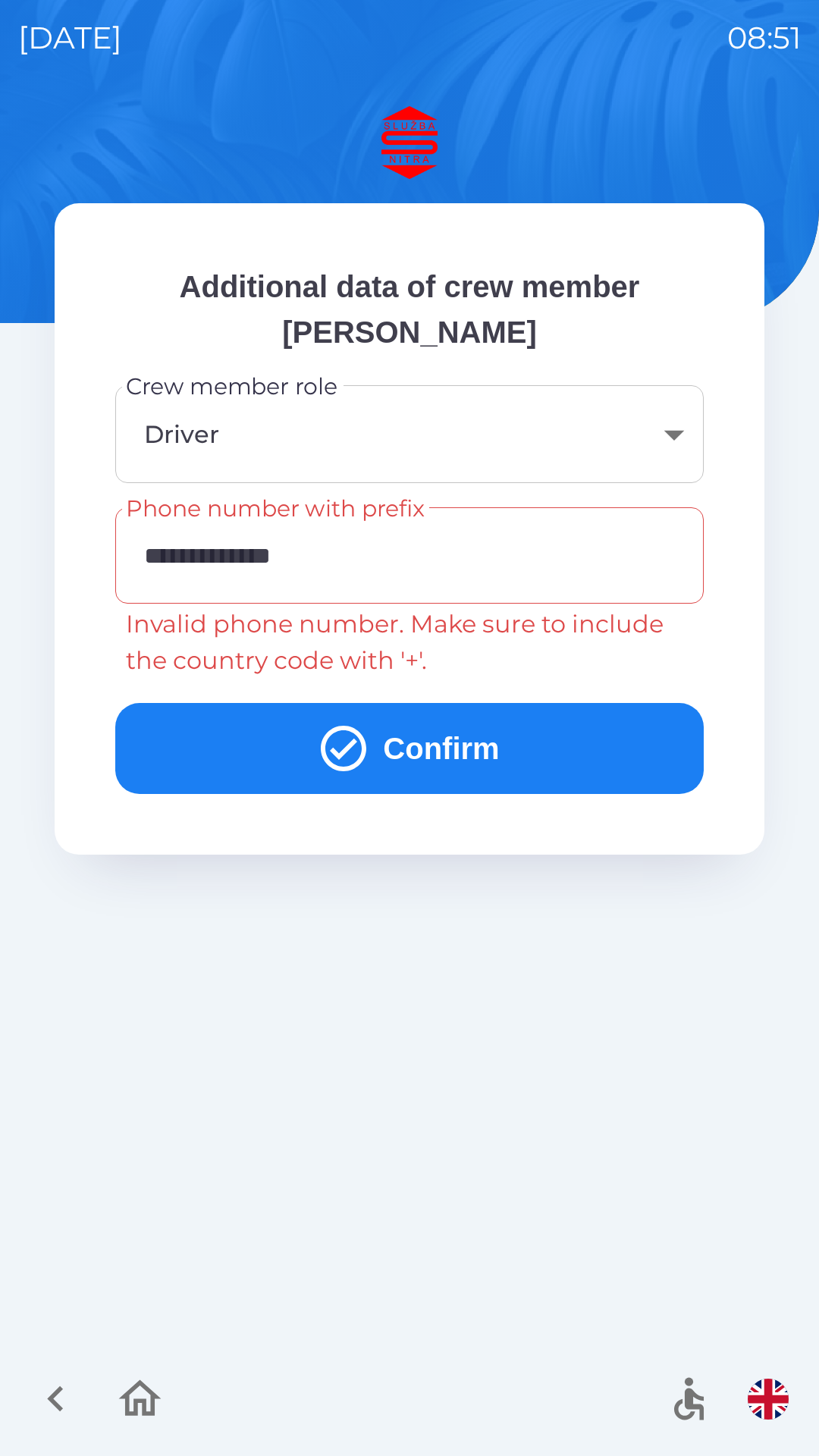
click at [190, 551] on input "**********" at bounding box center [409, 555] width 552 height 60
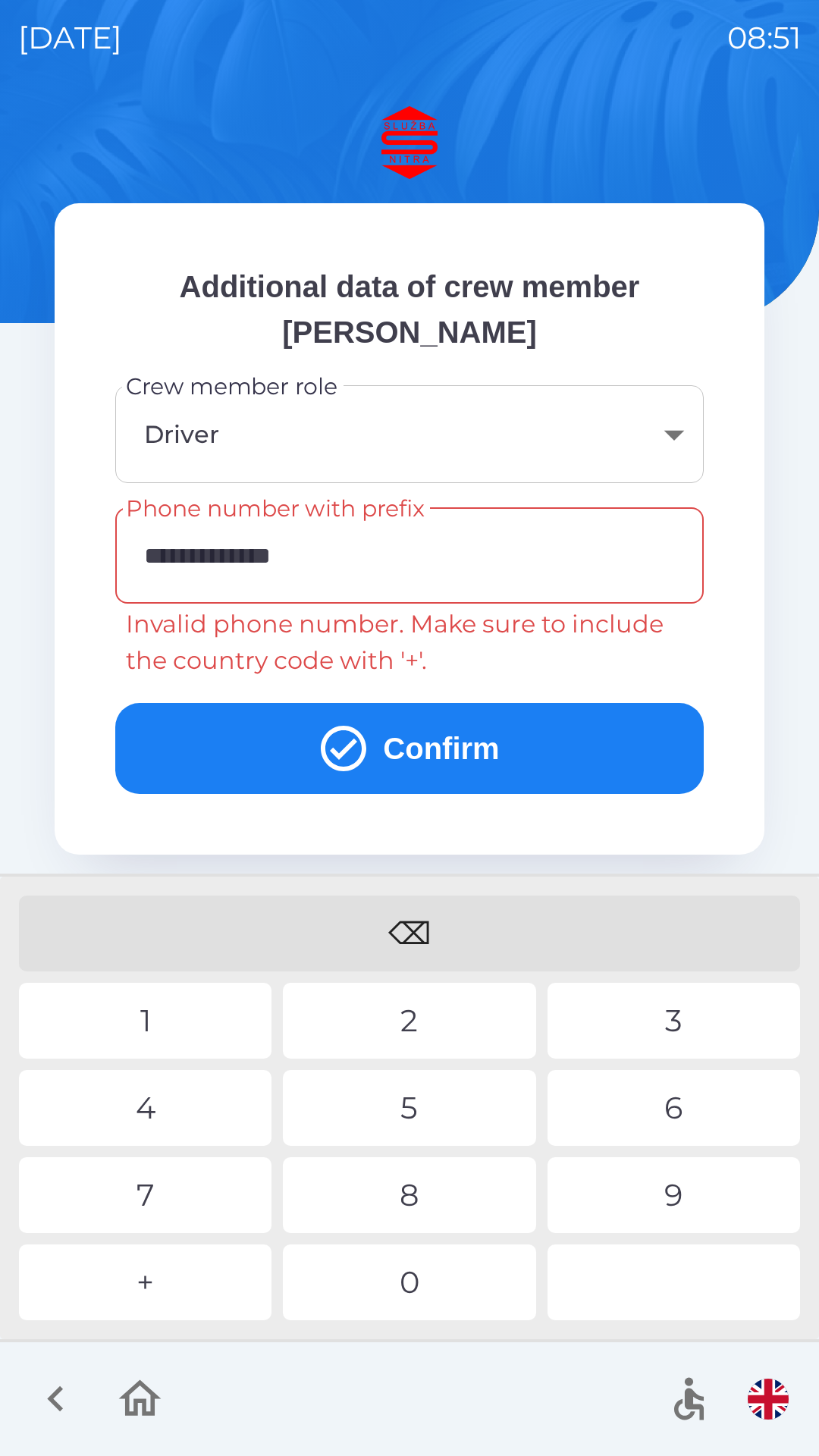
click at [182, 554] on input "**********" at bounding box center [409, 555] width 552 height 60
click at [413, 927] on div "⌫" at bounding box center [409, 933] width 781 height 76
type input "**********"
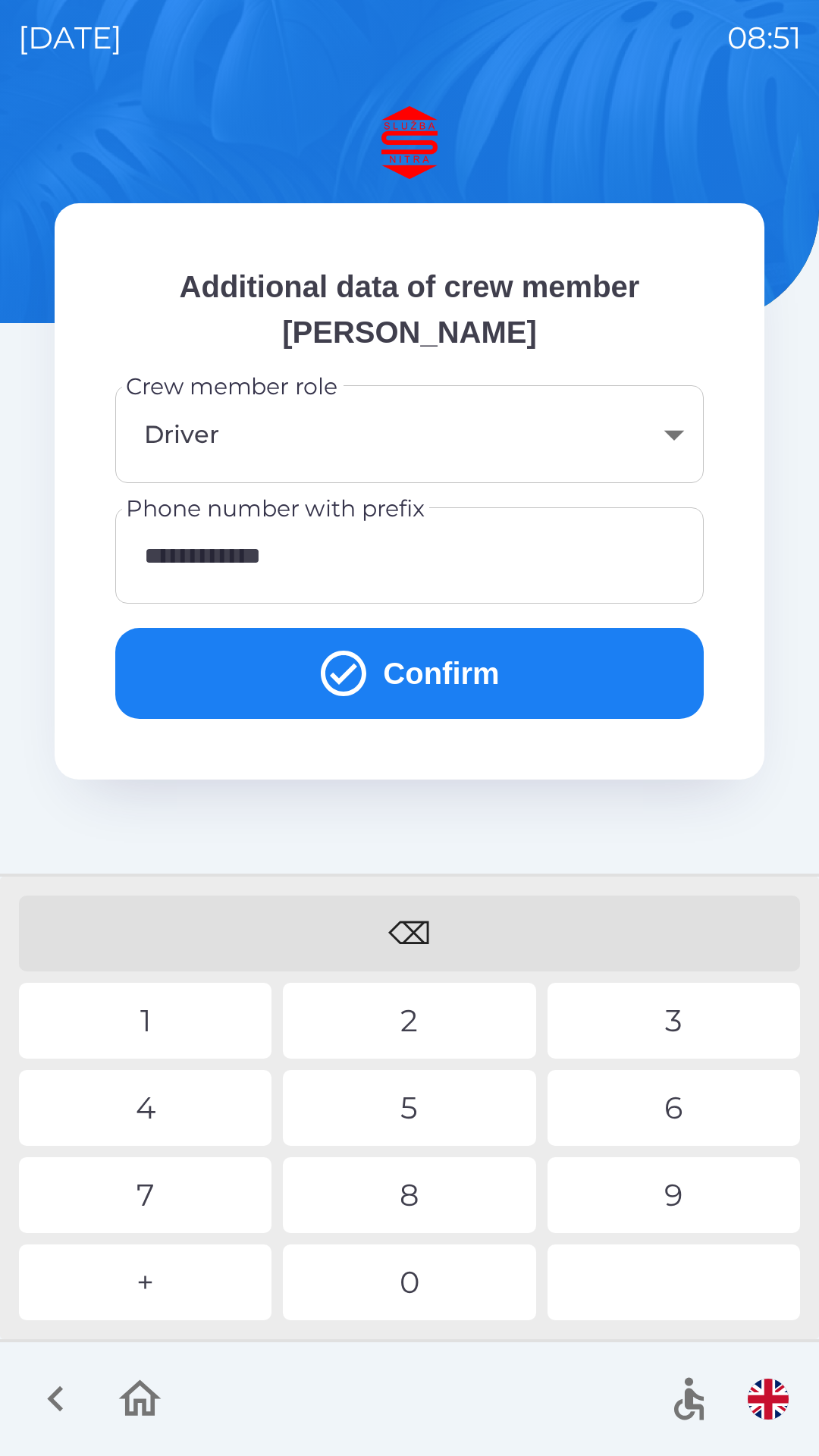
click at [168, 1291] on div "+" at bounding box center [144, 1282] width 253 height 76
click at [410, 654] on button "Confirm" at bounding box center [409, 673] width 588 height 91
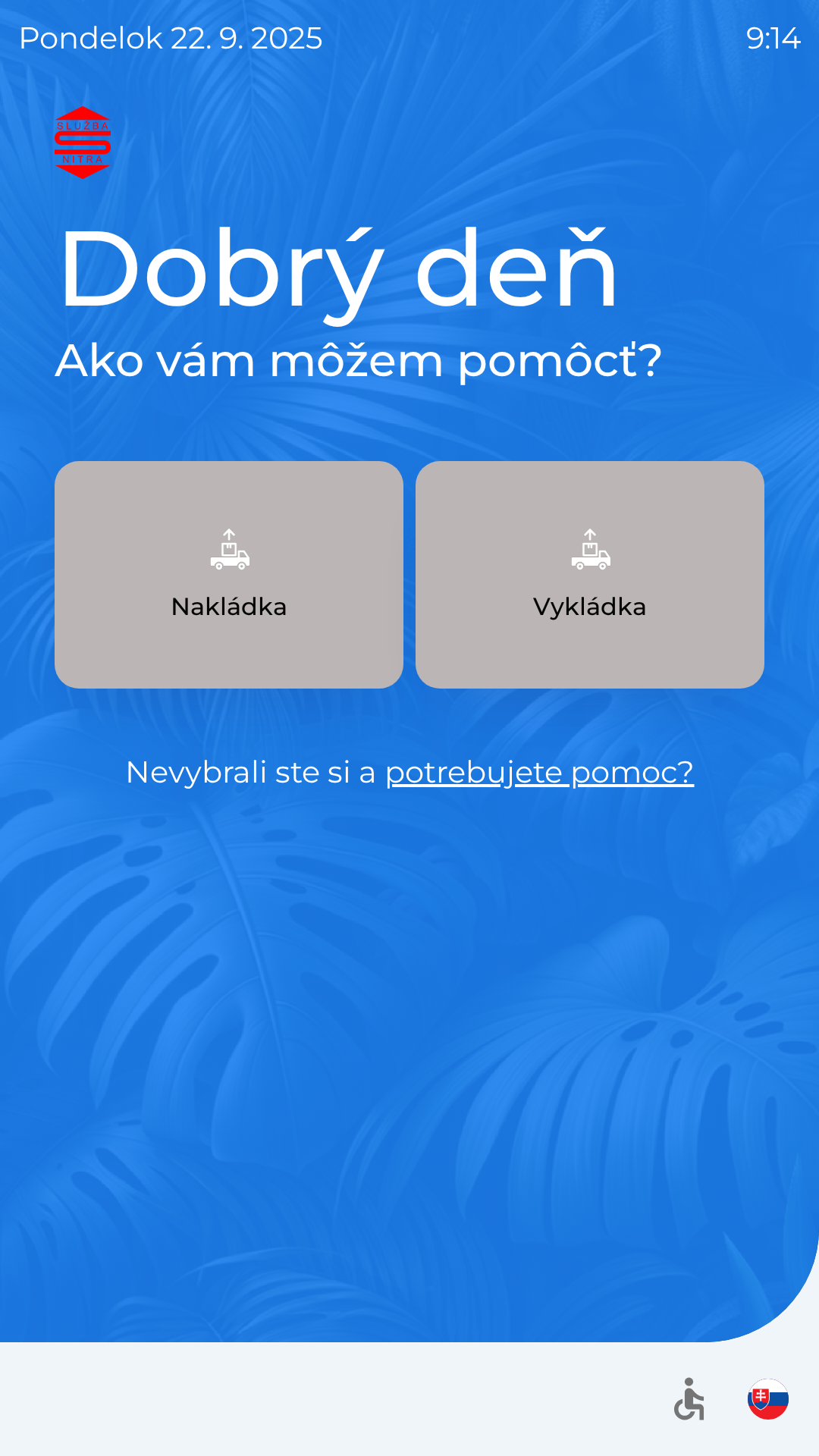
click at [558, 973] on div "[PERSON_NAME] deň Ako vám môžem pomôcť? Nakládka Vykládka Nevybrali ste si a po…" at bounding box center [409, 781] width 782 height 1349
click at [728, 994] on div "[PERSON_NAME] deň Ako vám môžem pomôcť? Nakládka Vykládka Nevybrali ste si a po…" at bounding box center [409, 781] width 782 height 1349
click at [735, 1000] on div "[PERSON_NAME] deň Ako vám môžem pomôcť? Nakládka Vykládka Nevybrali ste si a po…" at bounding box center [409, 781] width 782 height 1349
click at [300, 606] on button "Nakládka" at bounding box center [229, 575] width 349 height 228
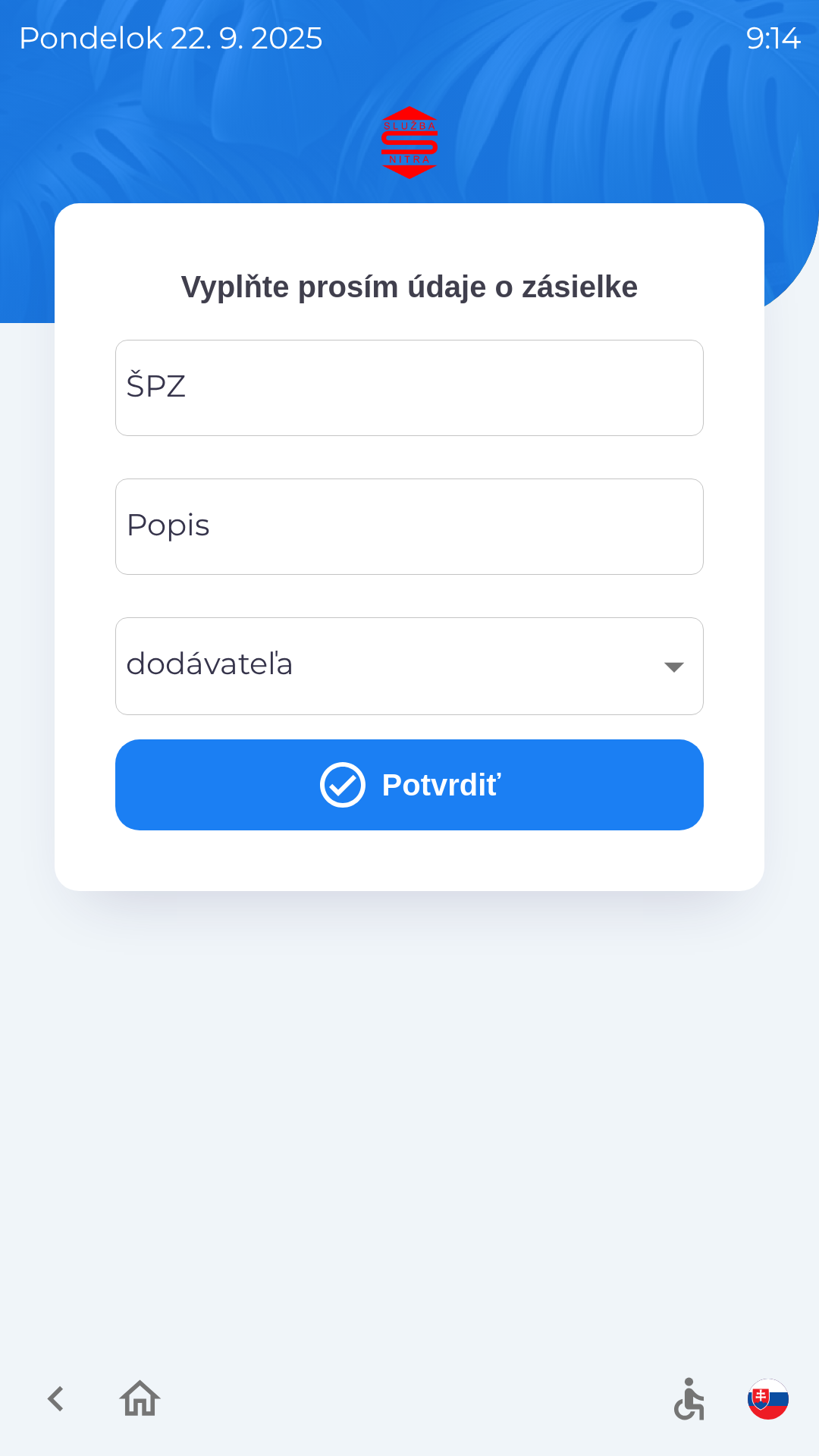
click at [446, 400] on input "ŠPZ" at bounding box center [409, 387] width 552 height 60
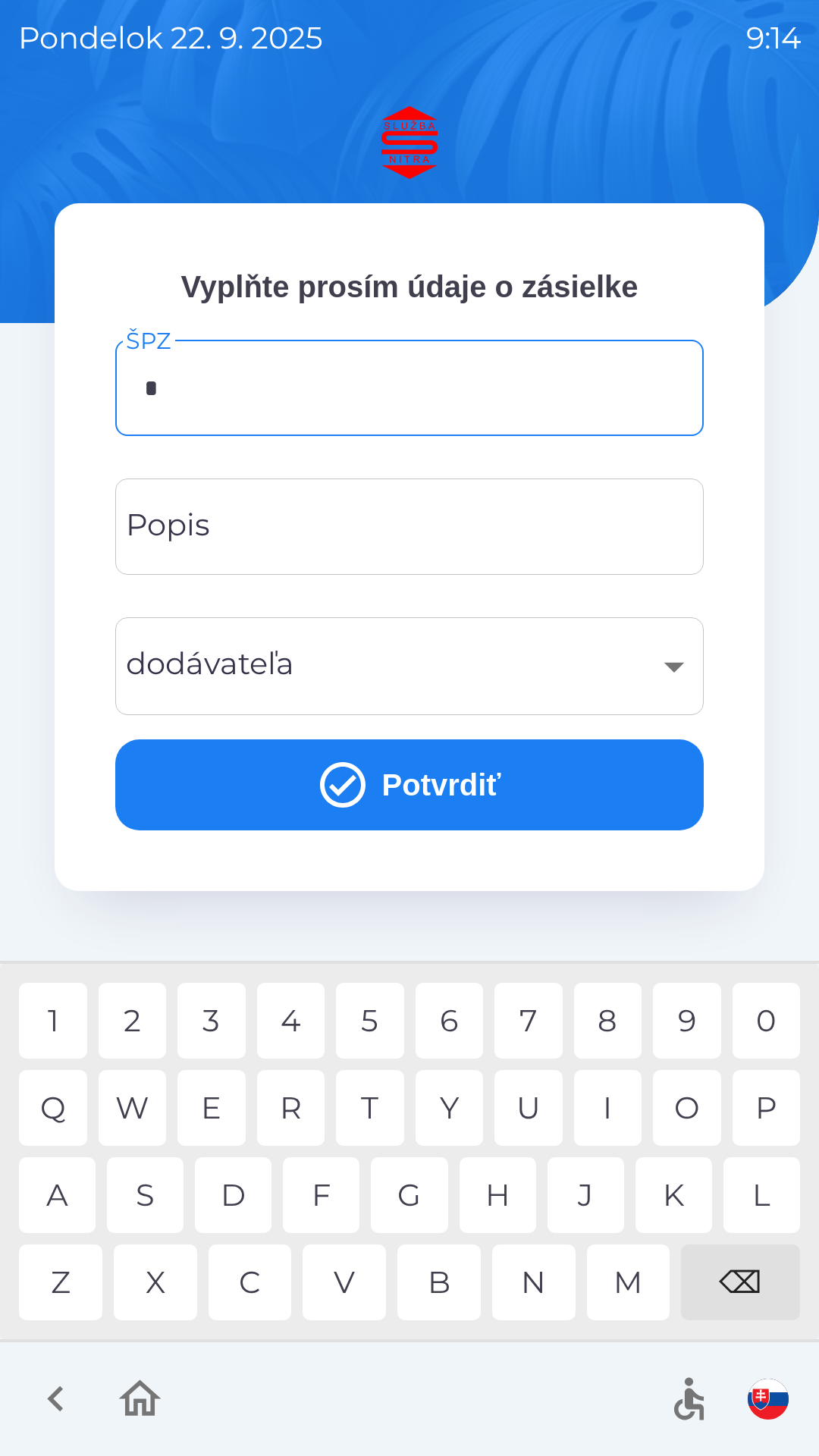
click at [453, 1278] on div "B" at bounding box center [438, 1282] width 83 height 76
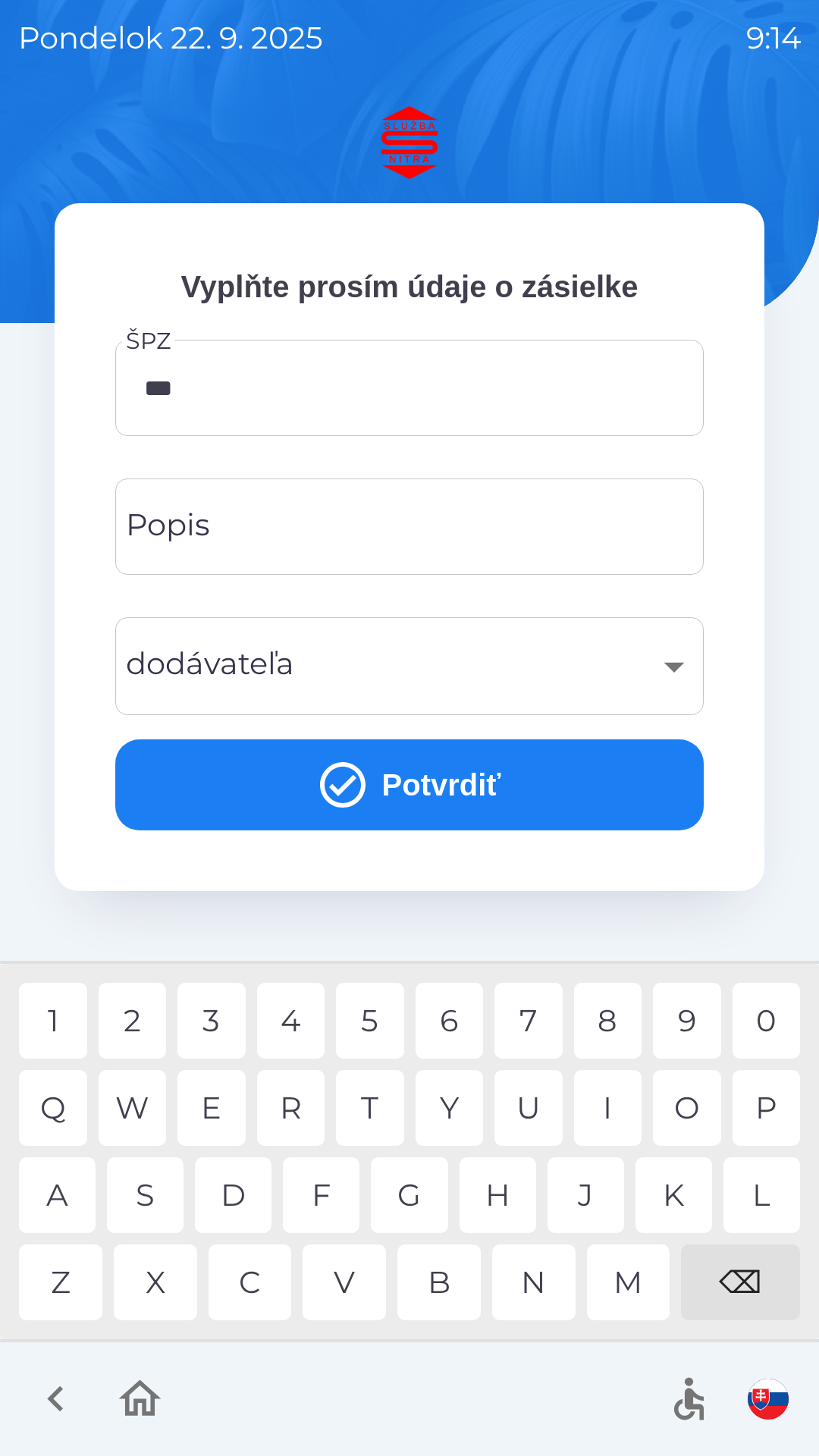
click at [450, 1027] on div "6" at bounding box center [449, 1020] width 69 height 76
click at [458, 1019] on div "6" at bounding box center [449, 1020] width 69 height 76
click at [596, 1099] on div "I" at bounding box center [608, 1107] width 69 height 76
type input "*******"
click at [462, 532] on input "Popis" at bounding box center [409, 526] width 552 height 60
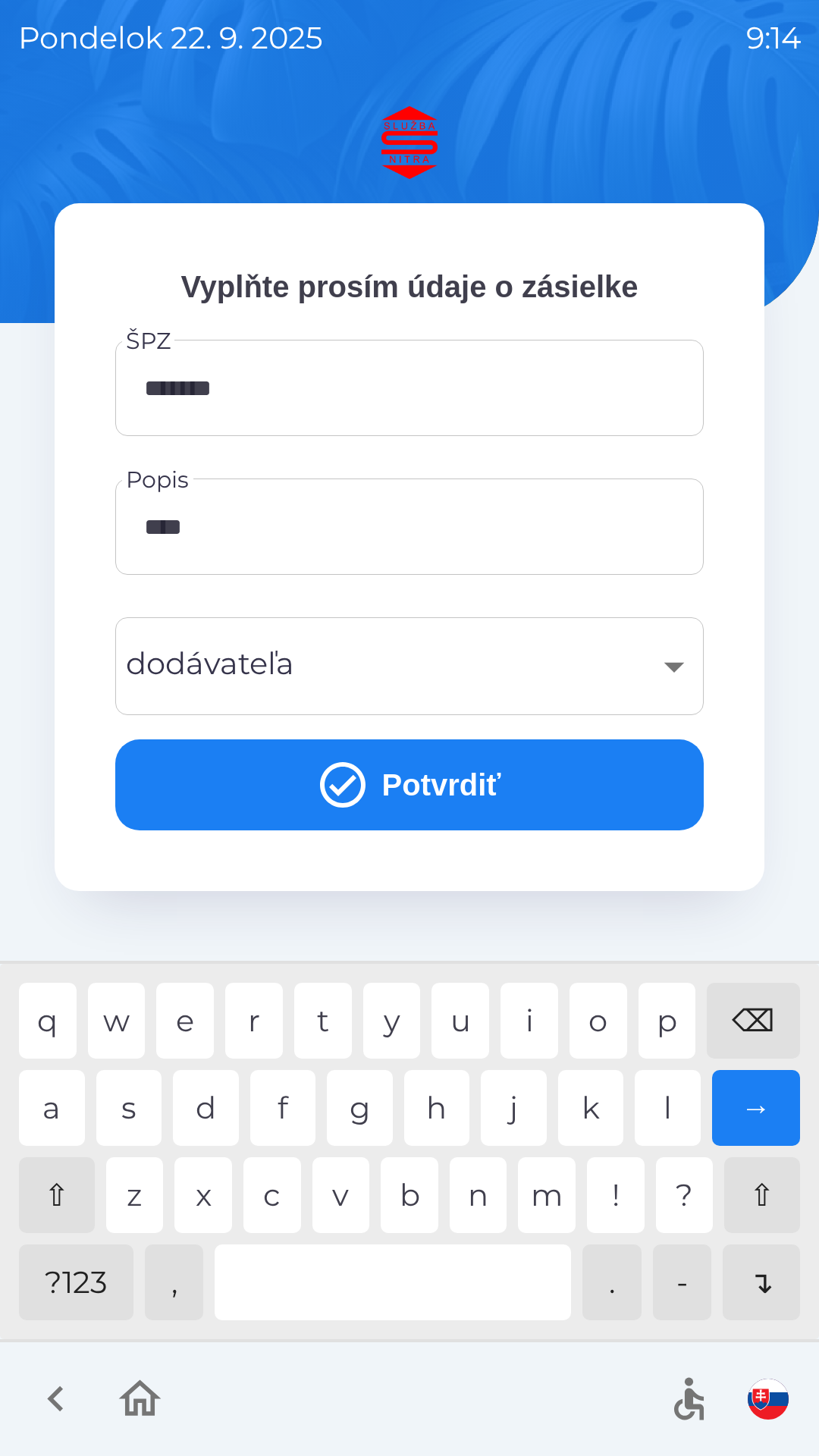
click at [358, 1196] on div "v" at bounding box center [341, 1195] width 57 height 76
type input "******"
click at [156, 1106] on div "s" at bounding box center [129, 1107] width 66 height 76
click at [662, 665] on div "​" at bounding box center [409, 666] width 552 height 61
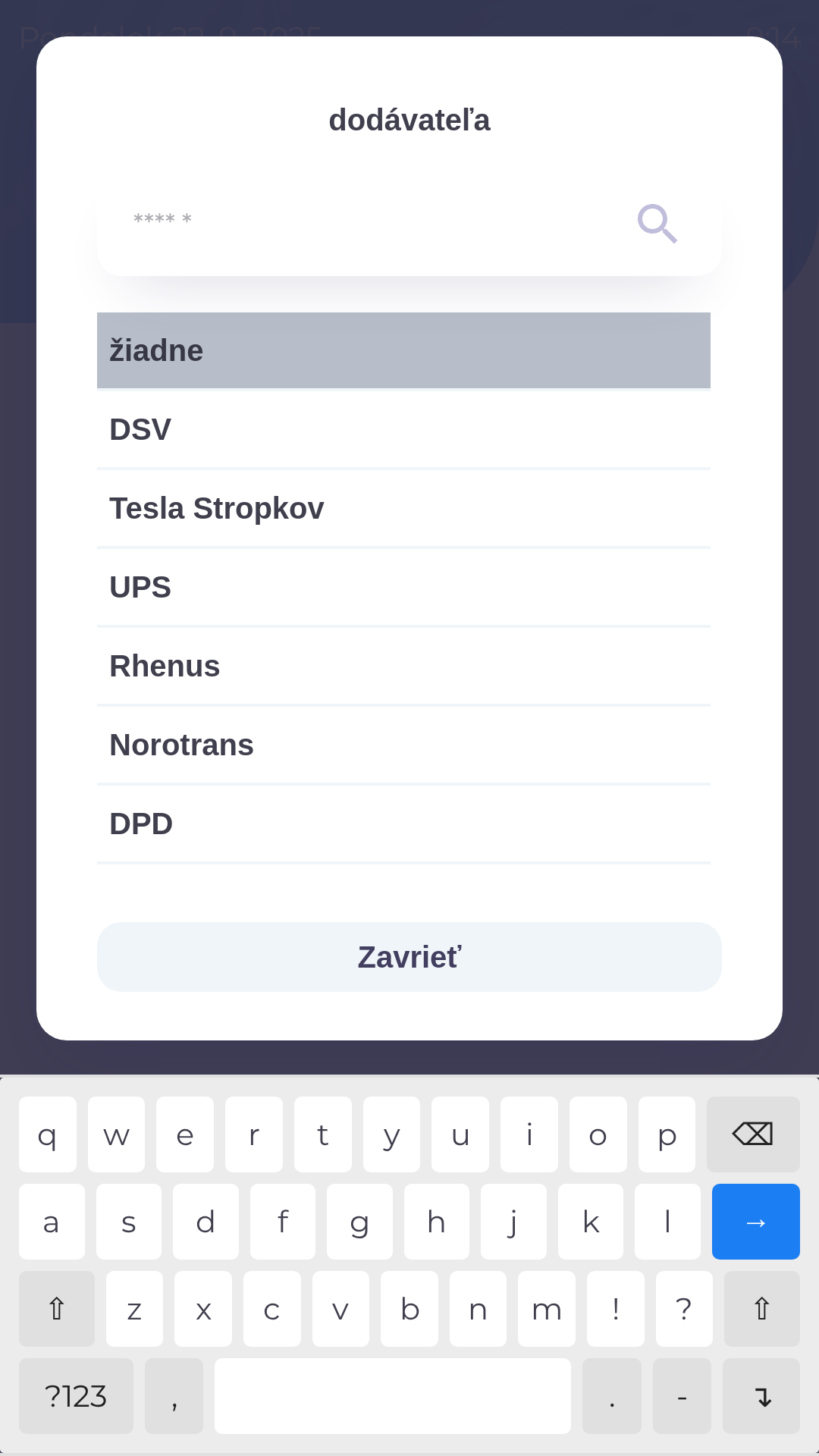
click at [531, 347] on span "žiadne" at bounding box center [403, 350] width 589 height 45
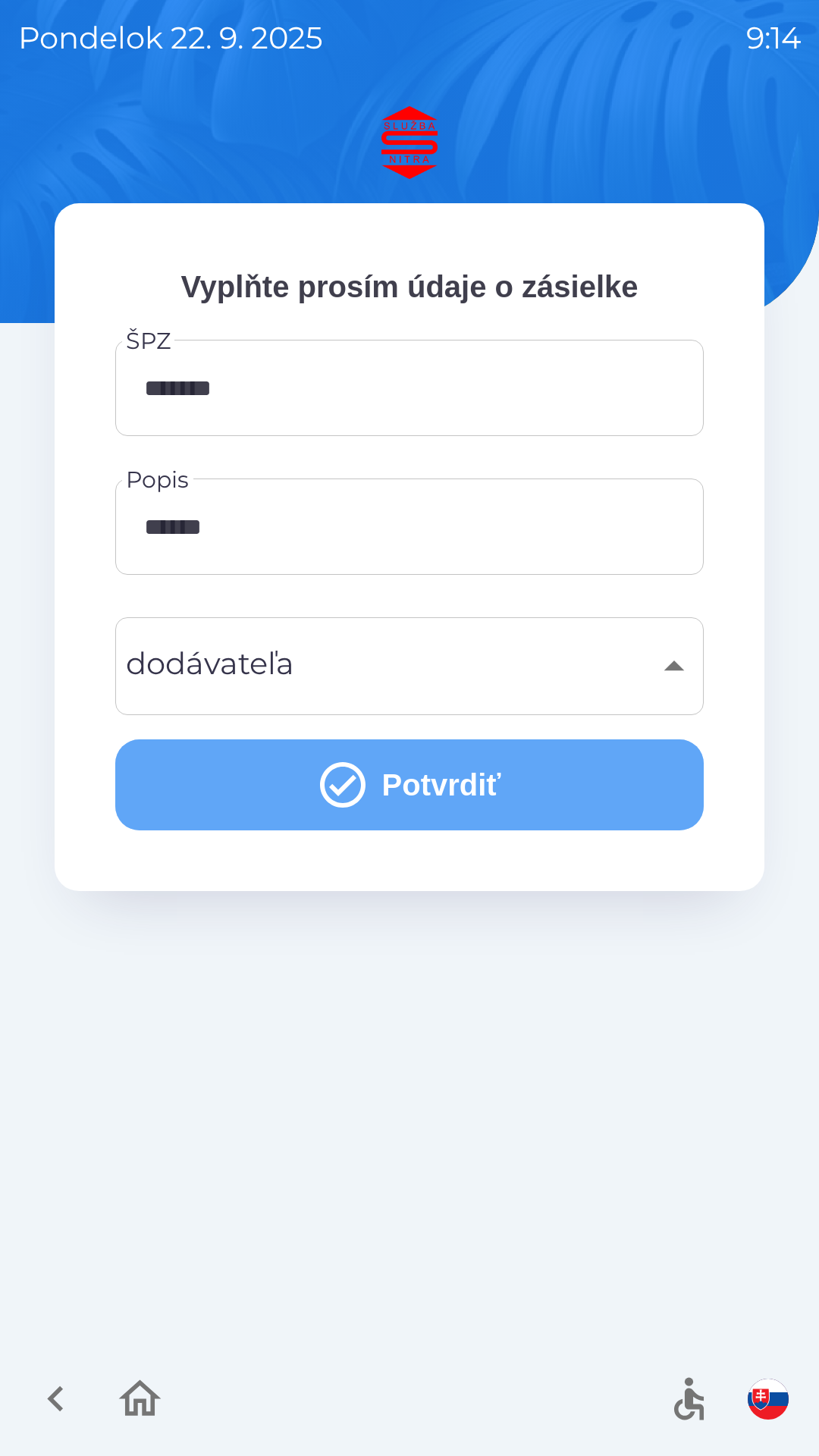
click at [444, 775] on button "Potvrdiť" at bounding box center [409, 784] width 588 height 91
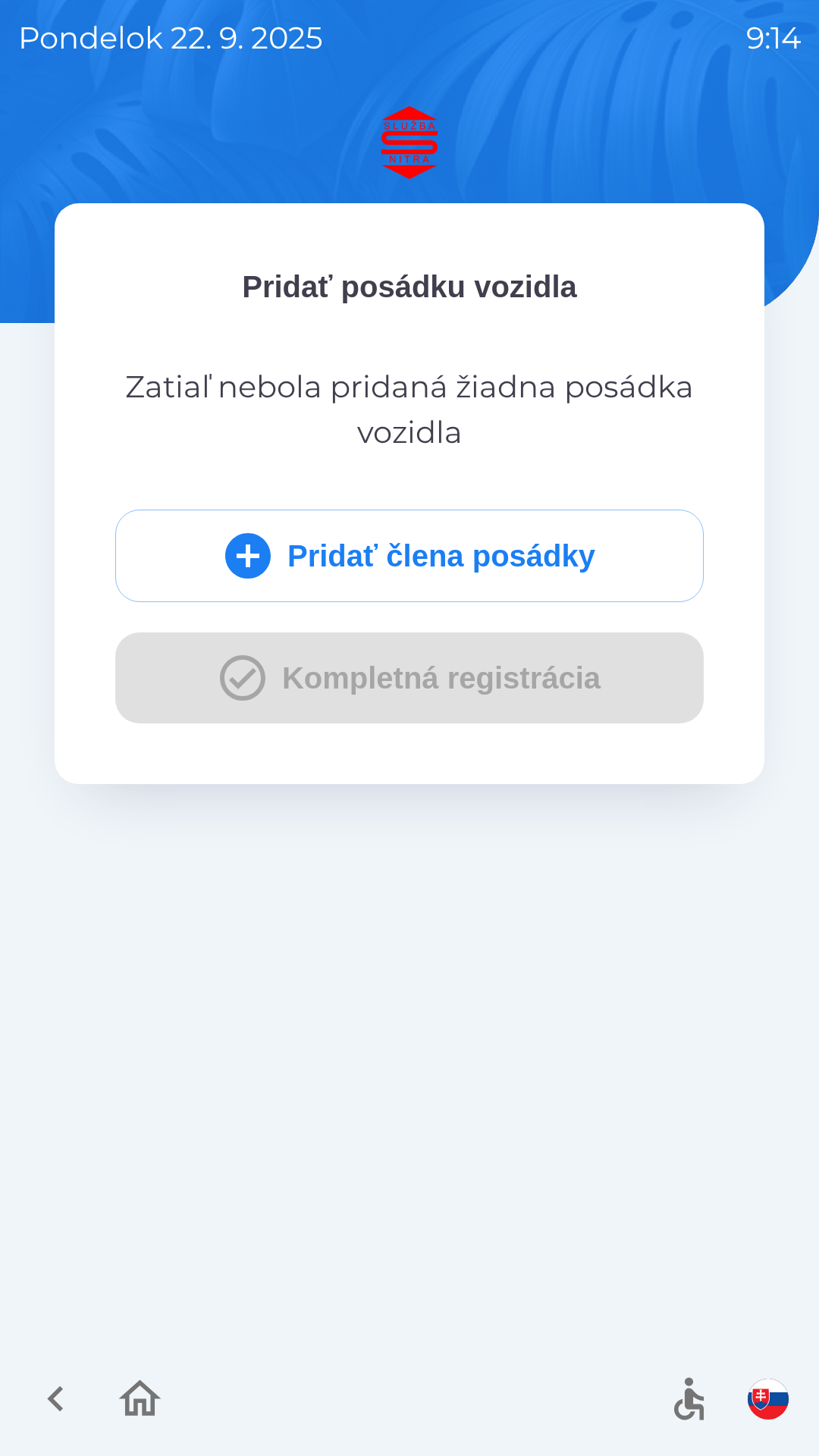
click at [451, 556] on button "Pridať člena posádky" at bounding box center [409, 555] width 588 height 93
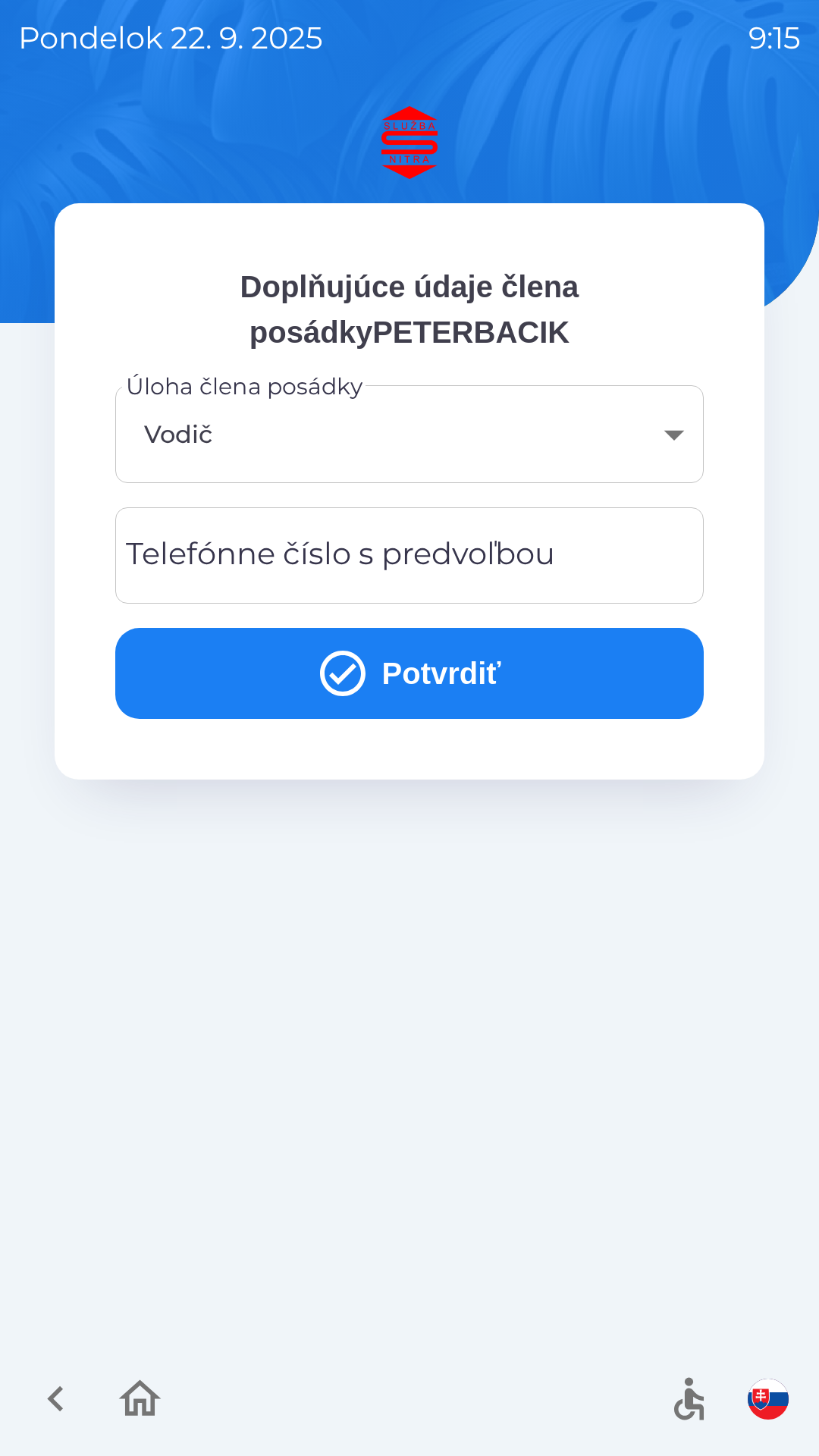
click at [456, 567] on div "Telefónne číslo s predvoľbou Telefónne číslo s predvoľbou" at bounding box center [409, 554] width 588 height 96
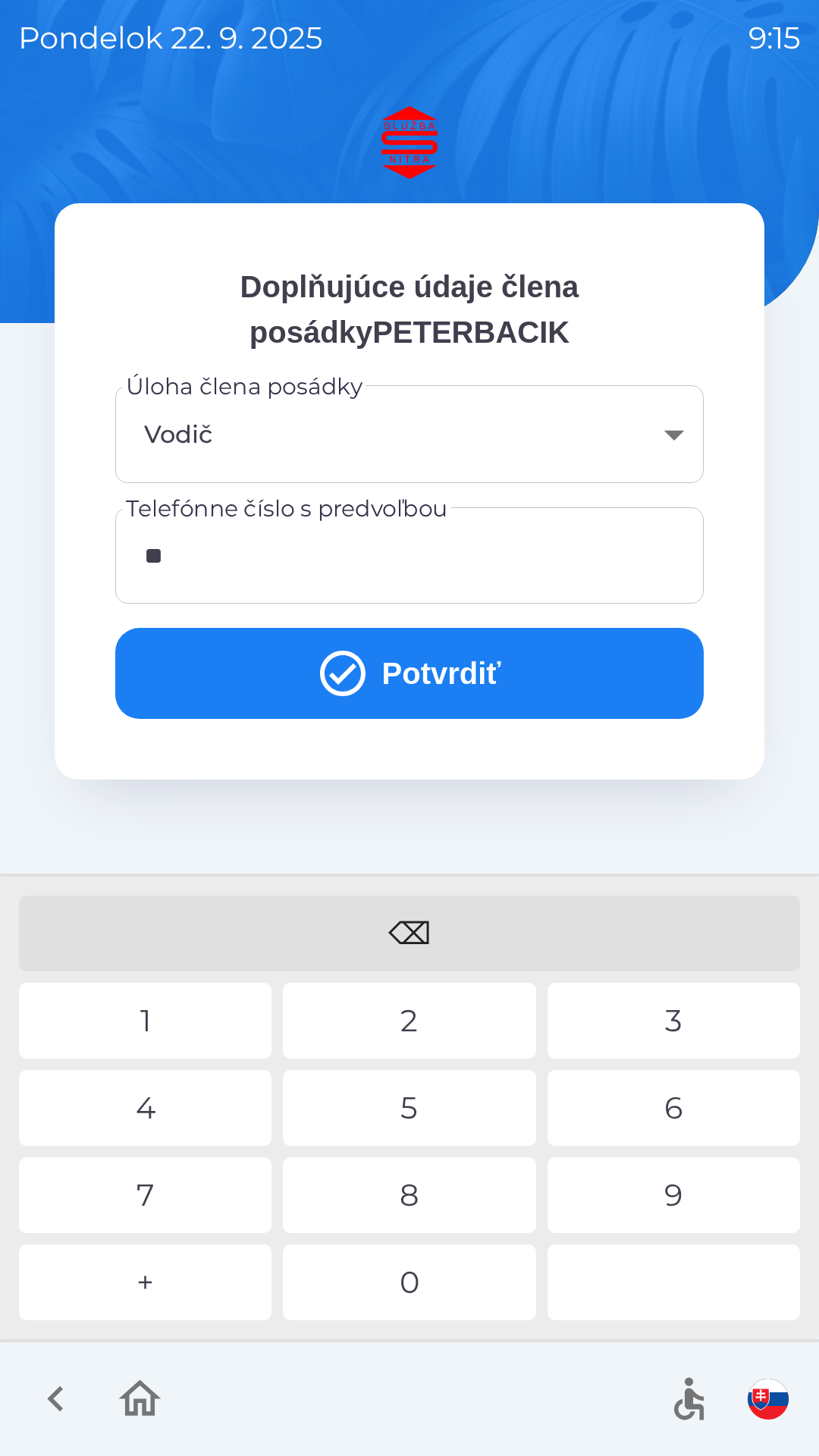
click at [666, 1211] on div "9" at bounding box center [673, 1195] width 253 height 76
click at [428, 929] on div "⌫" at bounding box center [409, 933] width 781 height 76
click at [435, 921] on div "⌫" at bounding box center [409, 933] width 781 height 76
type input "*"
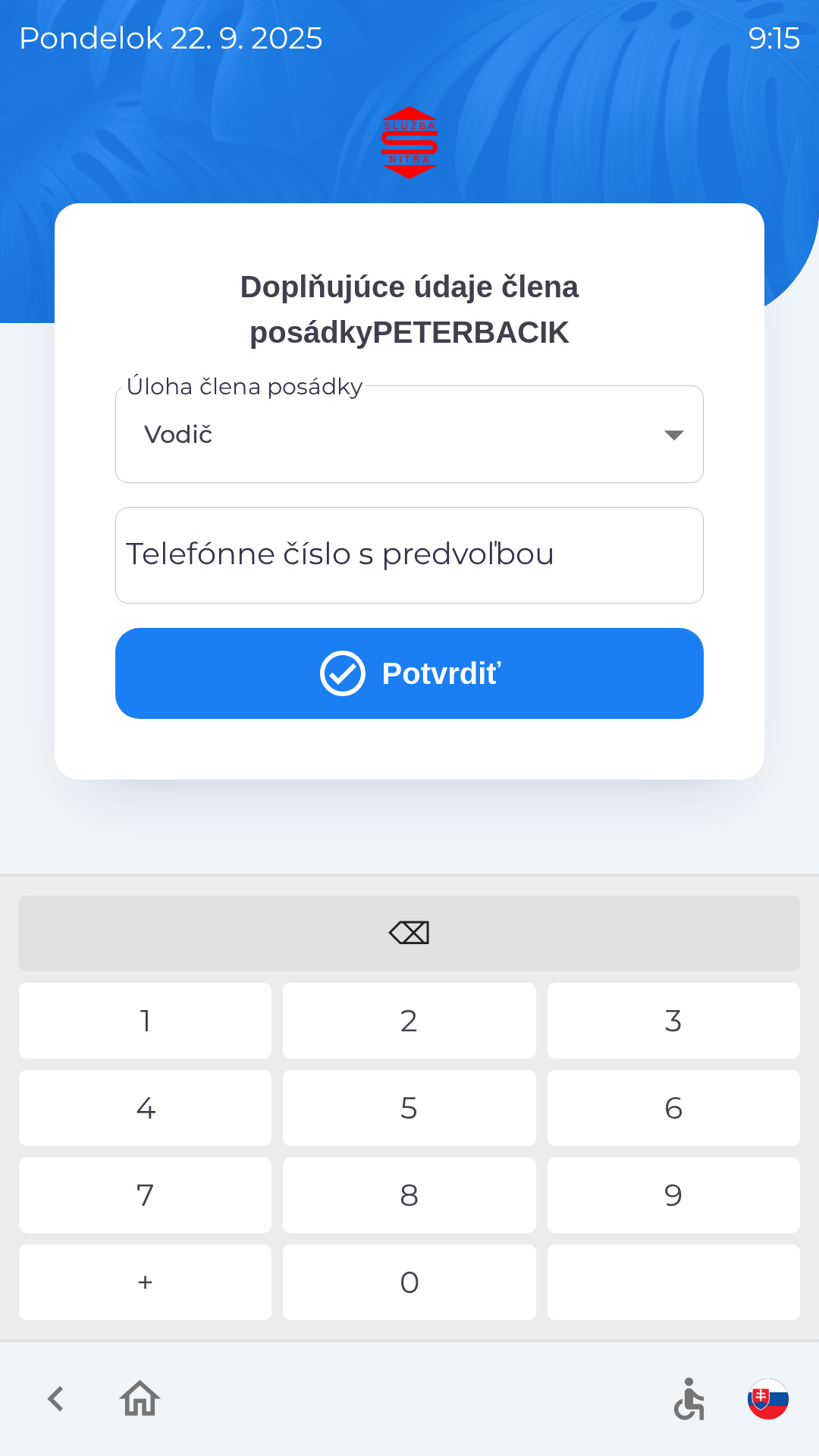
click at [471, 942] on div "⌫" at bounding box center [409, 933] width 781 height 76
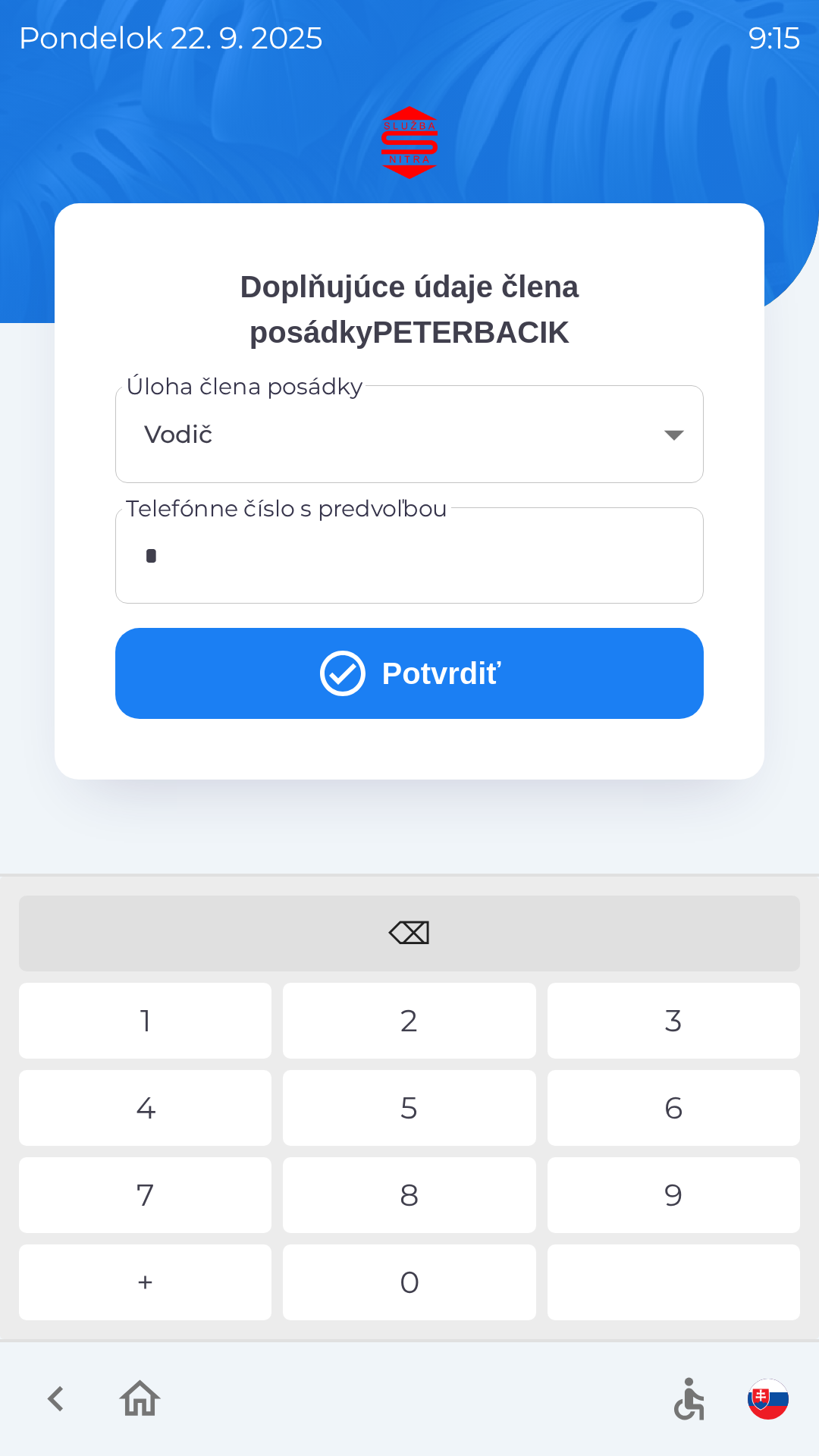
click at [185, 1263] on div "+" at bounding box center [144, 1282] width 253 height 76
click at [185, 1023] on div "1" at bounding box center [144, 1020] width 253 height 76
click at [430, 1282] on div "0" at bounding box center [408, 1282] width 253 height 76
click at [668, 1114] on div "6" at bounding box center [673, 1107] width 253 height 76
click at [459, 1274] on div "0" at bounding box center [408, 1282] width 253 height 76
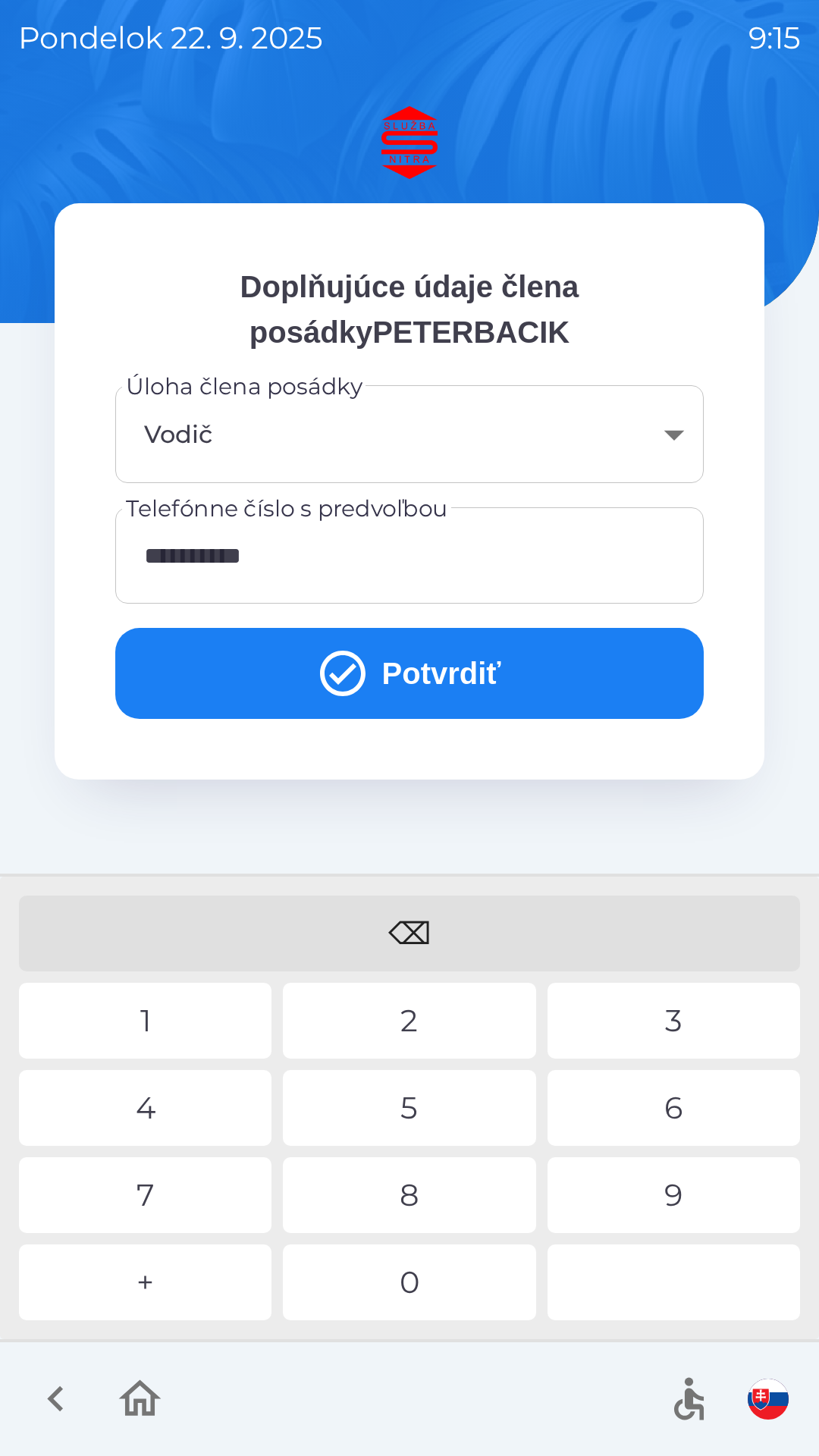
click at [474, 1274] on div "0" at bounding box center [408, 1282] width 253 height 76
click at [457, 1291] on div "0" at bounding box center [408, 1282] width 253 height 76
type input "**********"
click at [450, 636] on button "Potvrdiť" at bounding box center [409, 673] width 588 height 91
